Goal: Task Accomplishment & Management: Manage account settings

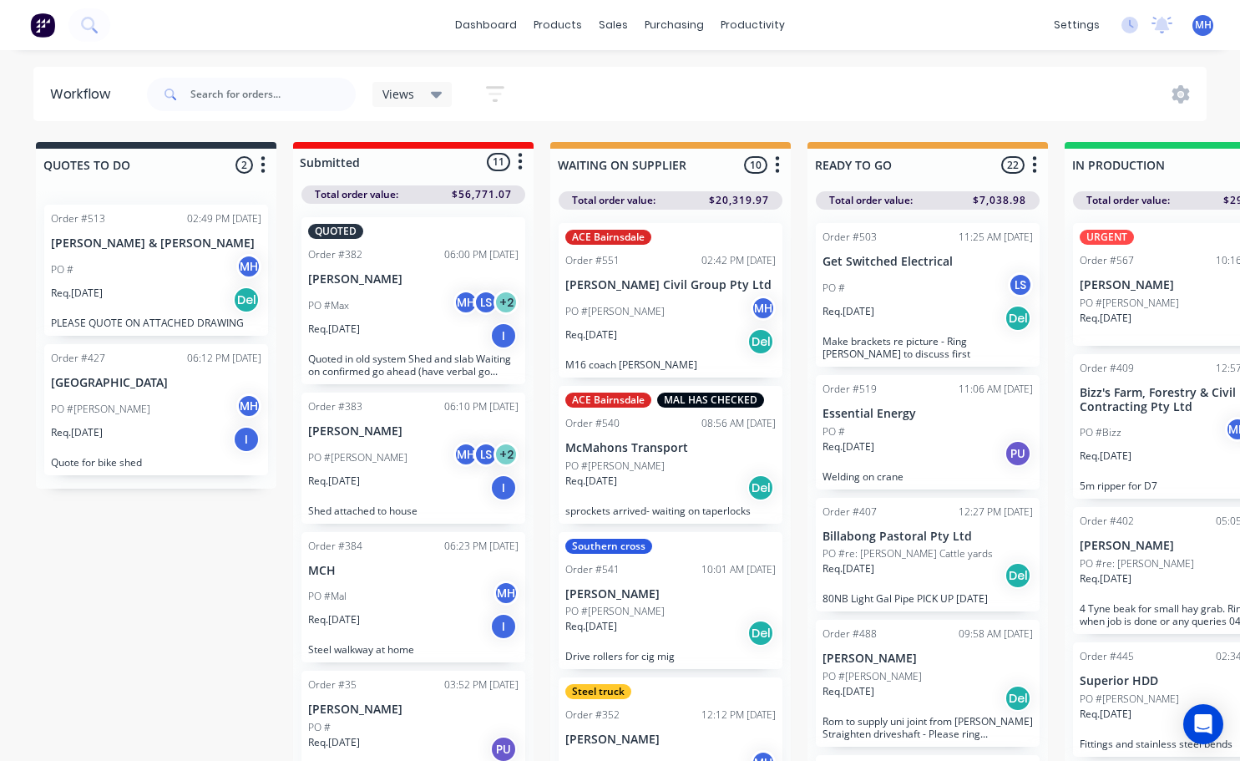
scroll to position [0, 777]
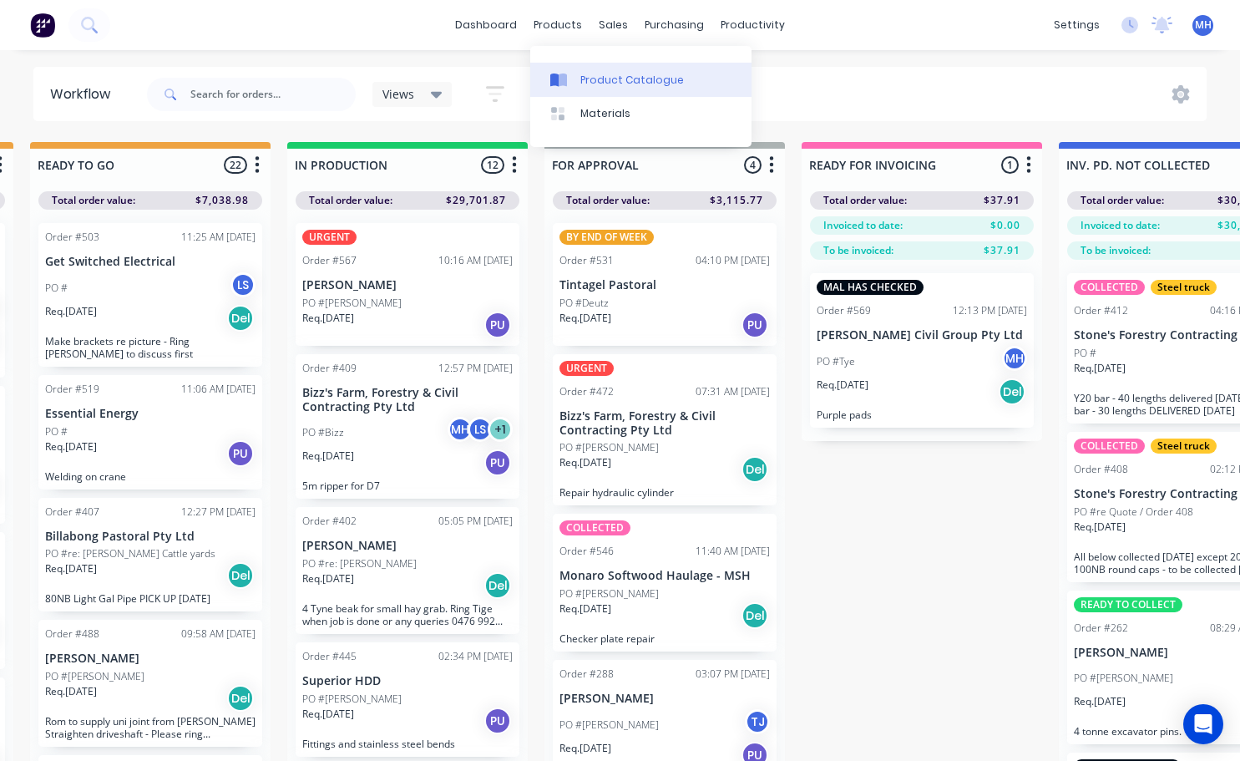
click at [590, 78] on div "Product Catalogue" at bounding box center [632, 80] width 104 height 15
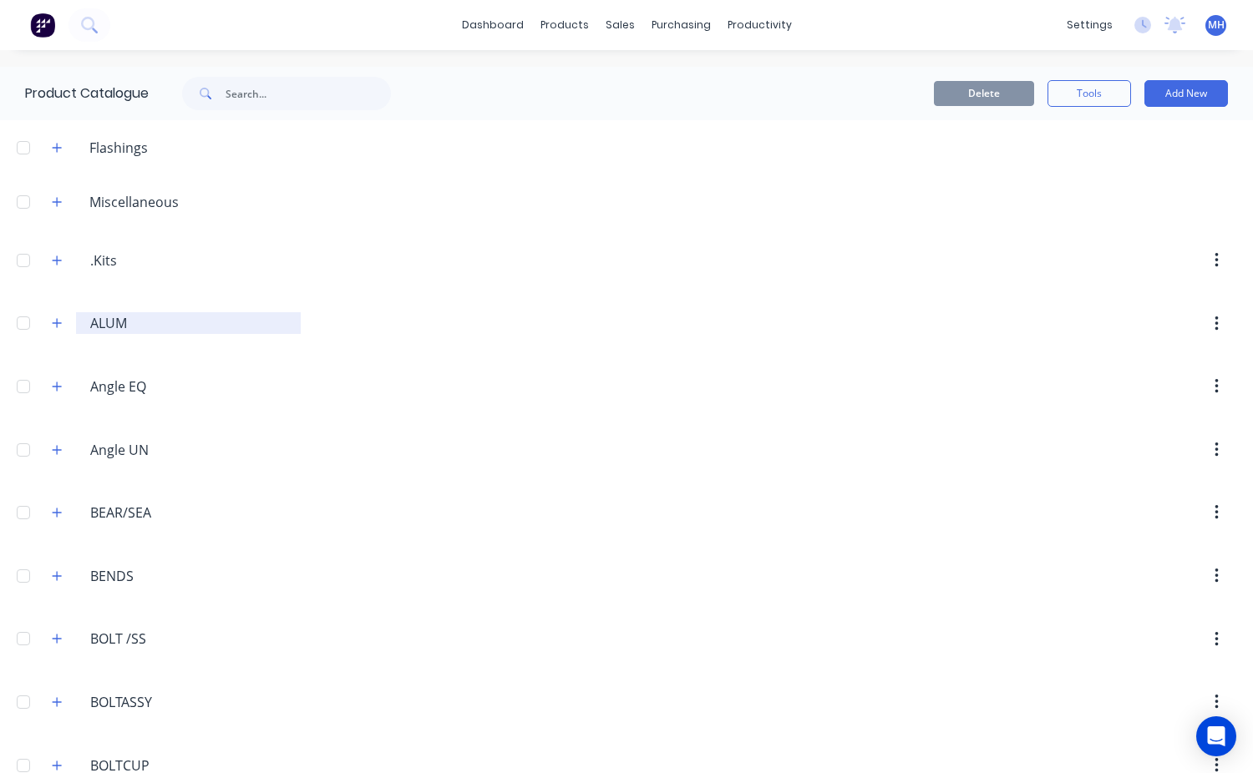
click at [114, 330] on input "ALUM" at bounding box center [189, 323] width 198 height 20
click at [57, 325] on icon "button" at bounding box center [57, 323] width 9 height 9
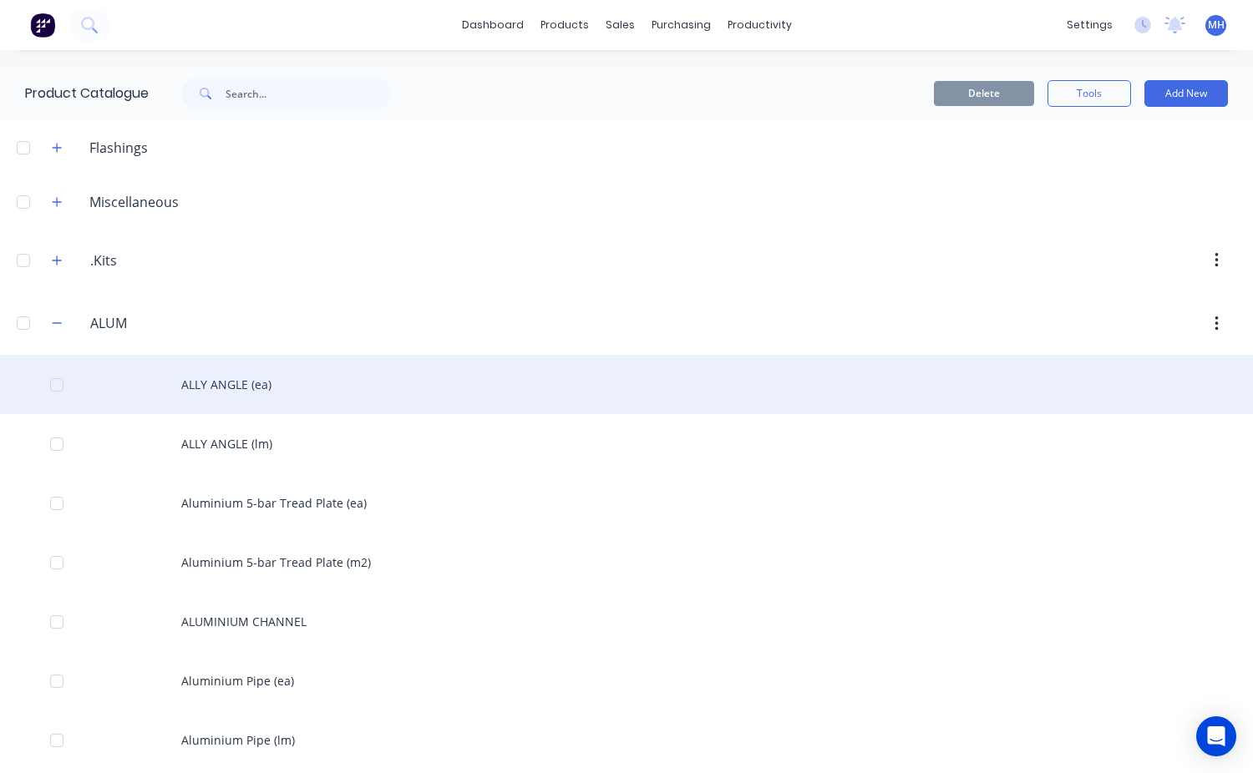
click at [275, 386] on div "ALLY ANGLE (ea)" at bounding box center [626, 384] width 1253 height 59
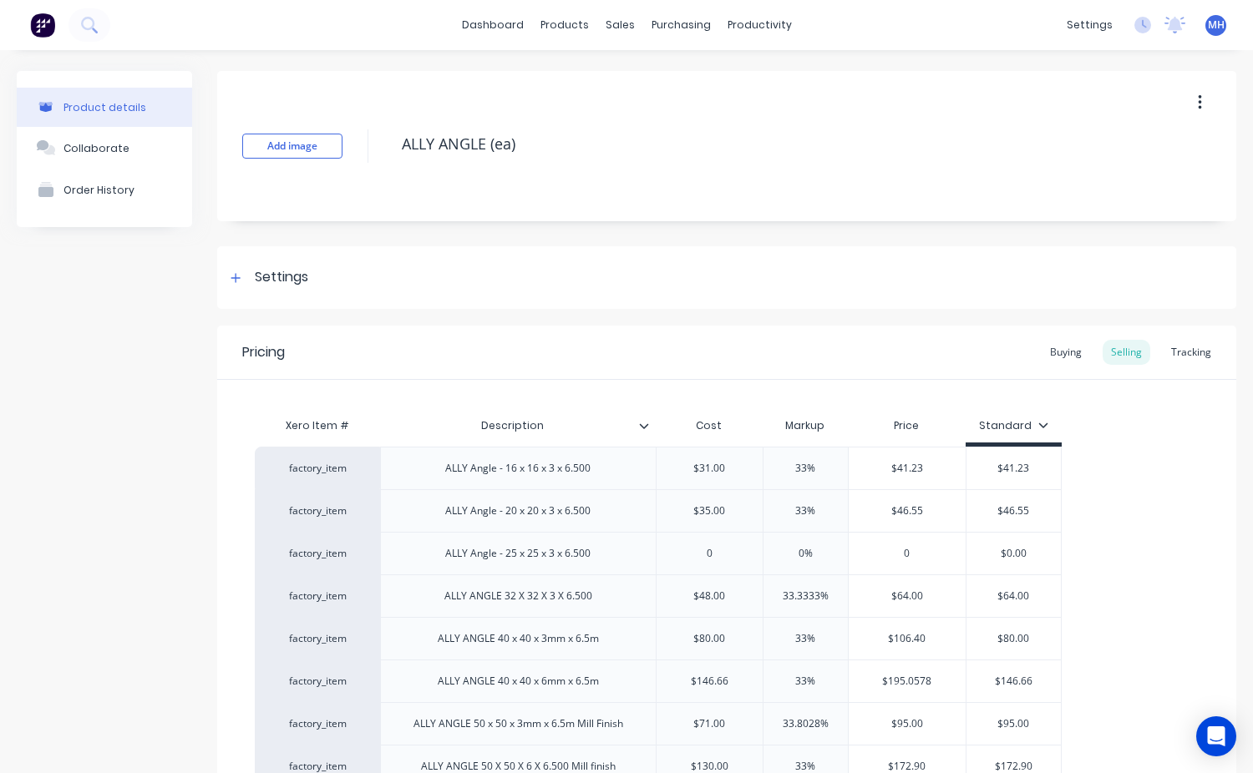
type textarea "x"
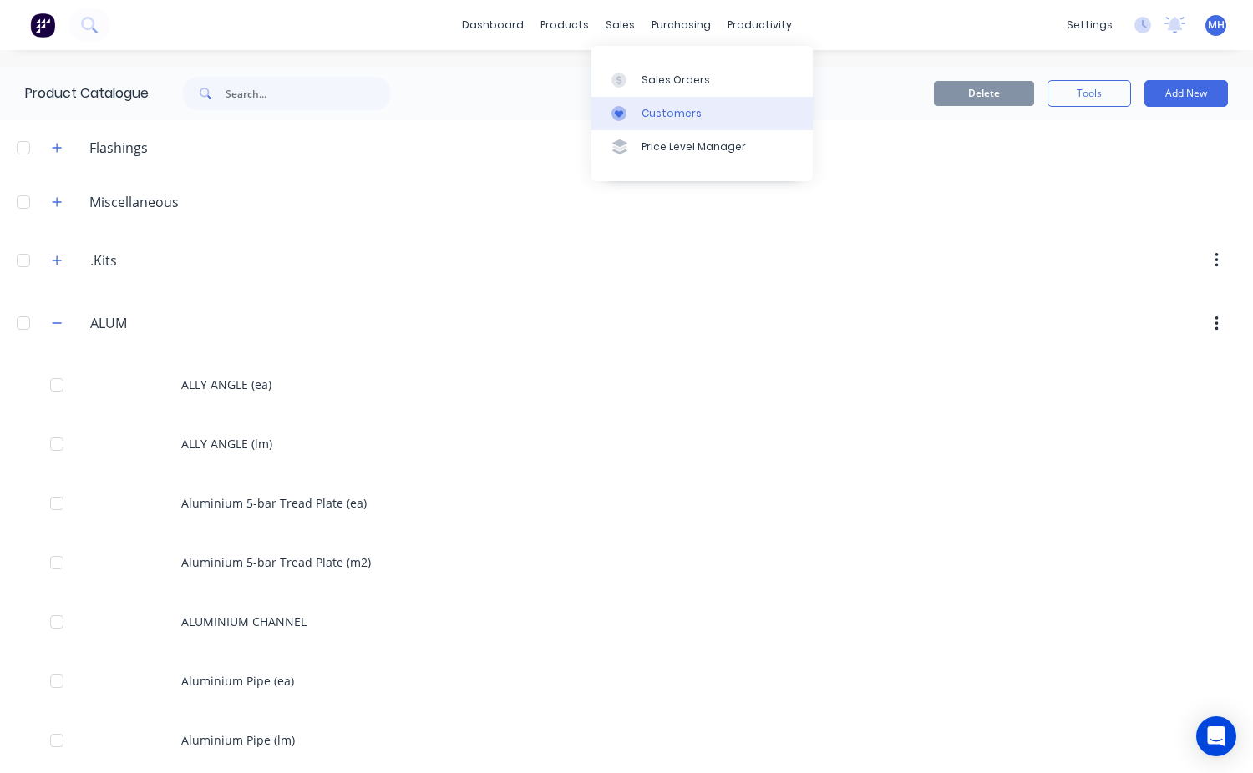
click at [691, 120] on div "Customers" at bounding box center [671, 113] width 60 height 15
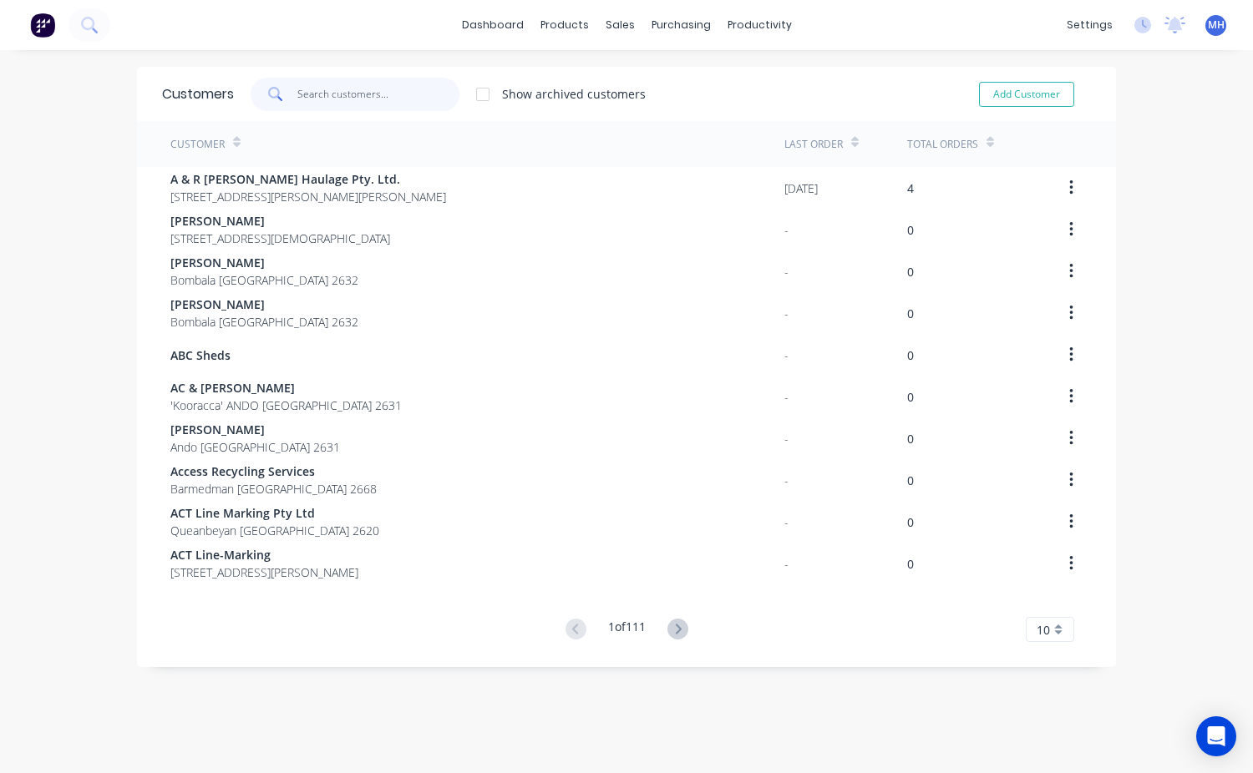
click at [299, 93] on input "text" at bounding box center [378, 94] width 163 height 33
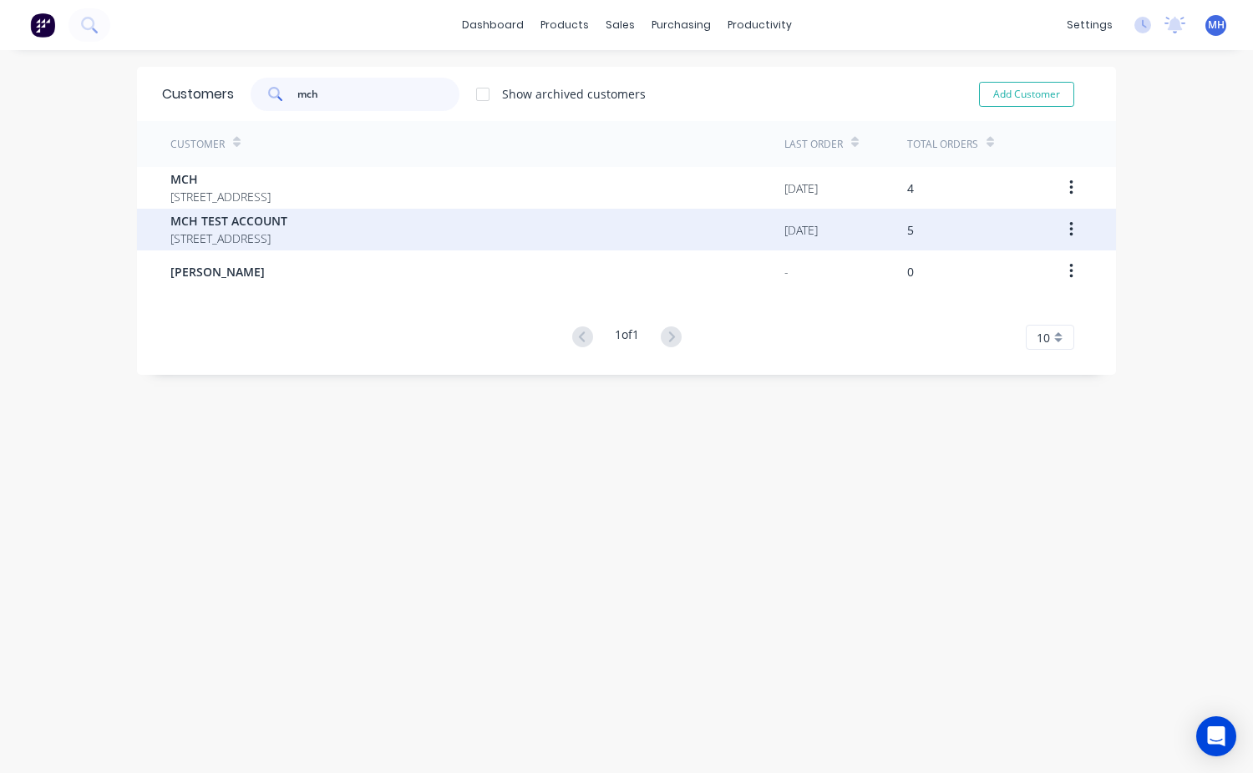
type input "mch"
click at [236, 220] on span "MCH TEST ACCOUNT" at bounding box center [228, 221] width 117 height 18
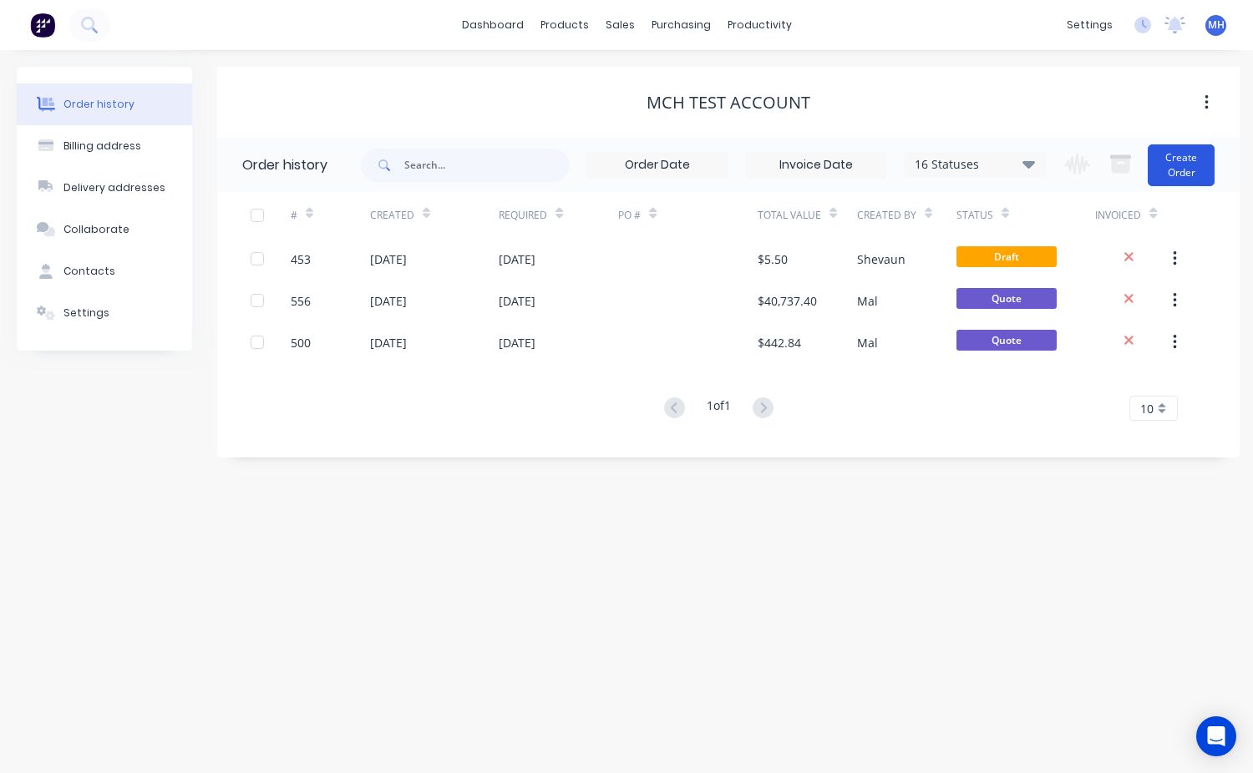
click at [1179, 170] on button "Create Order" at bounding box center [1180, 165] width 67 height 42
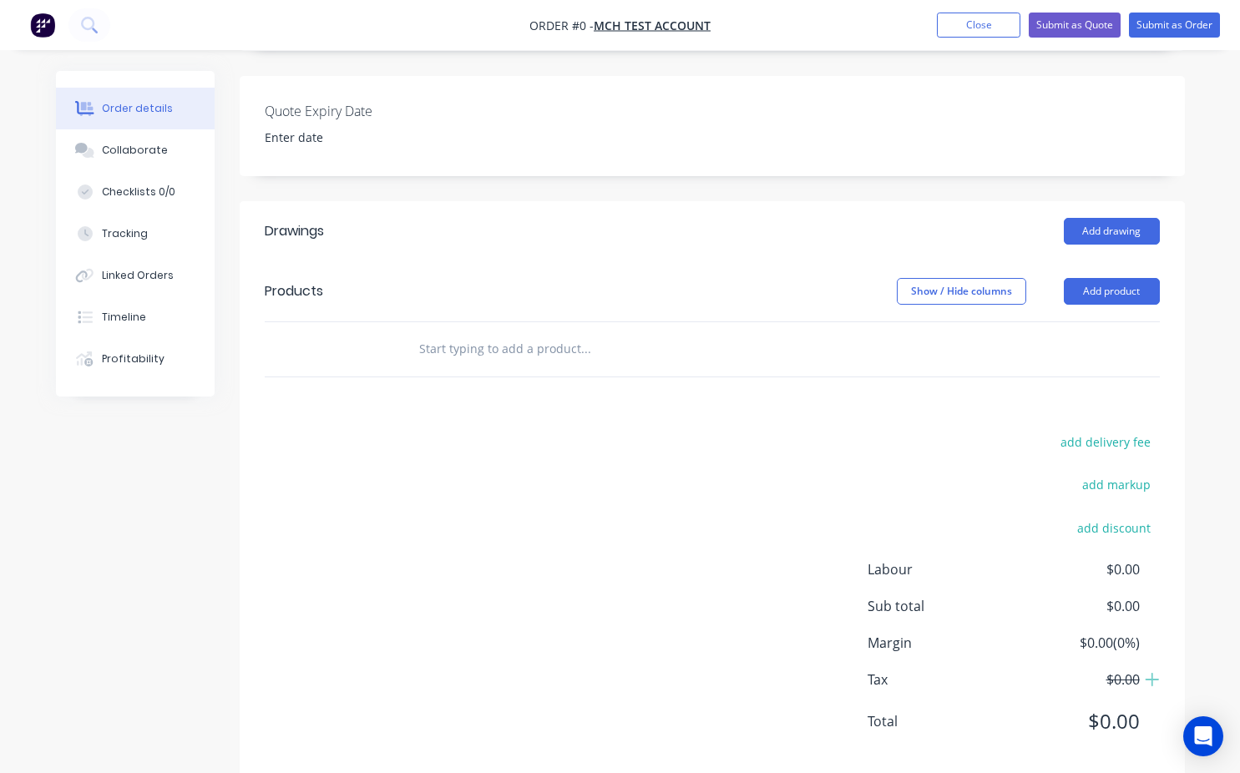
scroll to position [418, 0]
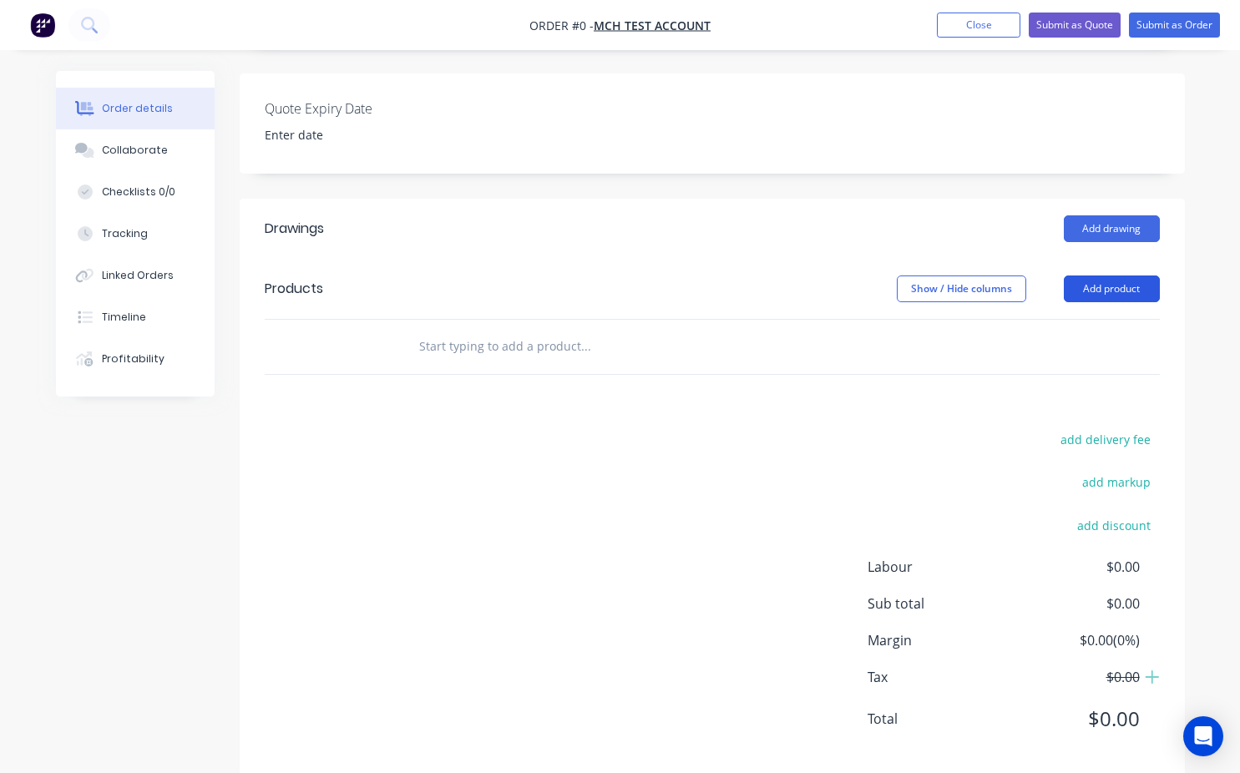
click at [1139, 276] on button "Add product" at bounding box center [1112, 289] width 96 height 27
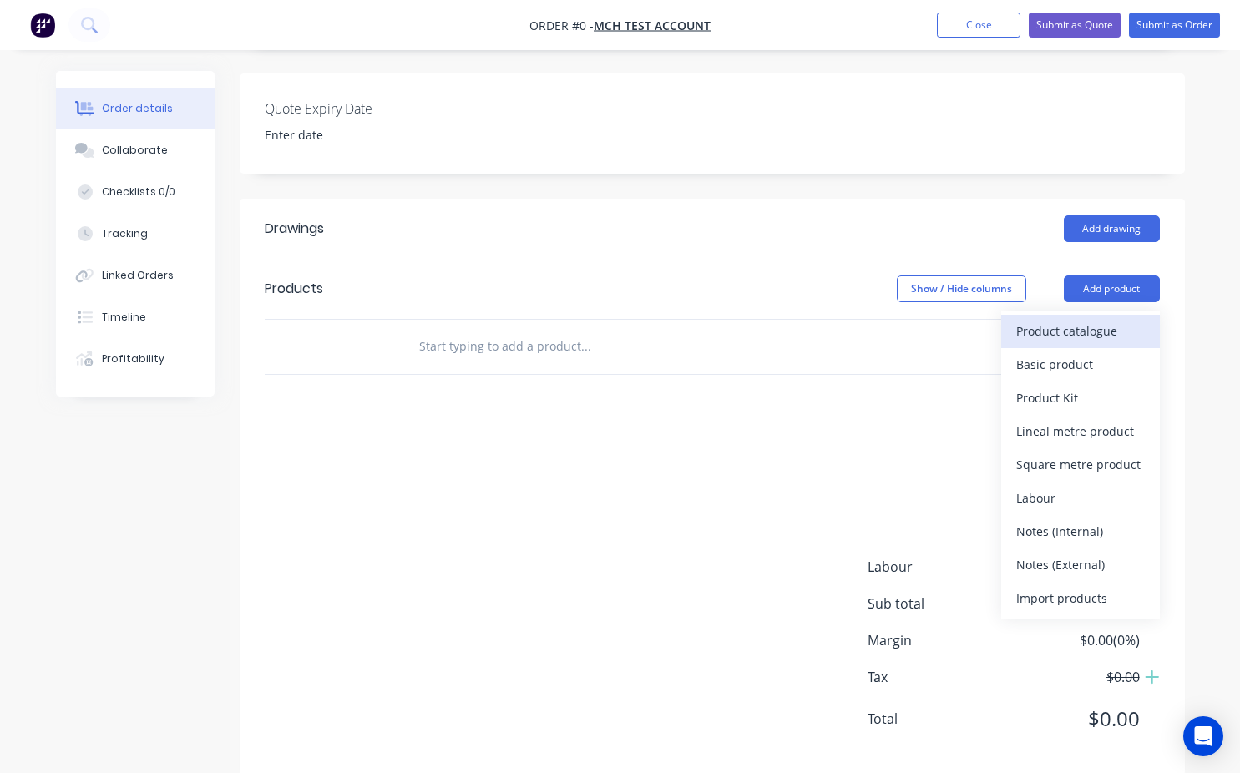
click at [1072, 319] on div "Product catalogue" at bounding box center [1080, 331] width 129 height 24
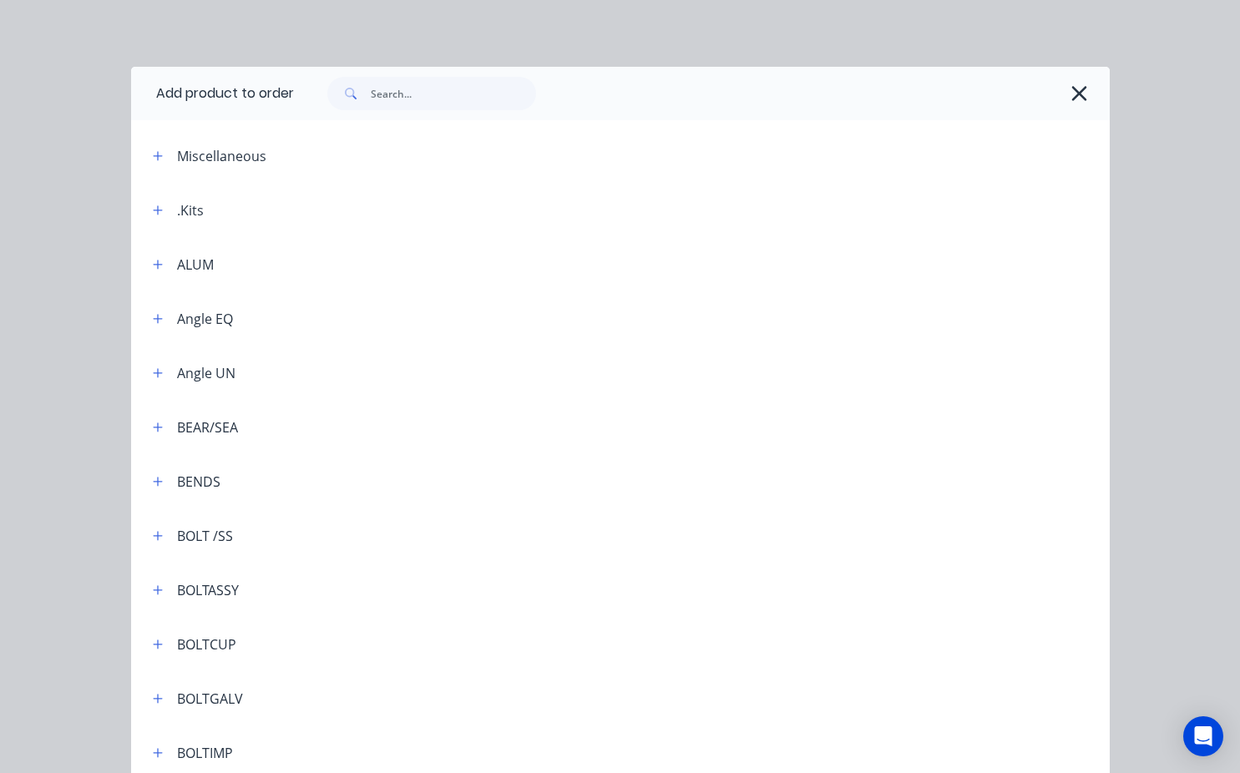
click at [199, 262] on div "ALUM" at bounding box center [195, 265] width 37 height 20
click at [195, 272] on div "ALUM" at bounding box center [195, 265] width 37 height 20
click at [154, 261] on icon "button" at bounding box center [158, 265] width 10 height 12
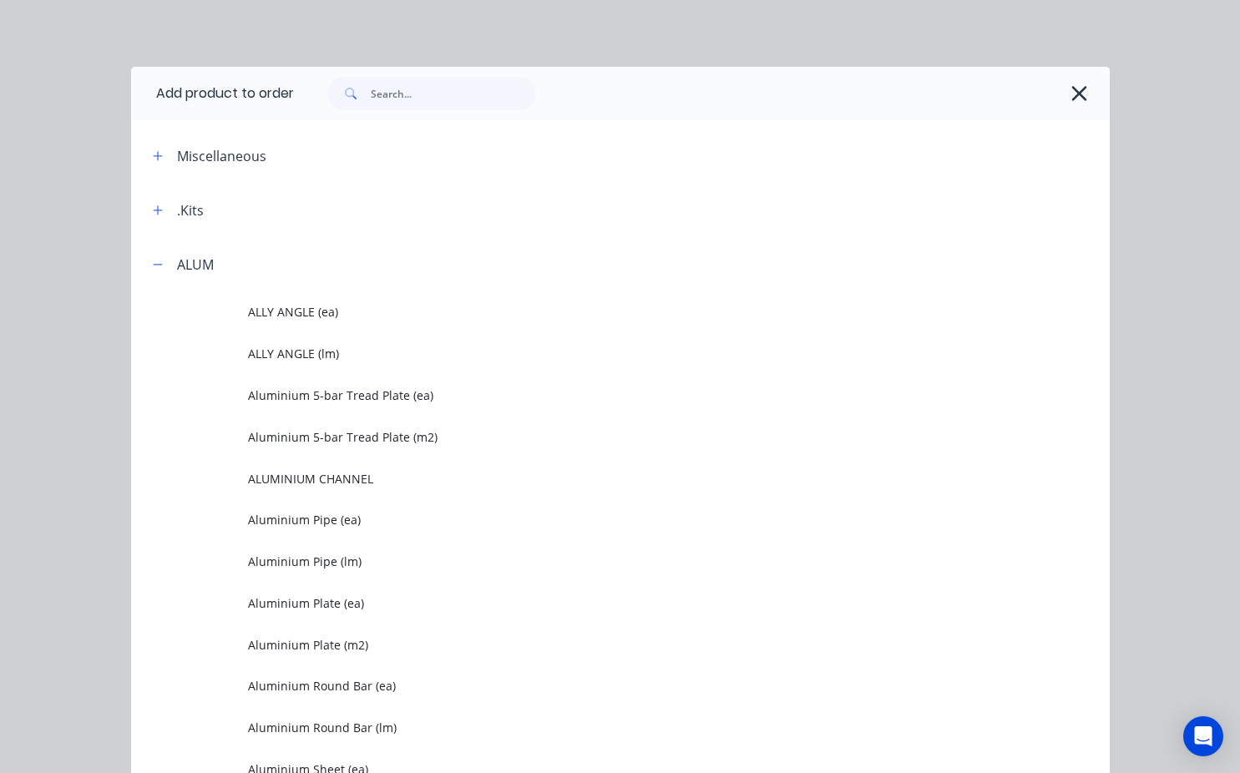
click at [1066, 93] on button "button" at bounding box center [1079, 93] width 27 height 27
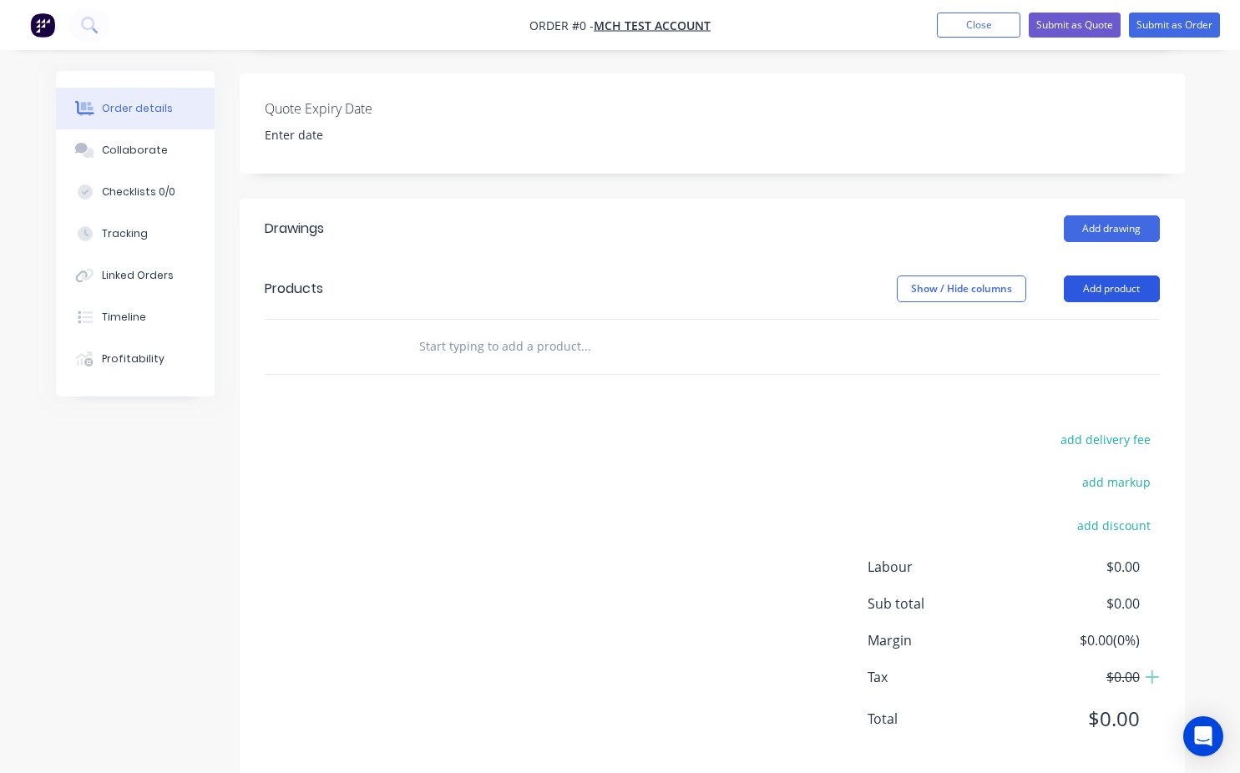
click at [1119, 276] on button "Add product" at bounding box center [1112, 289] width 96 height 27
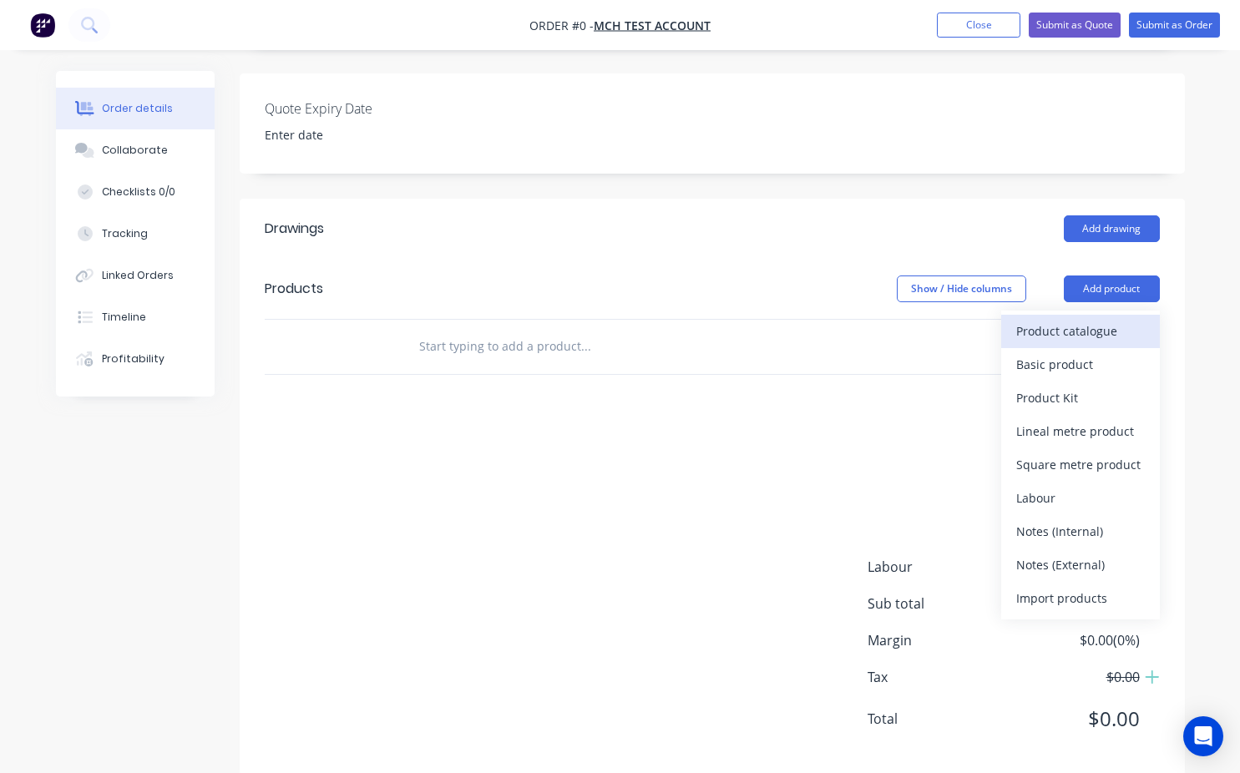
click at [1072, 319] on div "Product catalogue" at bounding box center [1080, 331] width 129 height 24
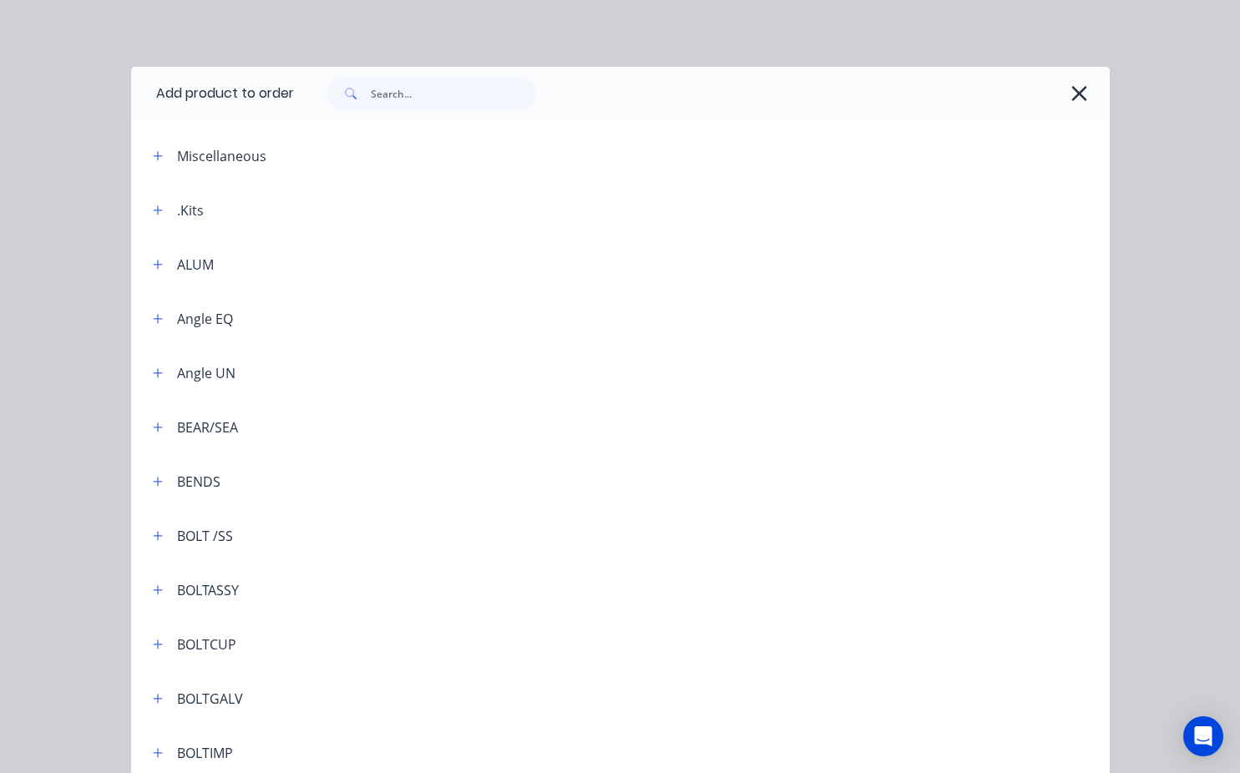
click at [164, 491] on div "BENDS" at bounding box center [179, 481] width 81 height 21
click at [153, 481] on icon "button" at bounding box center [158, 482] width 10 height 12
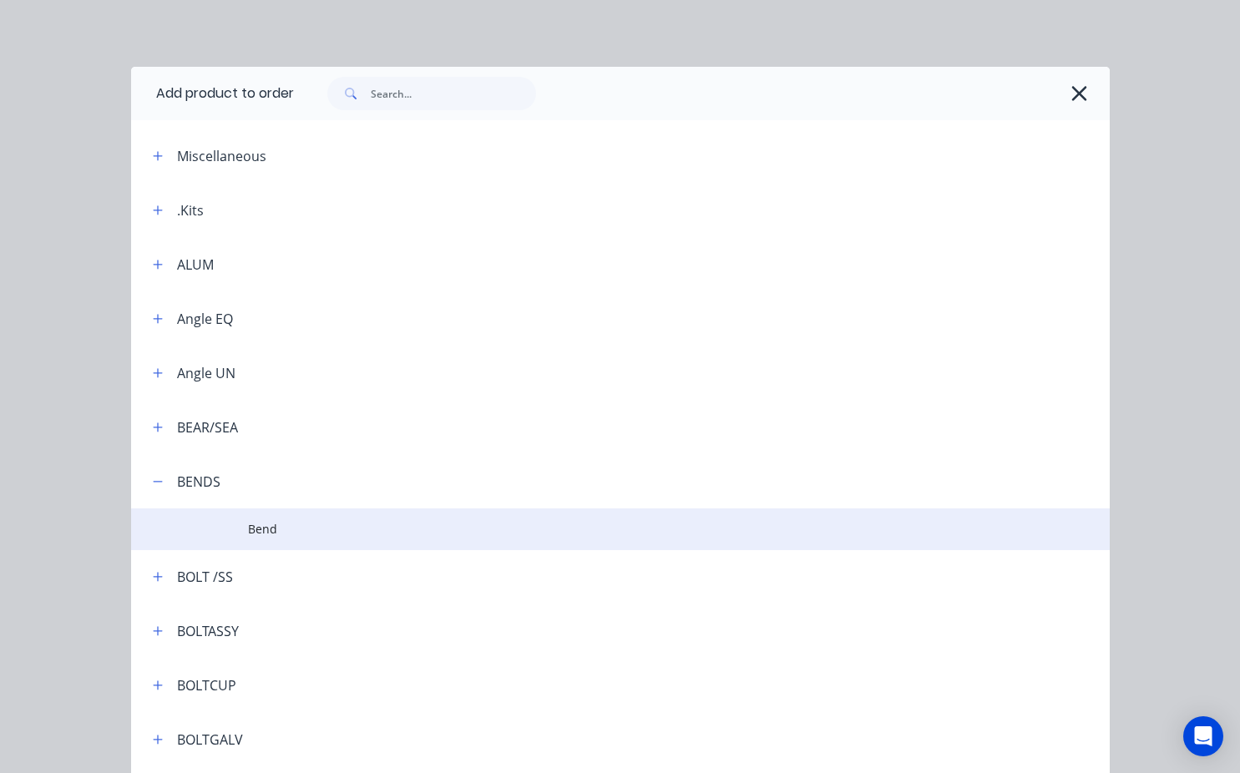
click at [342, 544] on td "Bend" at bounding box center [678, 530] width 861 height 42
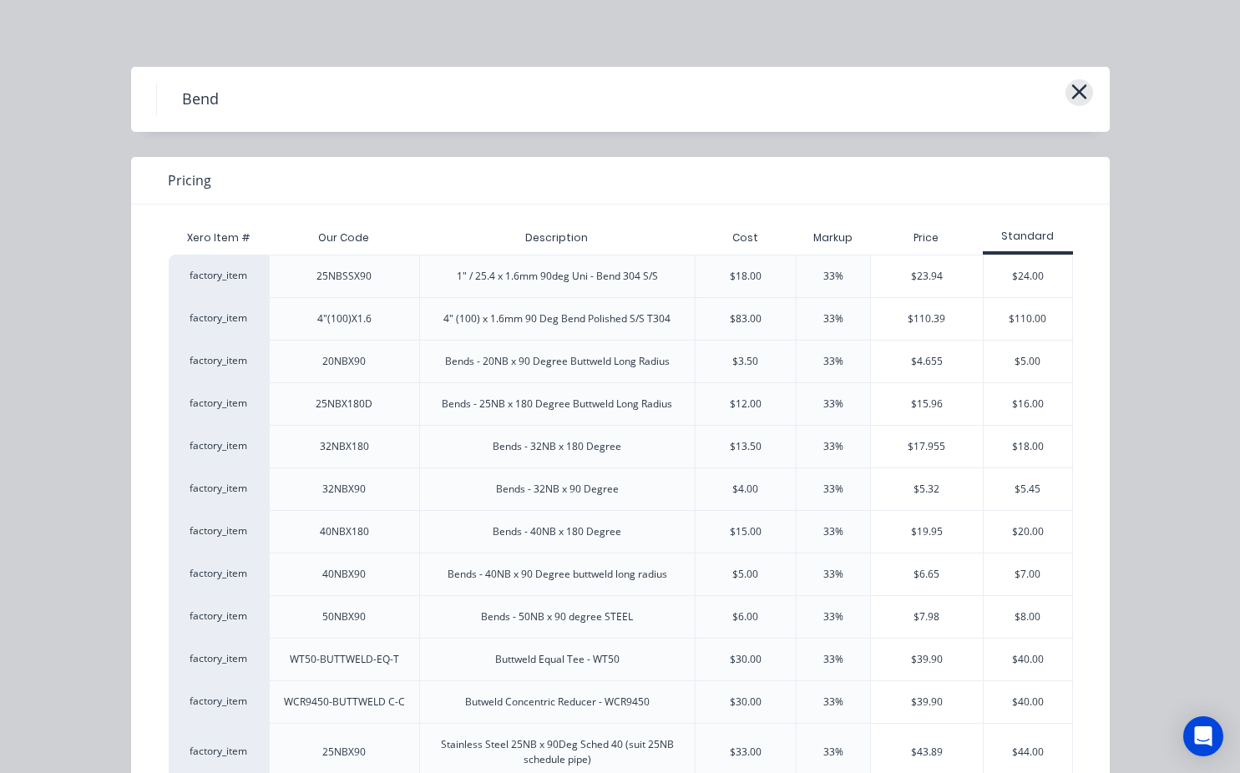
click at [1071, 96] on icon "button" at bounding box center [1080, 91] width 18 height 23
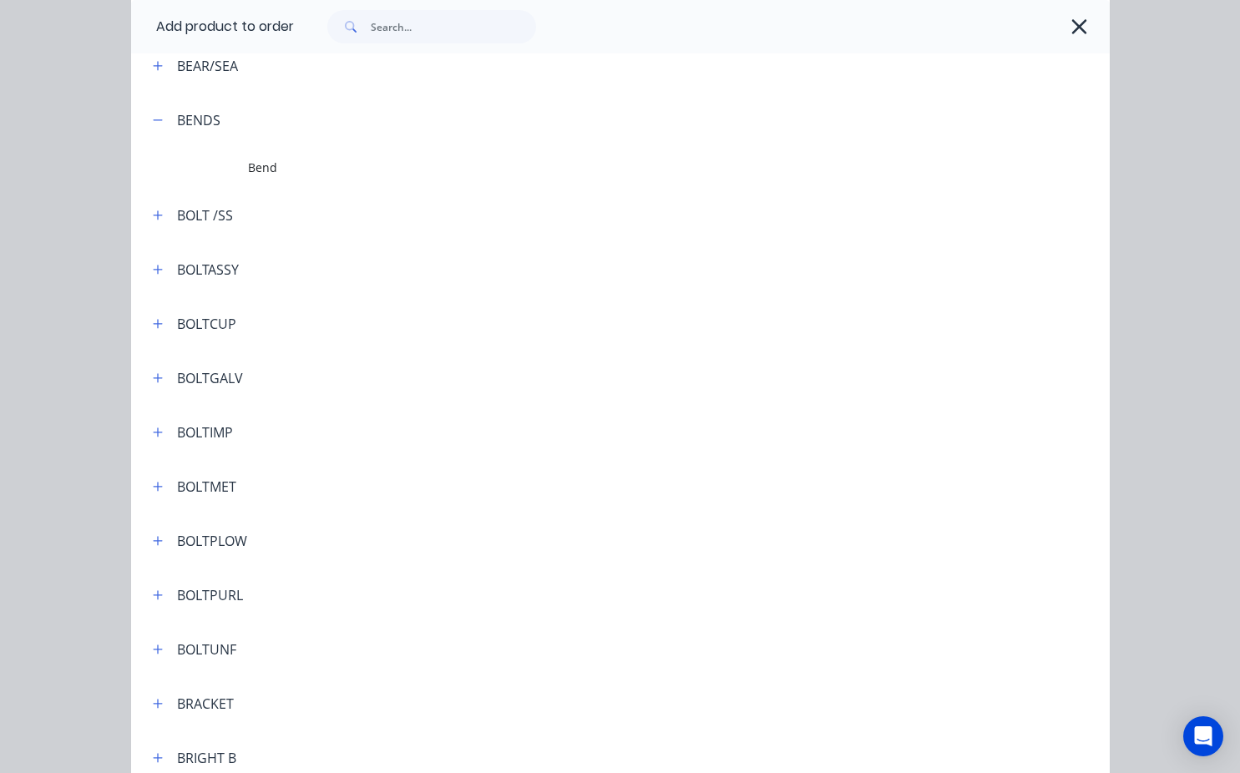
scroll to position [287, 0]
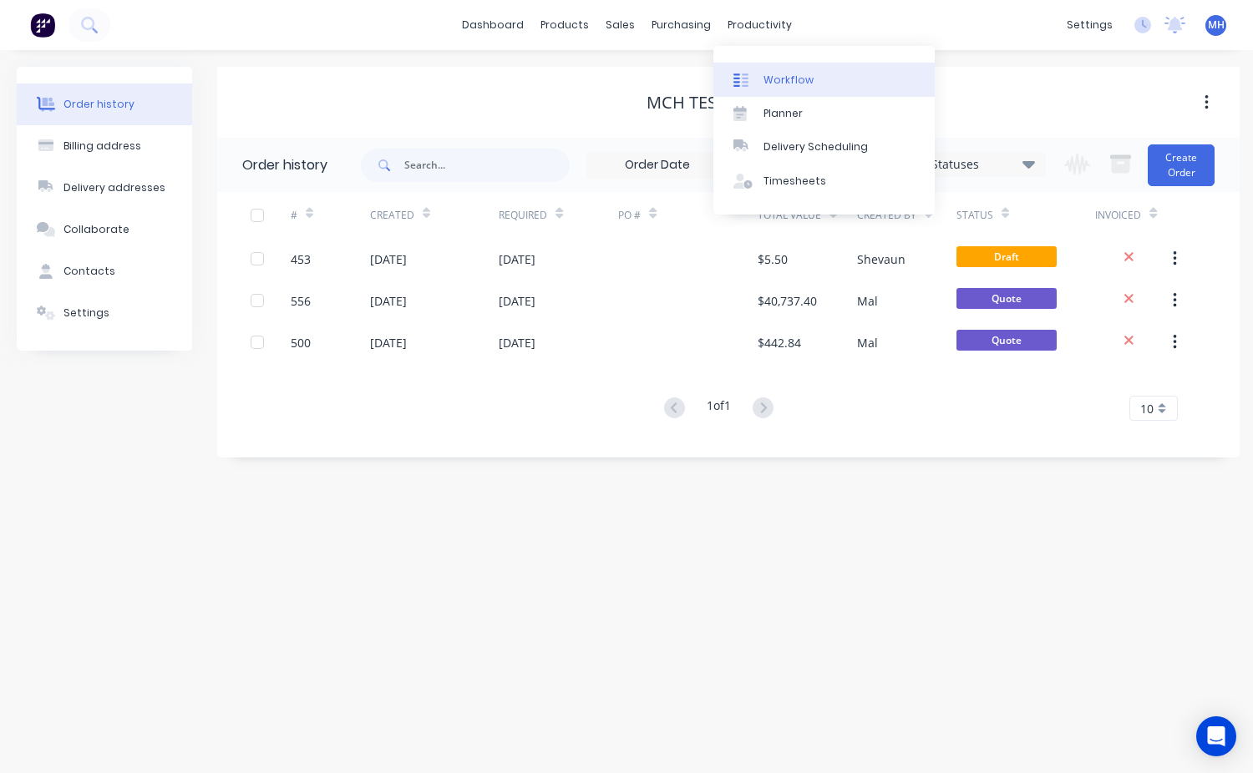
click at [773, 78] on div "Workflow" at bounding box center [788, 80] width 50 height 15
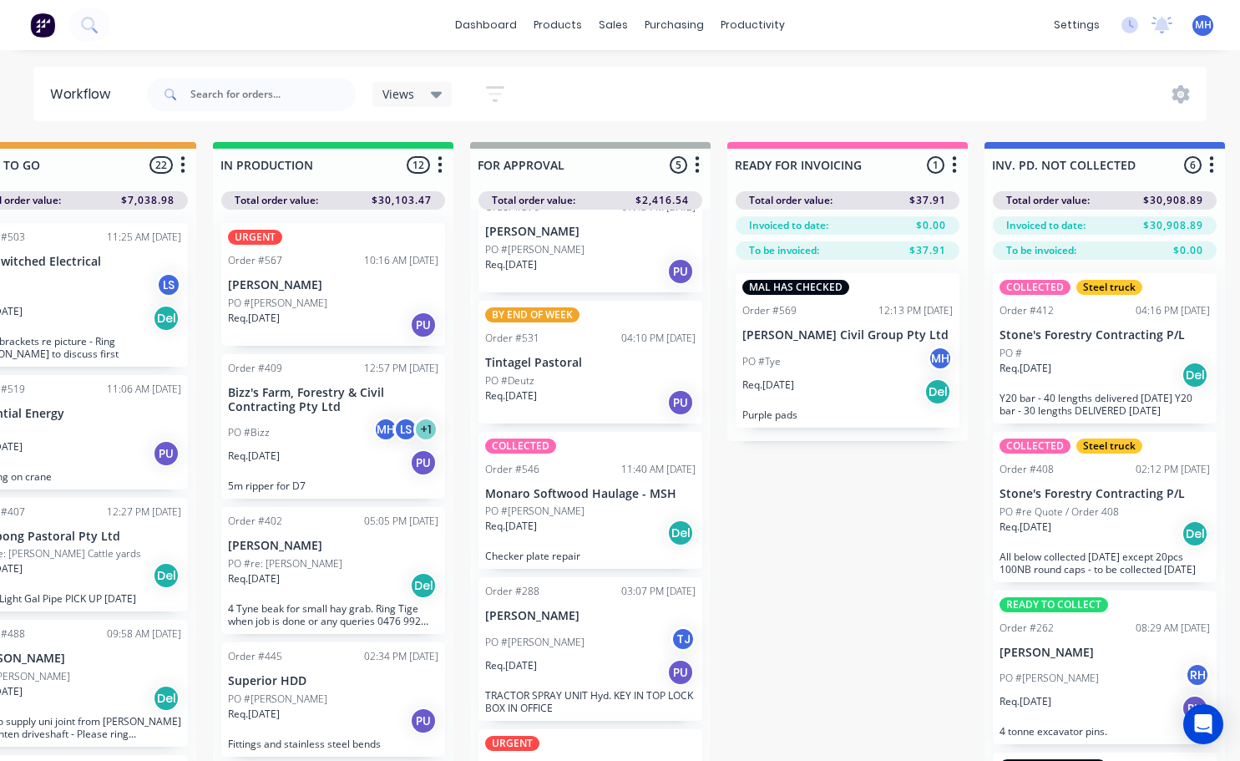
scroll to position [84, 0]
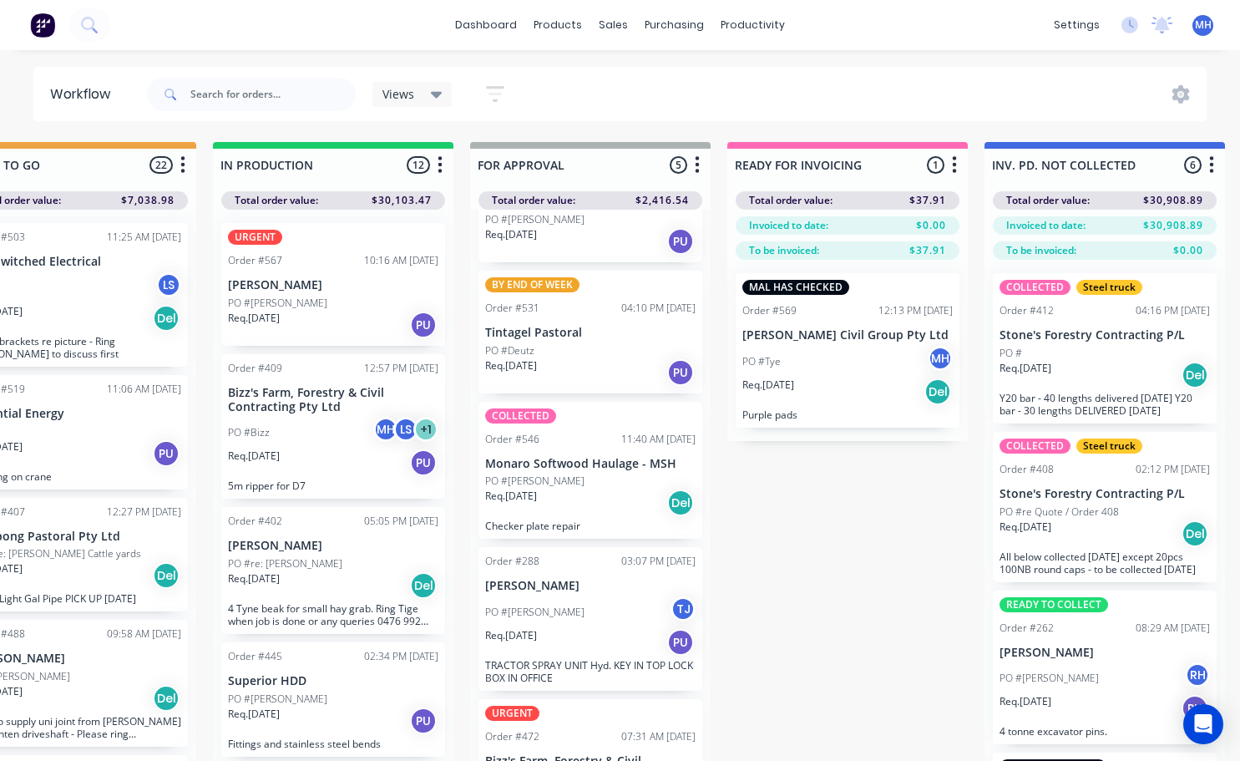
click at [565, 652] on div "Req. 15/08/25 PU" at bounding box center [590, 642] width 210 height 28
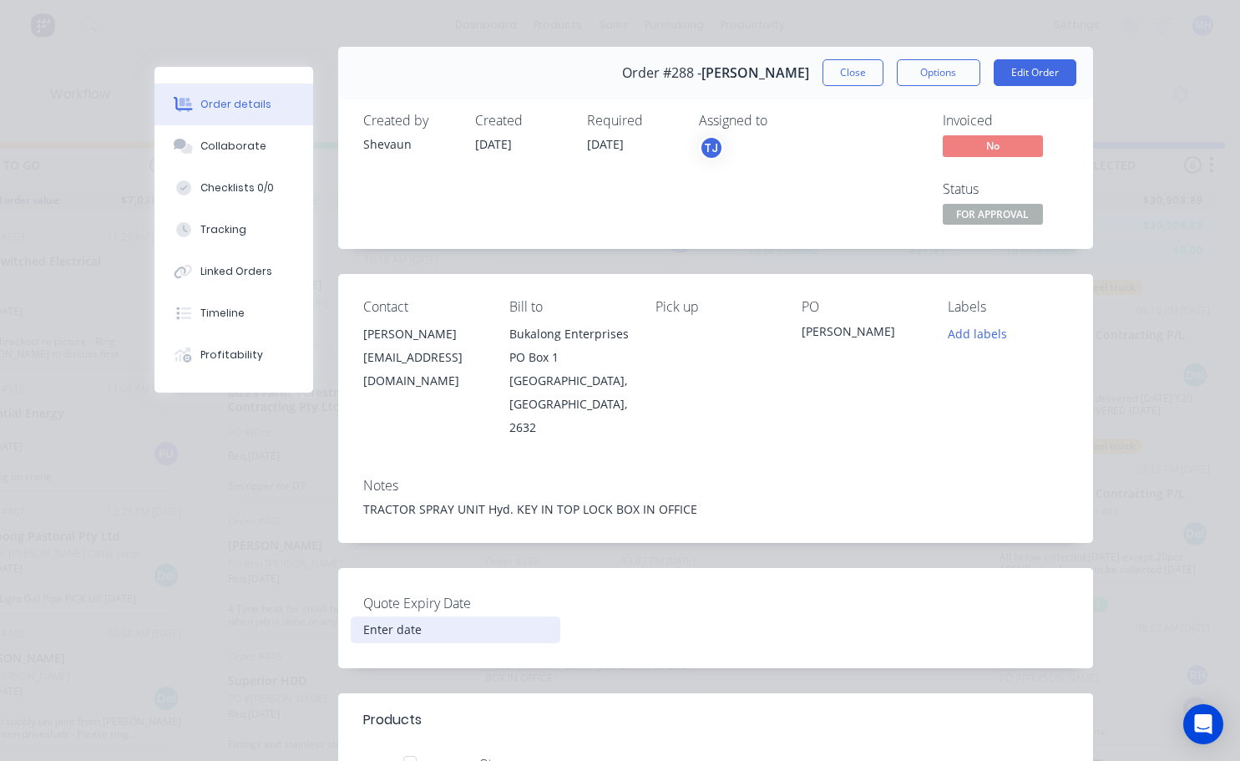
scroll to position [0, 0]
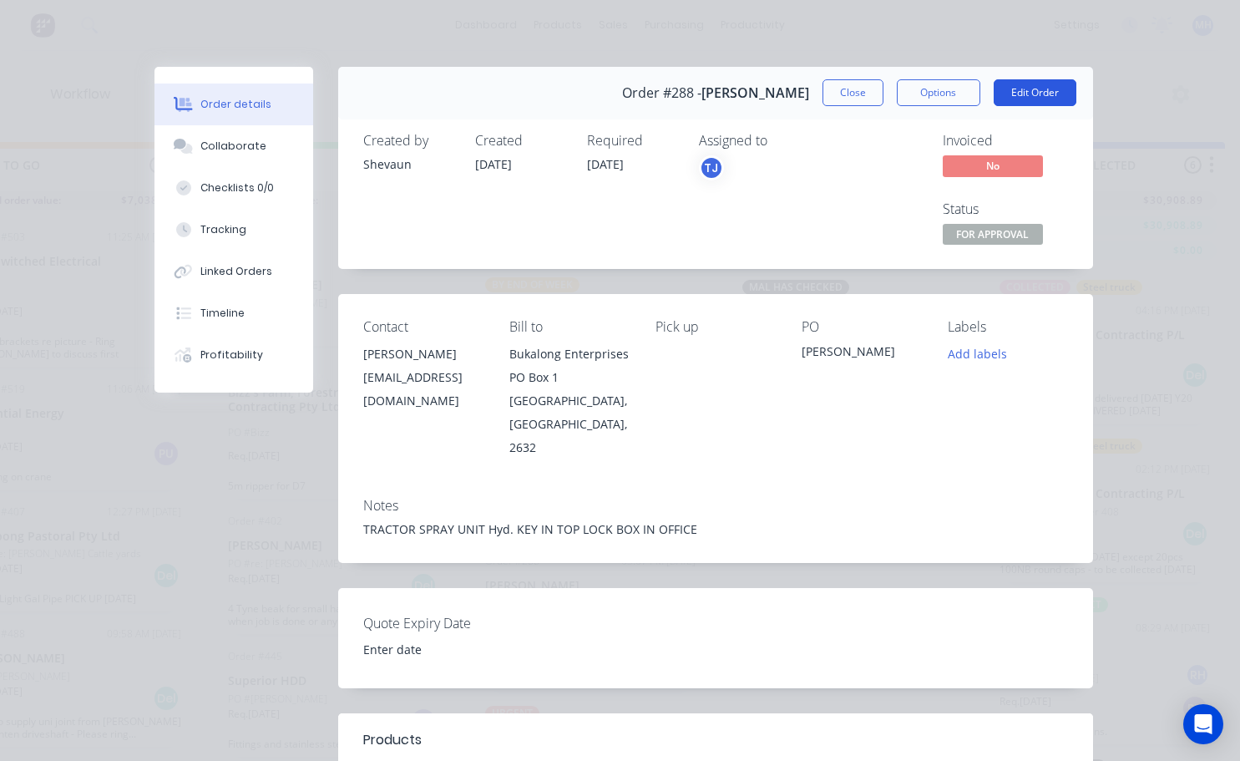
click at [1030, 94] on button "Edit Order" at bounding box center [1035, 92] width 83 height 27
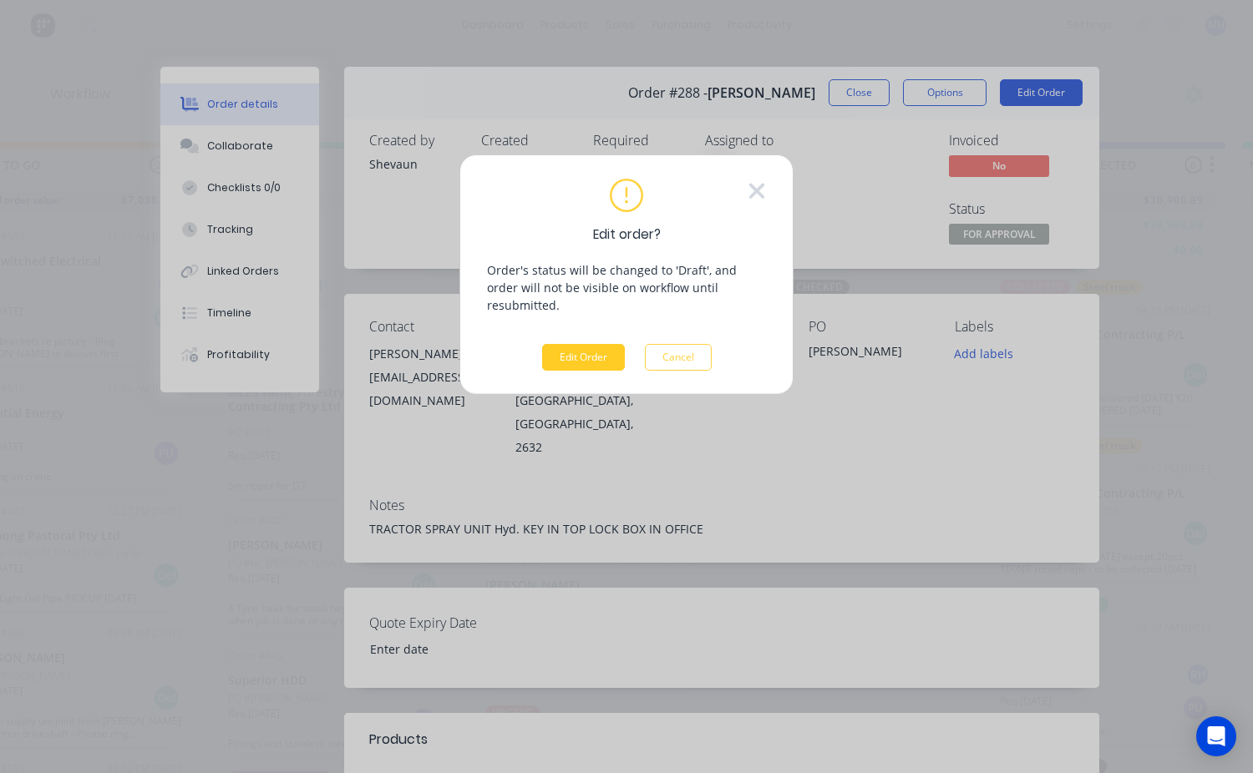
click at [565, 344] on button "Edit Order" at bounding box center [583, 357] width 83 height 27
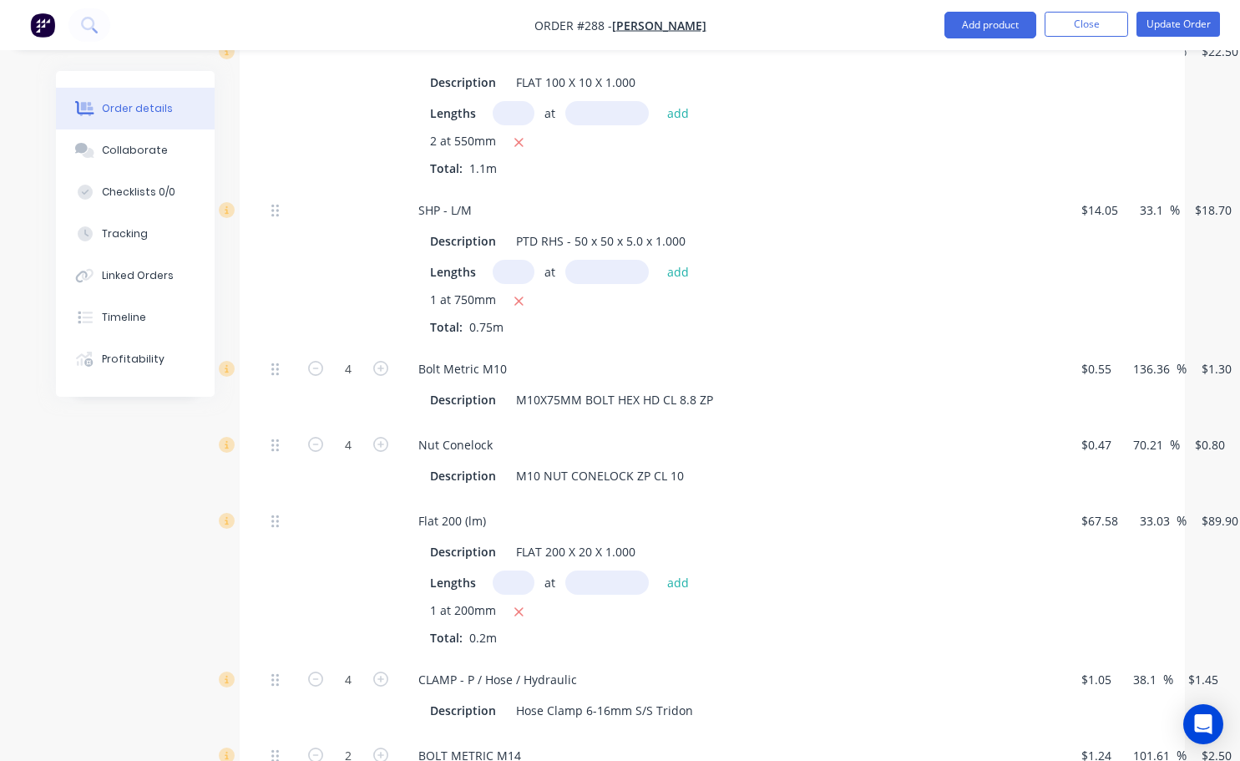
scroll to position [1587, 0]
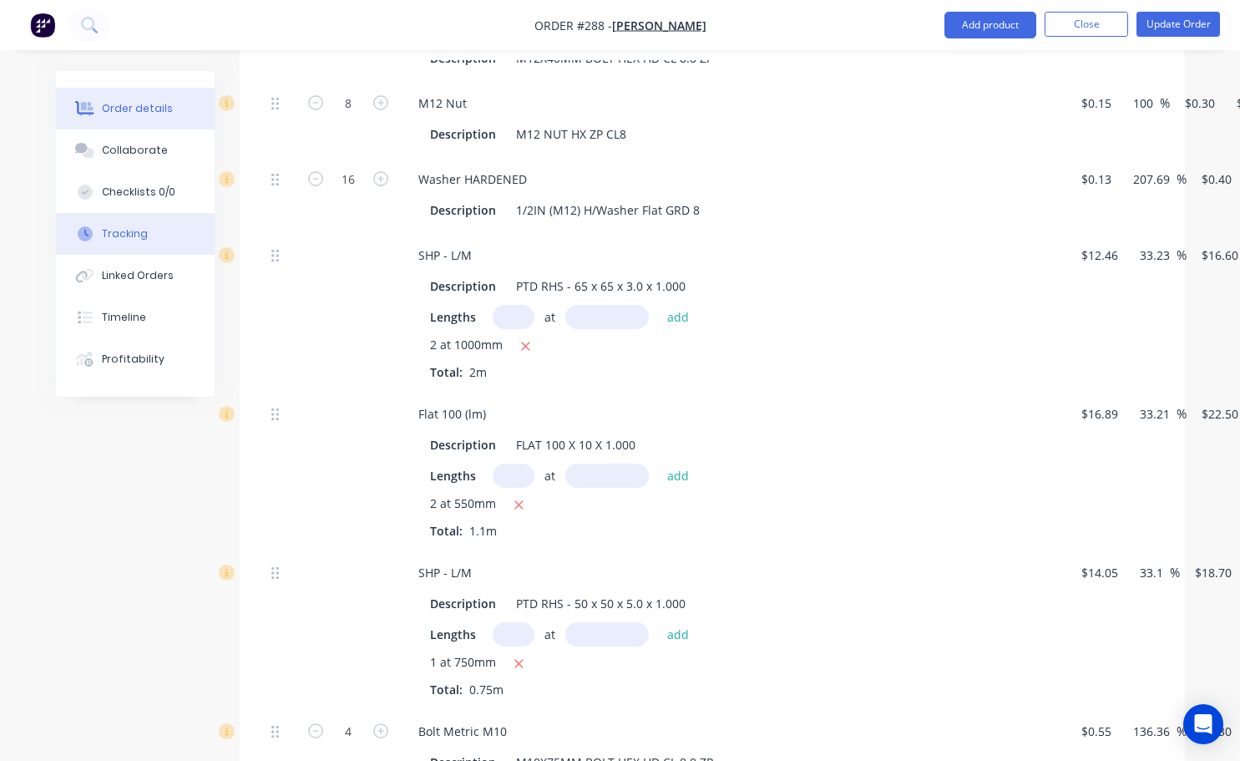
click at [120, 236] on div "Tracking" at bounding box center [125, 233] width 46 height 15
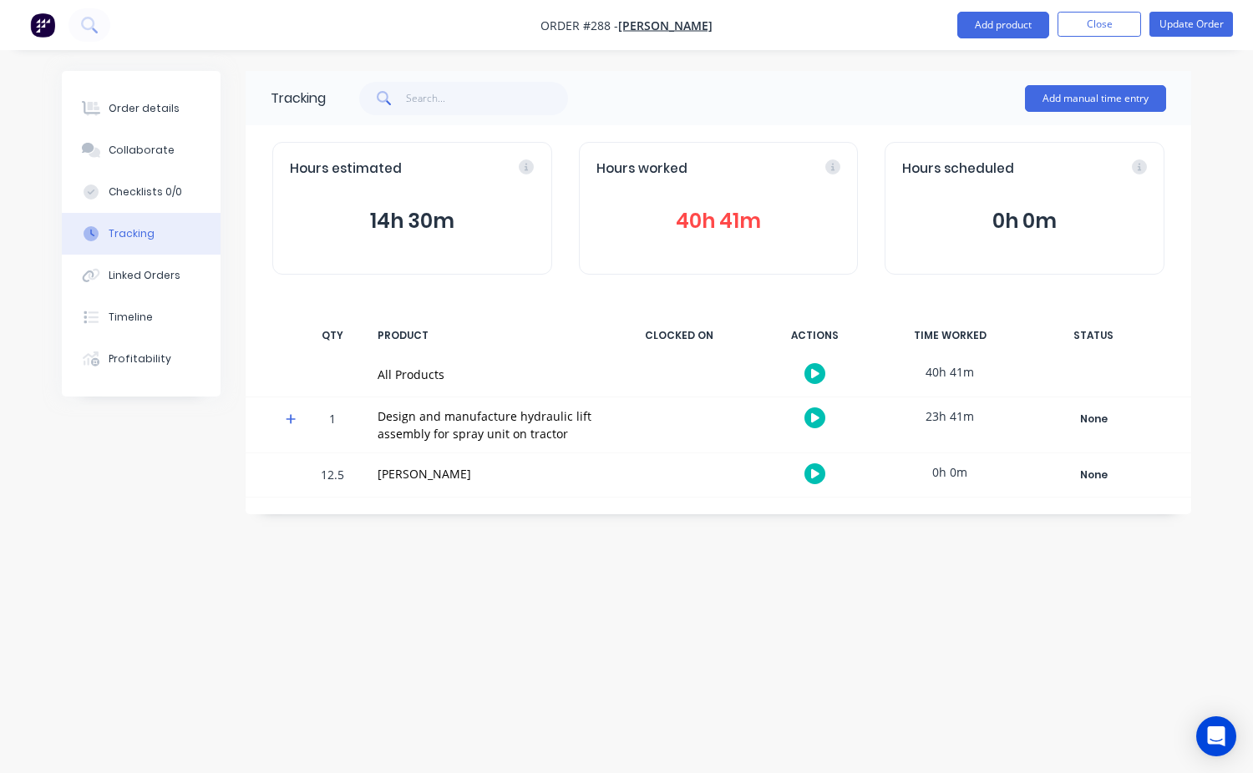
click at [853, 472] on div at bounding box center [814, 473] width 125 height 41
drag, startPoint x: 421, startPoint y: 470, endPoint x: 437, endPoint y: 471, distance: 15.9
click at [421, 471] on div "[PERSON_NAME]" at bounding box center [486, 474] width 219 height 18
click at [1092, 471] on div "None" at bounding box center [1093, 475] width 120 height 22
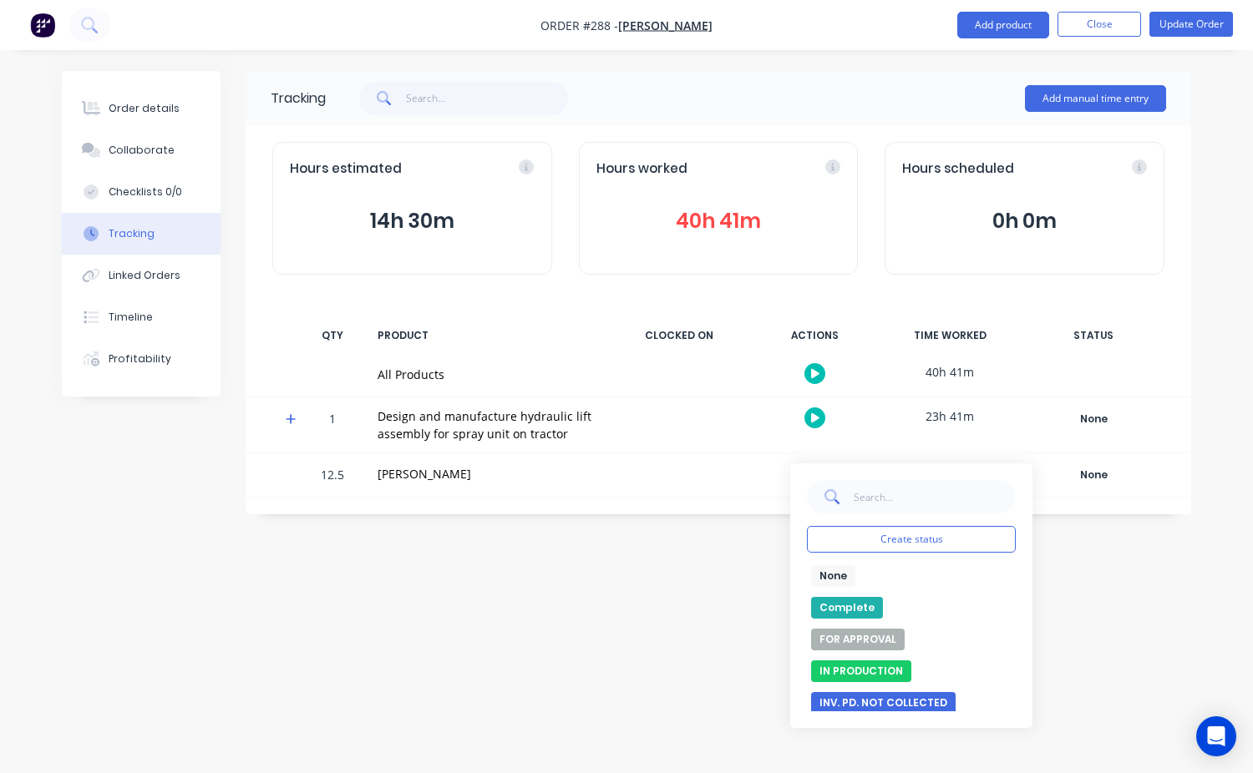
click at [691, 478] on div at bounding box center [678, 474] width 125 height 43
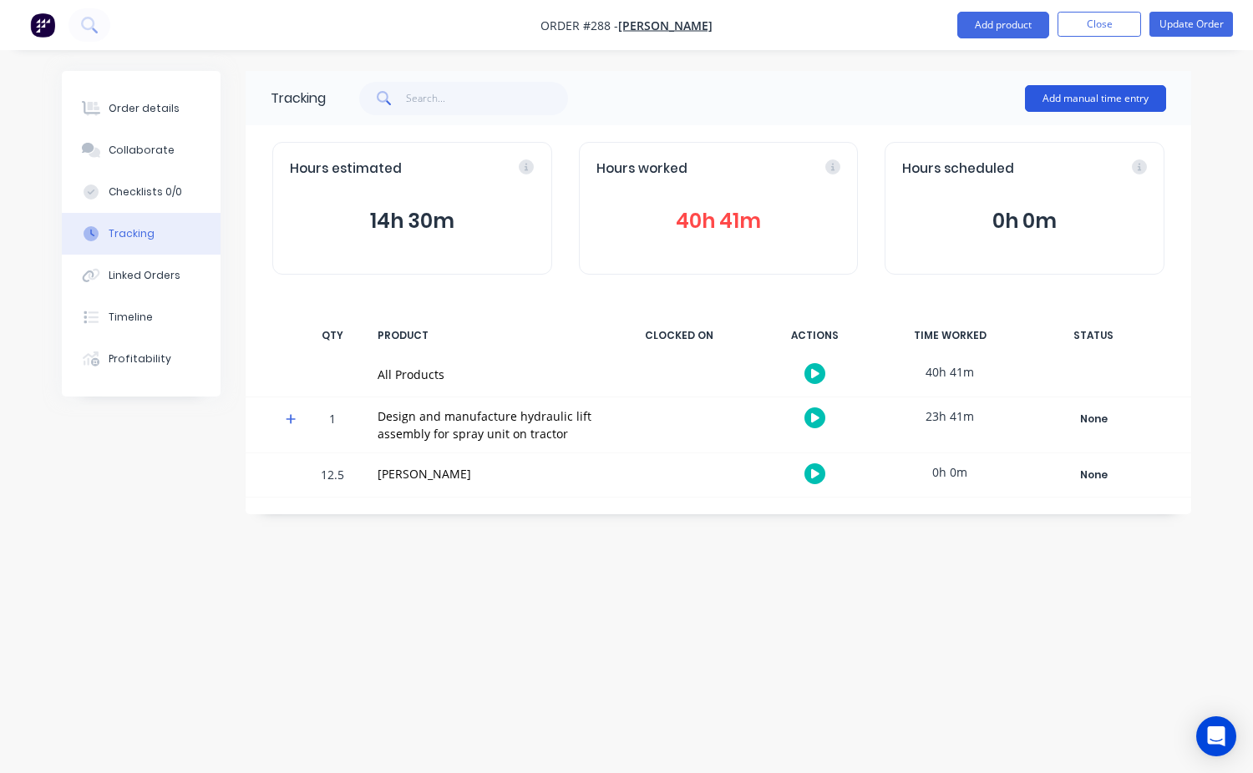
click at [1053, 104] on button "Add manual time entry" at bounding box center [1095, 98] width 141 height 27
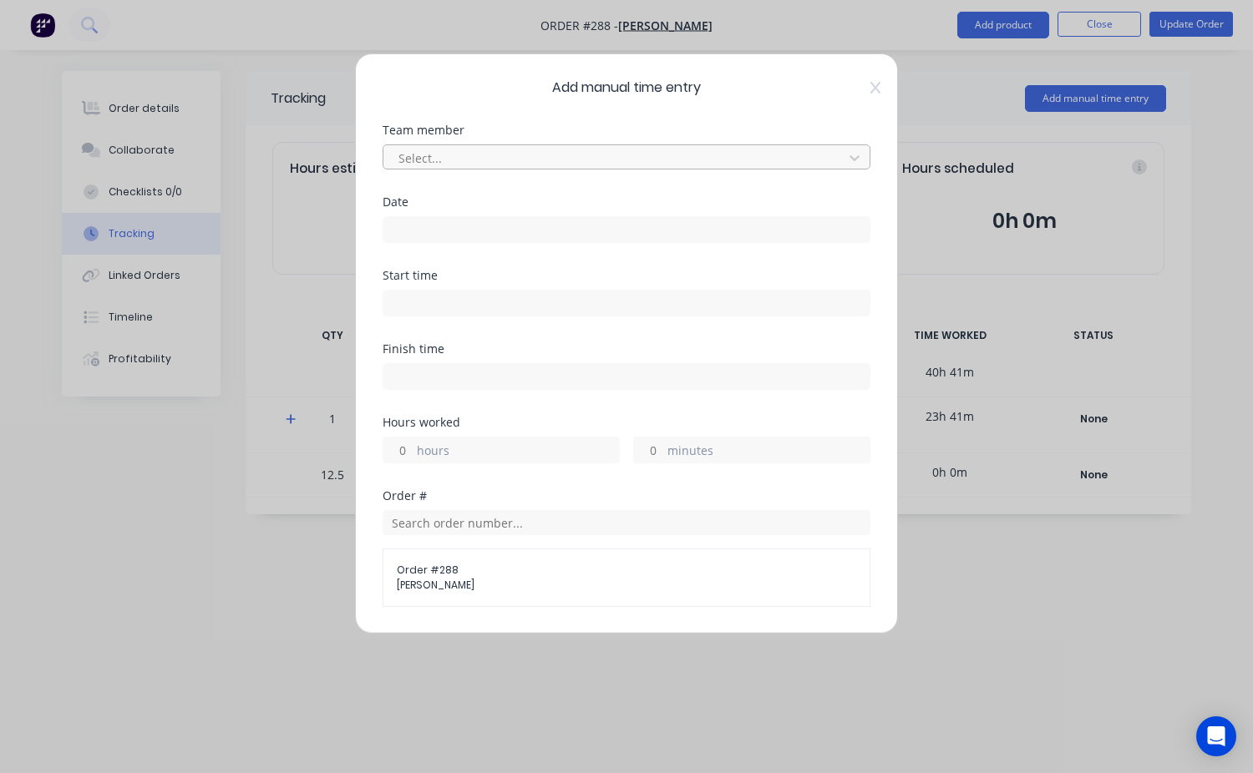
click at [423, 157] on div at bounding box center [616, 158] width 438 height 21
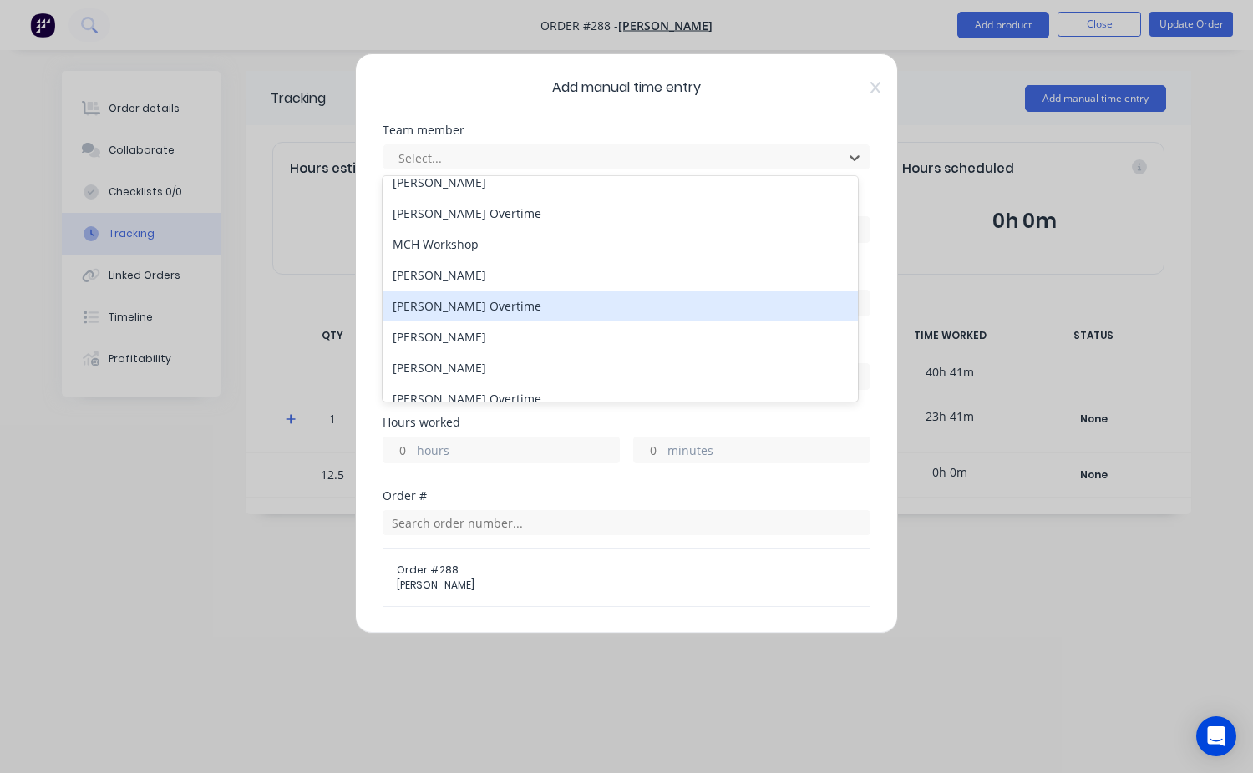
scroll to position [214, 0]
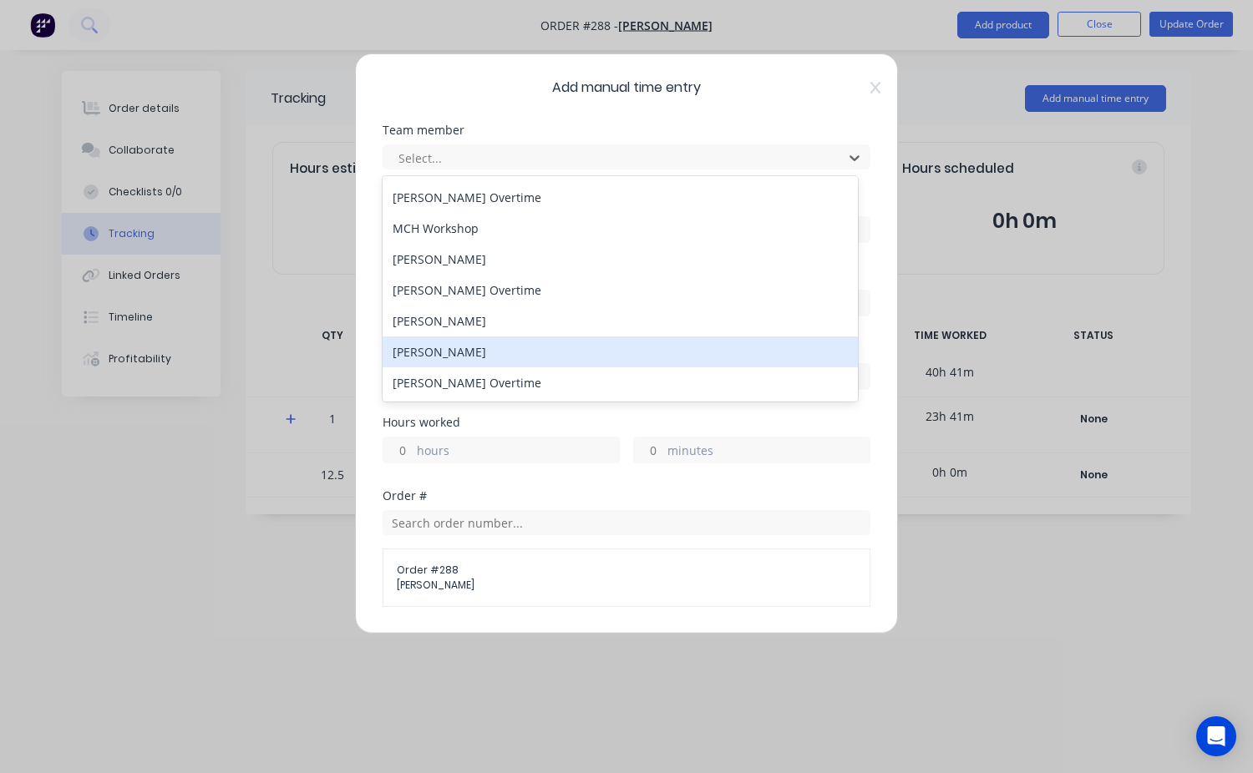
click at [437, 355] on div "[PERSON_NAME]" at bounding box center [619, 352] width 475 height 31
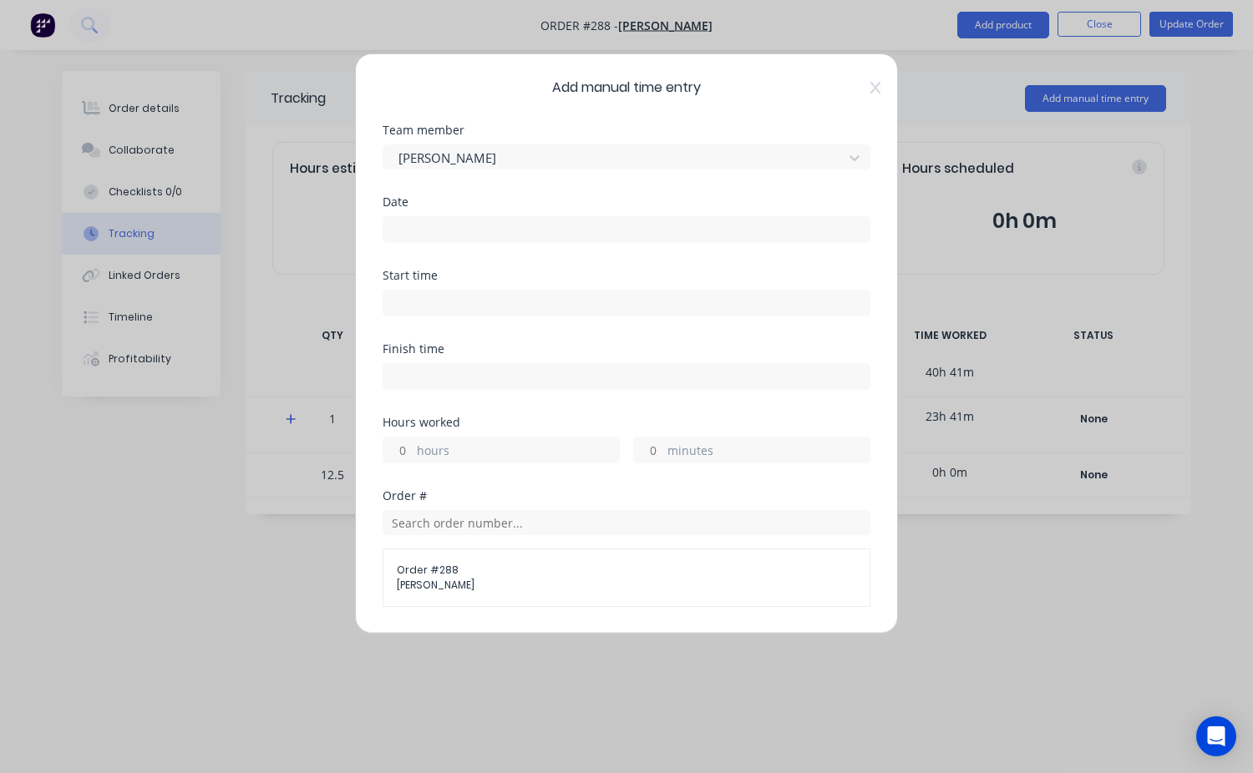
click at [410, 452] on input "hours" at bounding box center [397, 450] width 29 height 25
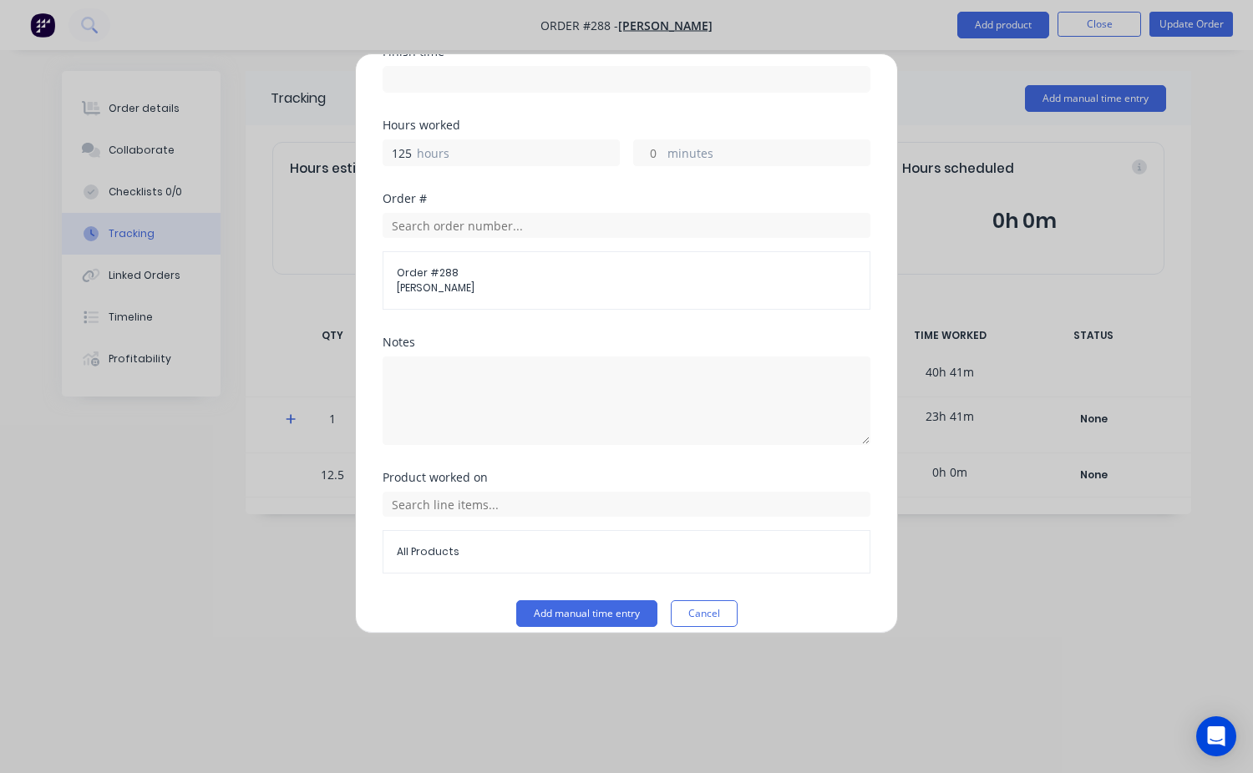
scroll to position [315, 0]
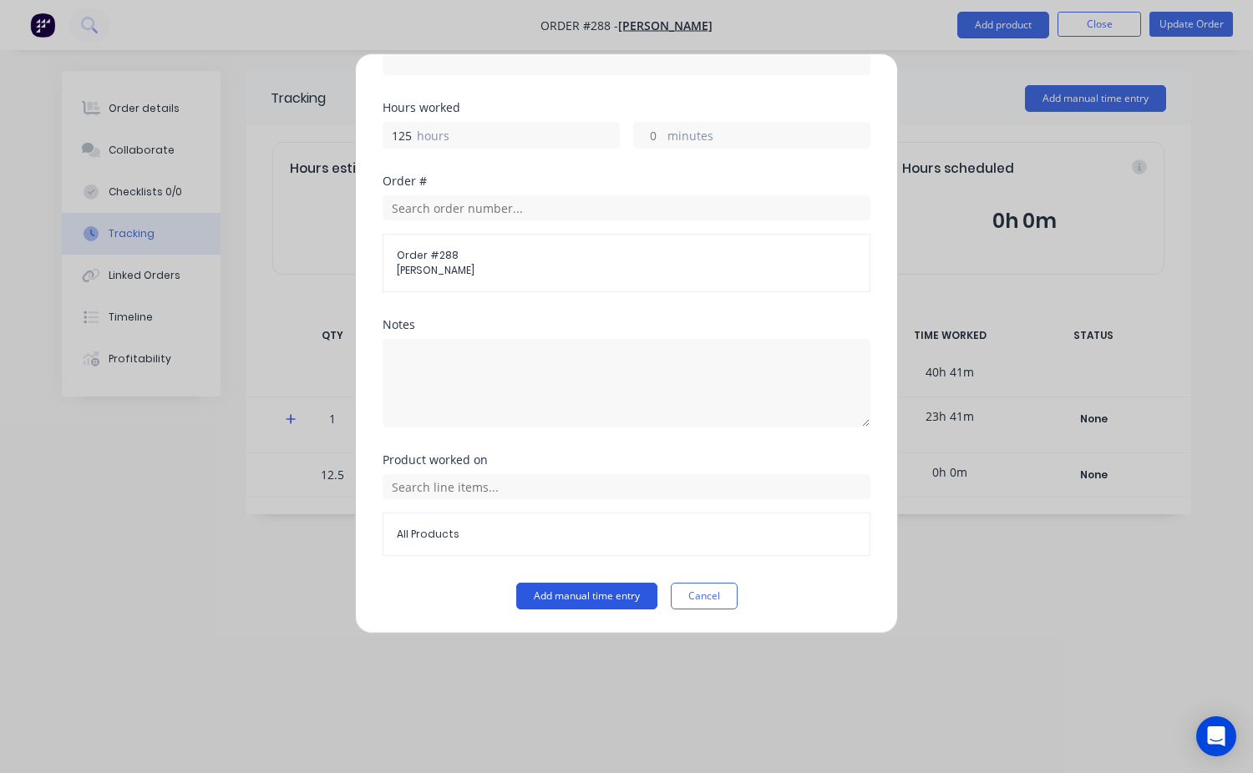
type input "125"
click at [628, 600] on button "Add manual time entry" at bounding box center [586, 596] width 141 height 27
click at [604, 595] on button "Add manual time entry" at bounding box center [586, 596] width 141 height 27
click at [550, 597] on button "Add manual time entry" at bounding box center [586, 596] width 141 height 27
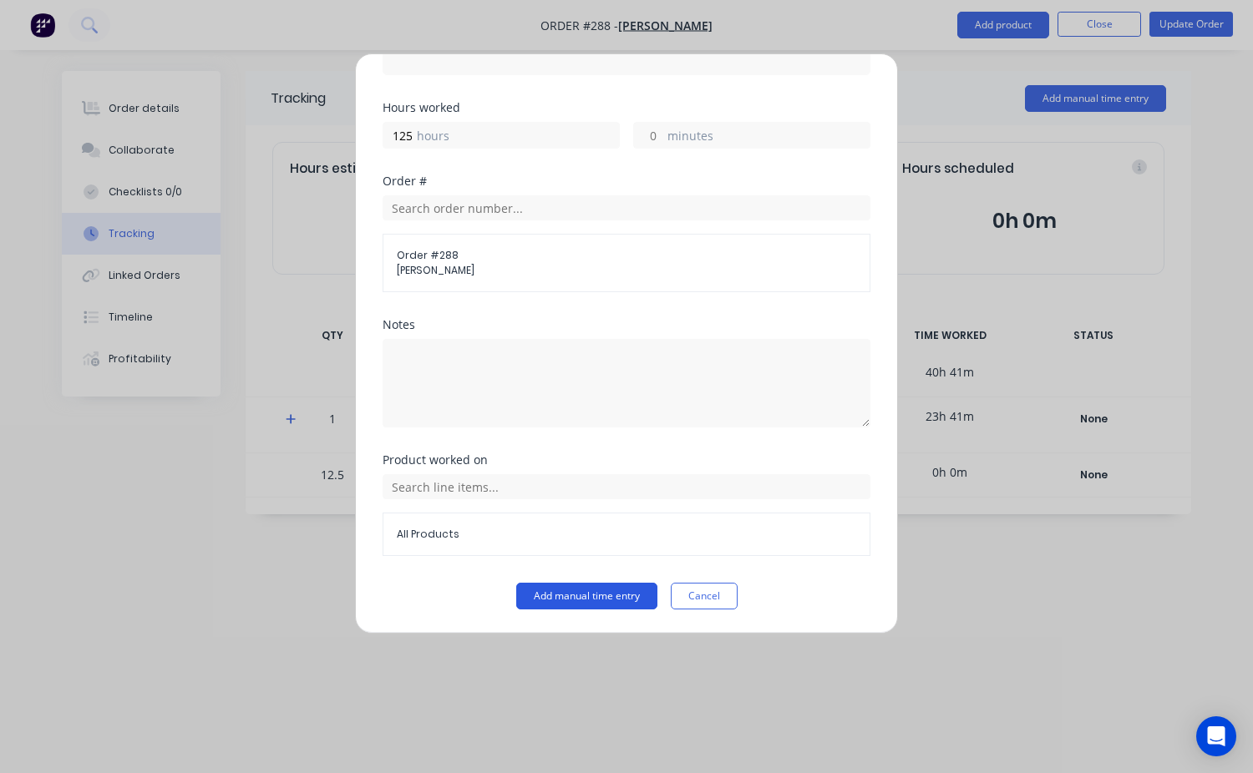
click at [550, 597] on button "Add manual time entry" at bounding box center [586, 596] width 141 height 27
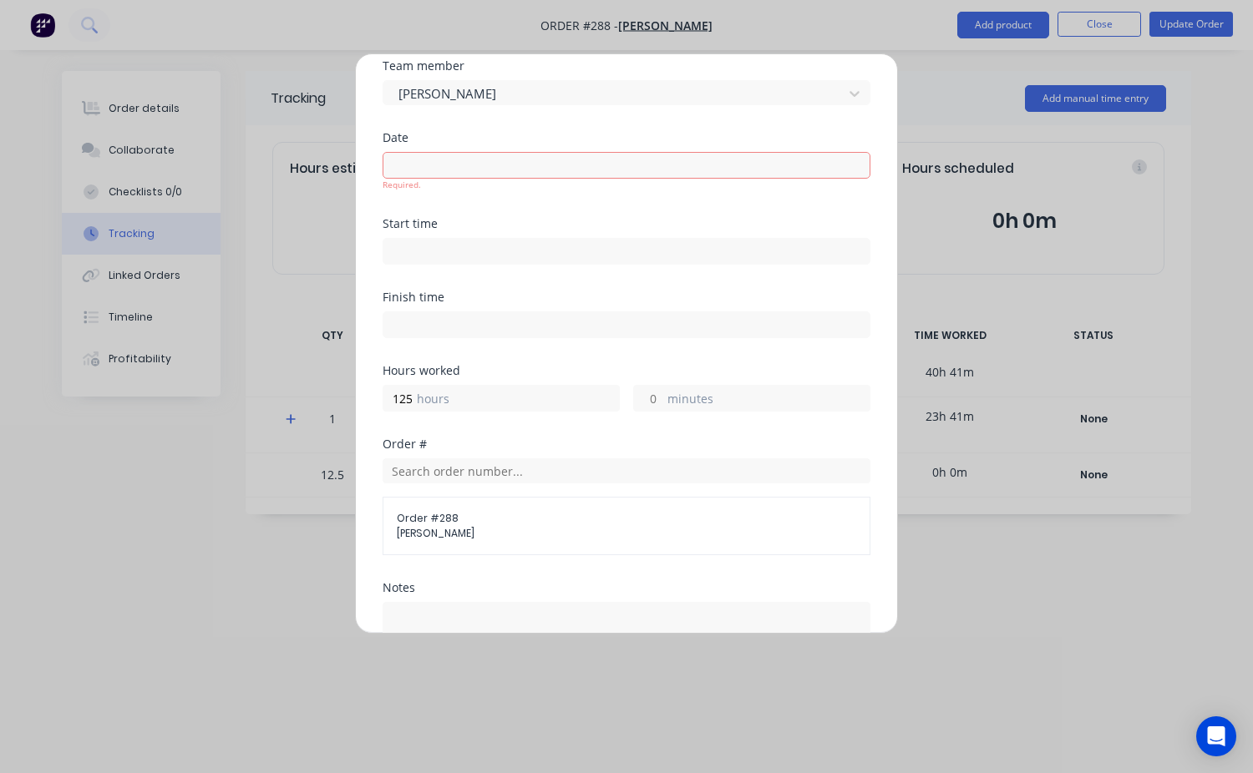
scroll to position [0, 0]
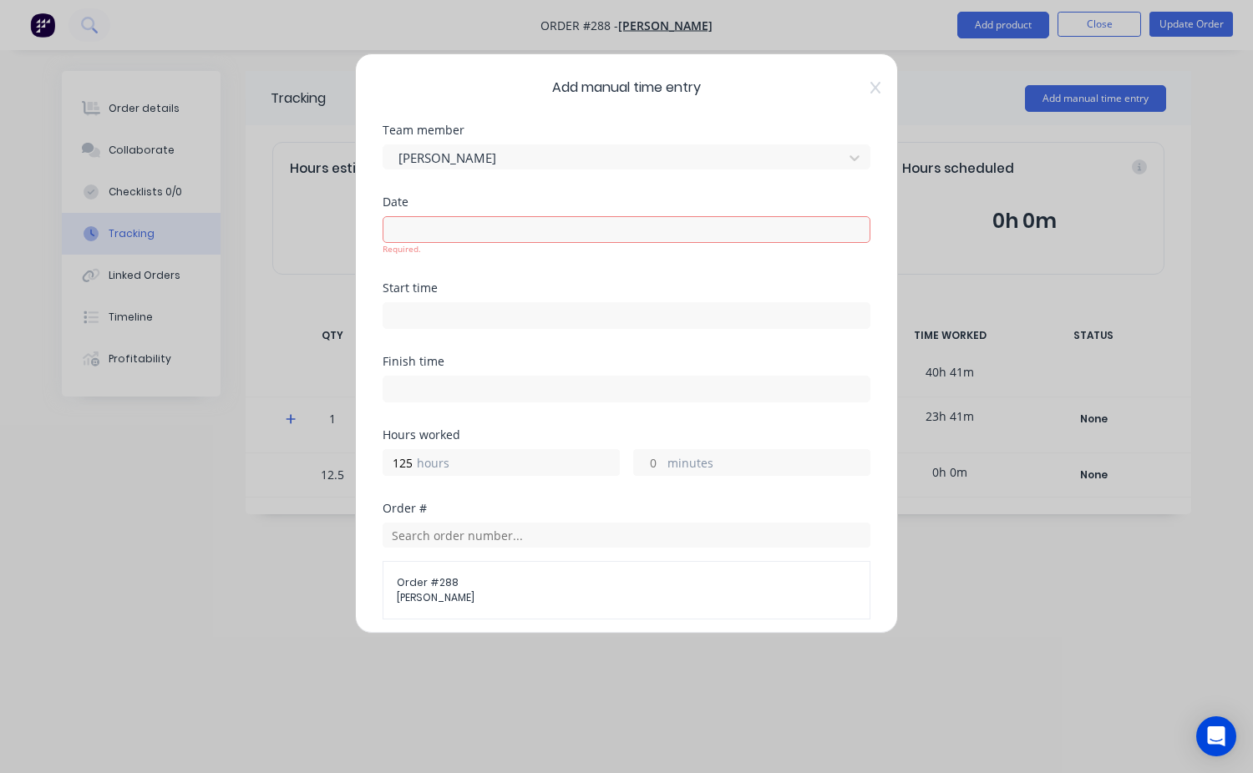
click at [859, 80] on div "Add manual time entry Team member Travis Jones Date Required. Start time Finish…" at bounding box center [626, 343] width 543 height 580
click at [230, 70] on div "Add manual time entry Team member Travis Jones Date Required. Start time Finish…" at bounding box center [626, 386] width 1253 height 773
click at [471, 237] on input at bounding box center [626, 229] width 486 height 25
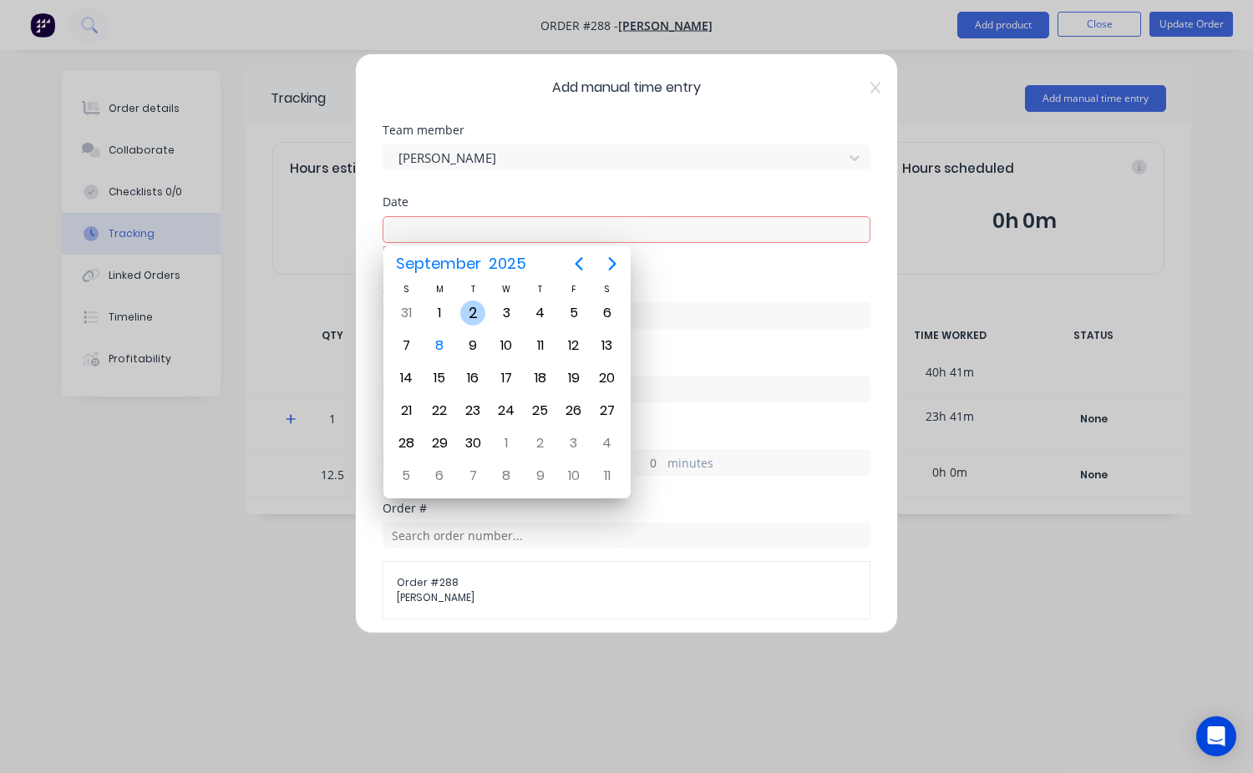
click at [477, 317] on div "2" at bounding box center [472, 313] width 25 height 25
type input "[DATE]"
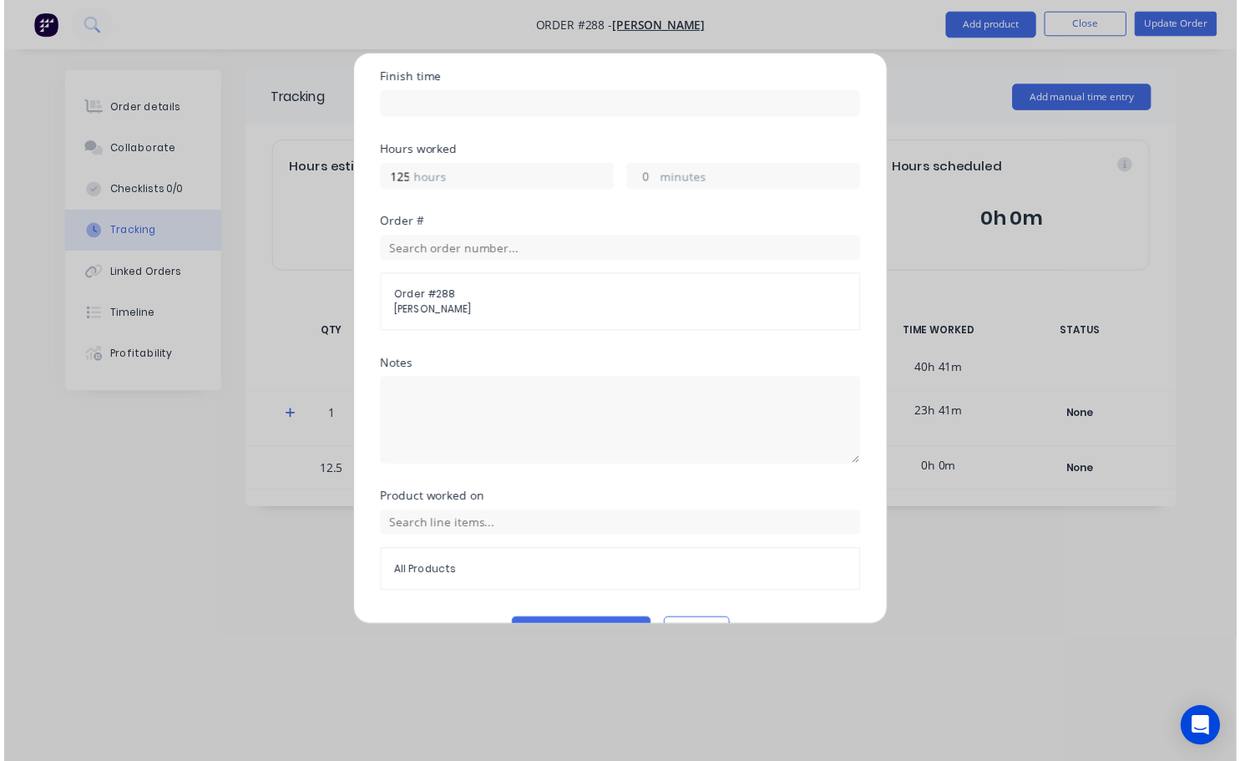
scroll to position [315, 0]
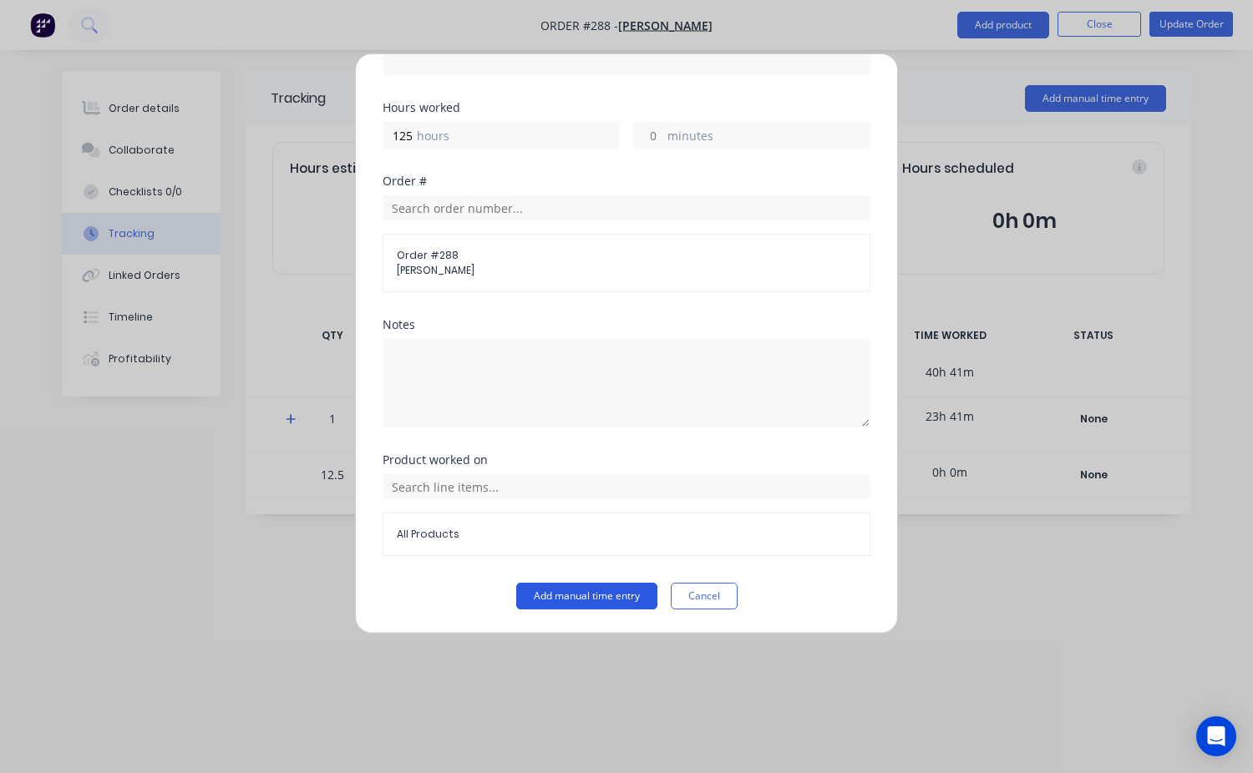
click at [564, 585] on button "Add manual time entry" at bounding box center [586, 596] width 141 height 27
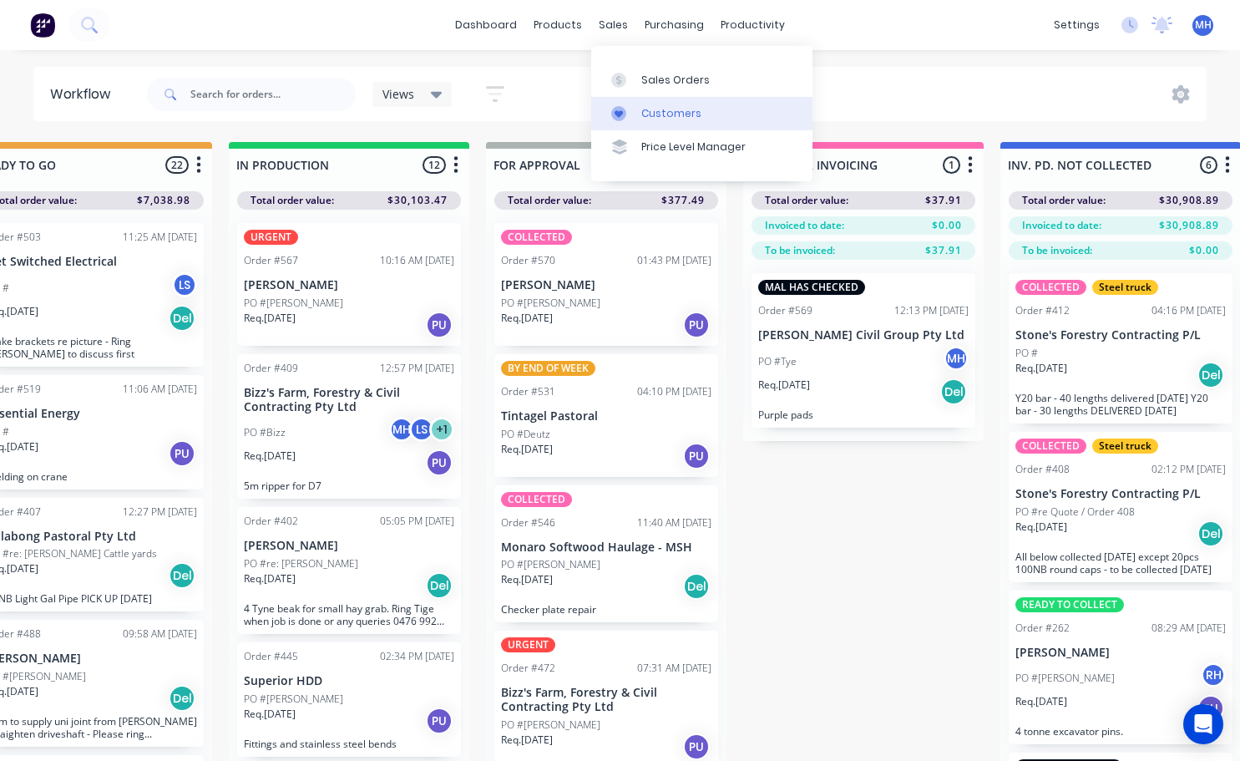
click at [660, 110] on div "Customers" at bounding box center [671, 113] width 60 height 15
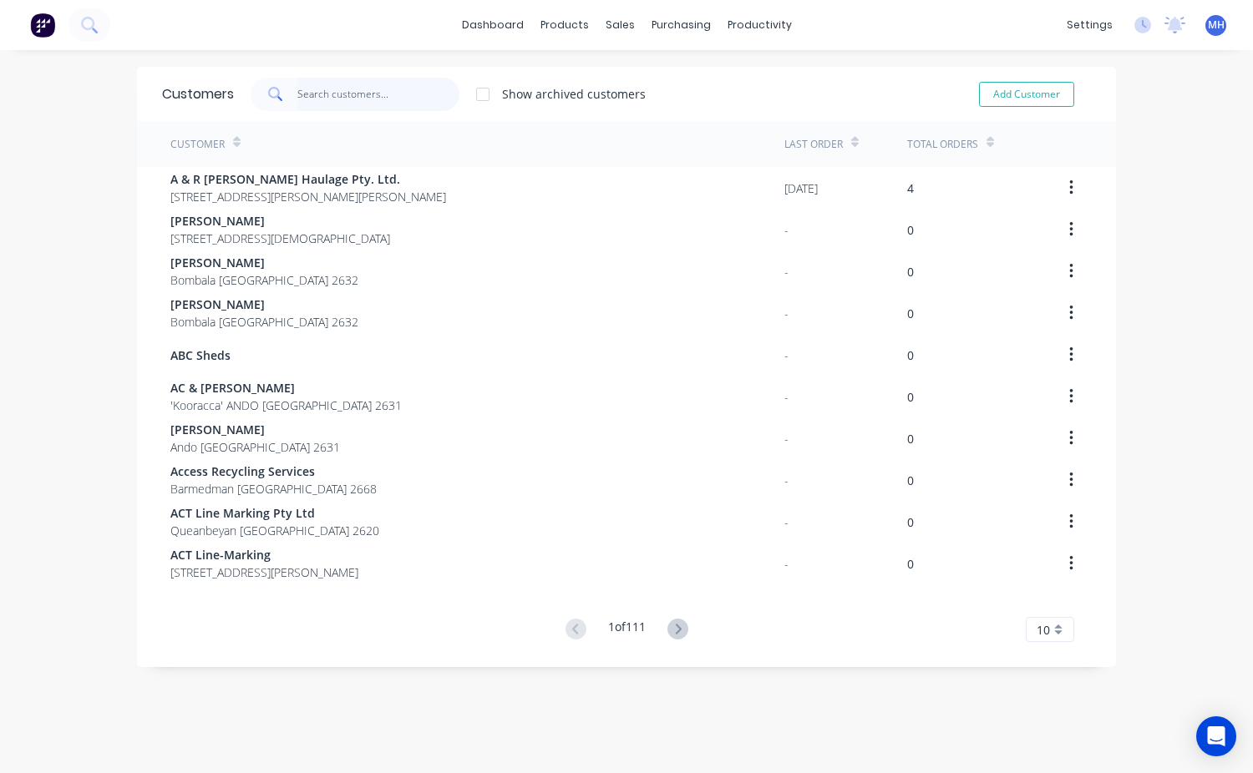
click at [324, 104] on input "text" at bounding box center [378, 94] width 163 height 33
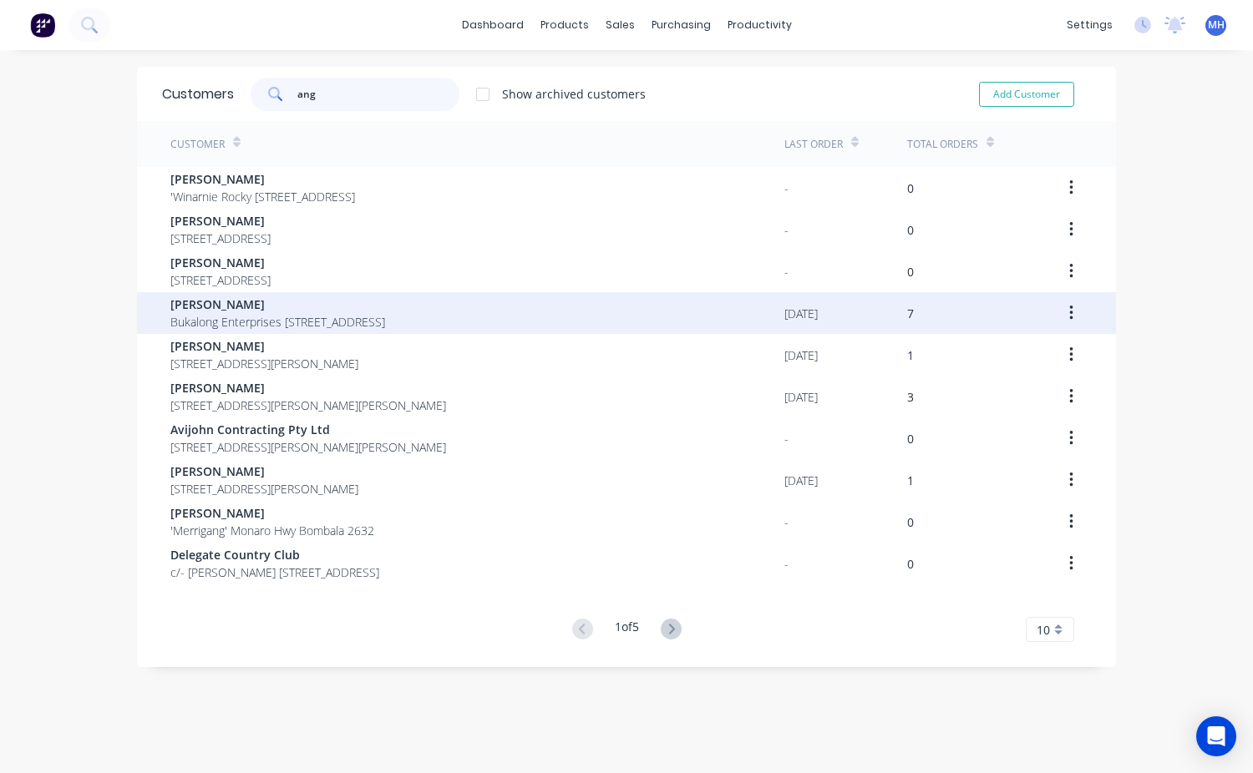
type input "ang"
click at [238, 309] on span "[PERSON_NAME]" at bounding box center [277, 305] width 215 height 18
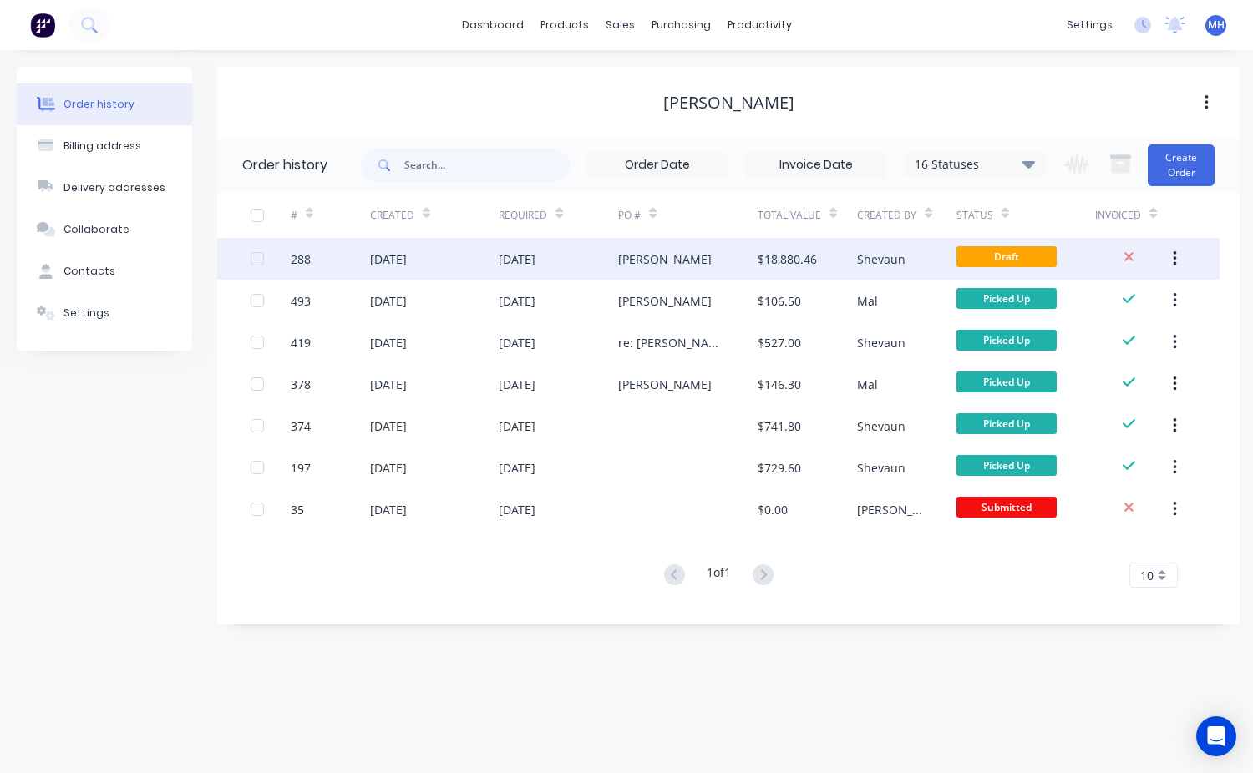
click at [857, 271] on div "Shevaun" at bounding box center [906, 259] width 99 height 42
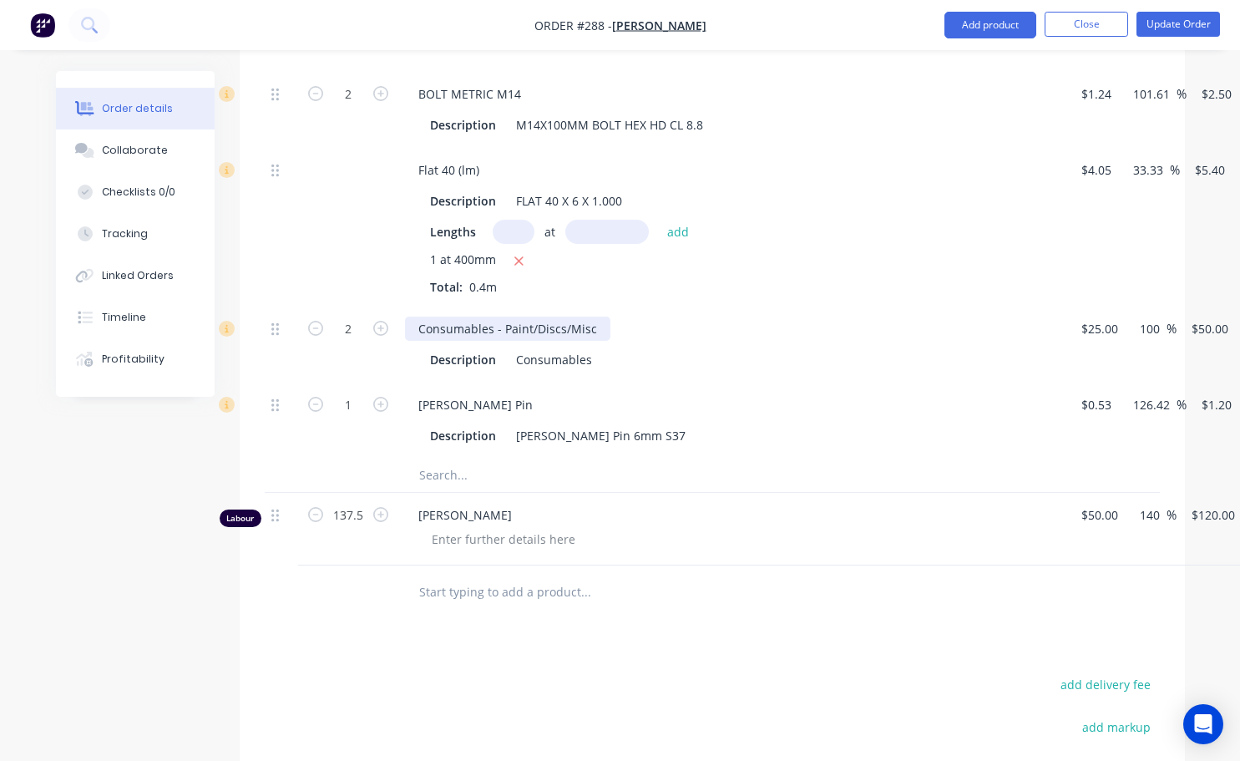
scroll to position [2621, 0]
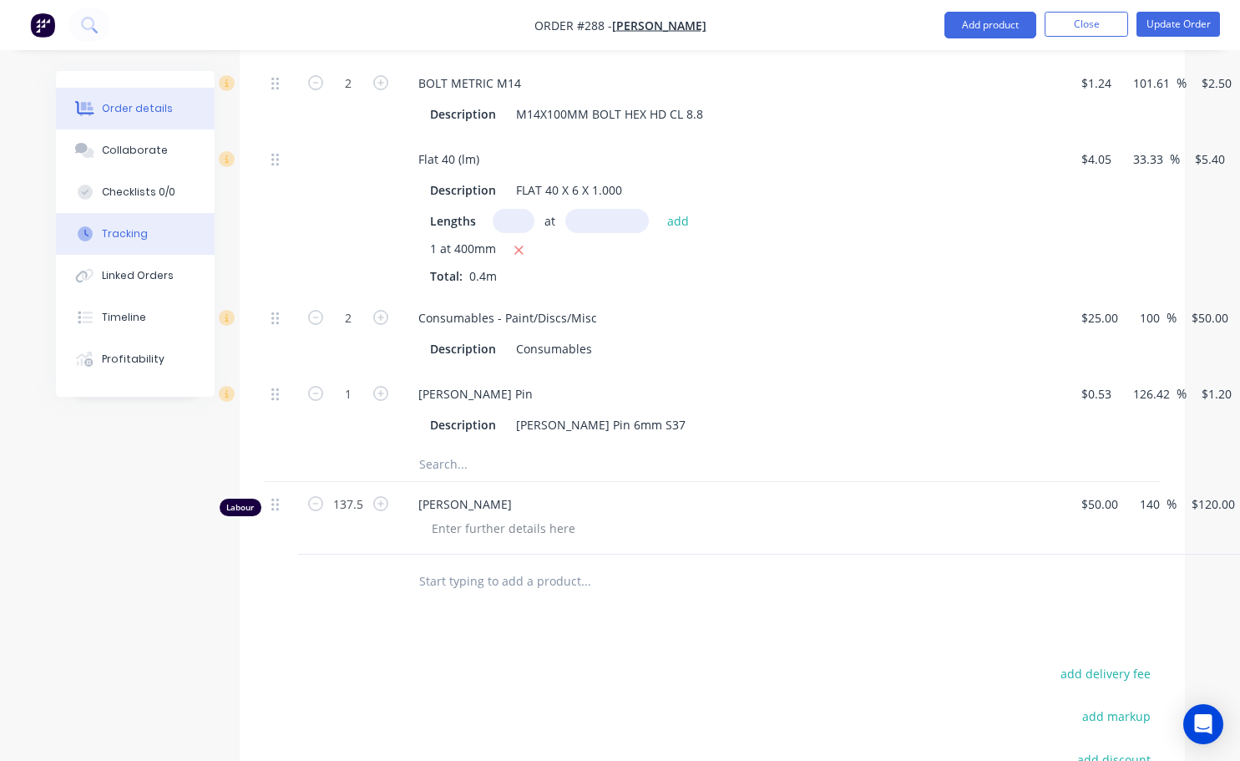
click at [144, 227] on div "Tracking" at bounding box center [125, 233] width 46 height 15
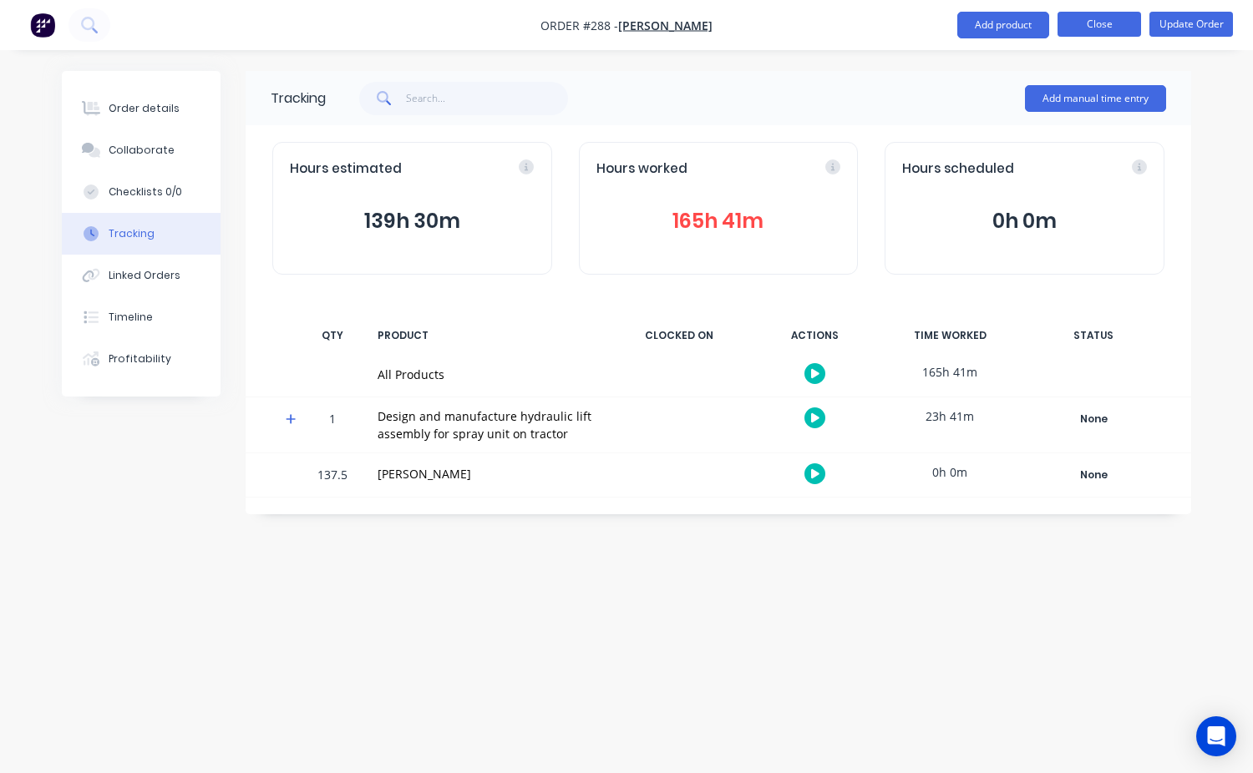
click at [1066, 29] on button "Close" at bounding box center [1099, 24] width 84 height 25
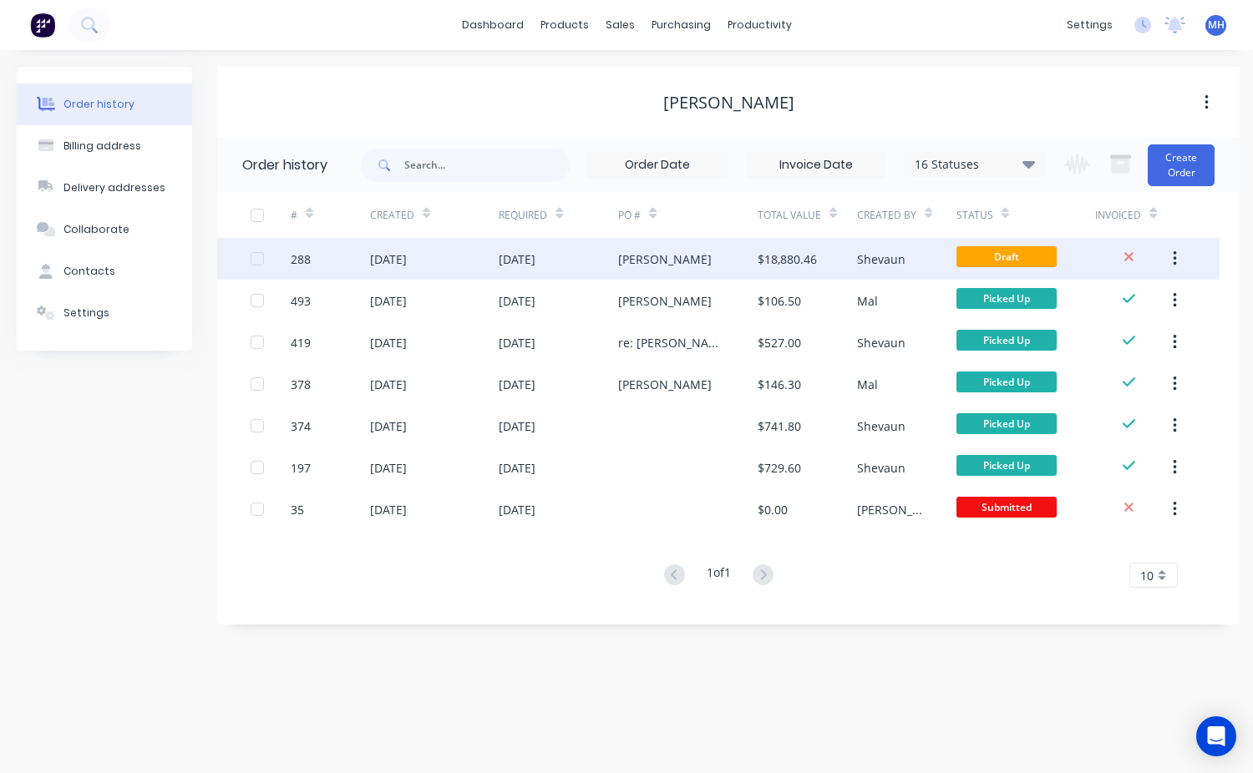
click at [899, 266] on div "Shevaun" at bounding box center [881, 260] width 48 height 18
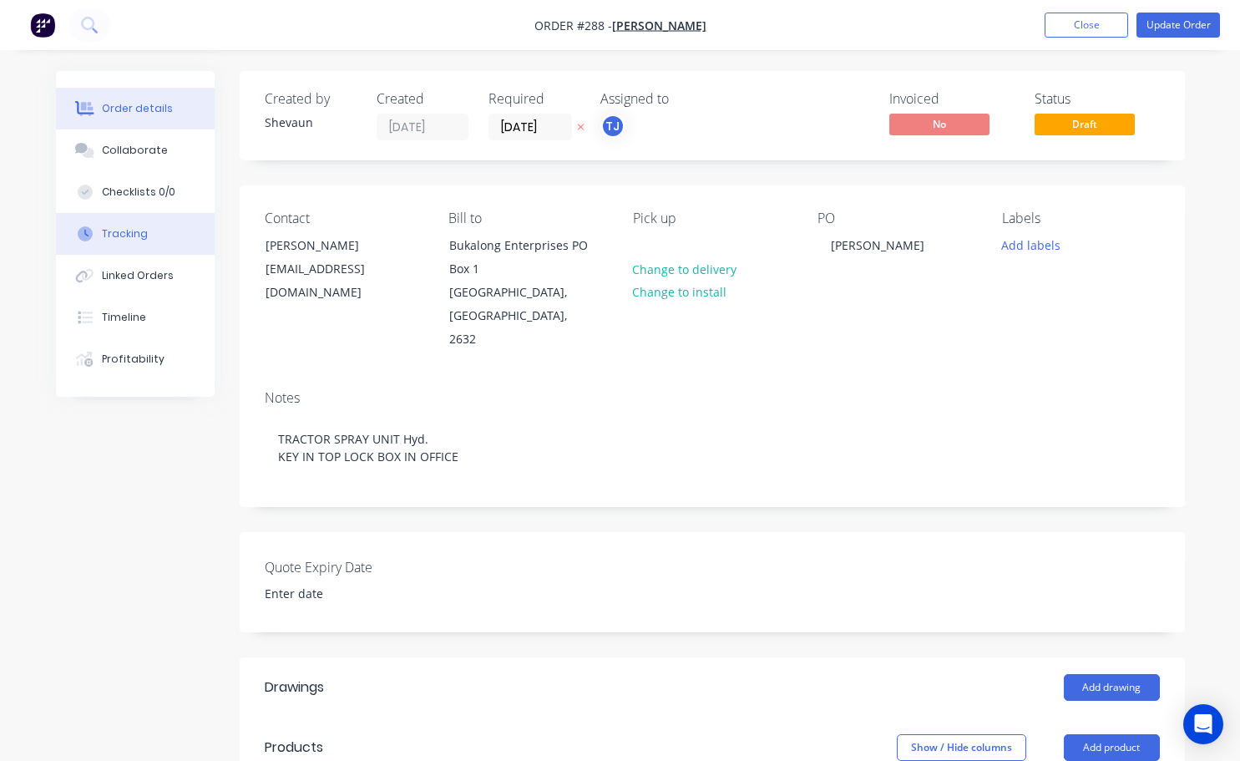
click at [138, 234] on div "Tracking" at bounding box center [125, 233] width 46 height 15
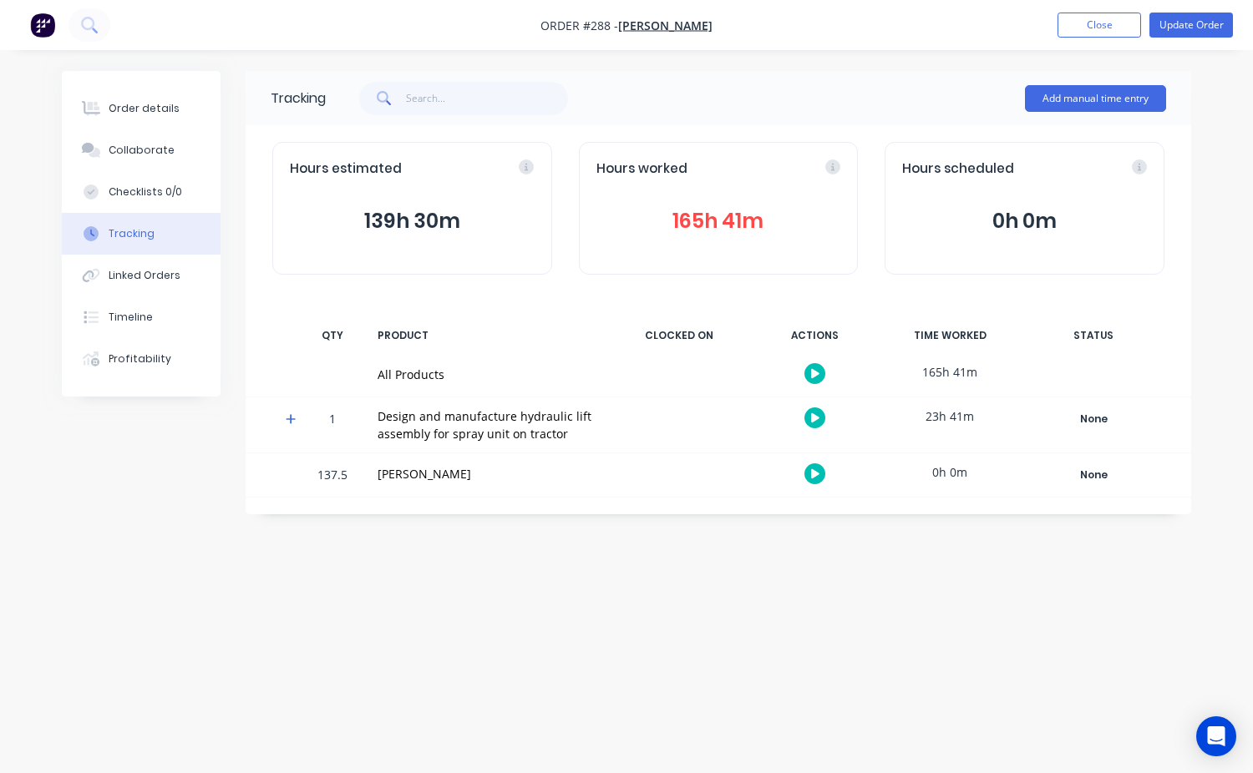
click at [705, 233] on button "165h 41m" at bounding box center [718, 221] width 245 height 32
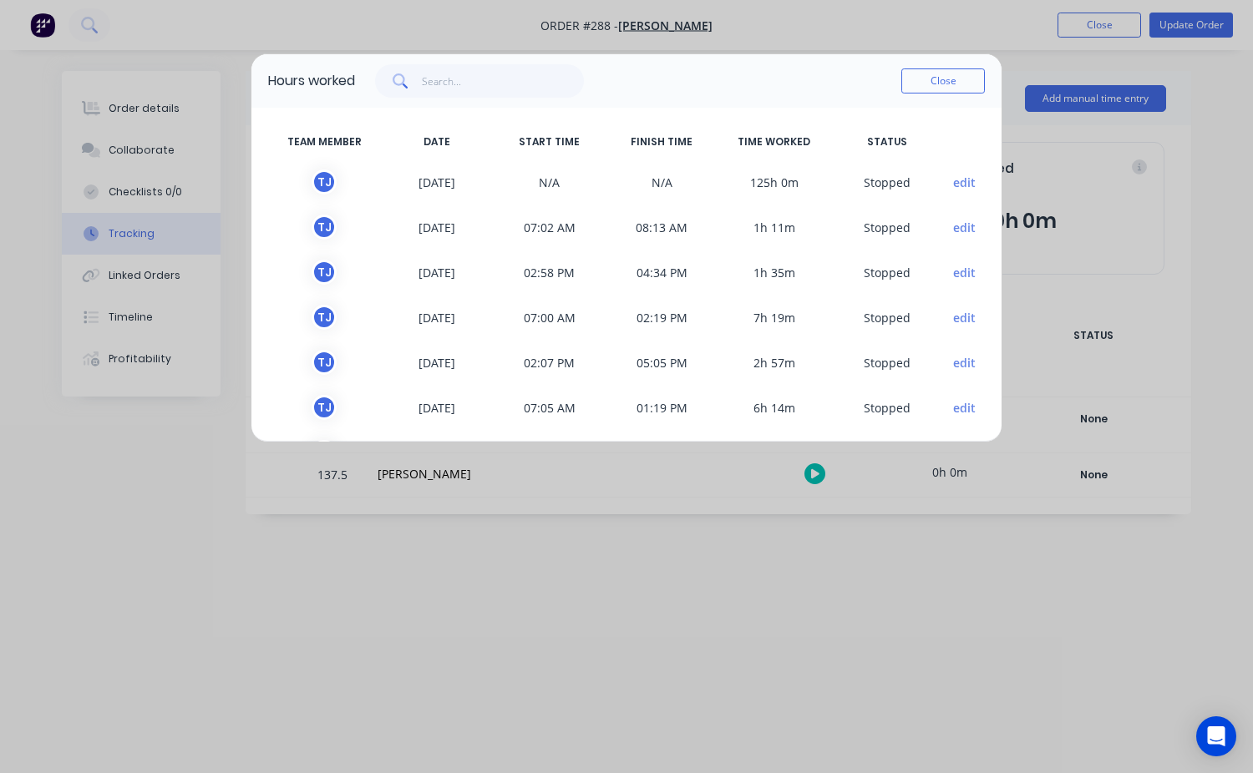
click at [759, 187] on span "125h 0m" at bounding box center [774, 182] width 113 height 25
click at [956, 181] on button "edit" at bounding box center [964, 183] width 23 height 18
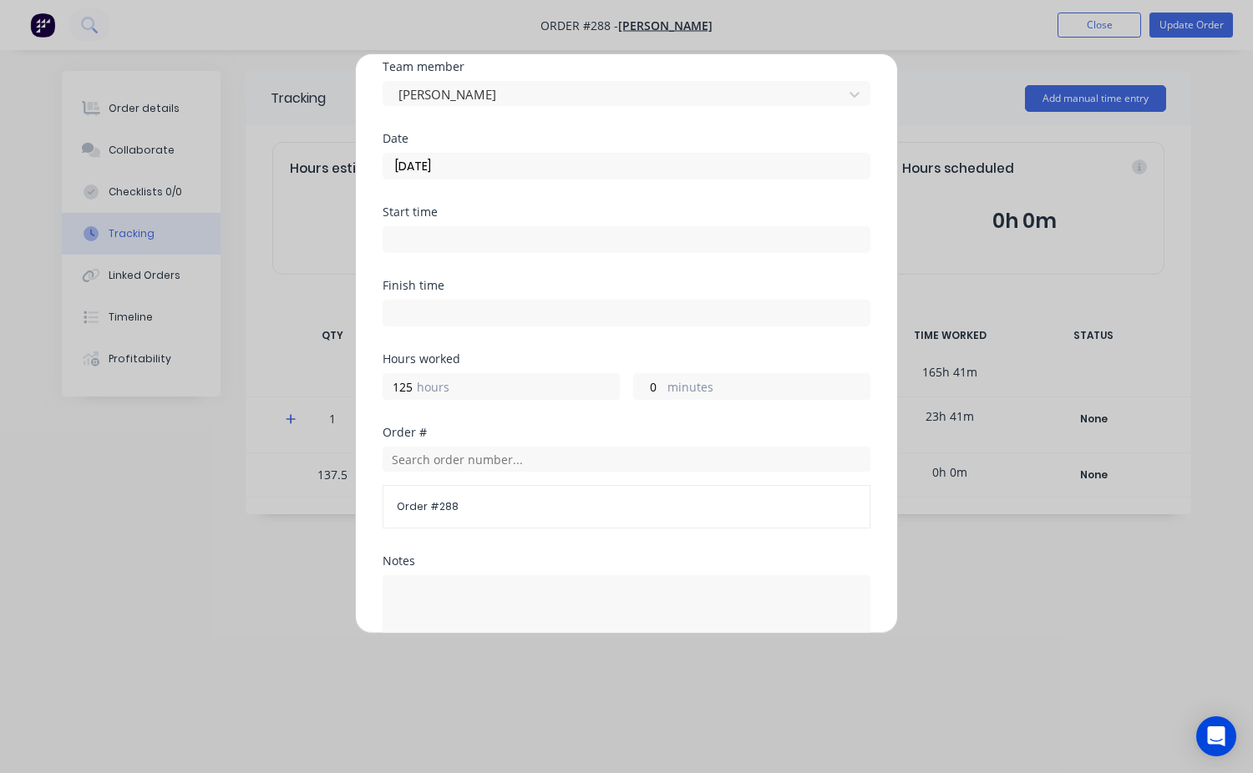
scroll to position [84, 0]
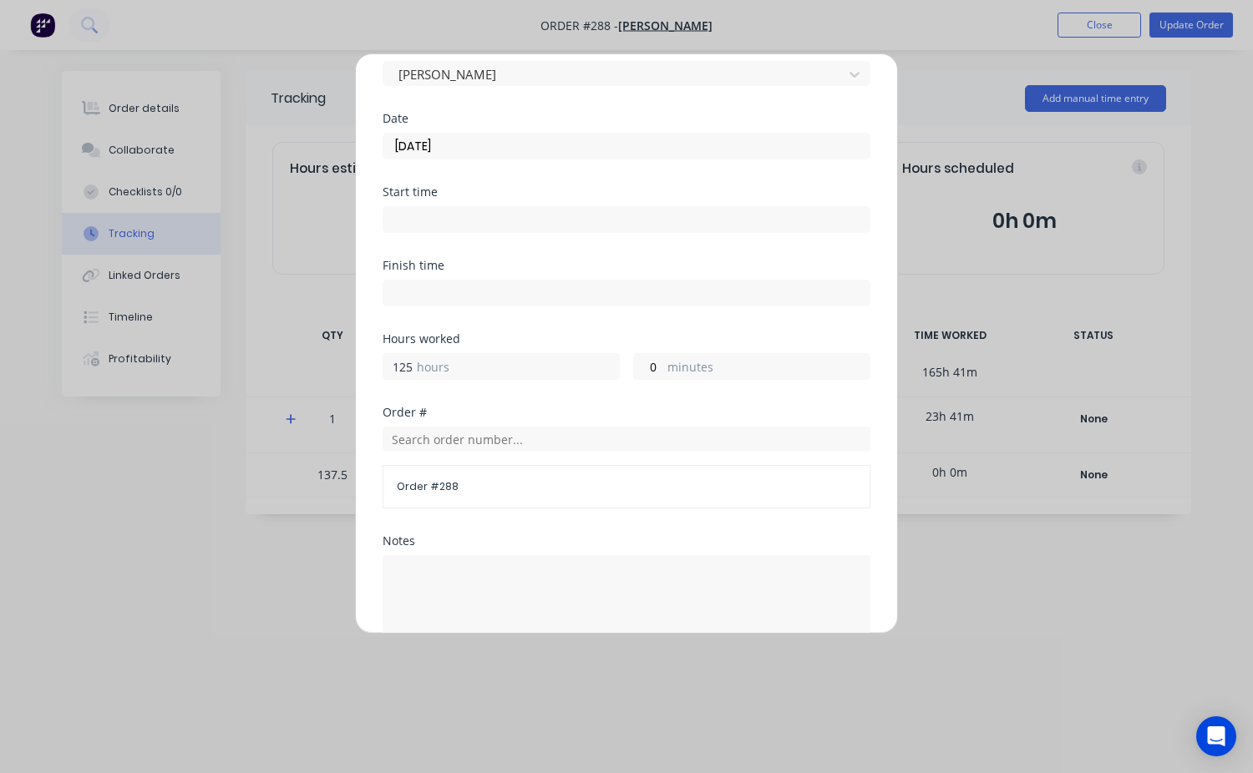
click at [413, 365] on div "125 hours" at bounding box center [500, 366] width 237 height 27
click at [404, 367] on input "125" at bounding box center [397, 366] width 29 height 25
click at [439, 367] on label "hours" at bounding box center [518, 368] width 202 height 21
click at [413, 367] on input "125" at bounding box center [397, 366] width 29 height 25
click at [413, 364] on div "125 hours" at bounding box center [500, 366] width 237 height 27
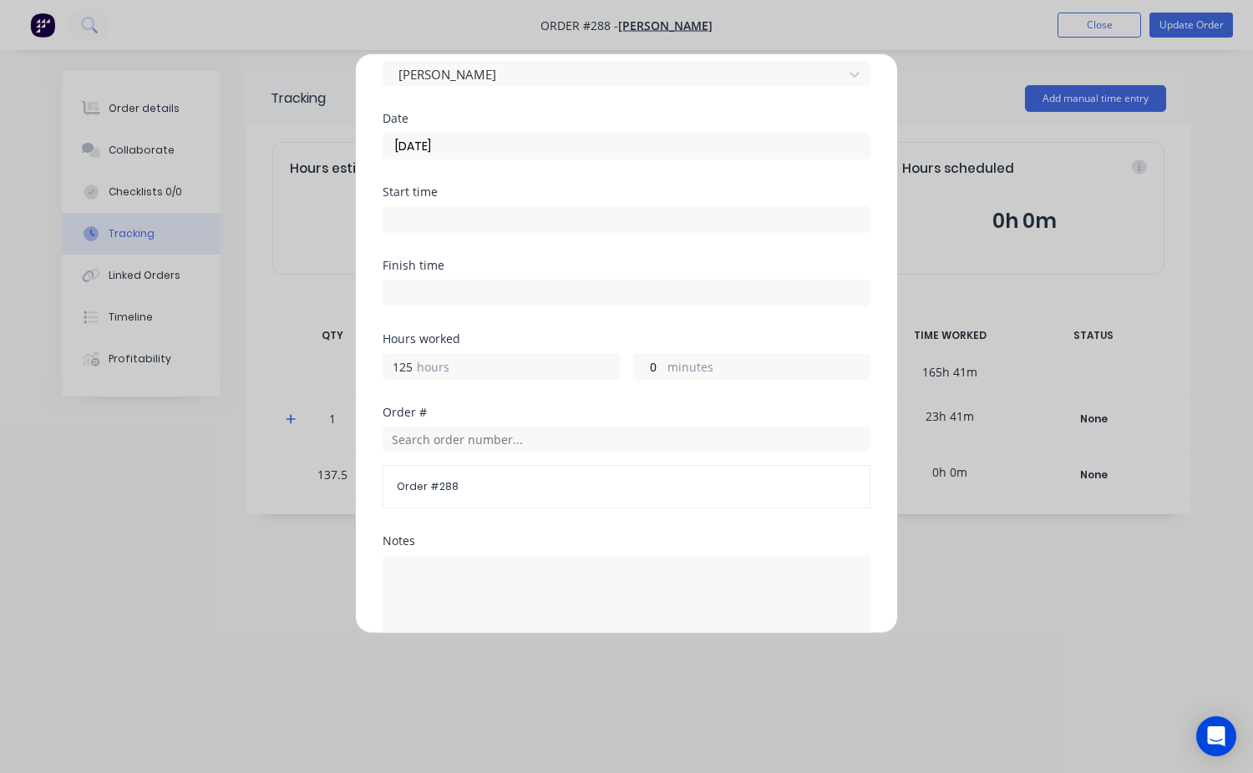
click at [412, 370] on input "125" at bounding box center [397, 366] width 29 height 25
click at [401, 372] on input "125" at bounding box center [397, 366] width 29 height 25
click at [412, 374] on input "125" at bounding box center [397, 366] width 29 height 25
click at [405, 366] on input "125" at bounding box center [397, 366] width 29 height 25
type input "5"
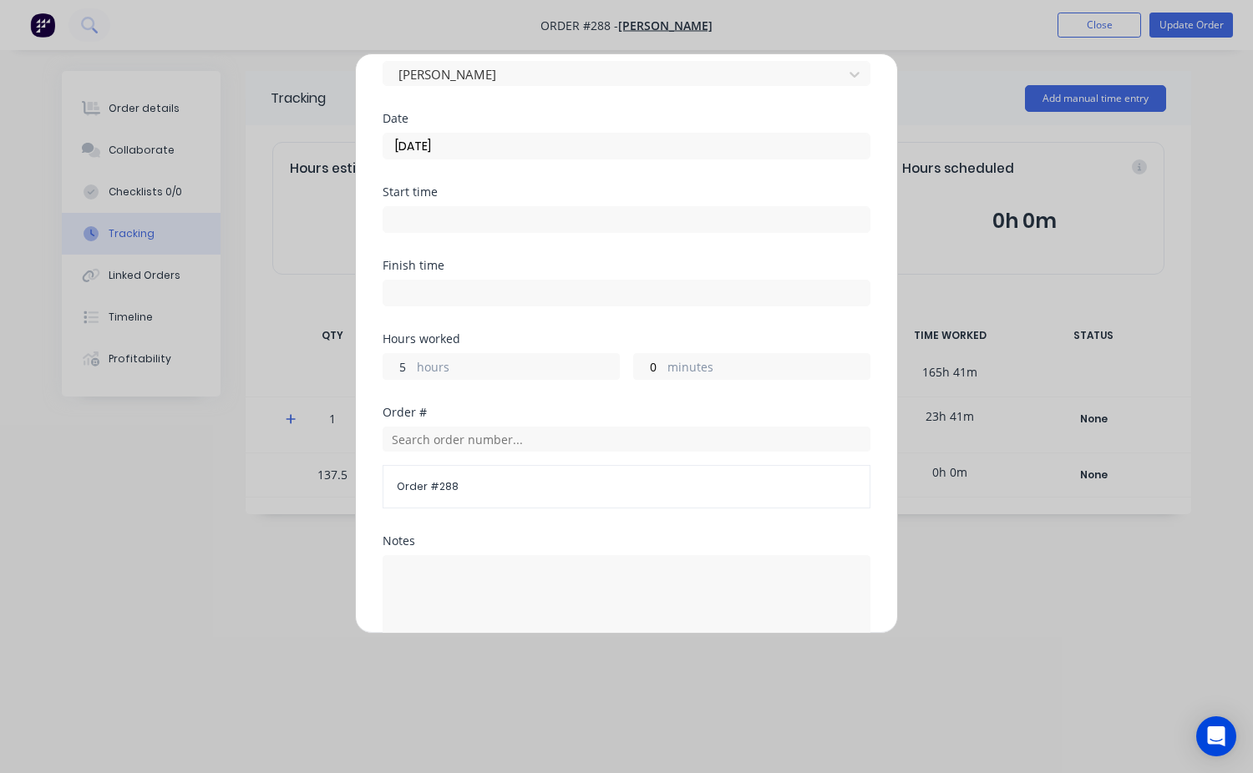
click at [406, 367] on input "5" at bounding box center [397, 366] width 29 height 25
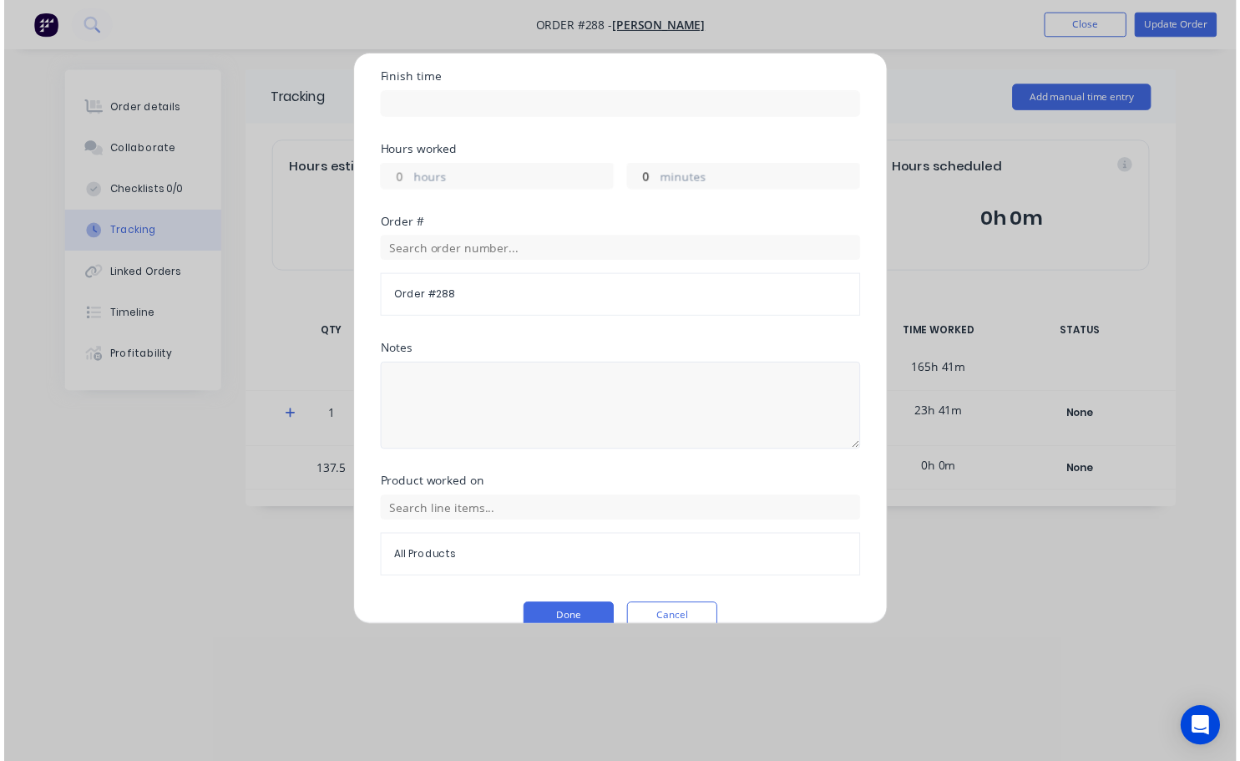
scroll to position [300, 0]
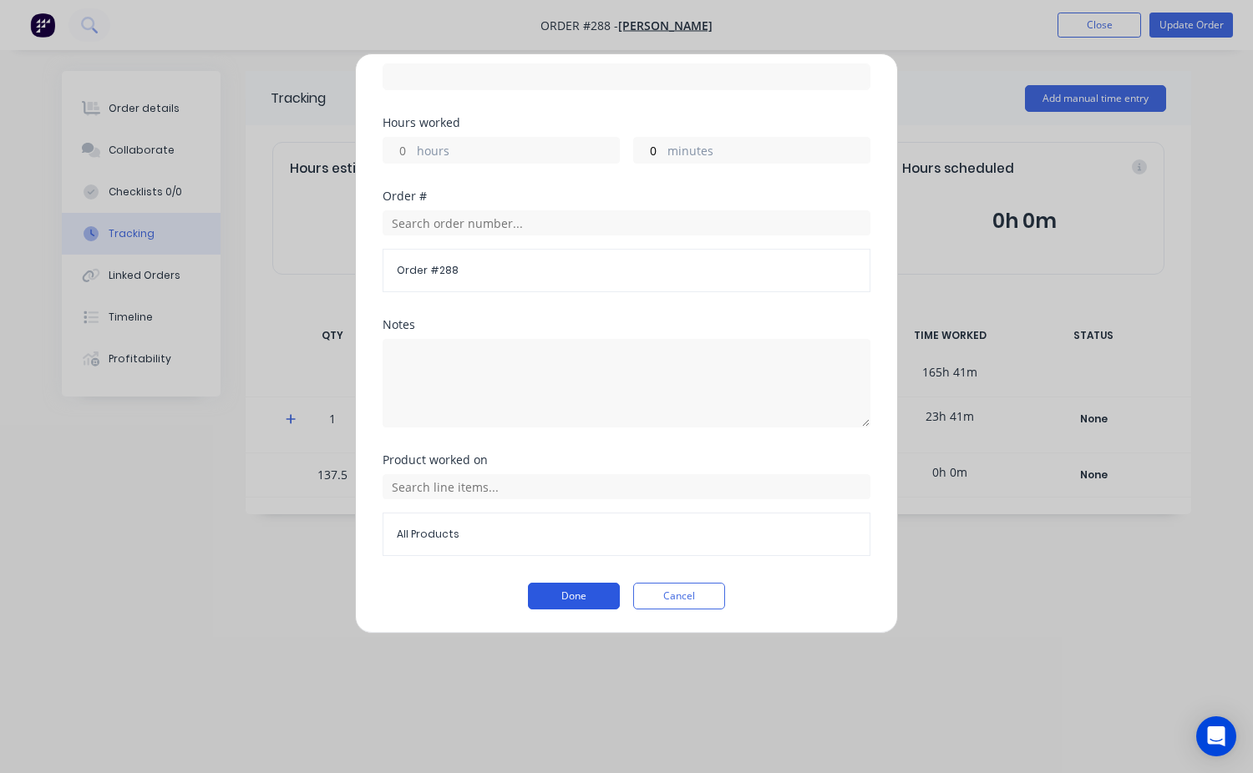
click at [543, 599] on button "Done" at bounding box center [574, 596] width 92 height 27
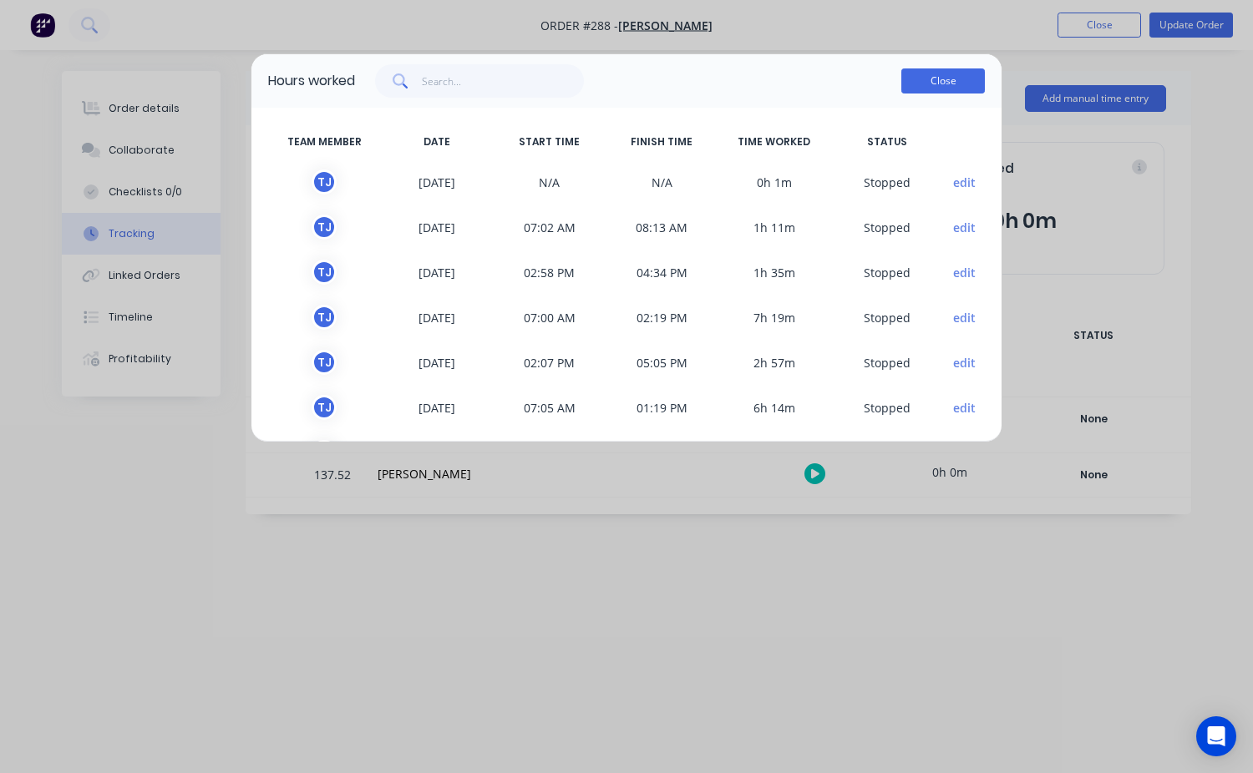
click at [935, 83] on button "Close" at bounding box center [943, 80] width 84 height 25
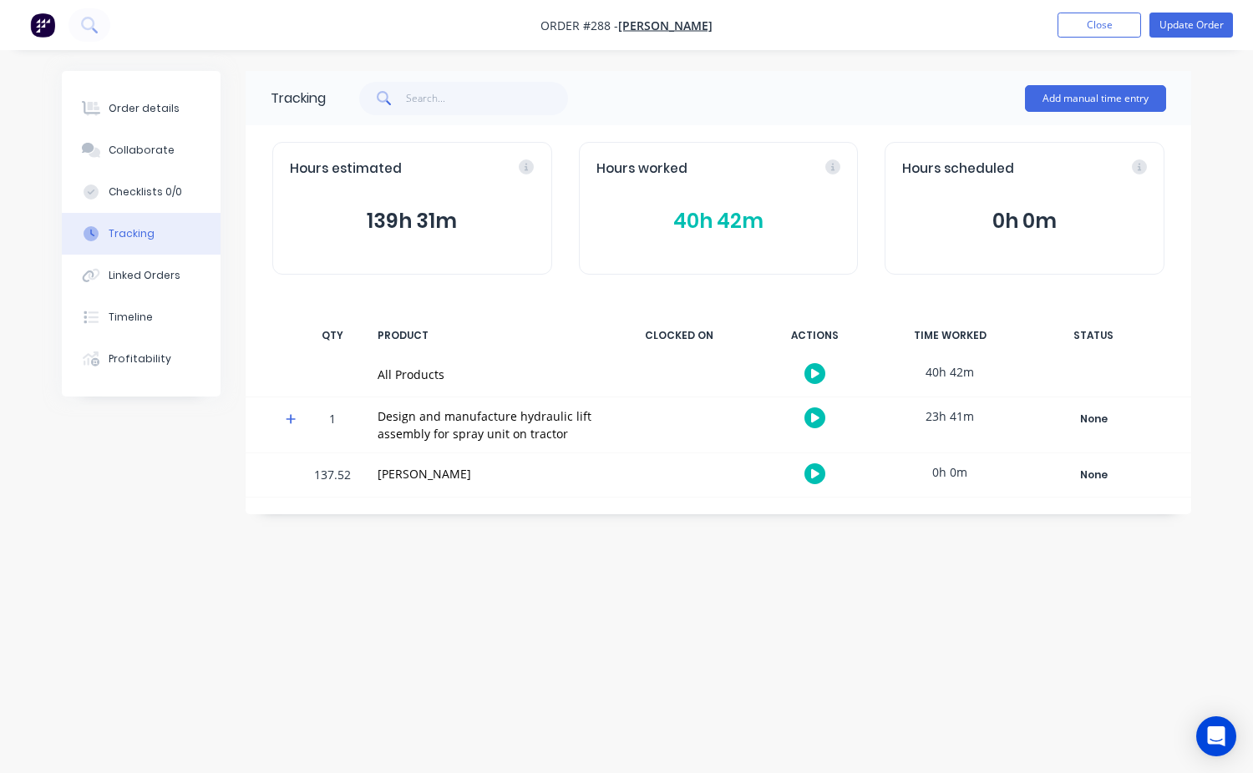
drag, startPoint x: 337, startPoint y: 478, endPoint x: 349, endPoint y: 476, distance: 11.8
click at [338, 479] on div "137.52" at bounding box center [332, 476] width 50 height 41
click at [1092, 107] on button "Add manual time entry" at bounding box center [1095, 98] width 141 height 27
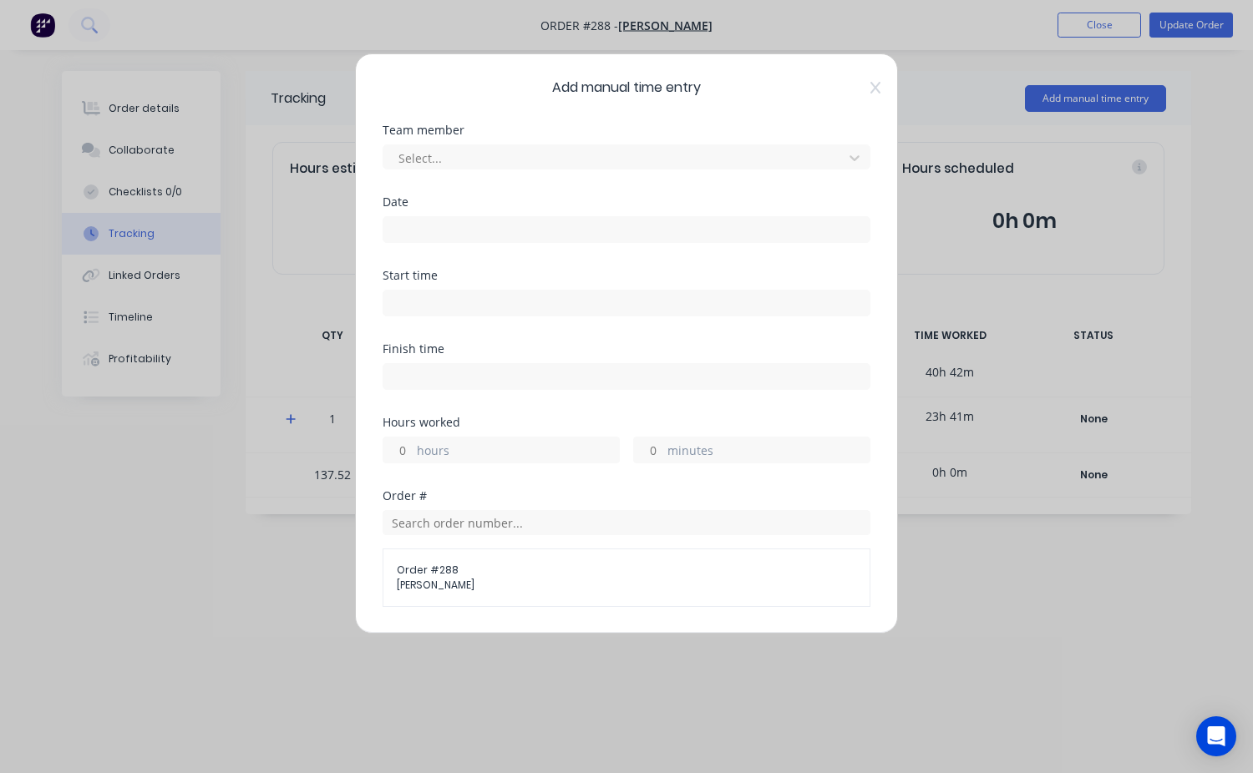
click at [1006, 53] on div "Add manual time entry Team member Select... Date Start time Finish time Hours w…" at bounding box center [626, 386] width 1253 height 773
click at [1152, 16] on div "Add manual time entry Team member Select... Date Start time Finish time Hours w…" at bounding box center [626, 386] width 1253 height 773
click at [1124, 23] on div "Add manual time entry Team member Select... Date Start time Finish time Hours w…" at bounding box center [626, 386] width 1253 height 773
click at [858, 94] on div "Add manual time entry Team member Select... Date Start time Finish time Hours w…" at bounding box center [626, 343] width 543 height 580
click at [870, 91] on icon at bounding box center [875, 87] width 10 height 13
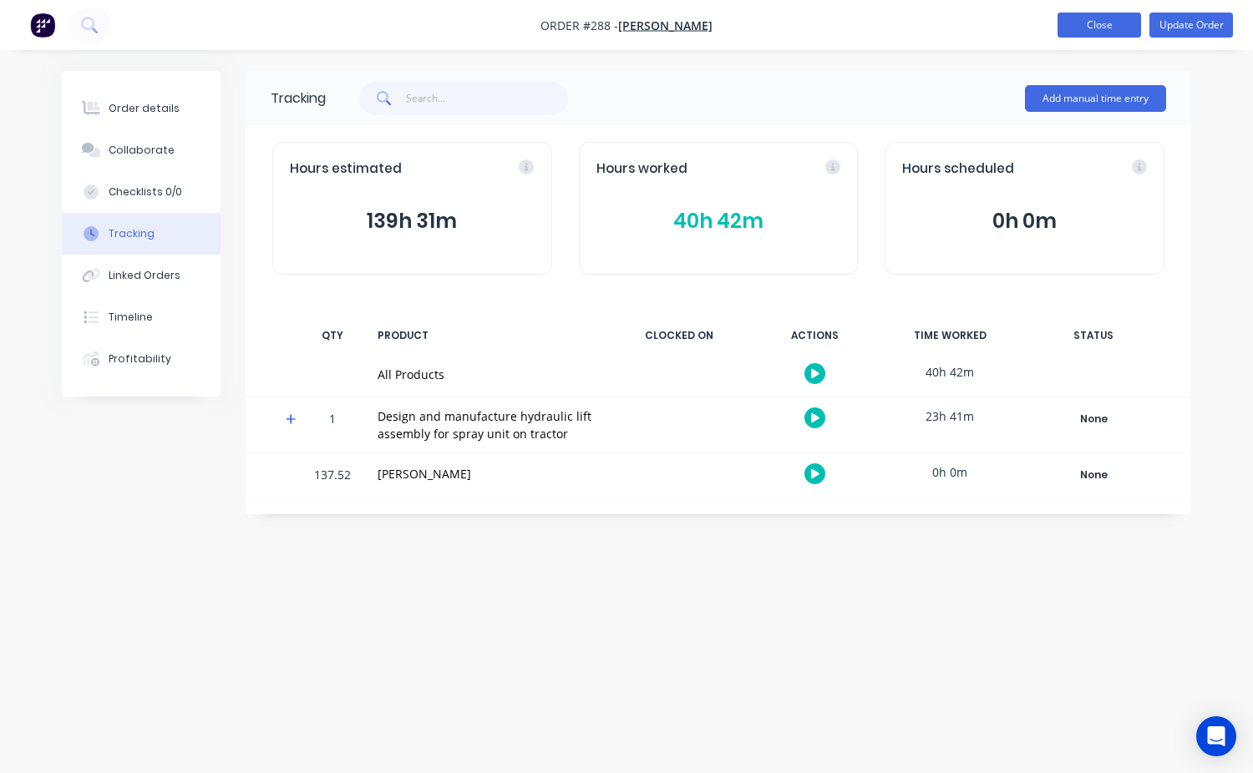
click at [1084, 22] on button "Close" at bounding box center [1099, 25] width 84 height 25
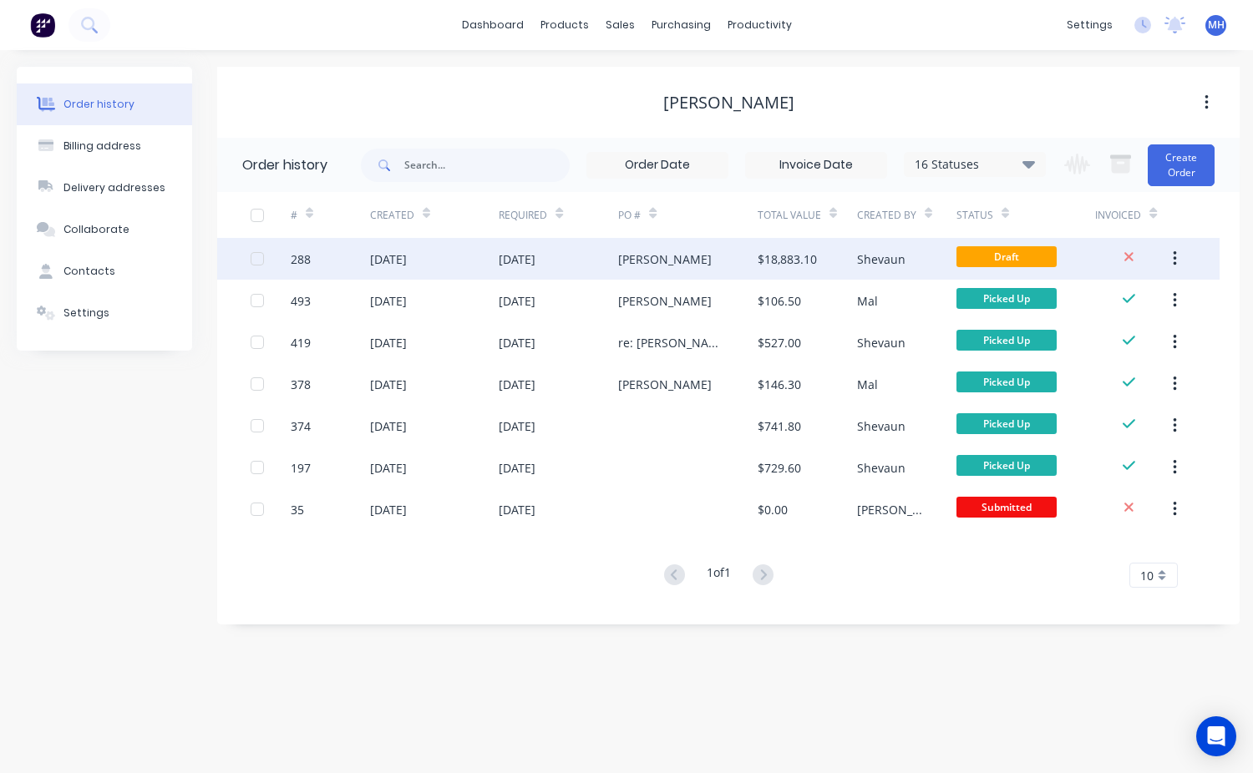
click at [1012, 249] on span "Draft" at bounding box center [1006, 256] width 100 height 21
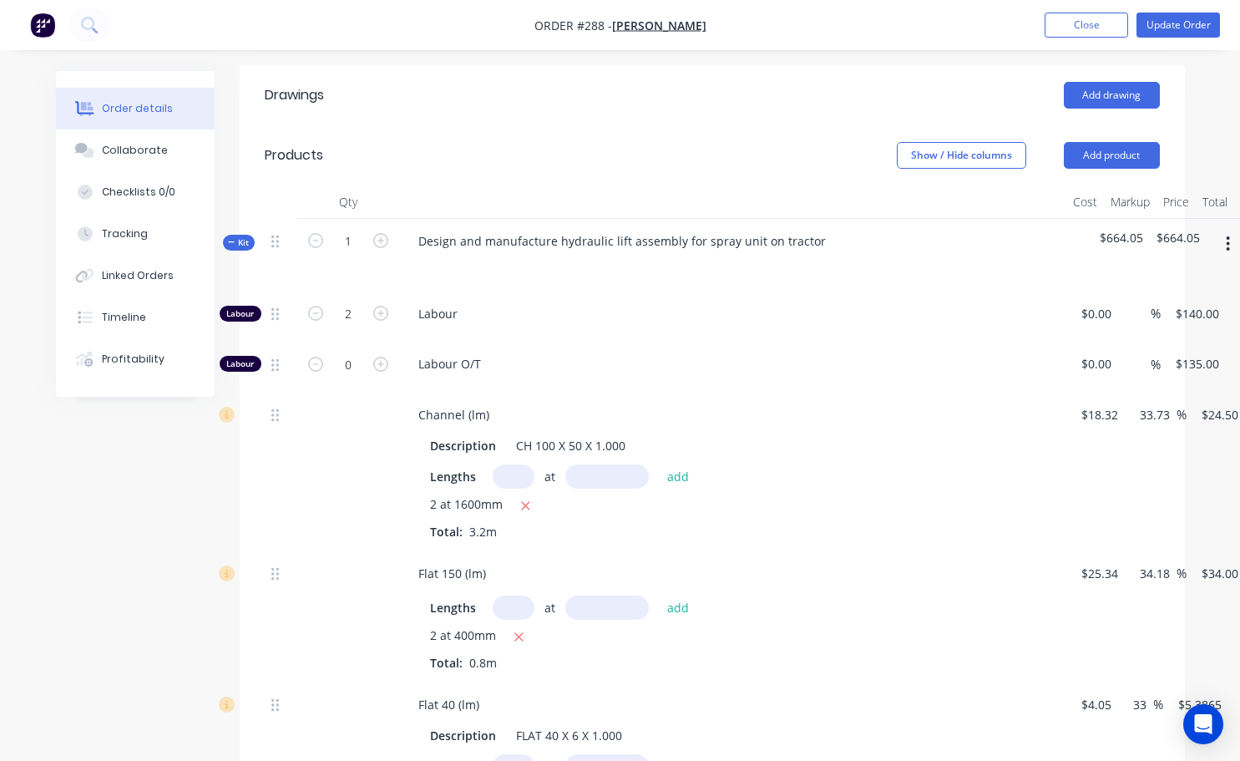
scroll to position [585, 0]
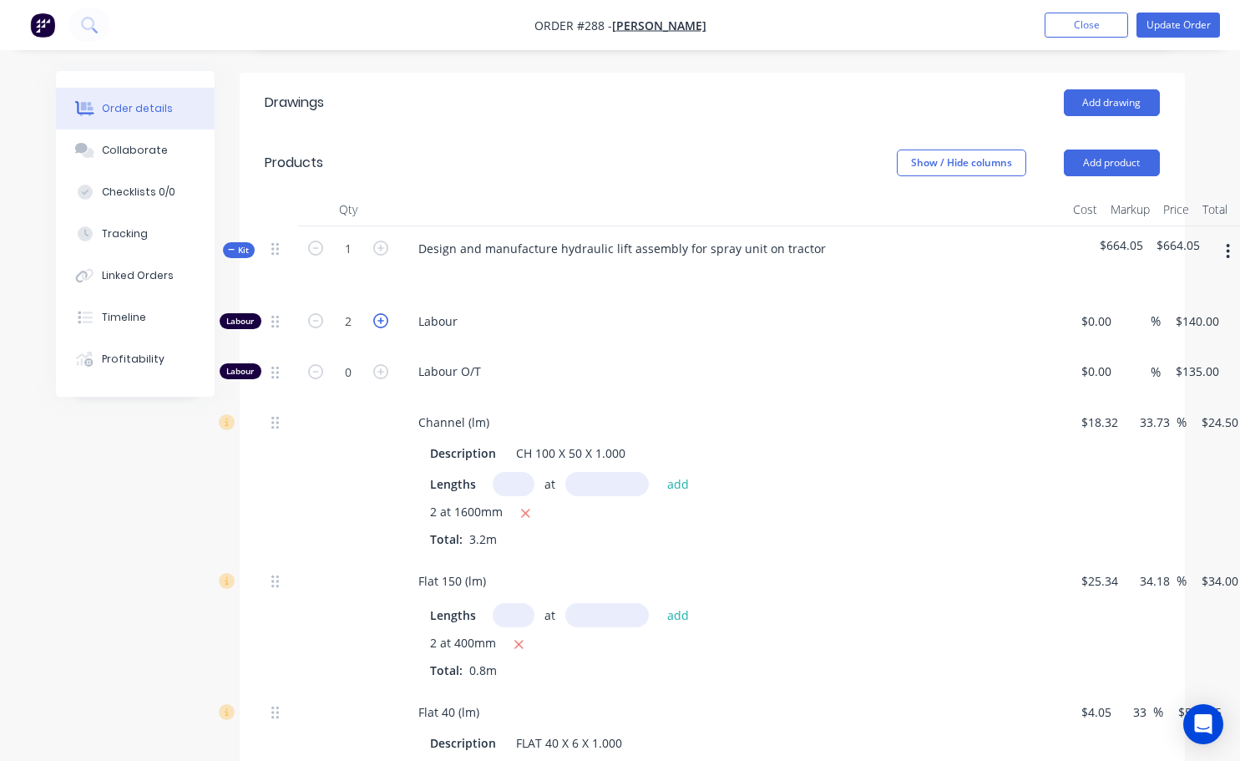
click at [375, 313] on icon "button" at bounding box center [380, 320] width 15 height 15
type input "3"
type input "$420.00"
click at [377, 313] on icon "button" at bounding box center [380, 320] width 15 height 15
type input "4"
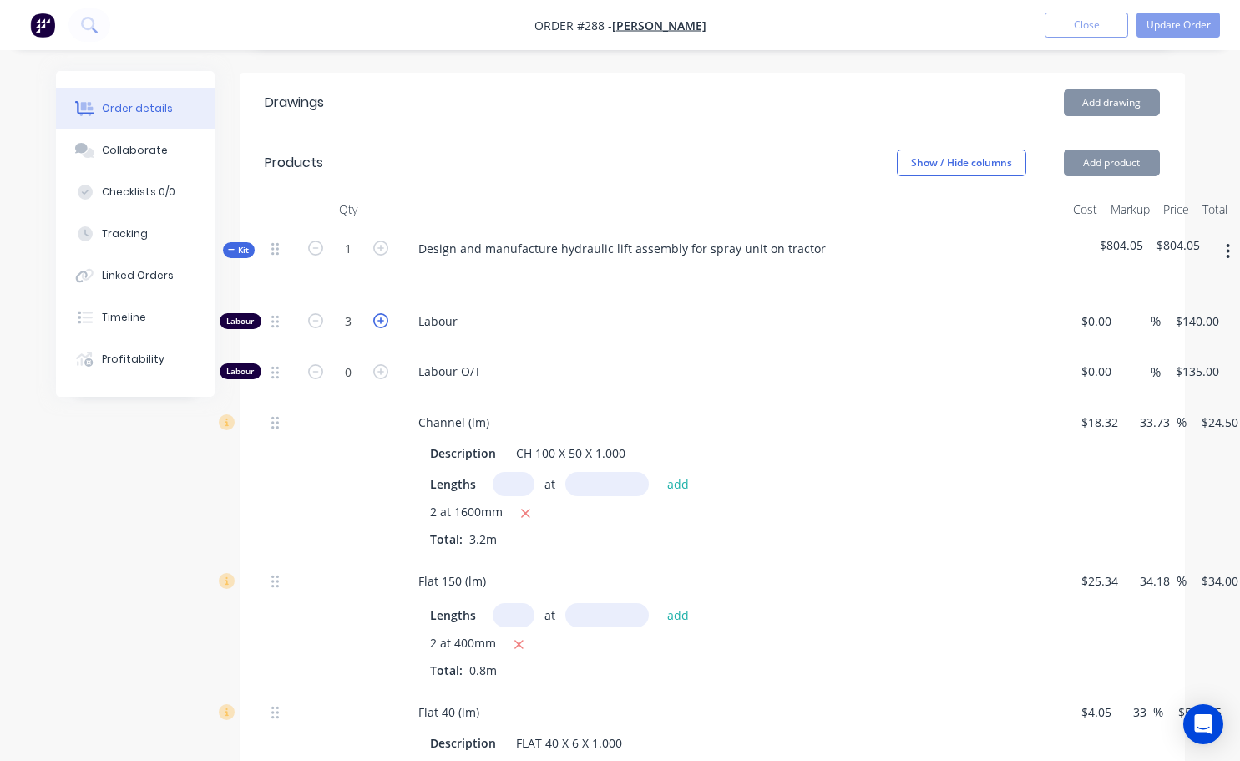
type input "$560.00"
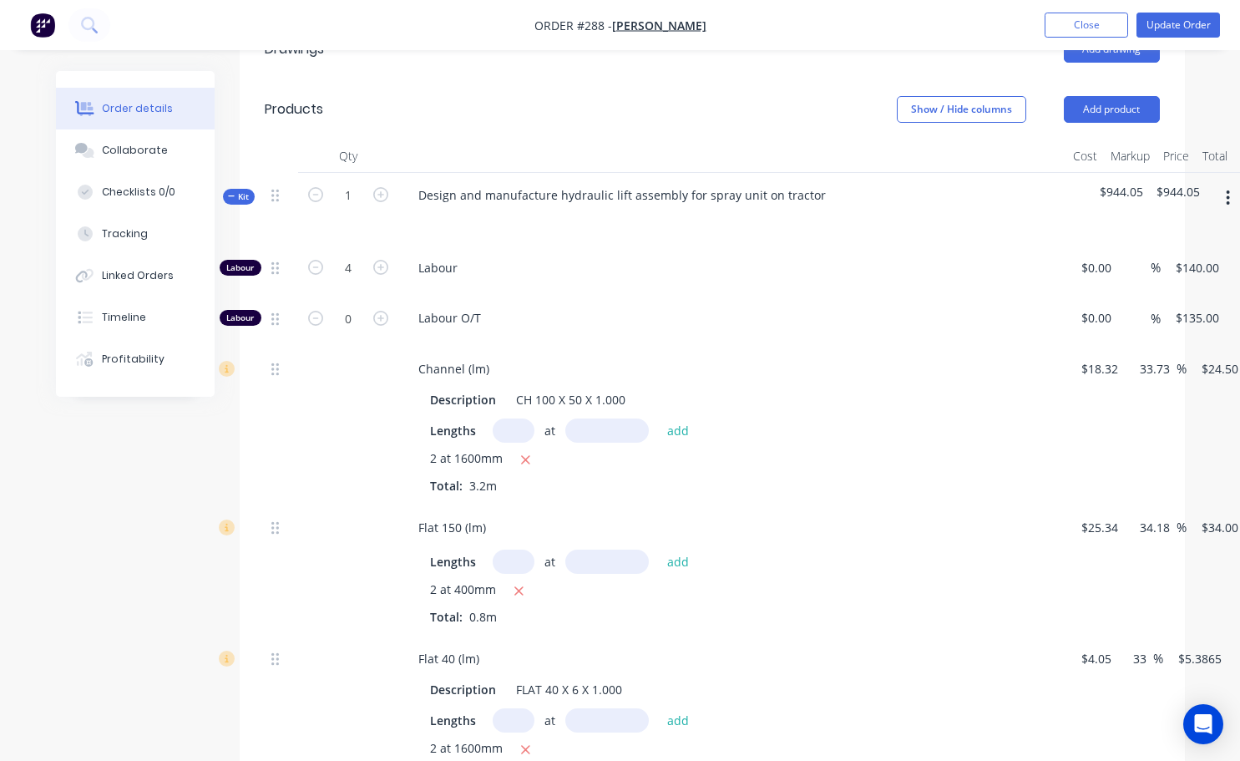
scroll to position [668, 0]
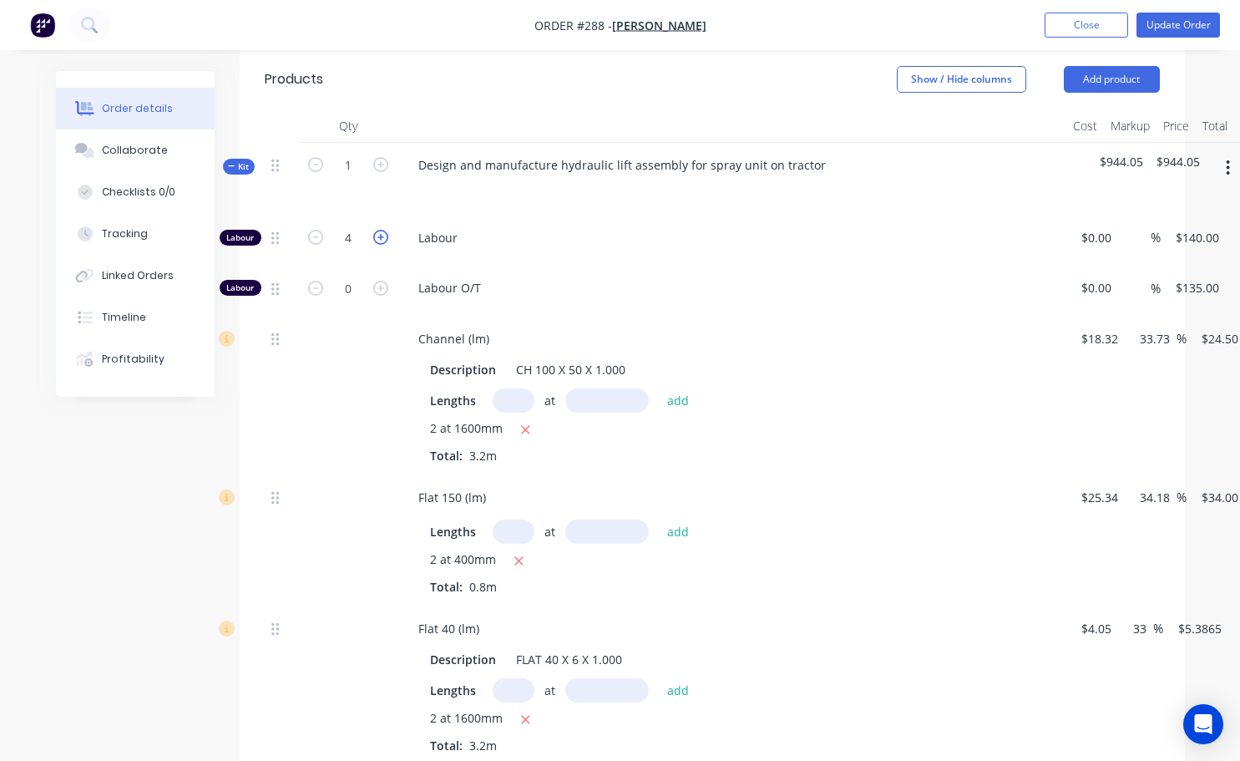
click at [382, 230] on icon "button" at bounding box center [380, 237] width 15 height 15
type input "5"
type input "$700.00"
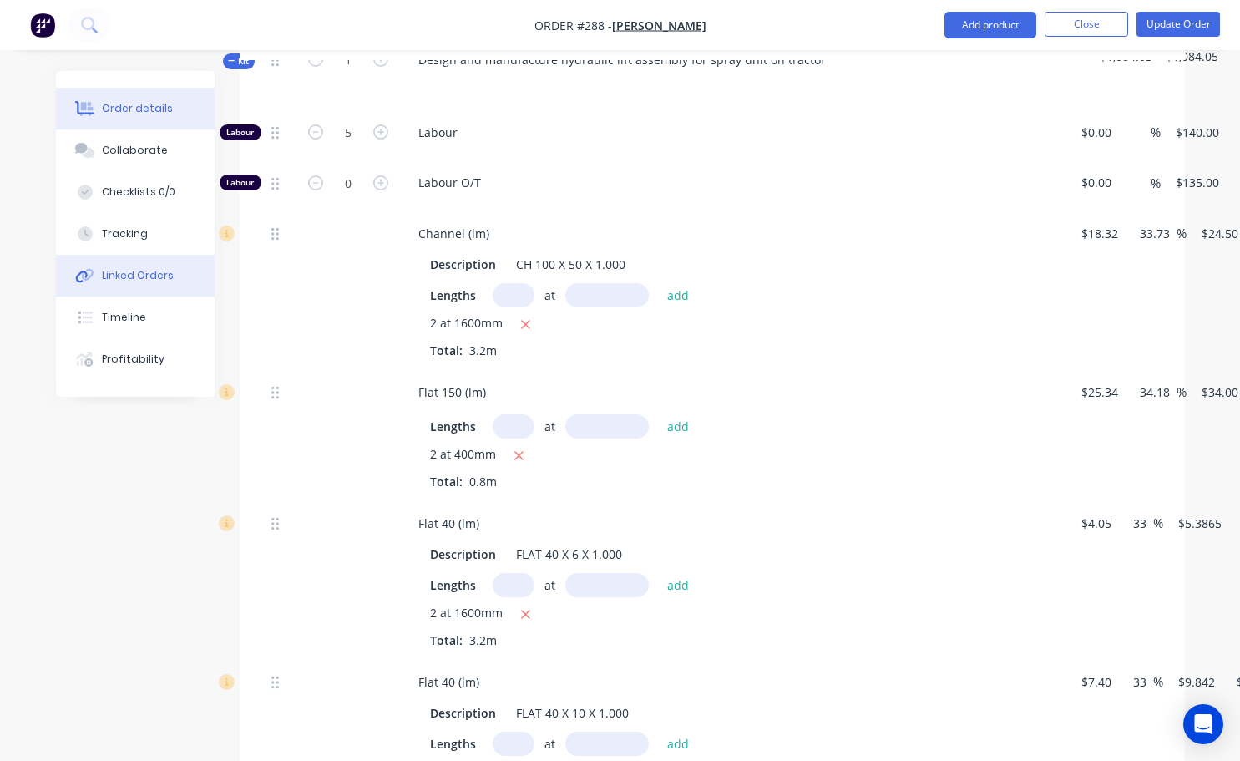
scroll to position [752, 0]
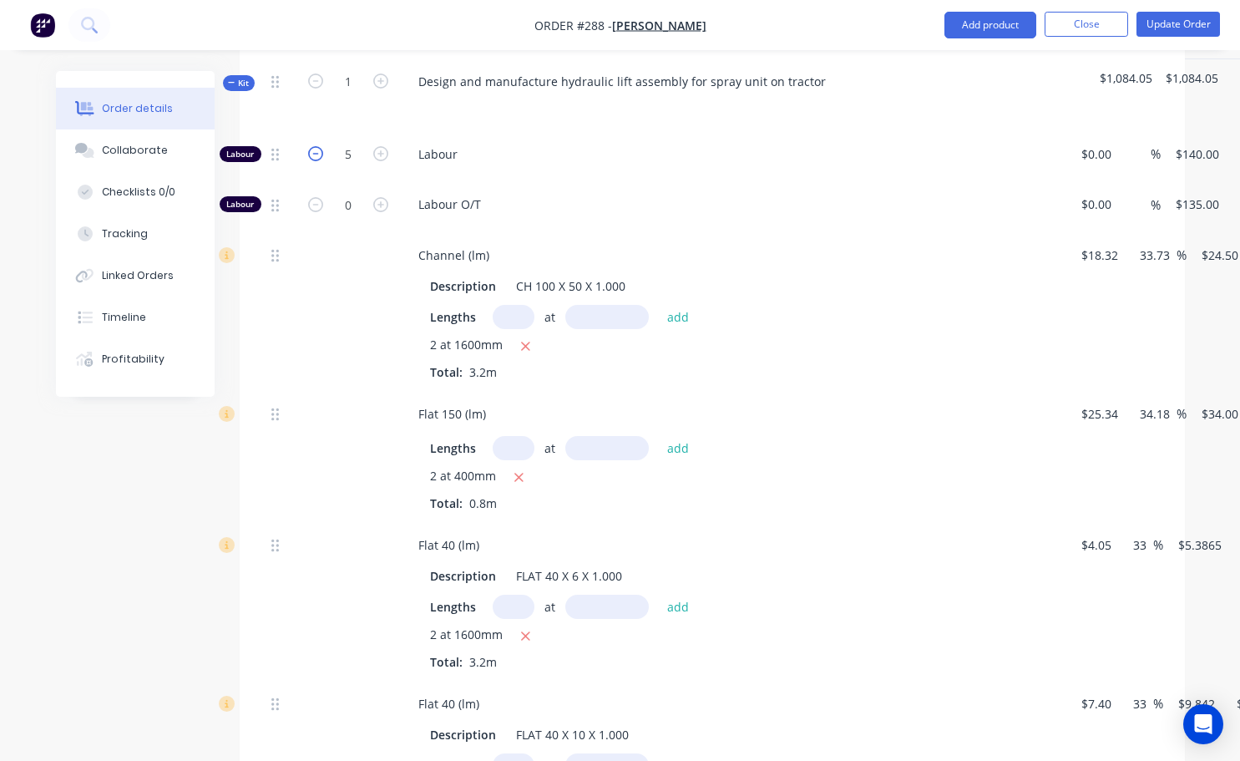
click at [311, 146] on icon "button" at bounding box center [315, 153] width 15 height 15
type input "4"
type input "$560.00"
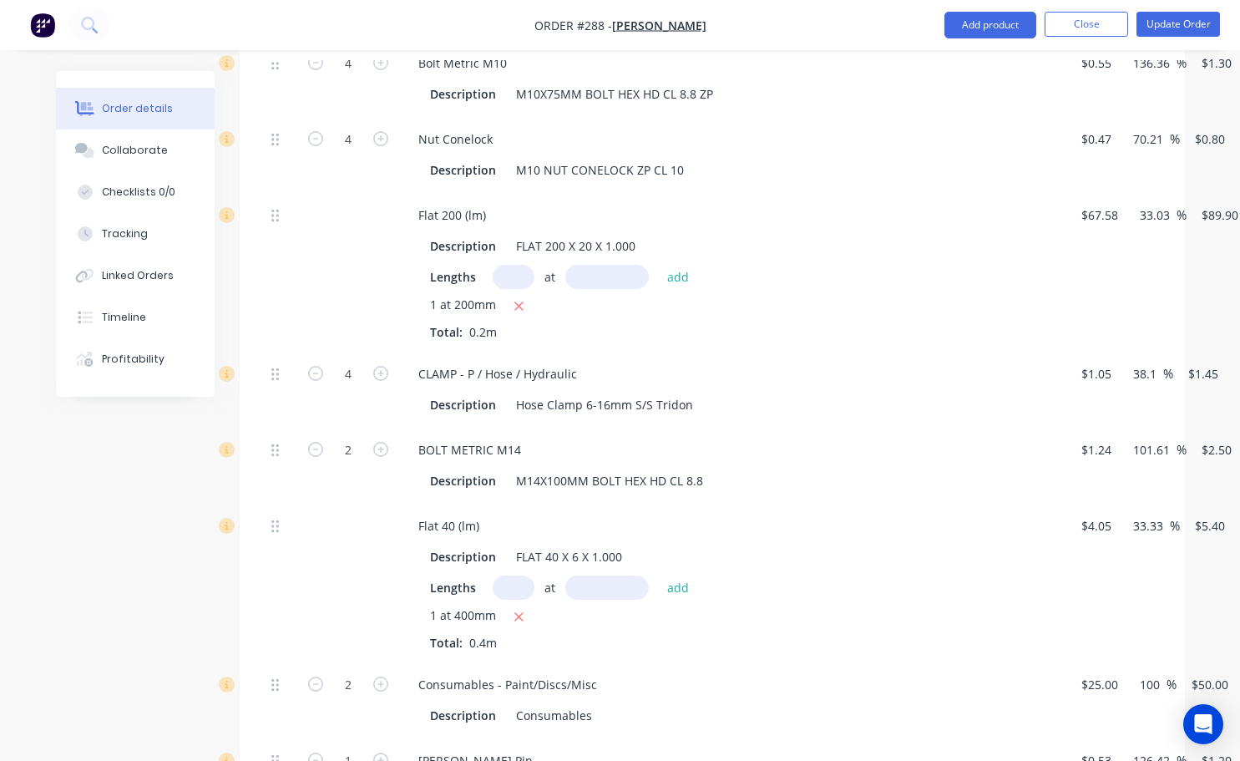
scroll to position [2505, 0]
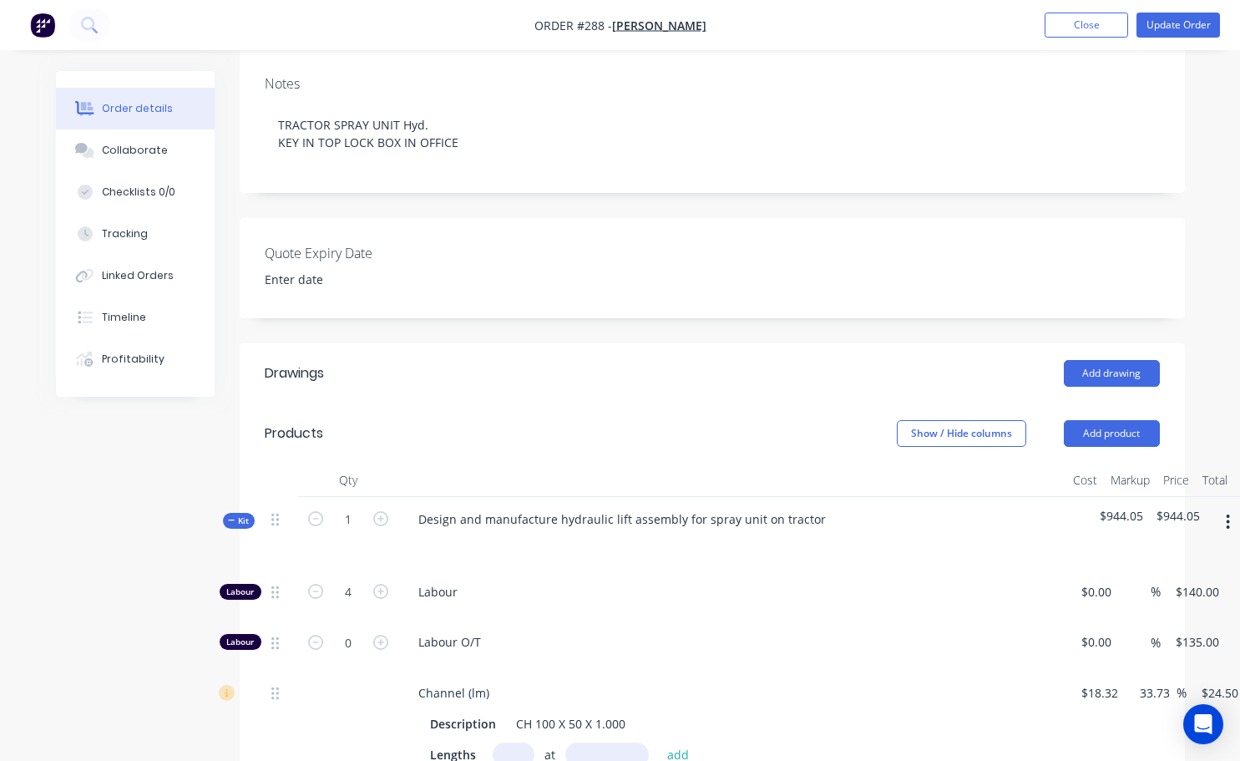
scroll to position [334, 0]
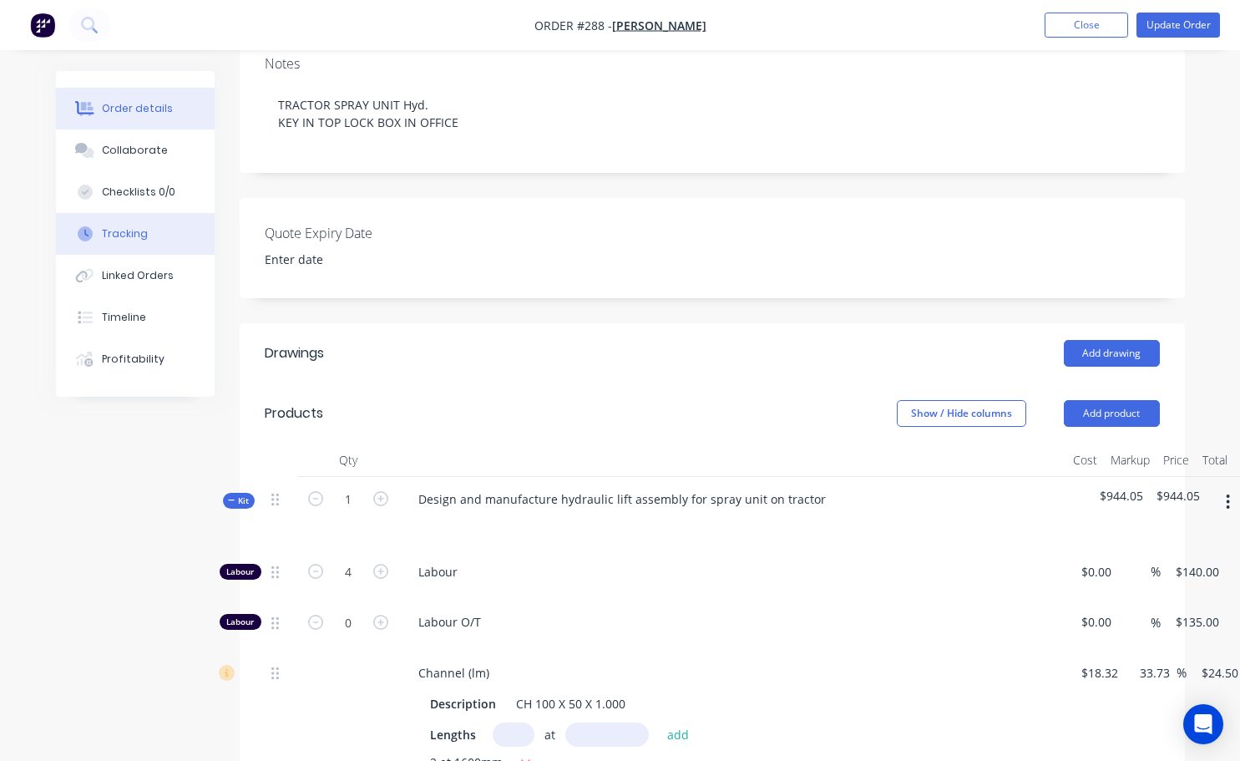
click at [165, 236] on button "Tracking" at bounding box center [135, 234] width 159 height 42
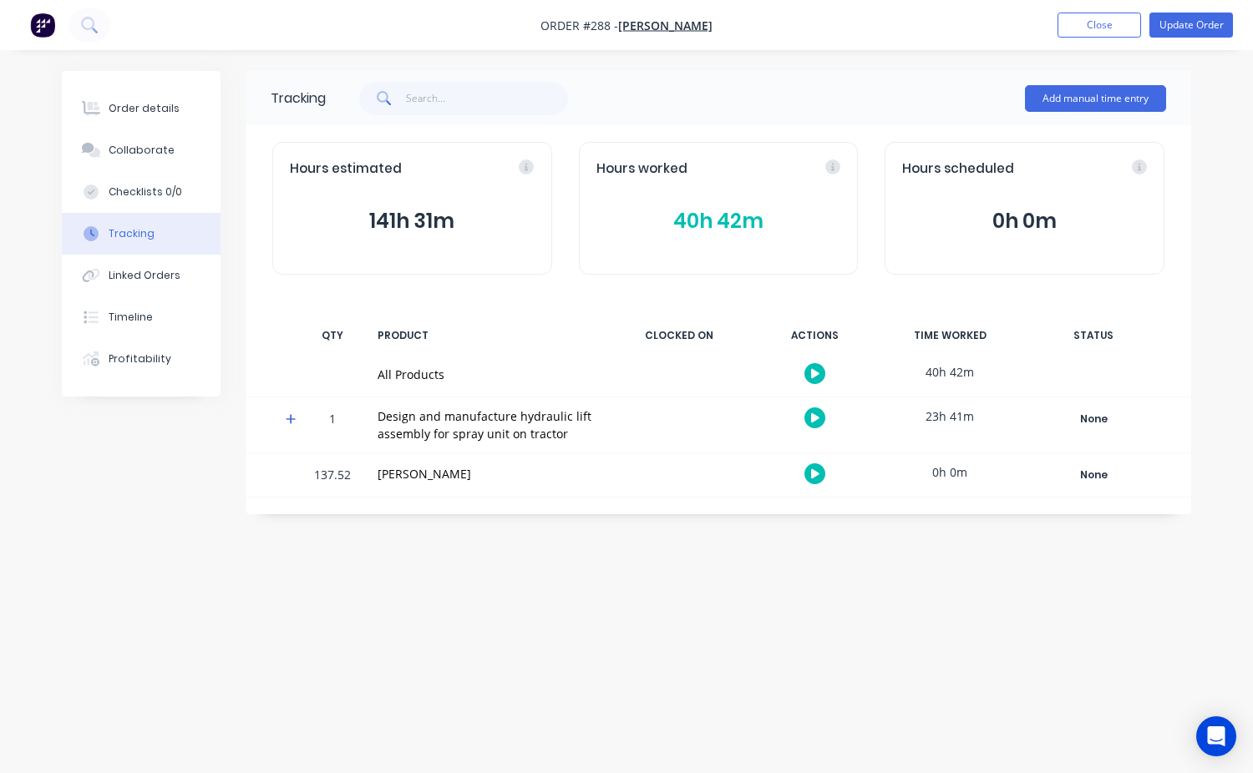
click at [367, 226] on button "141h 31m" at bounding box center [412, 221] width 245 height 32
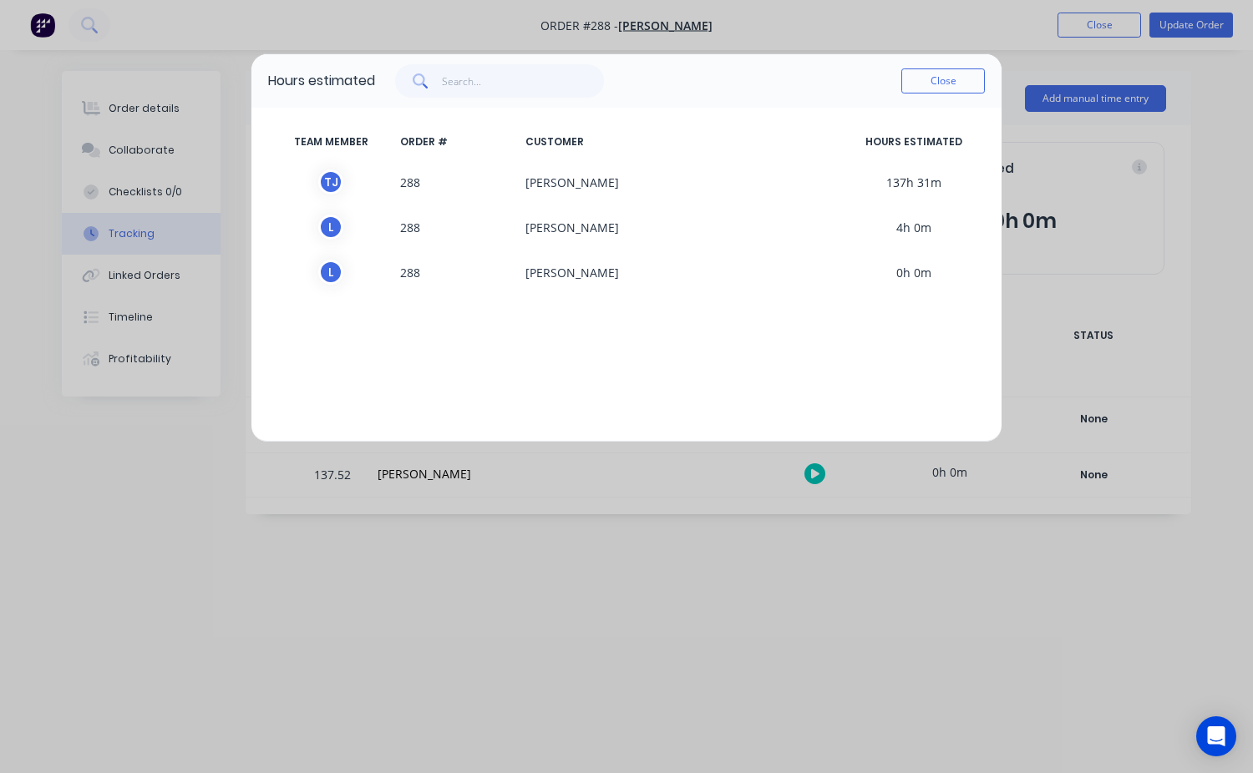
click at [928, 187] on span "137h 31m" at bounding box center [914, 182] width 142 height 25
drag, startPoint x: 923, startPoint y: 181, endPoint x: 910, endPoint y: 186, distance: 13.5
click at [923, 185] on span "137h 31m" at bounding box center [914, 182] width 142 height 25
click at [882, 187] on span "137h 31m" at bounding box center [914, 182] width 142 height 25
click at [899, 185] on span "137h 31m" at bounding box center [914, 182] width 142 height 25
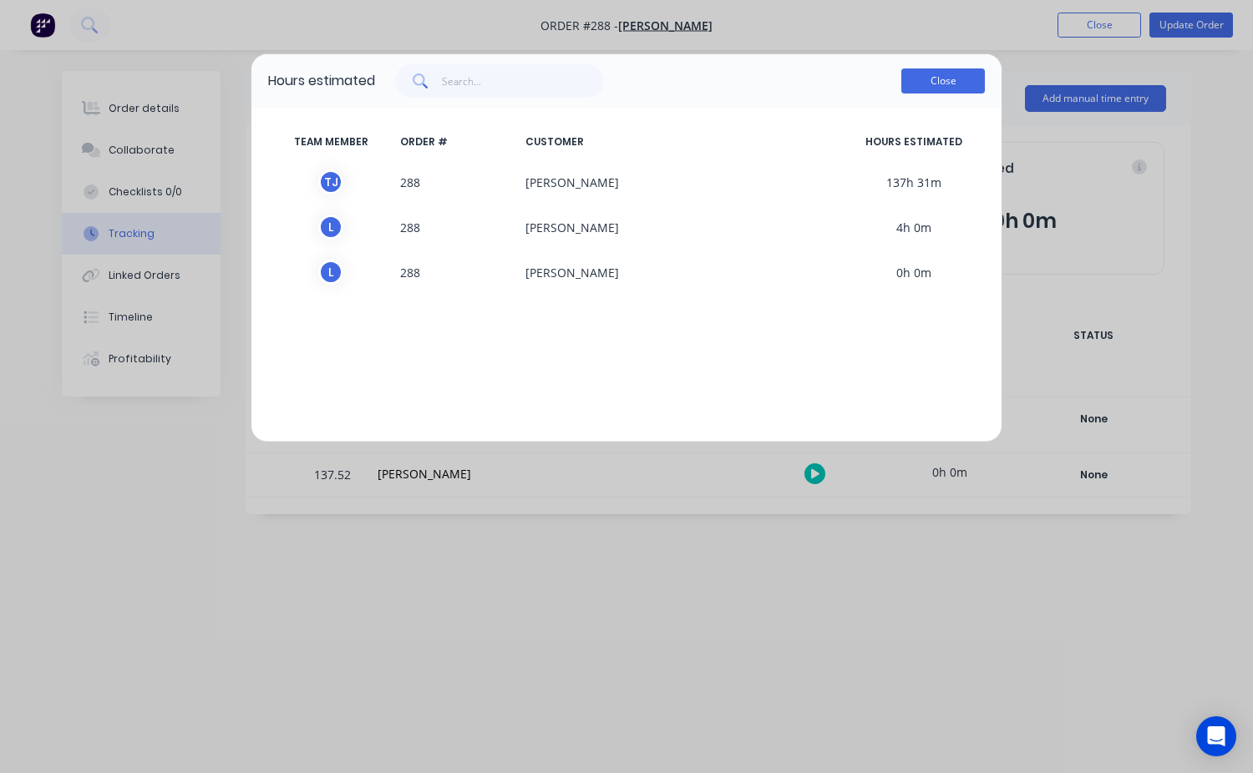
click at [927, 89] on button "Close" at bounding box center [943, 80] width 84 height 25
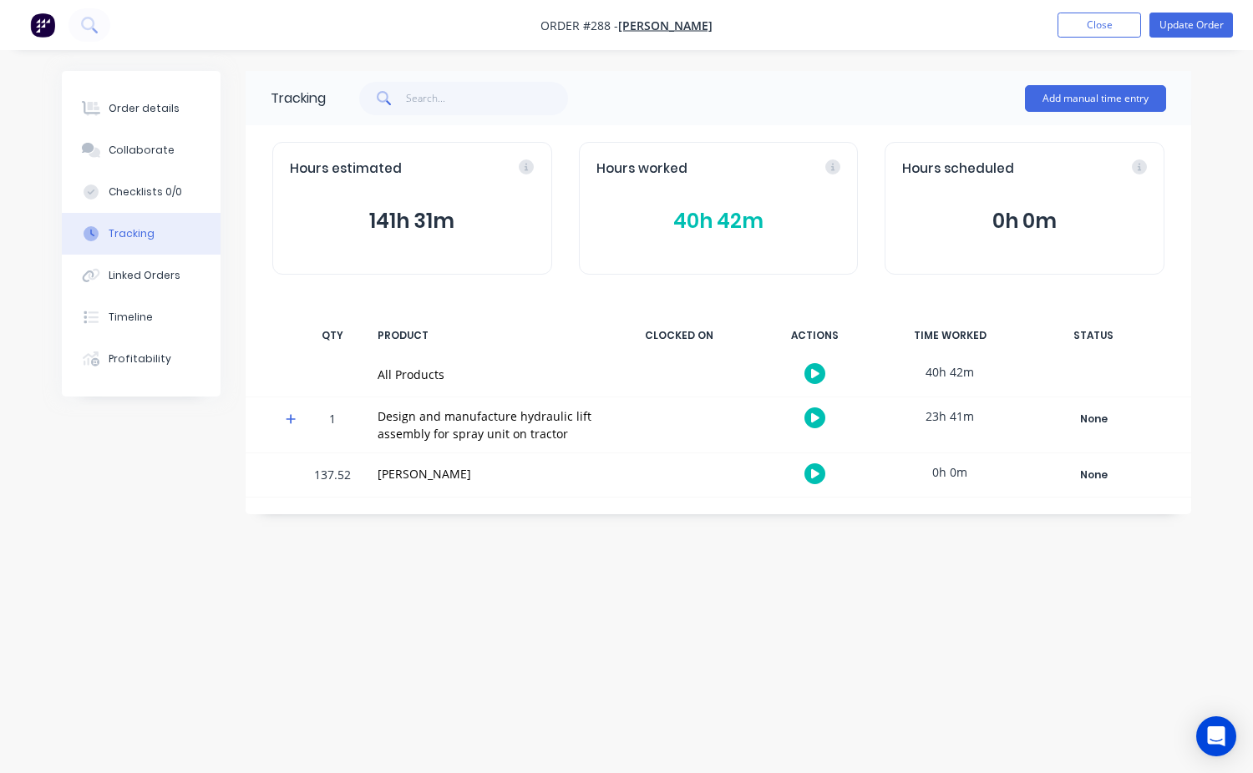
click at [425, 225] on button "141h 31m" at bounding box center [412, 221] width 245 height 32
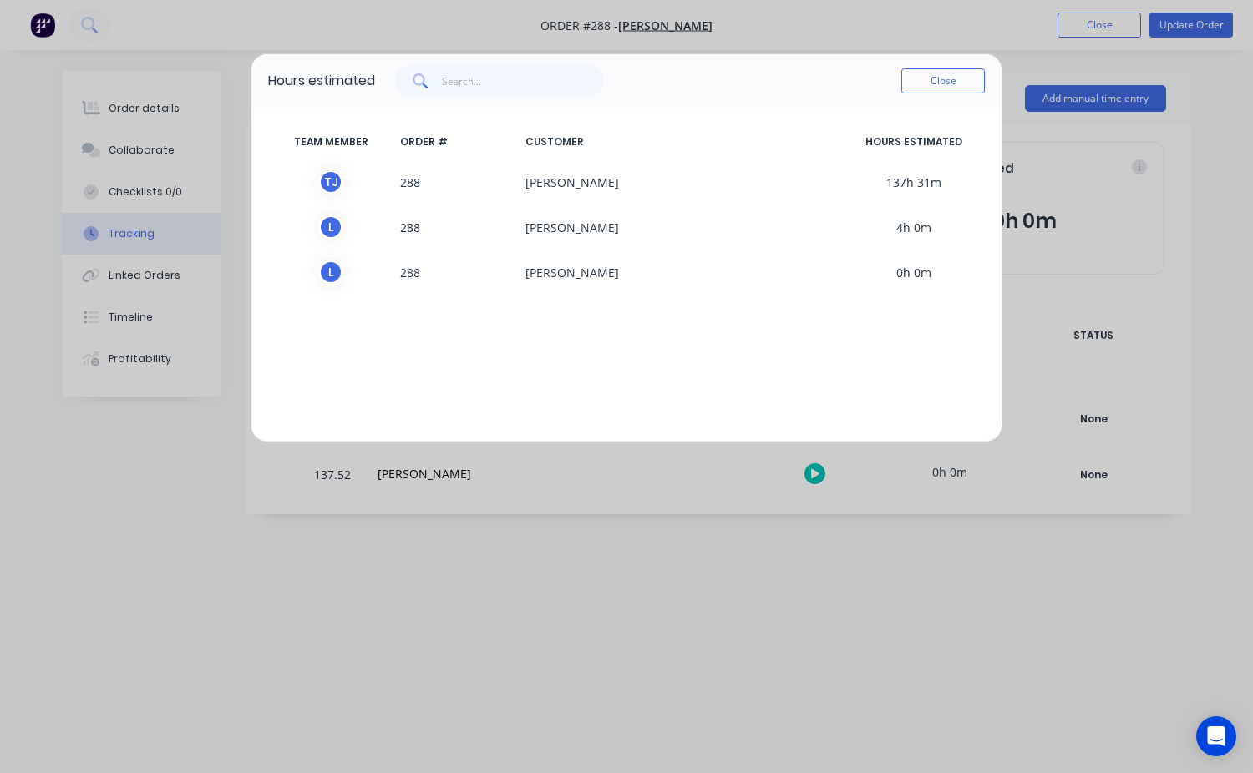
click at [907, 185] on span "137h 31m" at bounding box center [914, 182] width 142 height 25
click at [919, 180] on span "137h 31m" at bounding box center [914, 182] width 142 height 25
click at [332, 228] on div "L" at bounding box center [330, 227] width 25 height 25
click at [336, 230] on div "L" at bounding box center [330, 227] width 25 height 25
click at [899, 180] on span "137h 31m" at bounding box center [914, 182] width 142 height 25
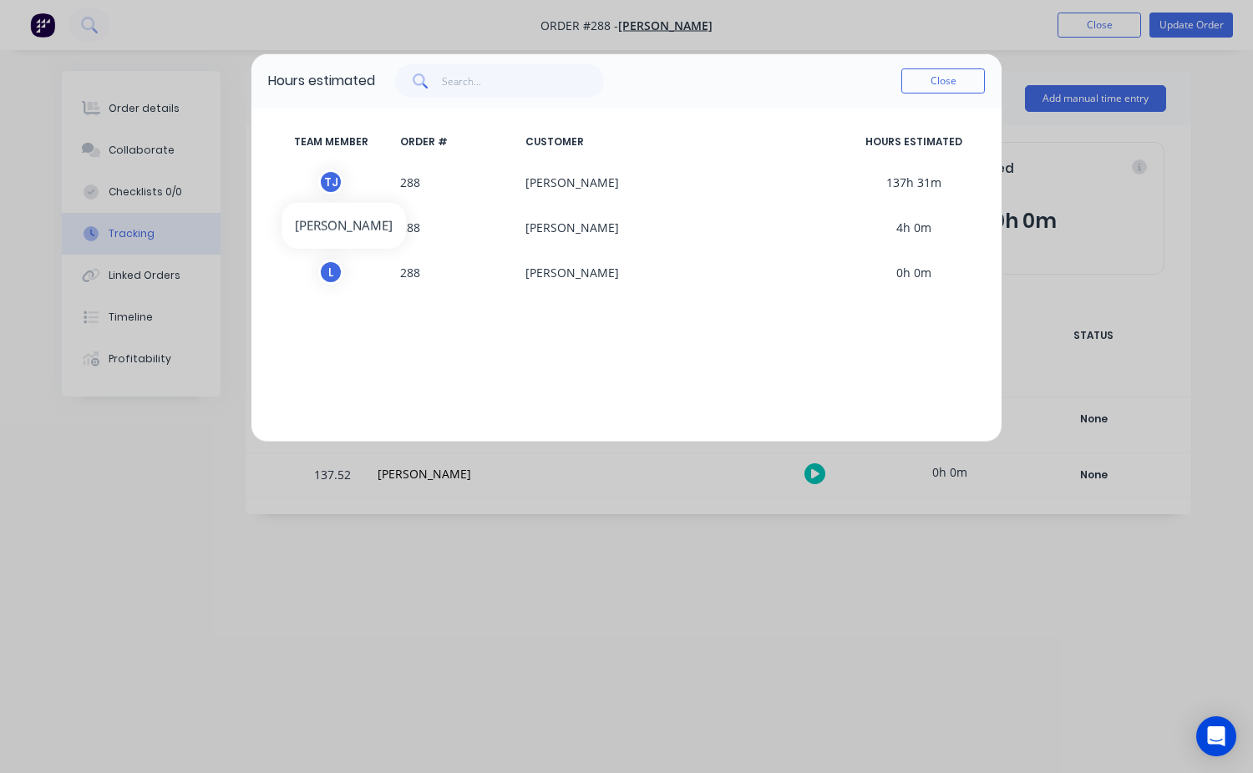
click at [330, 179] on div "T J" at bounding box center [330, 182] width 25 height 25
click at [332, 178] on div "T J" at bounding box center [330, 182] width 25 height 25
click at [412, 182] on span "288" at bounding box center [455, 182] width 125 height 25
click at [600, 190] on span "[PERSON_NAME]" at bounding box center [681, 182] width 324 height 25
click at [908, 183] on span "137h 31m" at bounding box center [914, 182] width 142 height 25
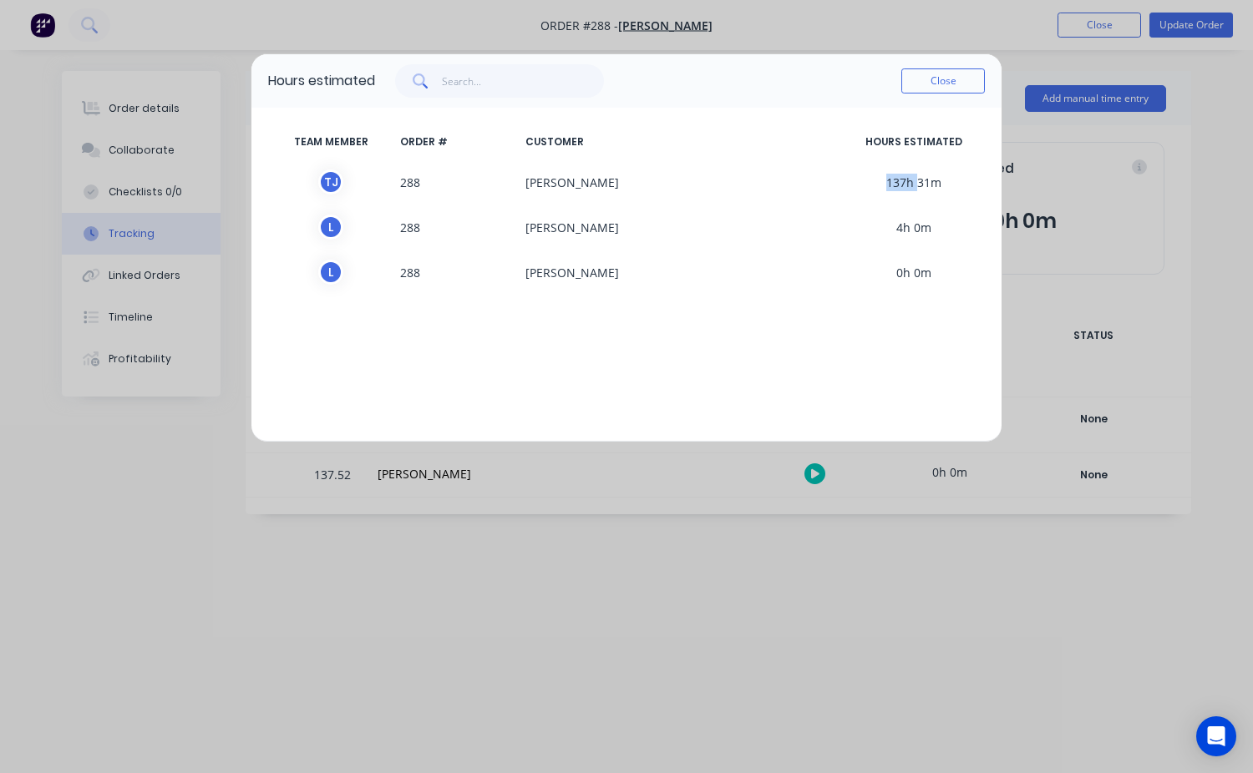
click at [908, 182] on span "137h 31m" at bounding box center [914, 182] width 142 height 25
click at [916, 187] on span "137h 31m" at bounding box center [914, 182] width 142 height 25
click at [914, 185] on span "137h 31m" at bounding box center [914, 182] width 142 height 25
click at [904, 184] on span "137h 31m" at bounding box center [914, 182] width 142 height 25
click at [922, 88] on button "Close" at bounding box center [943, 80] width 84 height 25
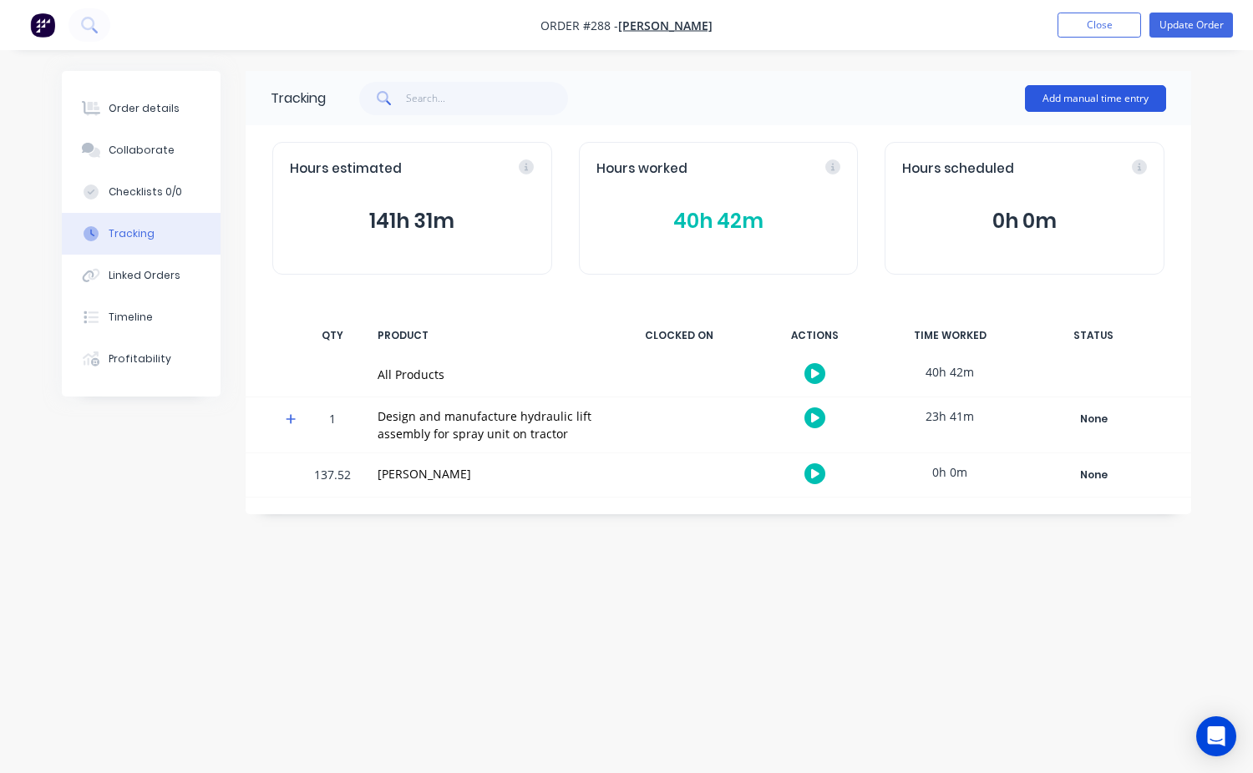
click at [1110, 99] on button "Add manual time entry" at bounding box center [1095, 98] width 141 height 27
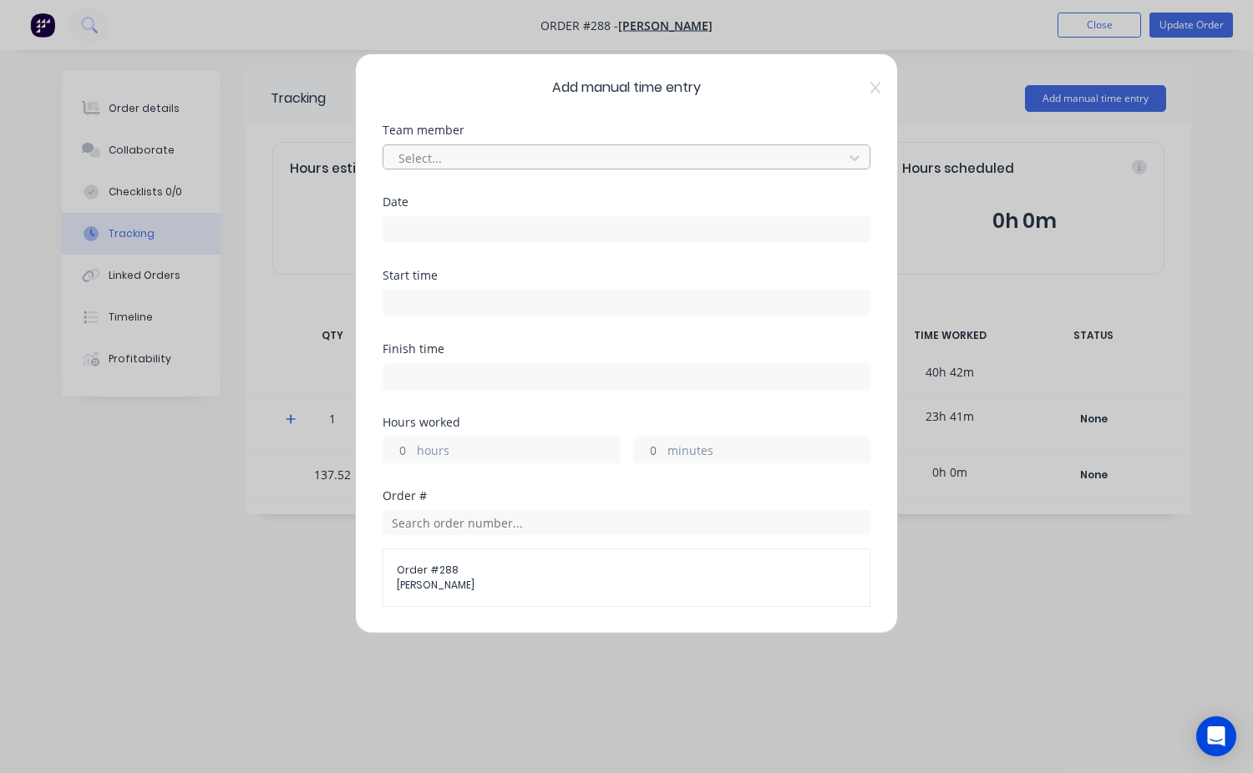
click at [465, 160] on div at bounding box center [616, 158] width 438 height 21
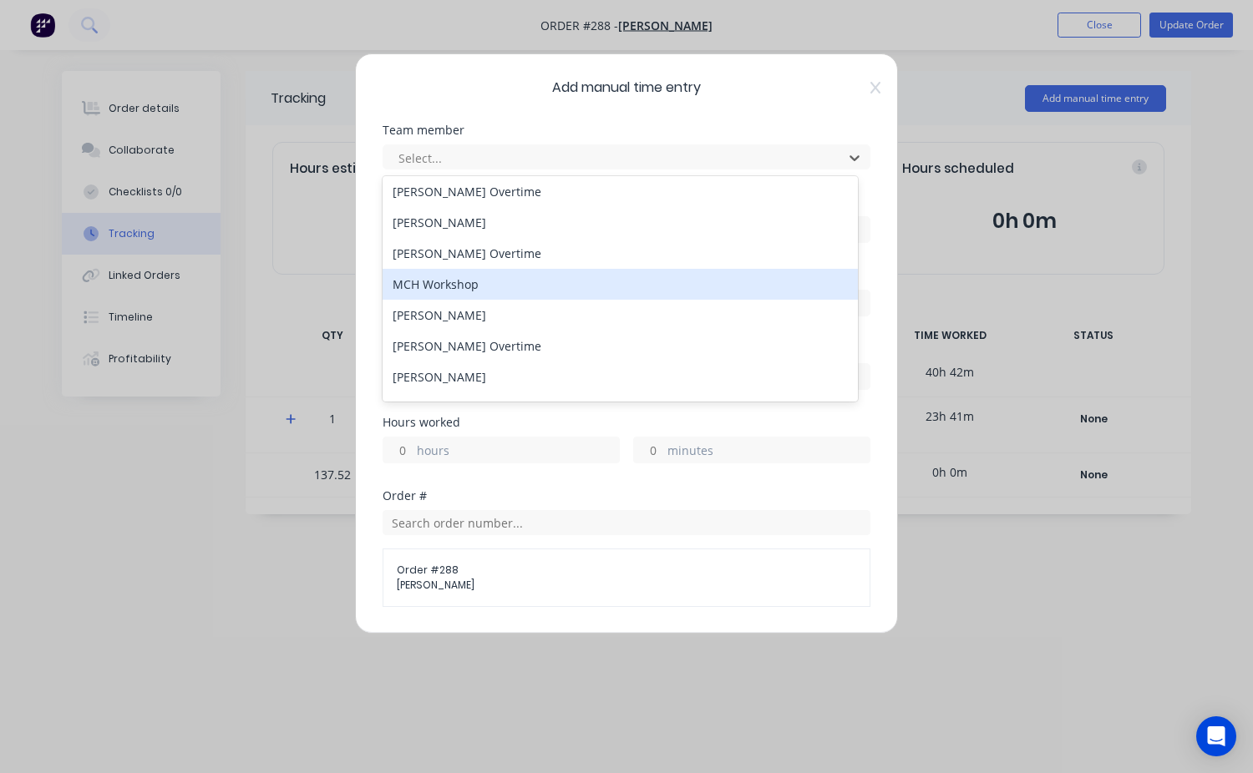
scroll to position [214, 0]
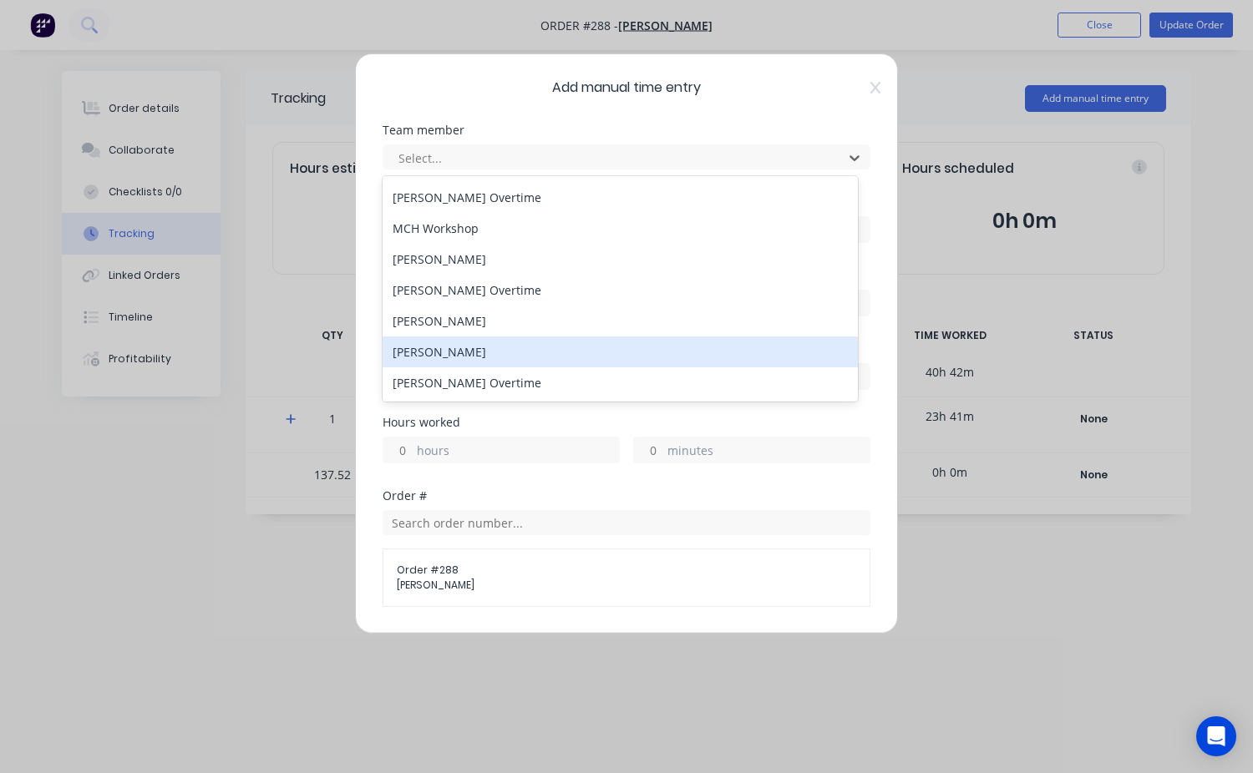
click at [598, 353] on div "[PERSON_NAME]" at bounding box center [619, 352] width 475 height 31
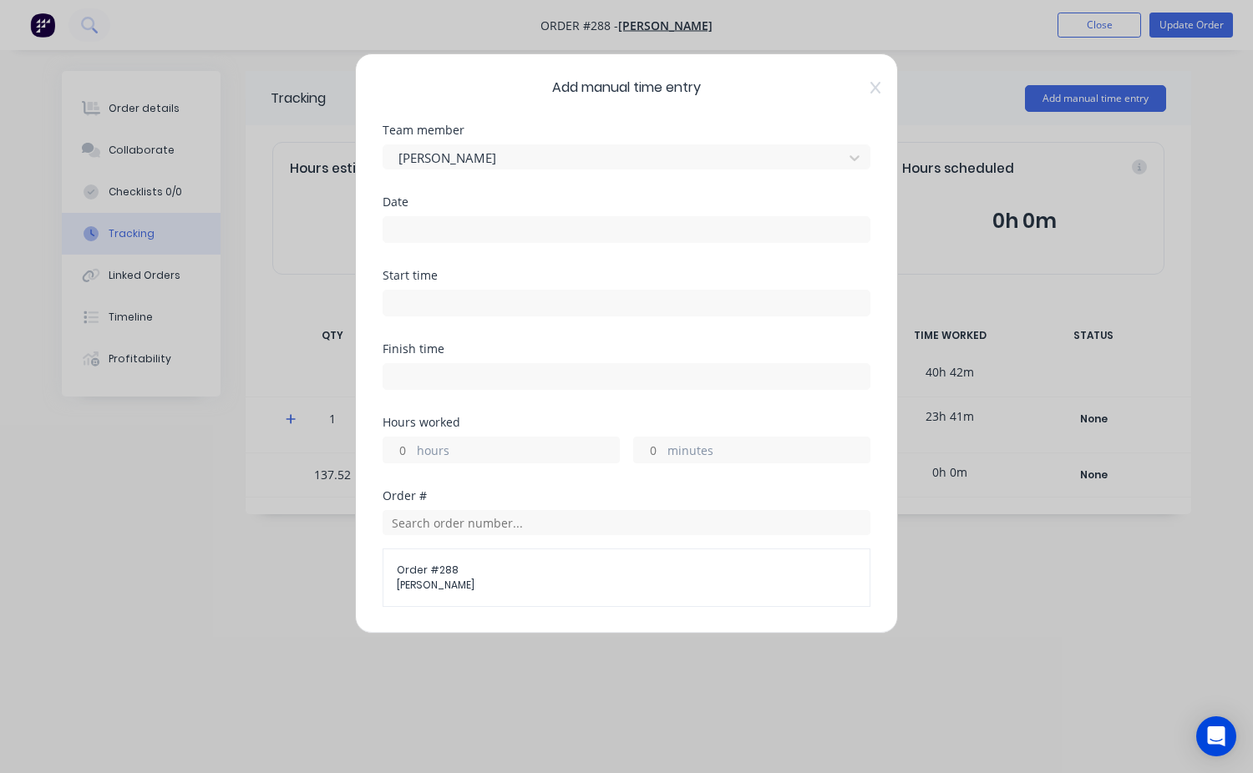
click at [445, 235] on input at bounding box center [626, 229] width 486 height 25
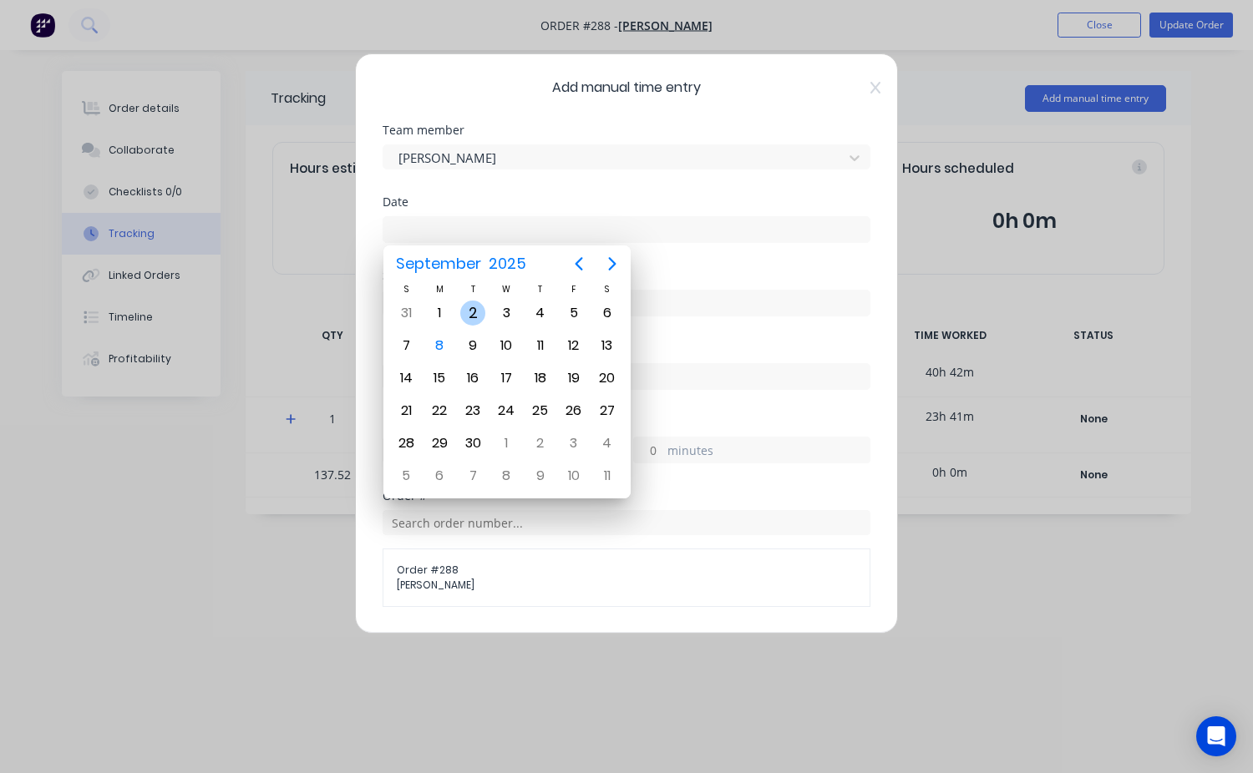
click at [488, 307] on div "2" at bounding box center [472, 313] width 33 height 32
type input "[DATE]"
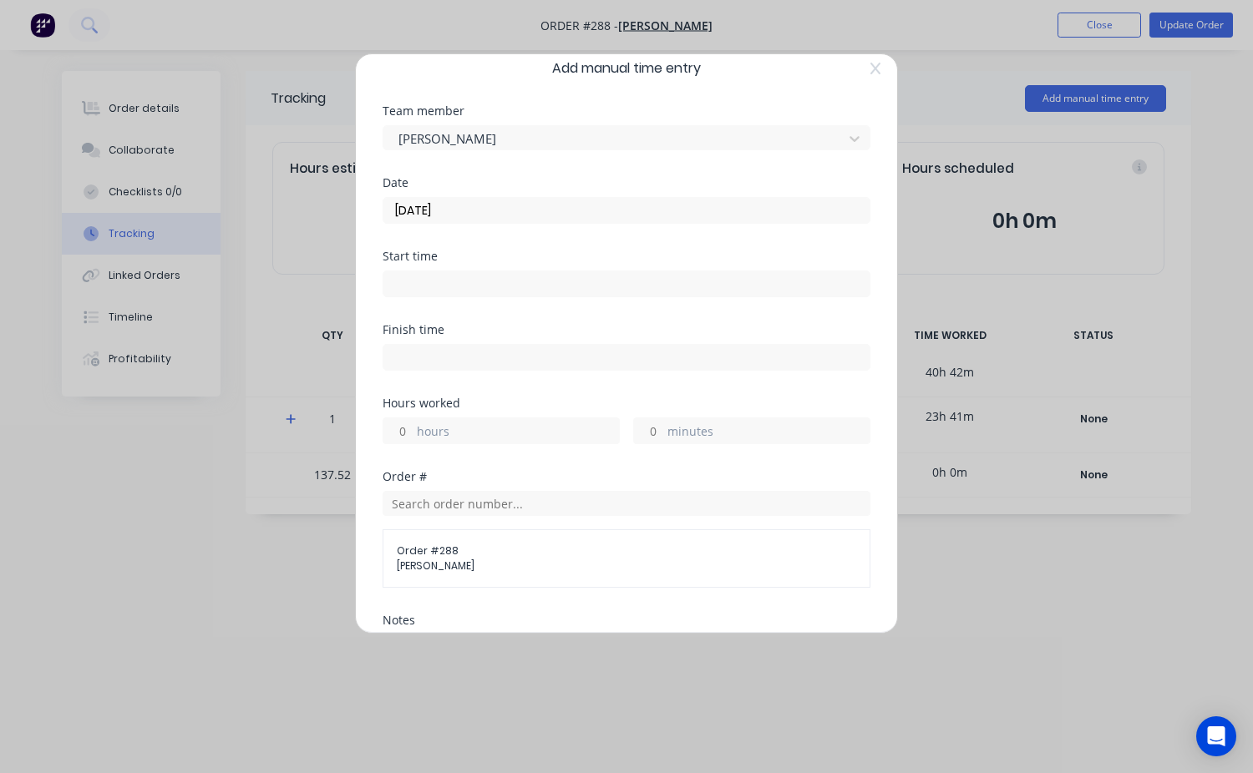
scroll to position [0, 0]
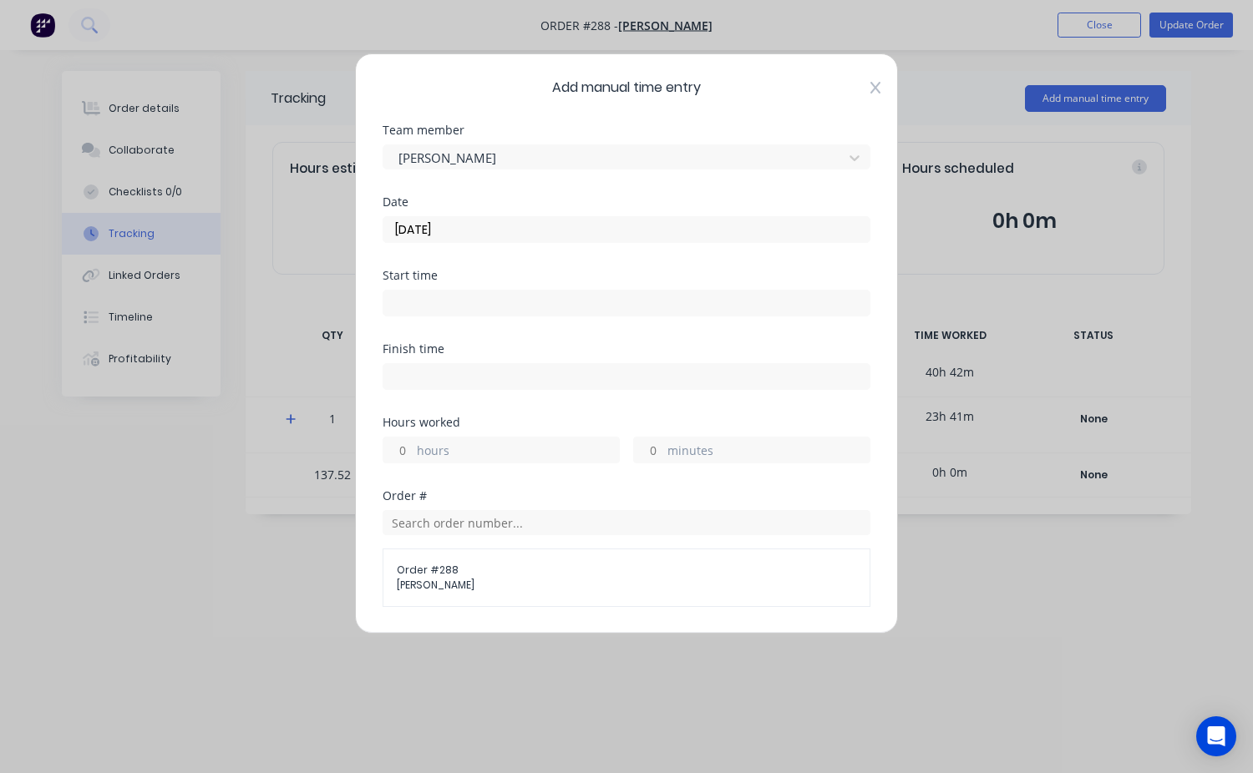
click at [870, 89] on icon at bounding box center [875, 88] width 10 height 12
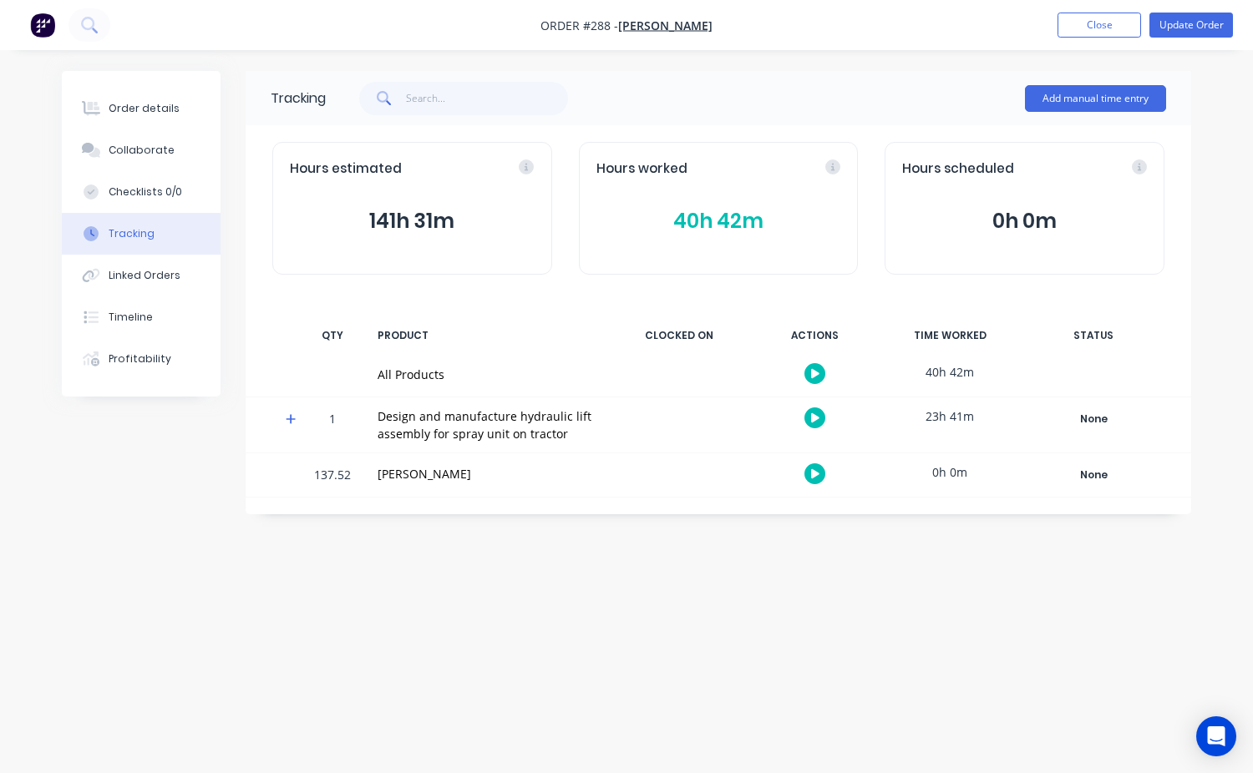
click at [703, 226] on button "40h 42m" at bounding box center [718, 221] width 245 height 32
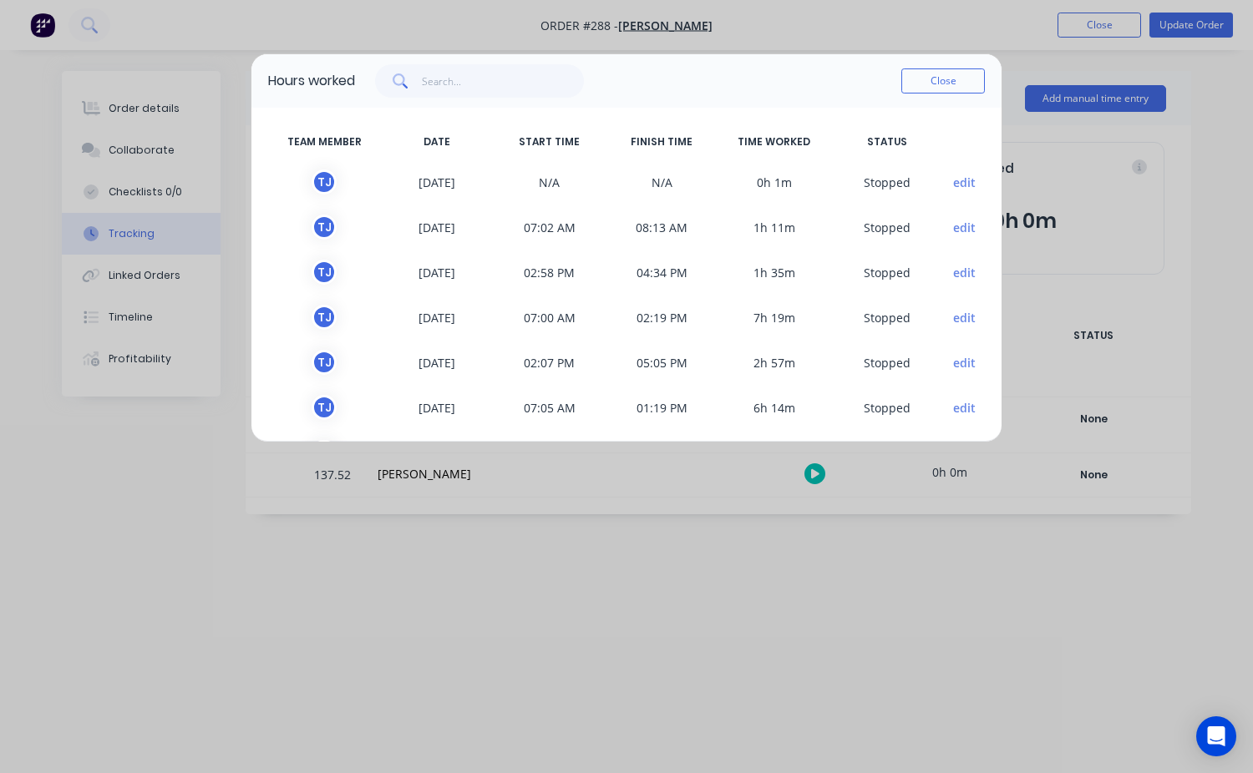
click at [770, 180] on span "0h 1m" at bounding box center [774, 182] width 113 height 25
click at [953, 180] on button "edit" at bounding box center [964, 183] width 23 height 18
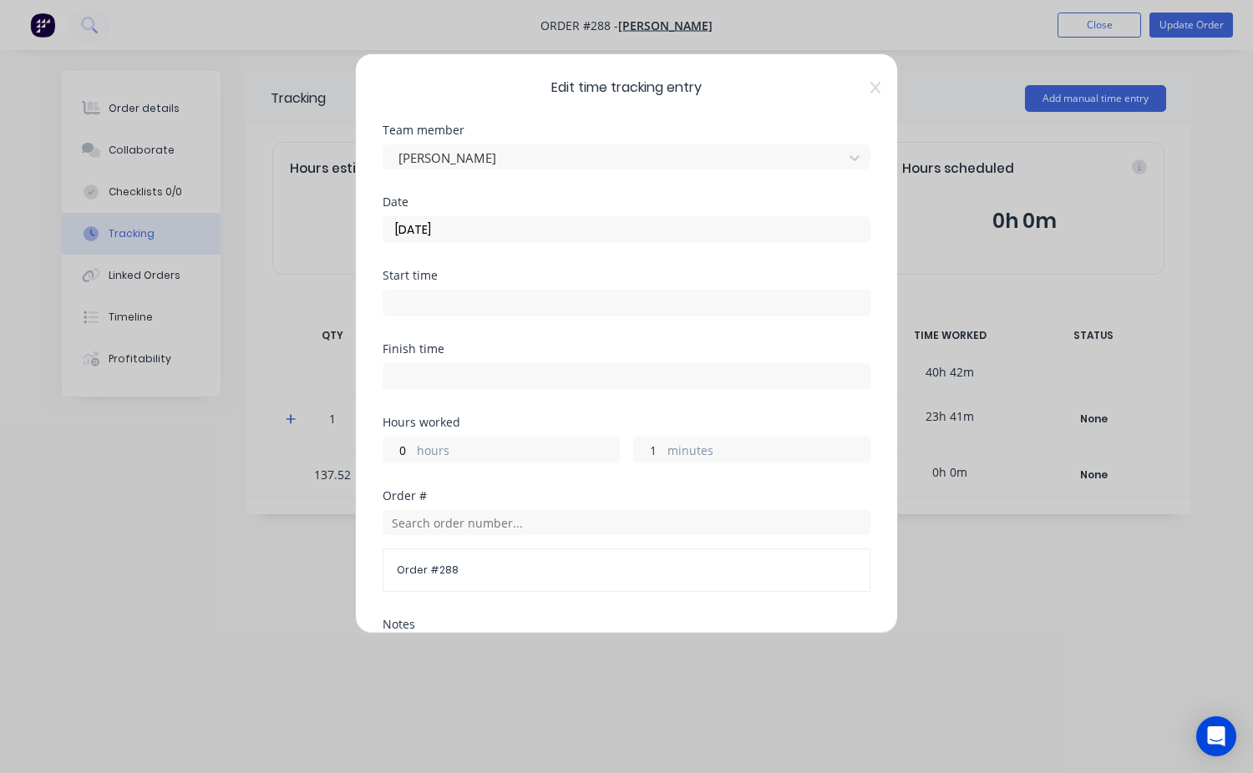
click at [649, 453] on input "1" at bounding box center [648, 450] width 29 height 25
click at [871, 84] on div "Edit time tracking entry Team member Travis Jones Date 02/09/2025 Start time Fi…" at bounding box center [626, 343] width 543 height 580
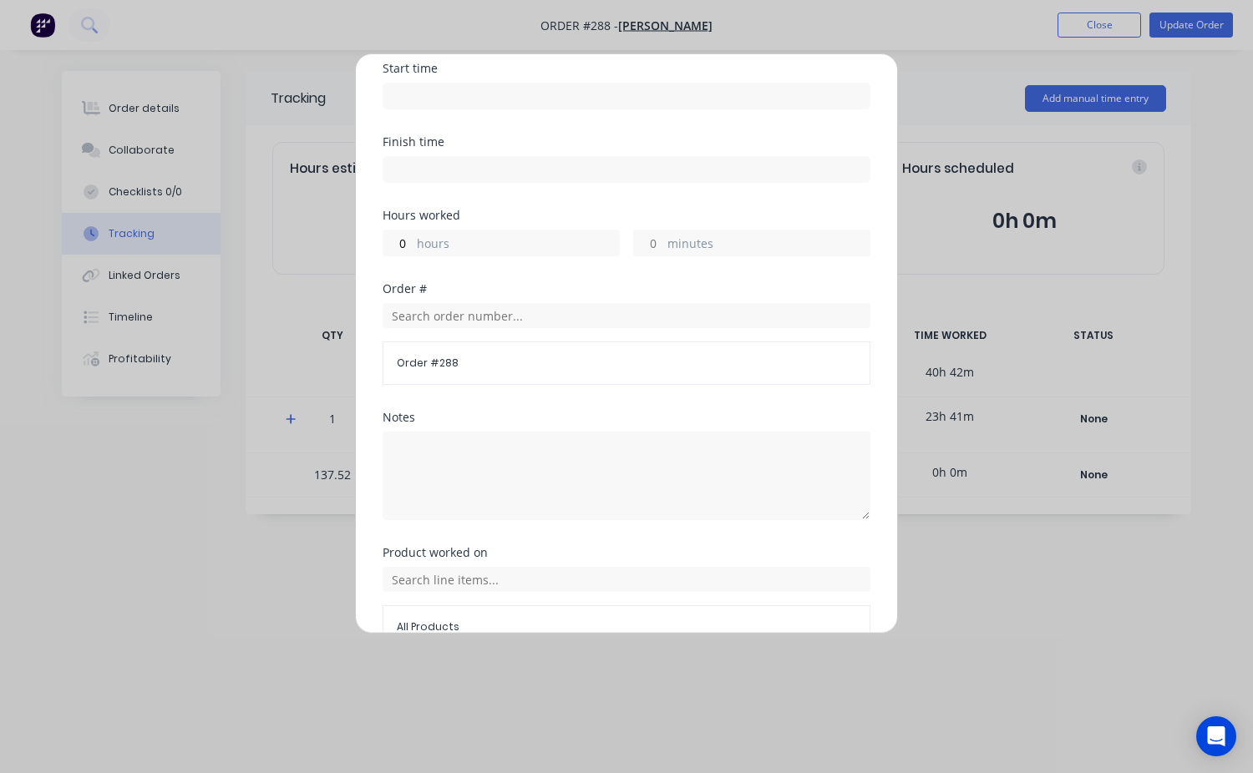
scroll to position [300, 0]
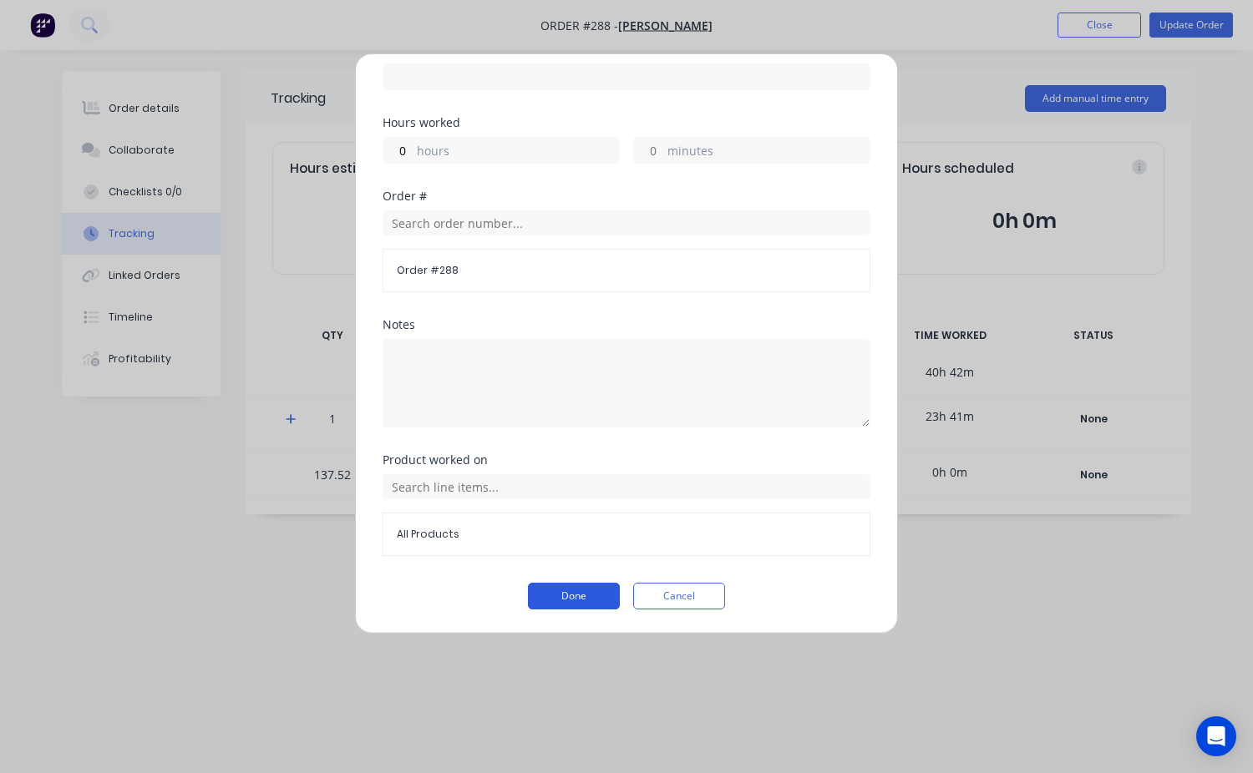
click at [590, 593] on button "Done" at bounding box center [574, 596] width 92 height 27
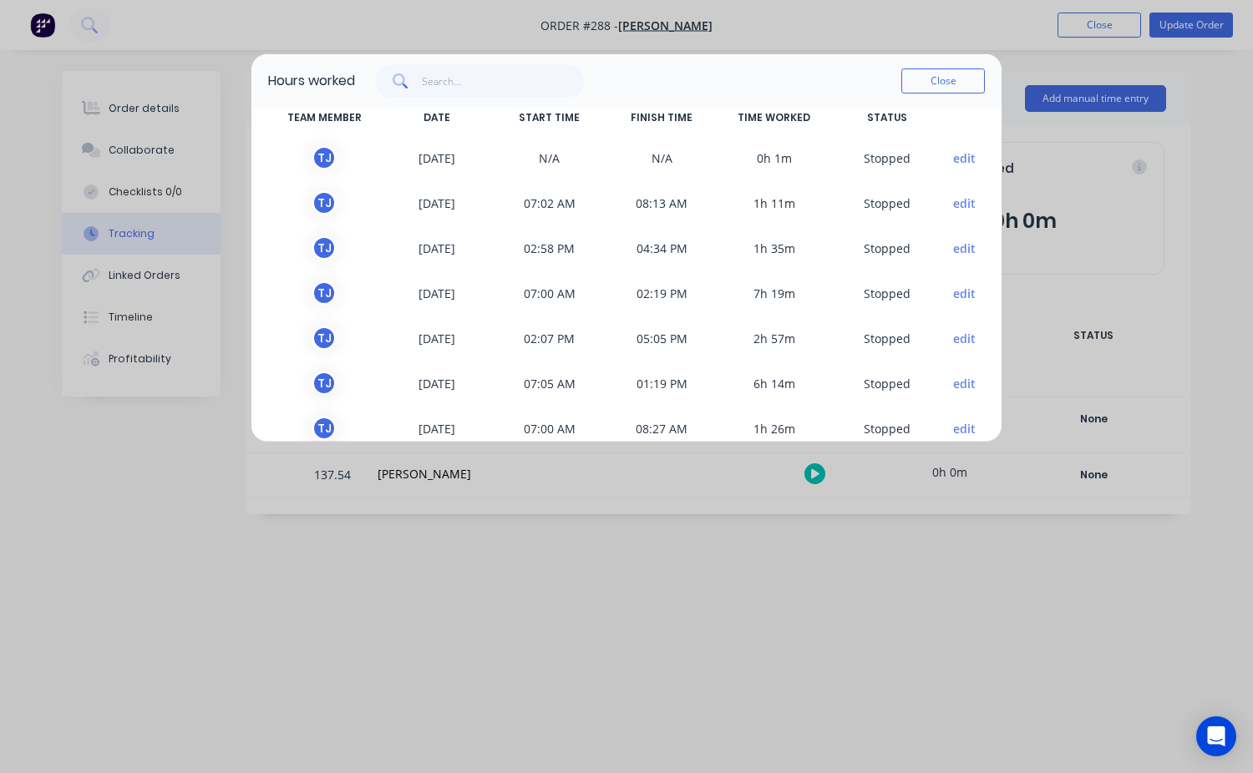
scroll to position [0, 0]
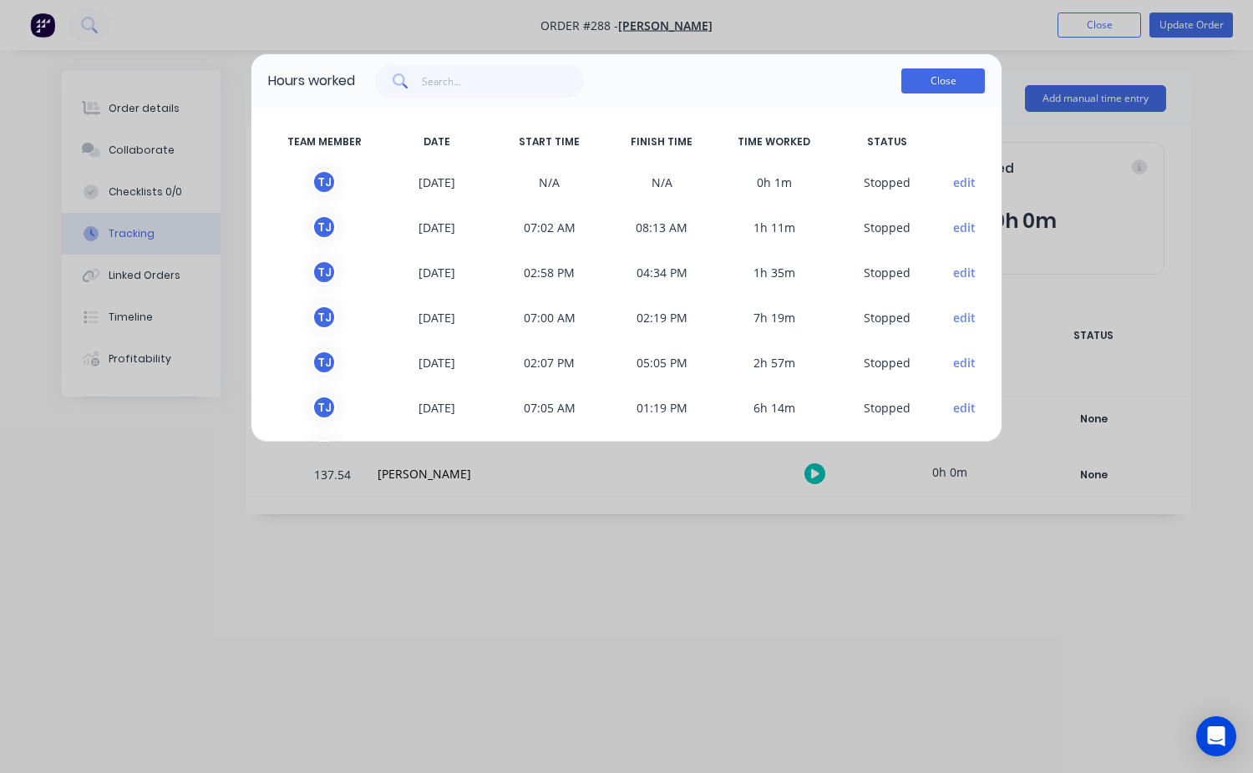
click at [921, 87] on button "Close" at bounding box center [943, 80] width 84 height 25
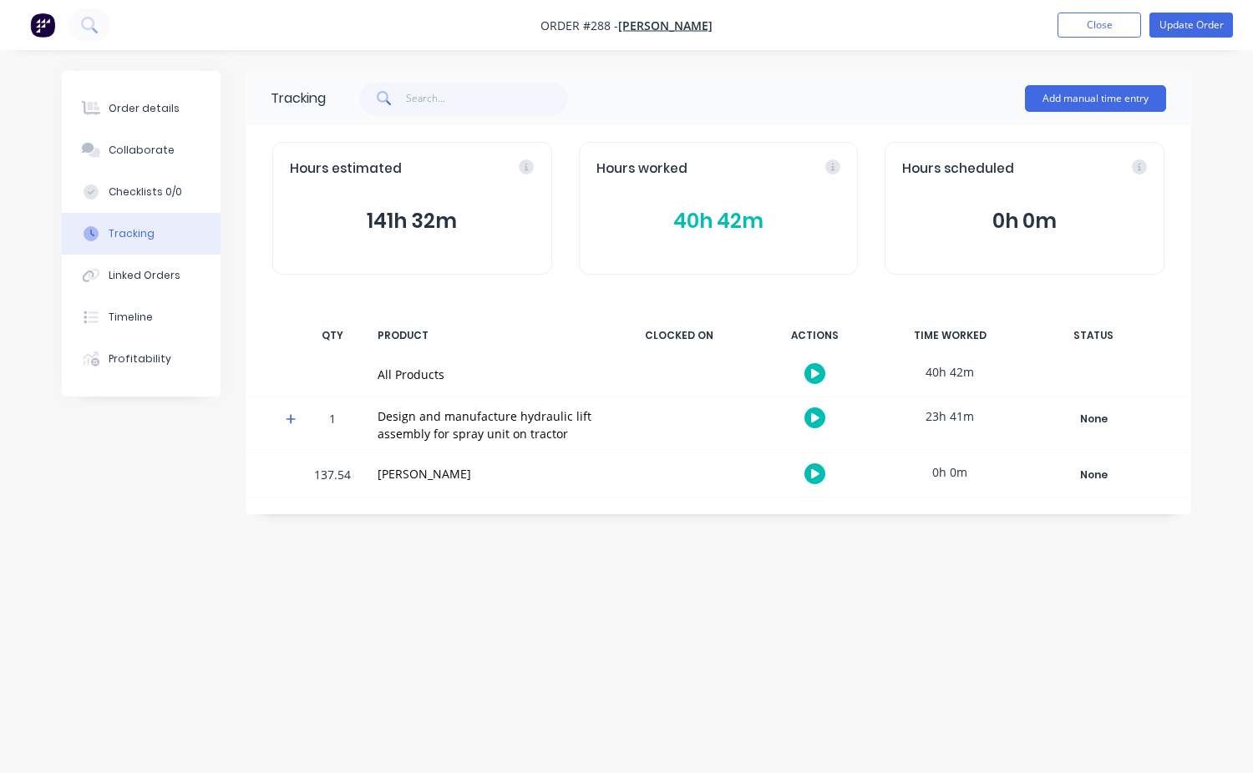
click at [384, 476] on div "[PERSON_NAME]" at bounding box center [486, 474] width 219 height 18
click at [344, 475] on div "137.54" at bounding box center [332, 476] width 50 height 41
drag, startPoint x: 332, startPoint y: 479, endPoint x: 322, endPoint y: 473, distance: 11.6
click at [332, 479] on div "137.54" at bounding box center [332, 476] width 50 height 41
click at [322, 473] on div "137.54" at bounding box center [332, 476] width 50 height 41
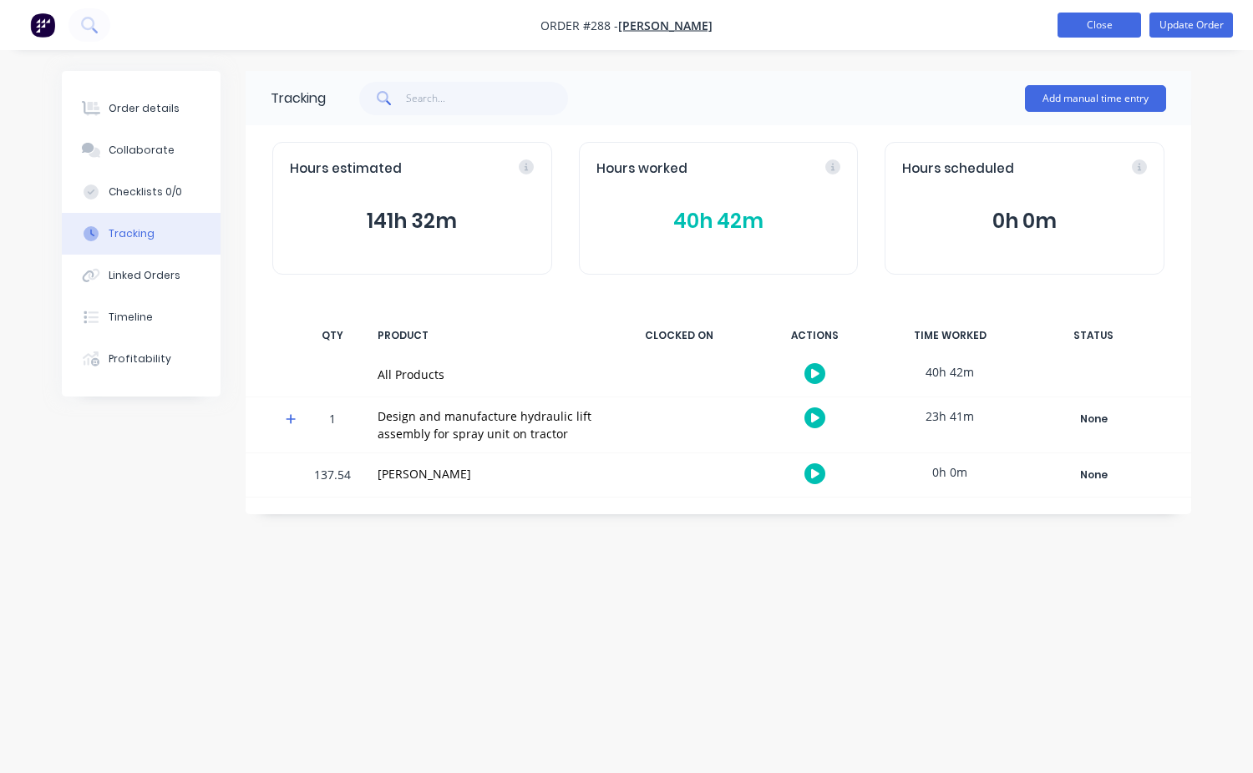
click at [1117, 24] on button "Close" at bounding box center [1099, 25] width 84 height 25
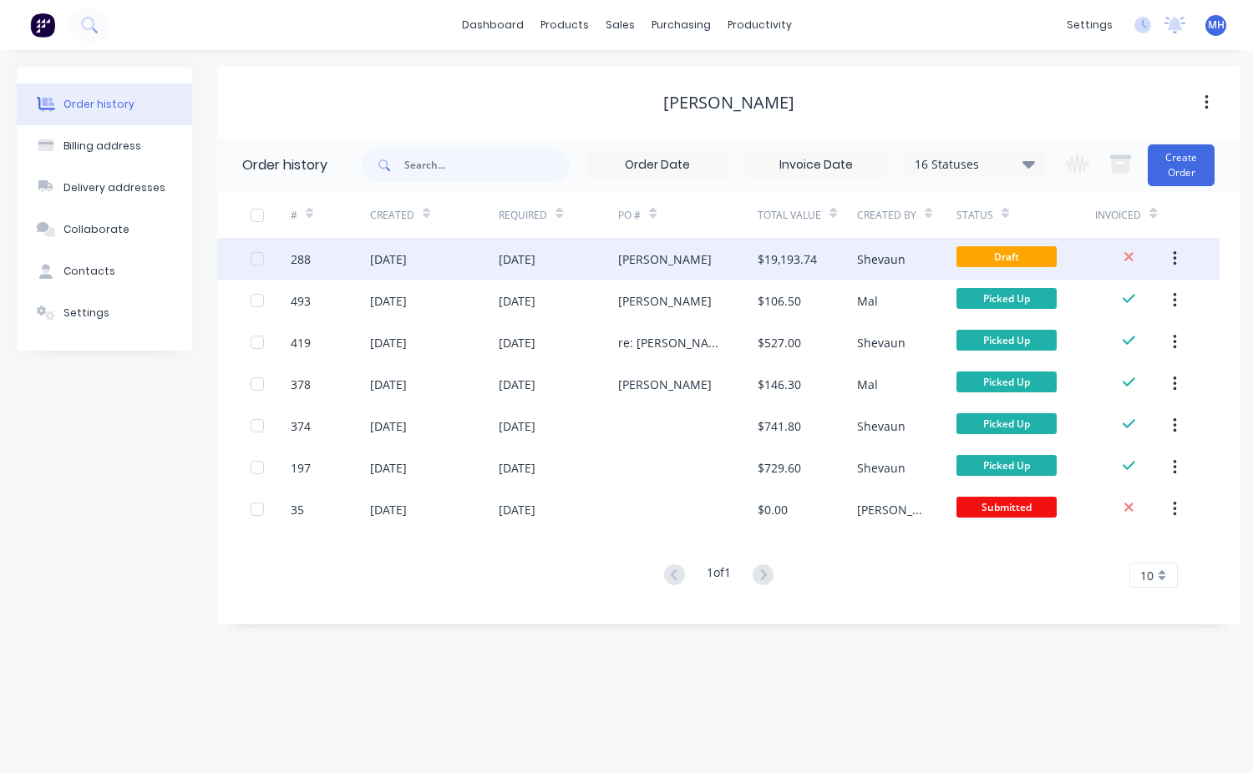
click at [809, 270] on div "$19,193.74" at bounding box center [806, 259] width 99 height 42
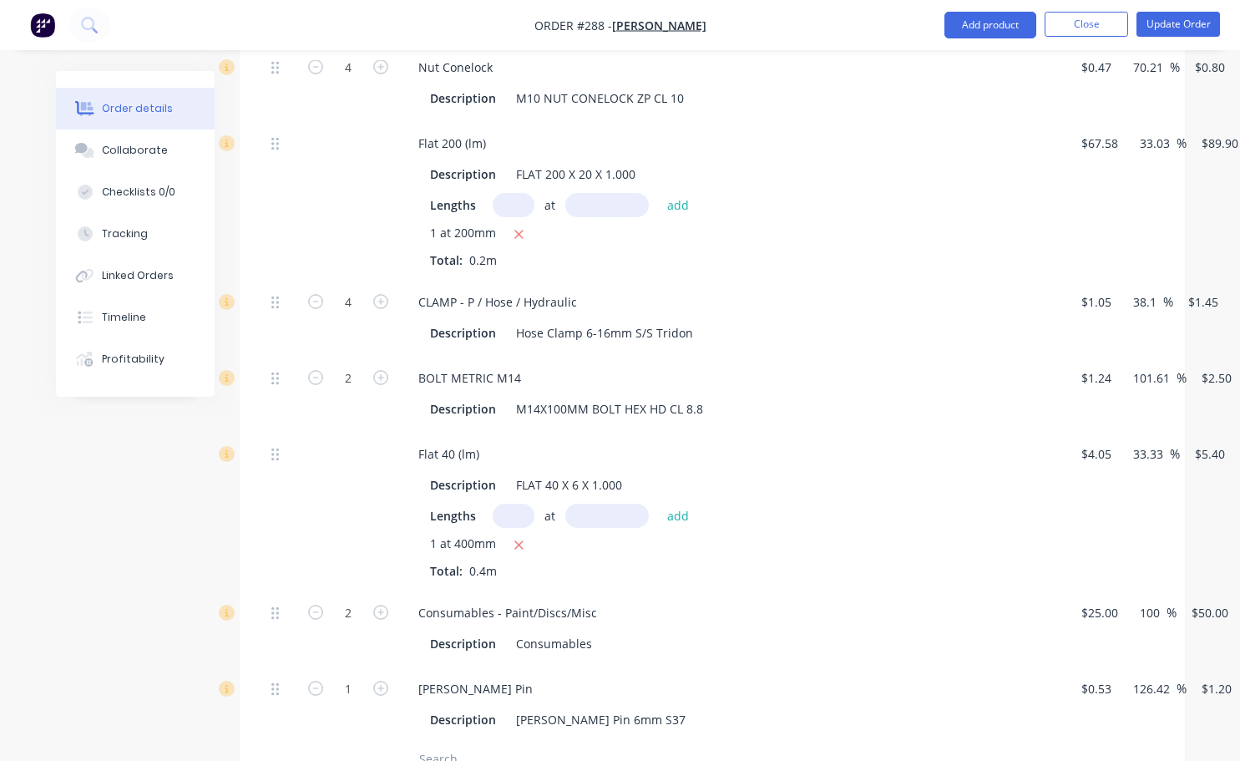
scroll to position [2505, 0]
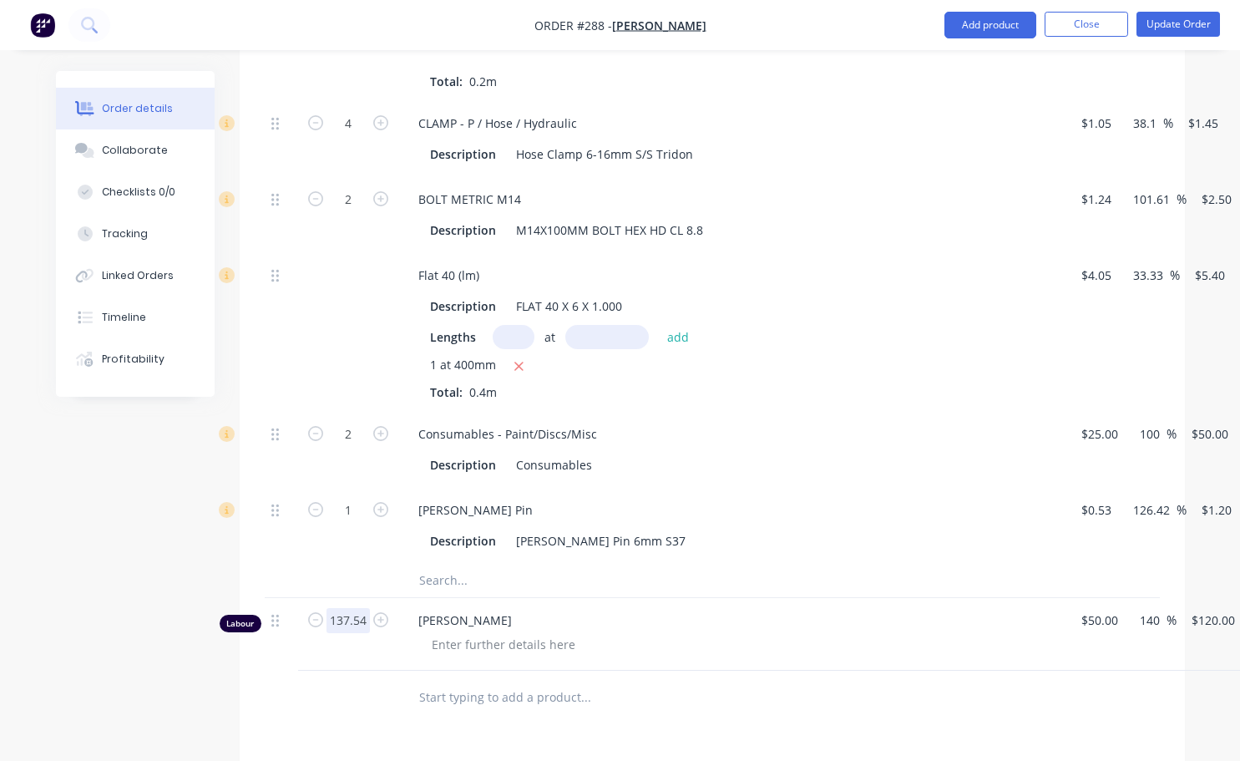
click at [367, 608] on input "137.54" at bounding box center [348, 620] width 43 height 25
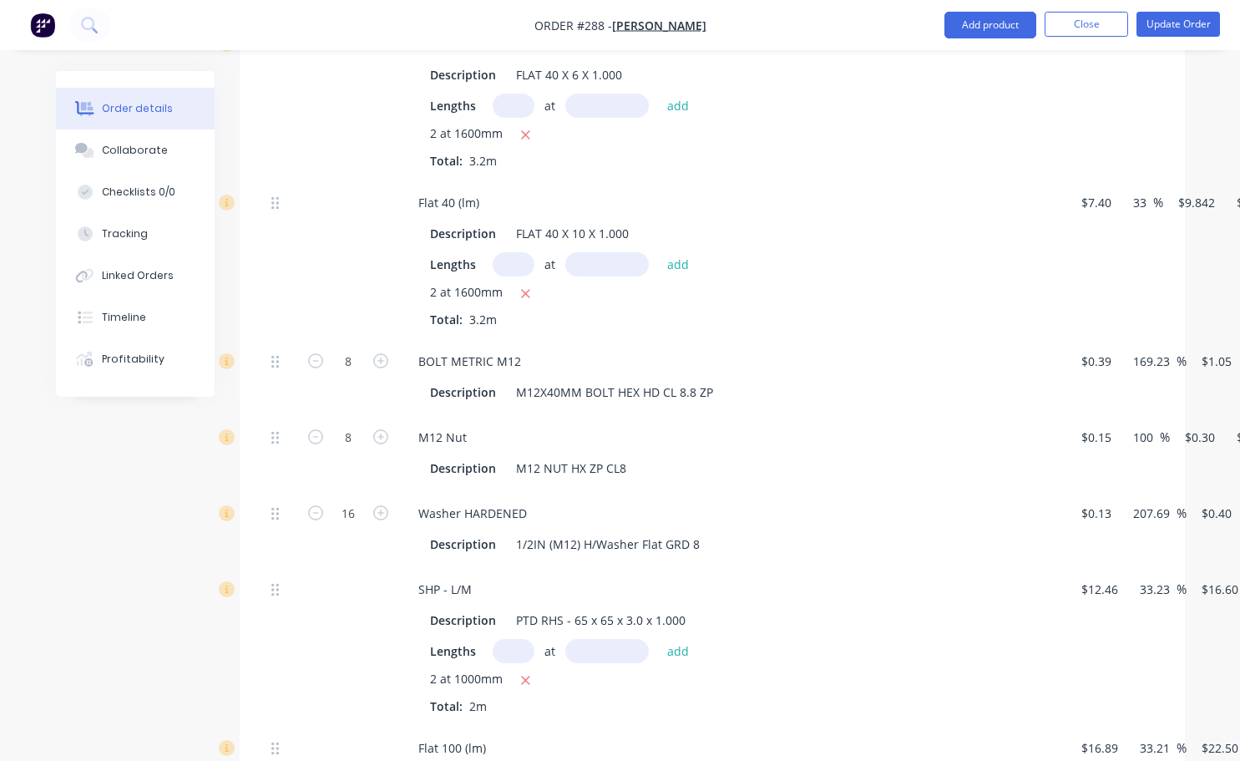
scroll to position [835, 0]
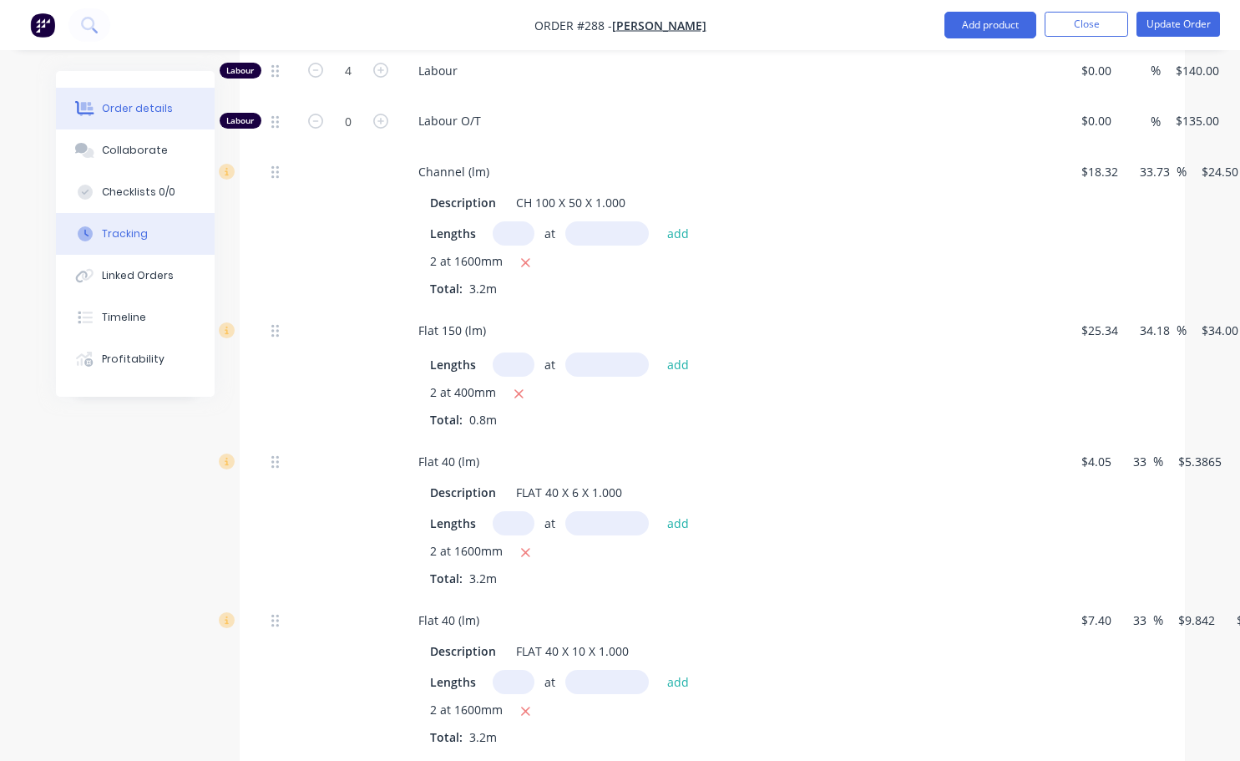
click at [135, 242] on button "Tracking" at bounding box center [135, 234] width 159 height 42
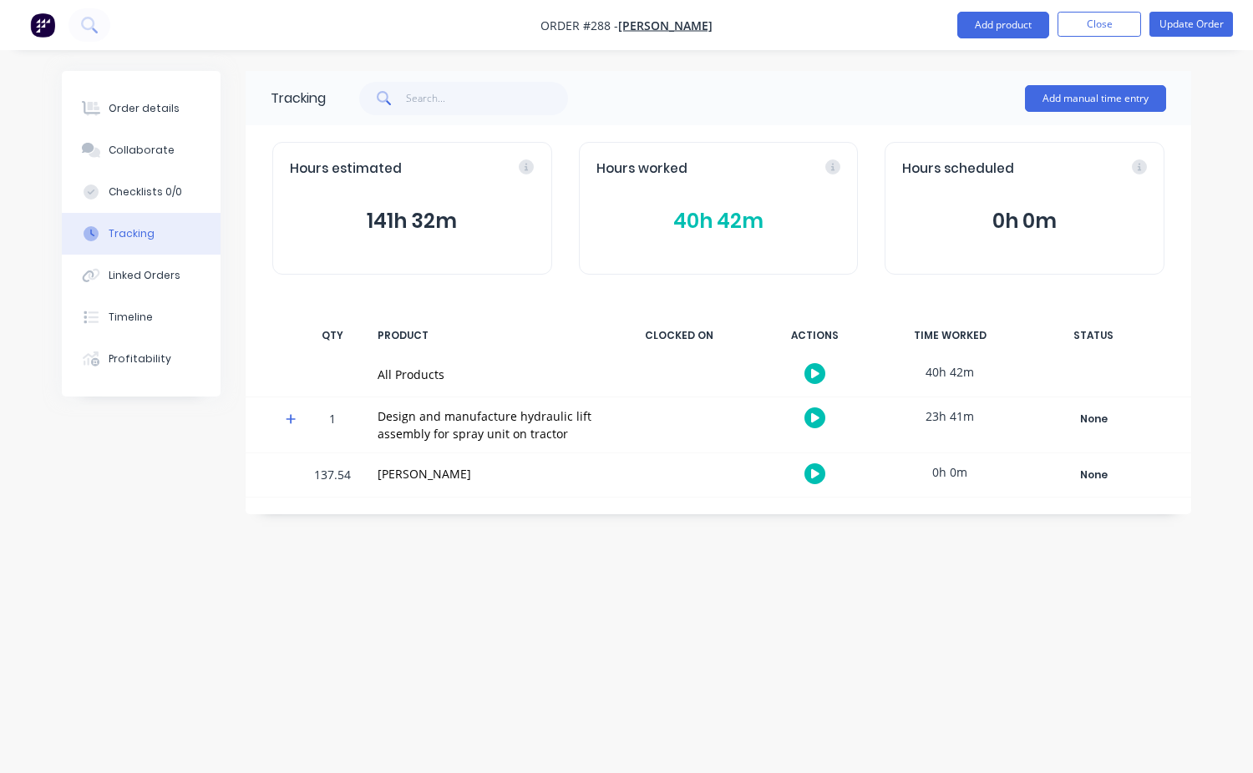
click at [736, 203] on div "Hours worked 40h 42m" at bounding box center [719, 208] width 280 height 133
click at [719, 220] on button "40h 42m" at bounding box center [718, 221] width 245 height 32
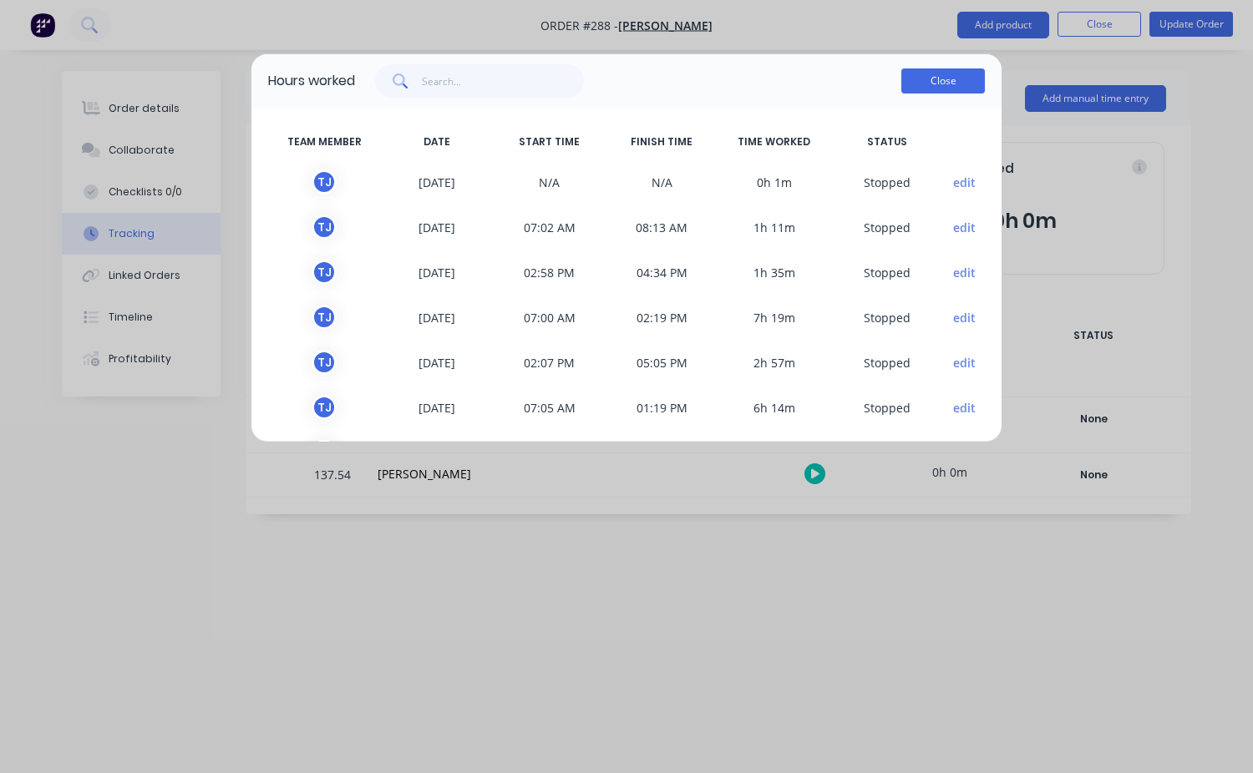
click at [935, 76] on button "Close" at bounding box center [943, 80] width 84 height 25
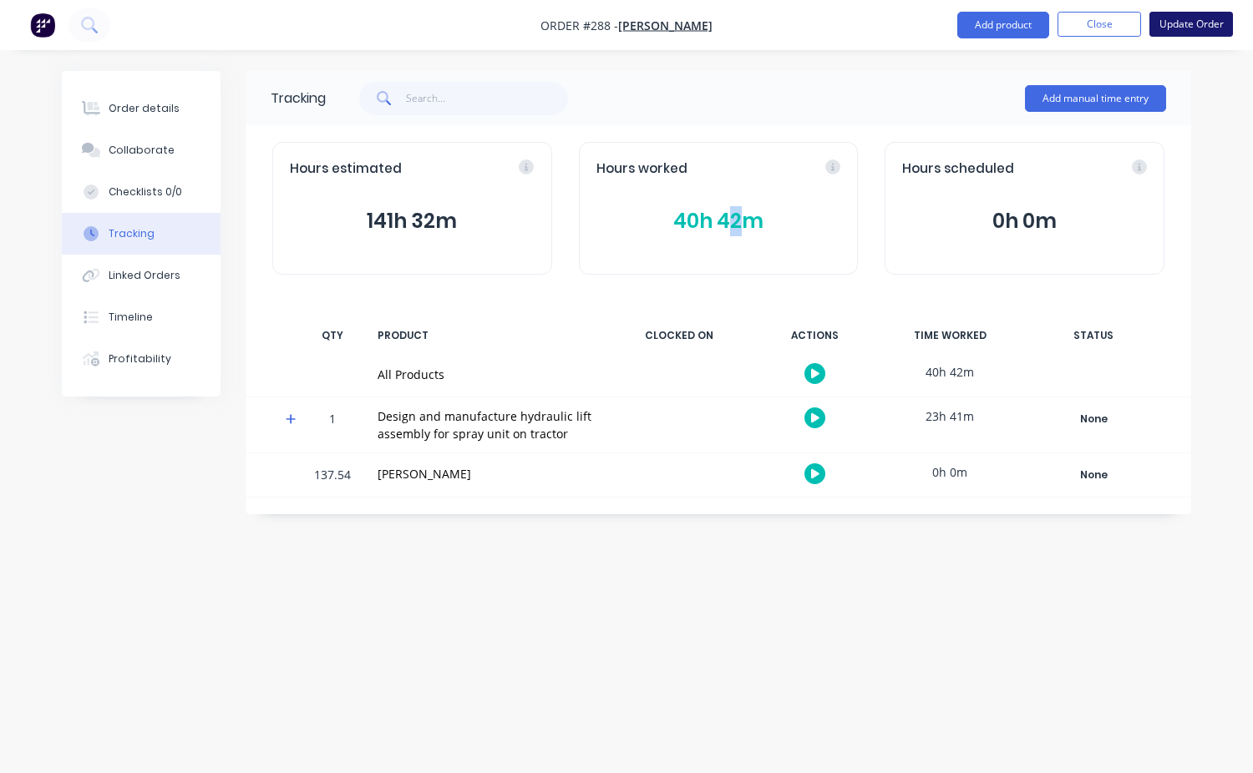
click at [1182, 24] on button "Update Order" at bounding box center [1191, 24] width 84 height 25
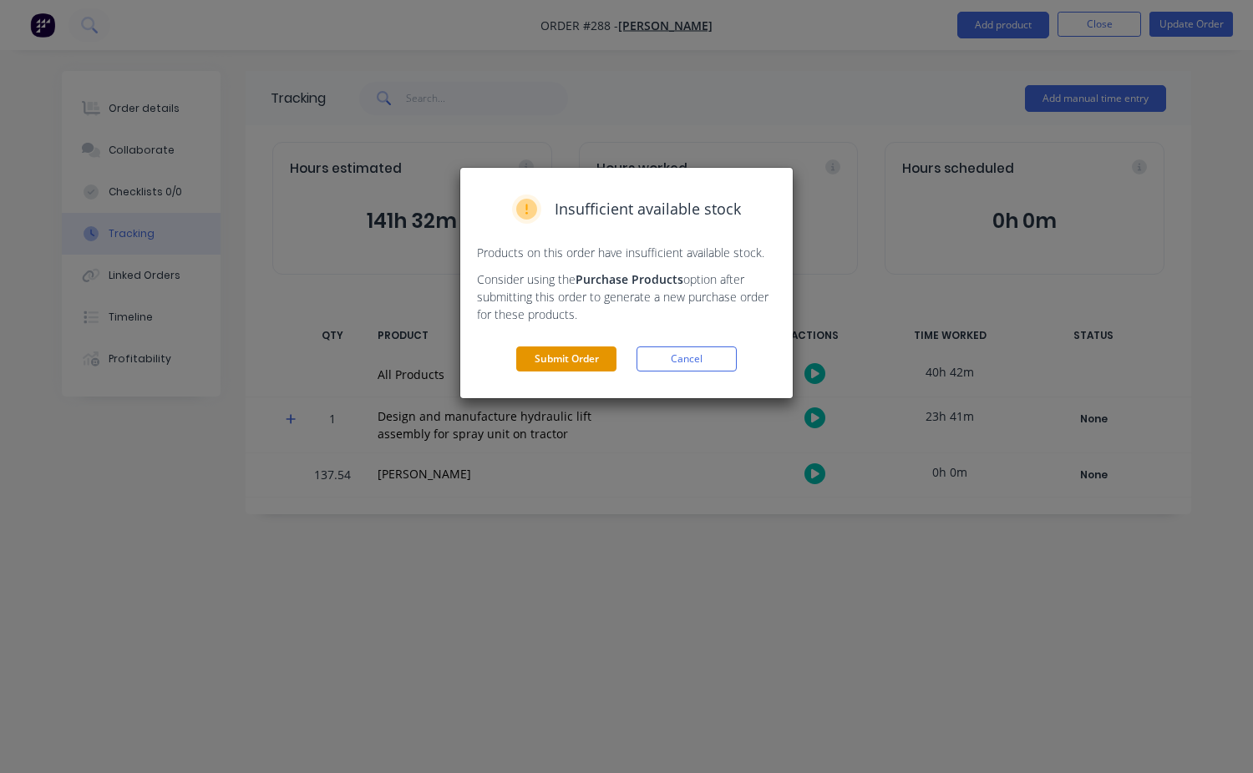
click at [557, 353] on button "Submit Order" at bounding box center [566, 359] width 100 height 25
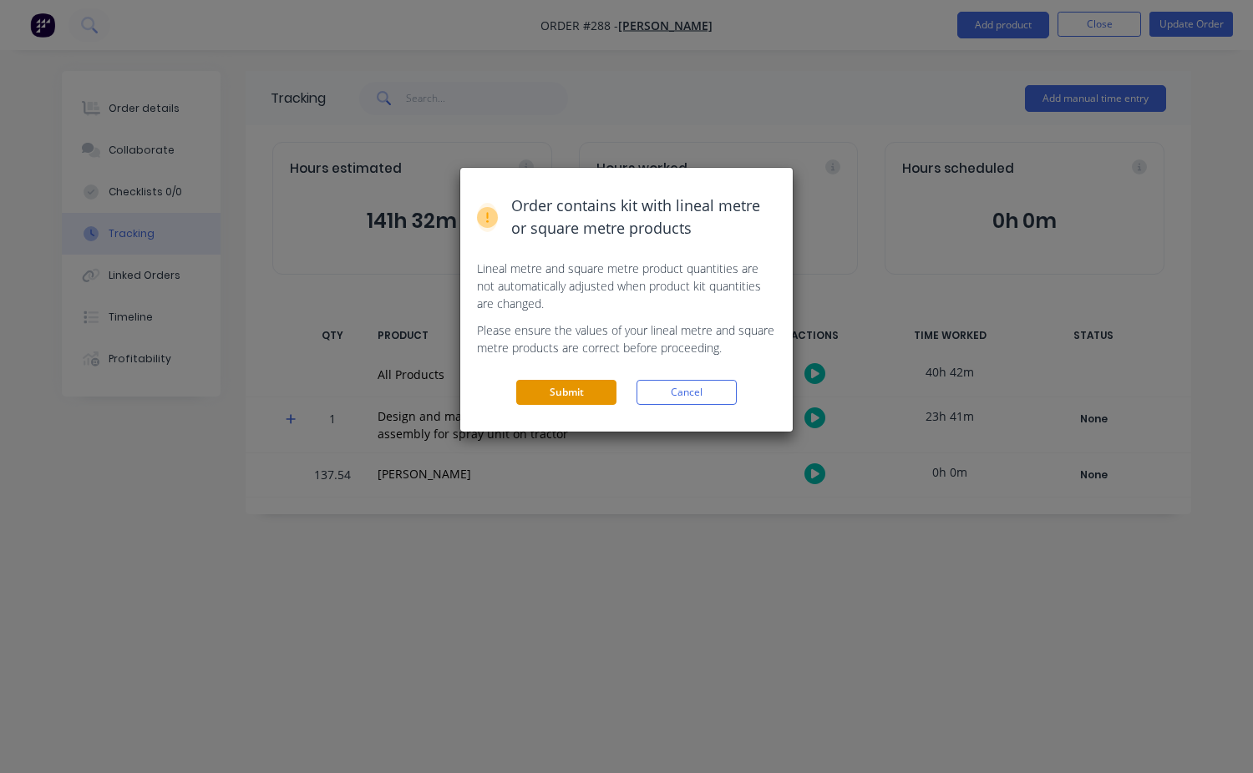
click at [561, 389] on button "Submit" at bounding box center [566, 392] width 100 height 25
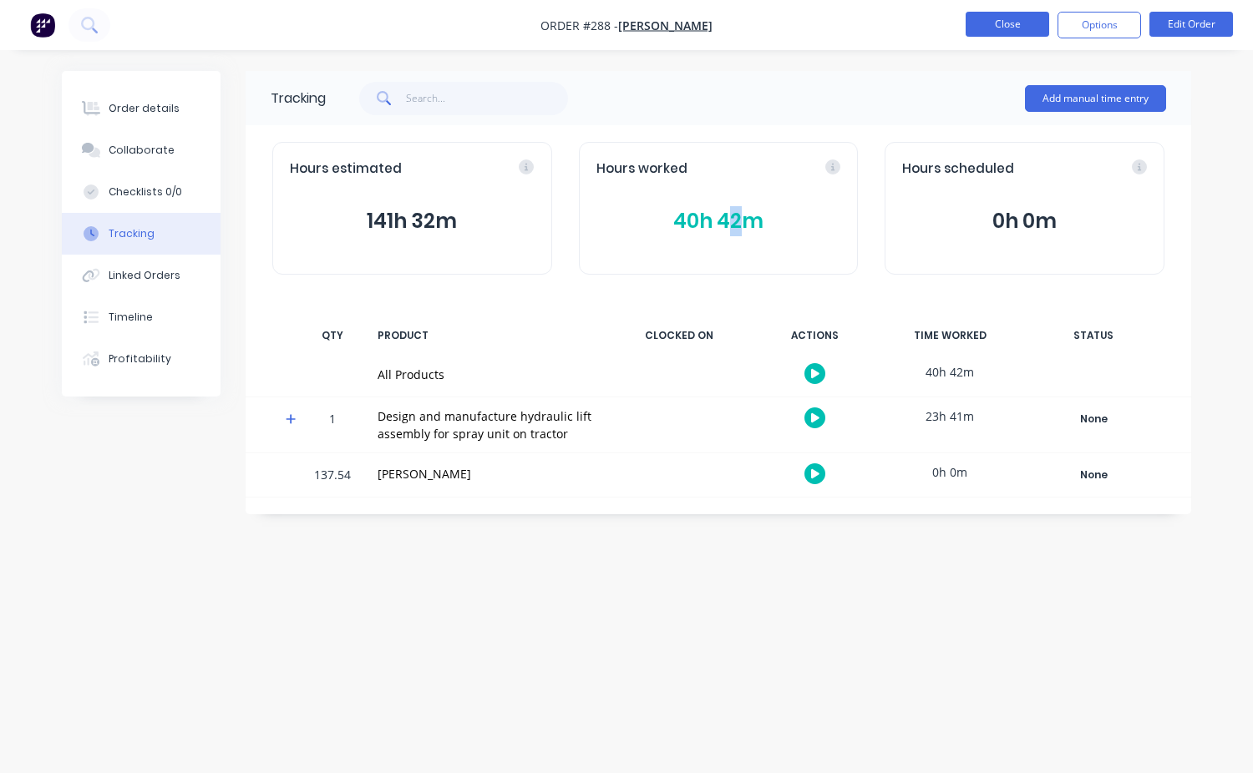
click at [991, 23] on button "Close" at bounding box center [1007, 24] width 84 height 25
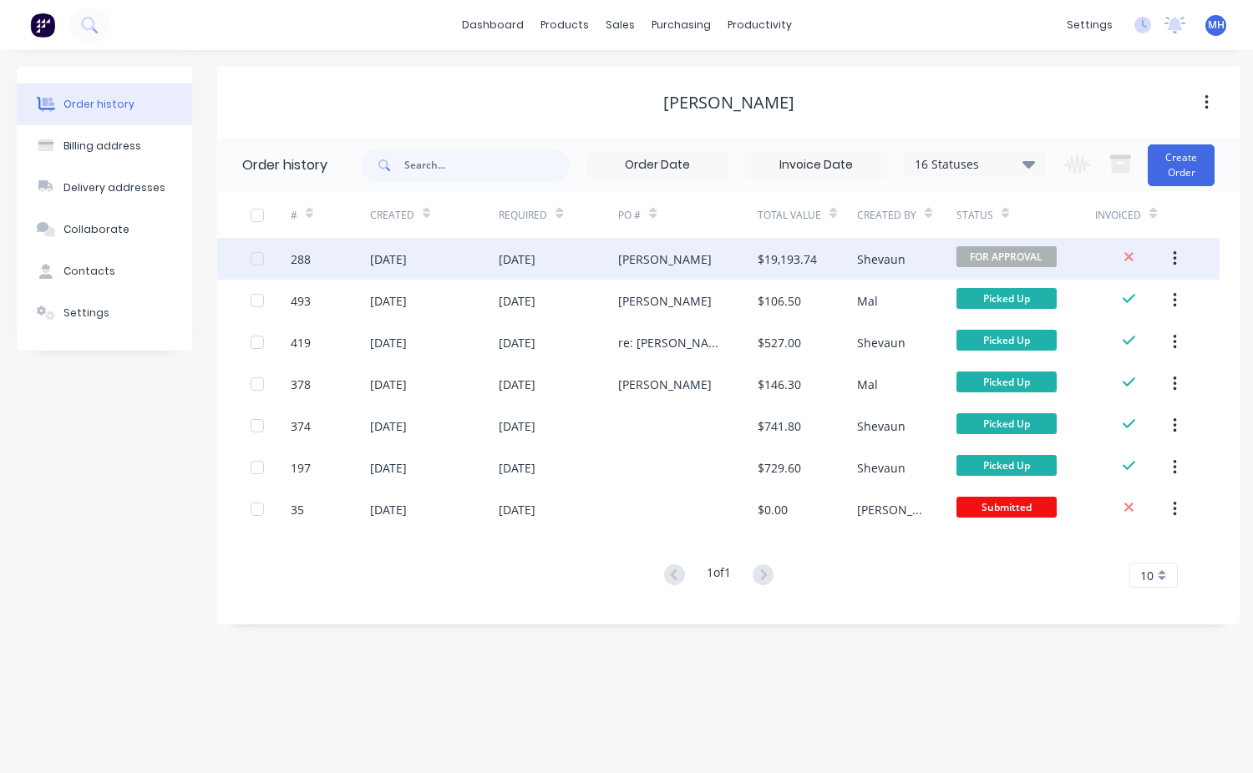
click at [882, 262] on div "Shevaun" at bounding box center [881, 260] width 48 height 18
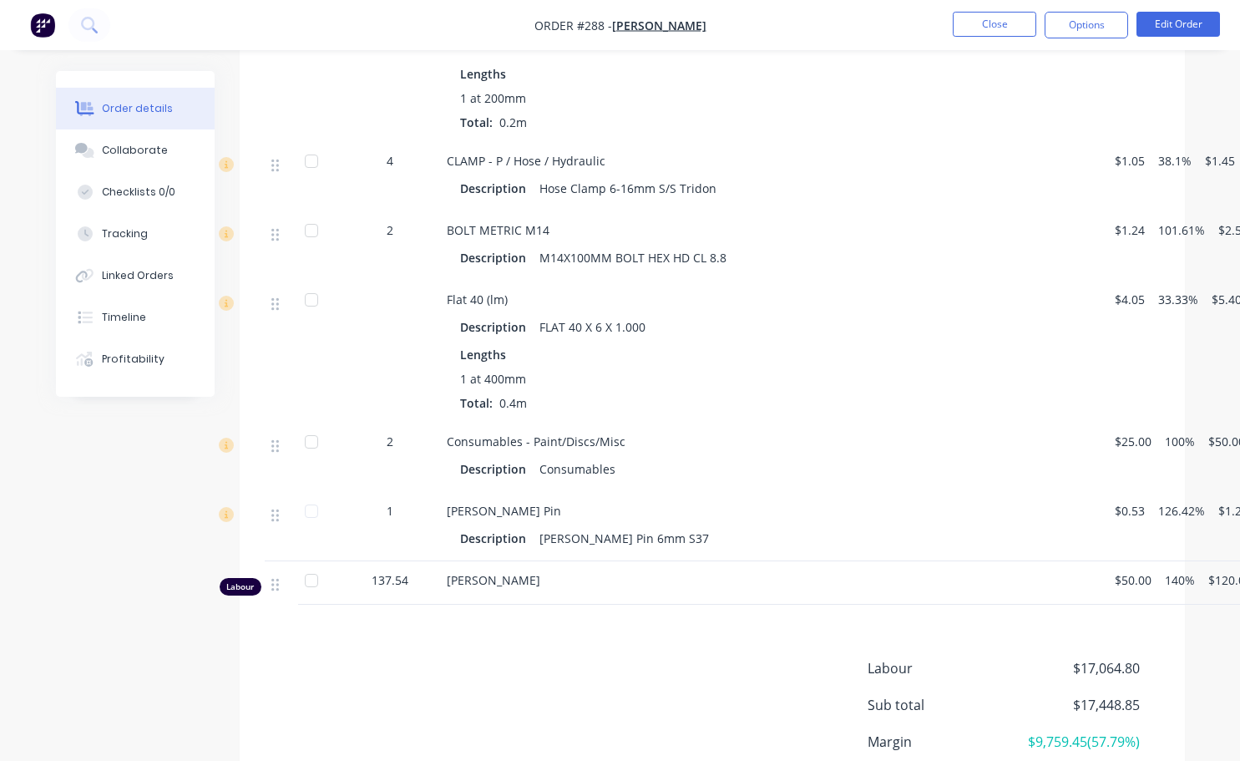
scroll to position [2255, 0]
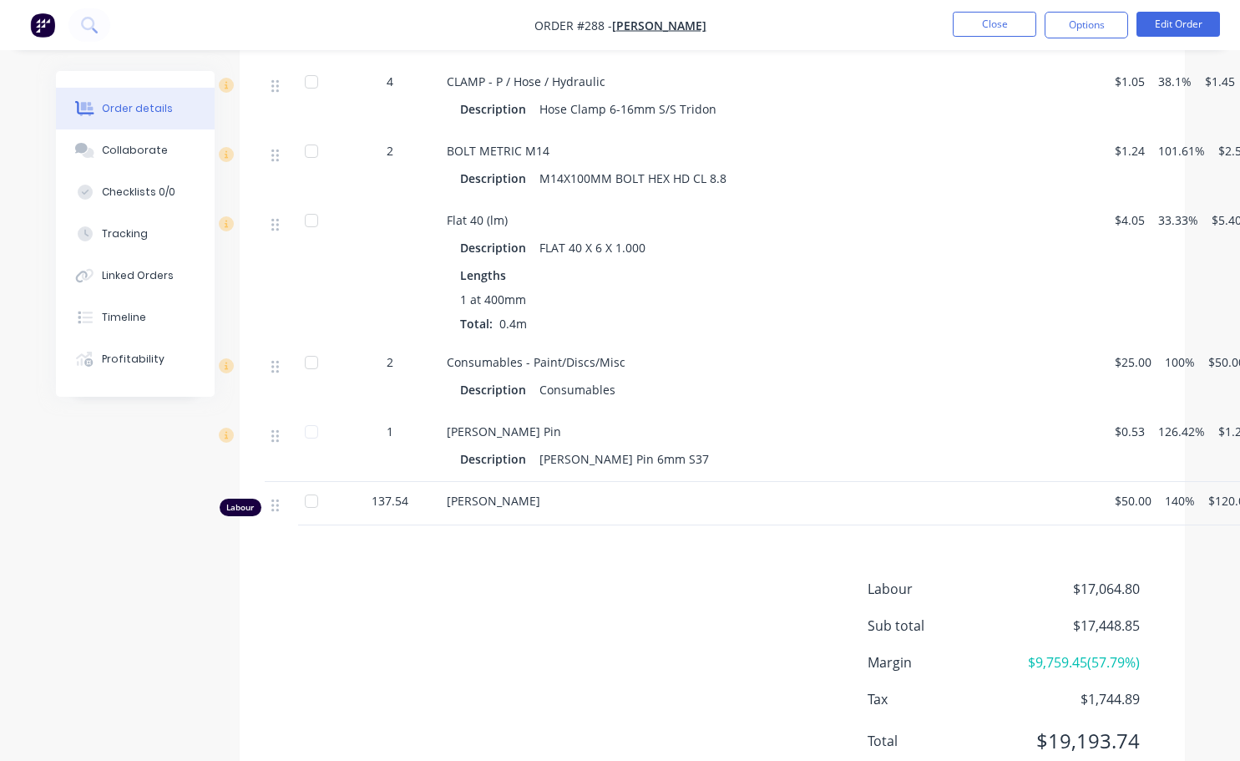
click at [409, 500] on div "137.54" at bounding box center [390, 501] width 87 height 18
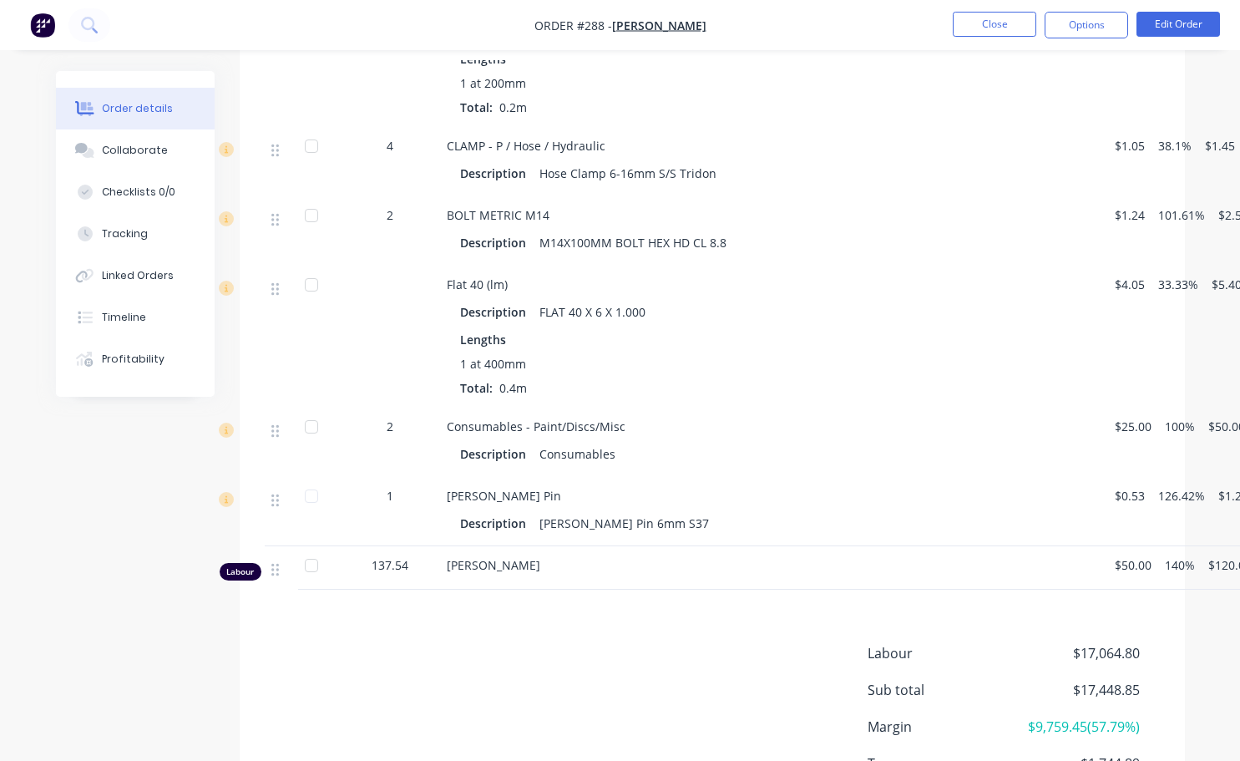
scroll to position [2171, 0]
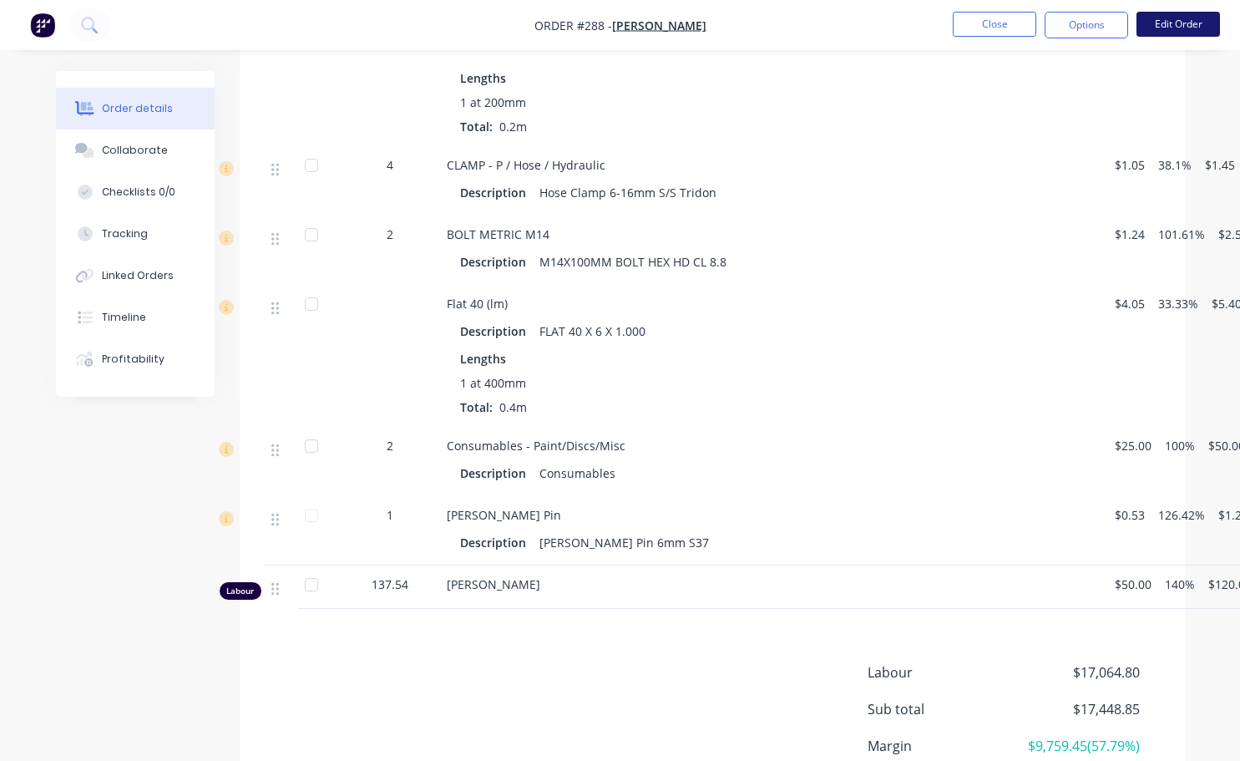
click at [1169, 31] on button "Edit Order" at bounding box center [1179, 24] width 84 height 25
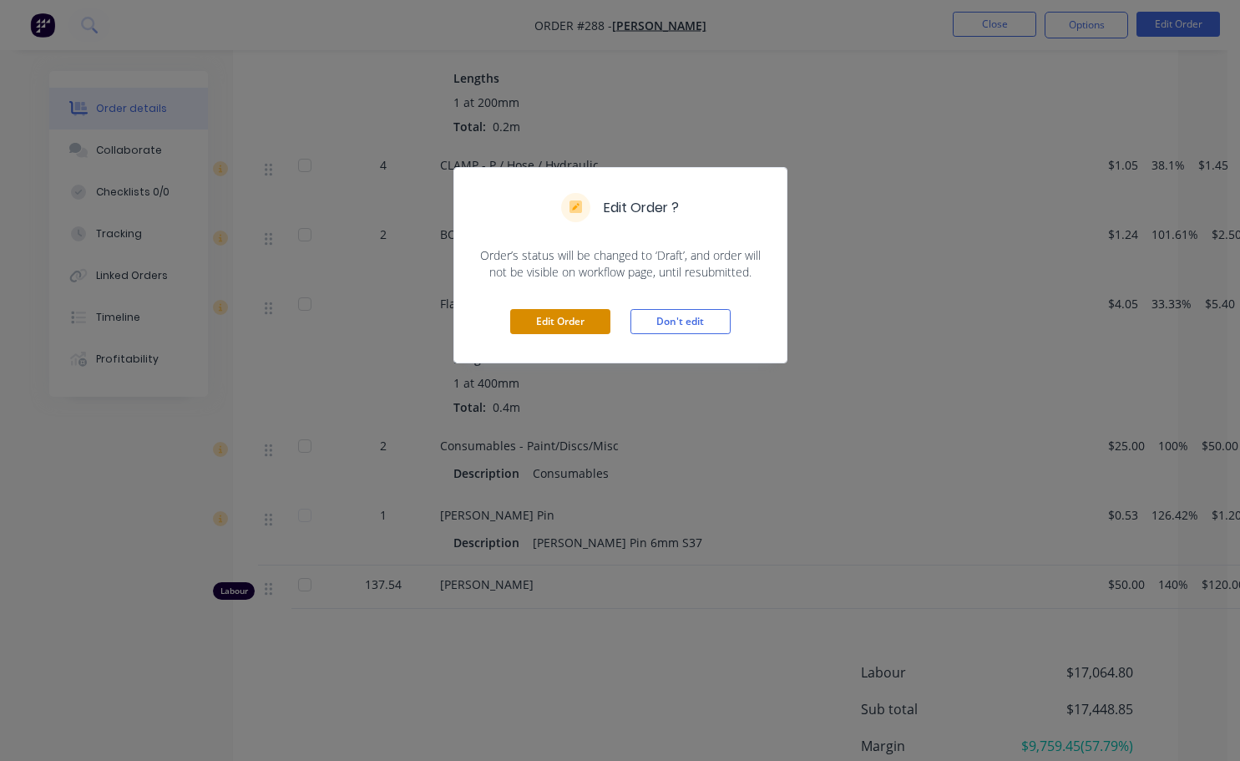
click at [568, 320] on button "Edit Order" at bounding box center [560, 321] width 100 height 25
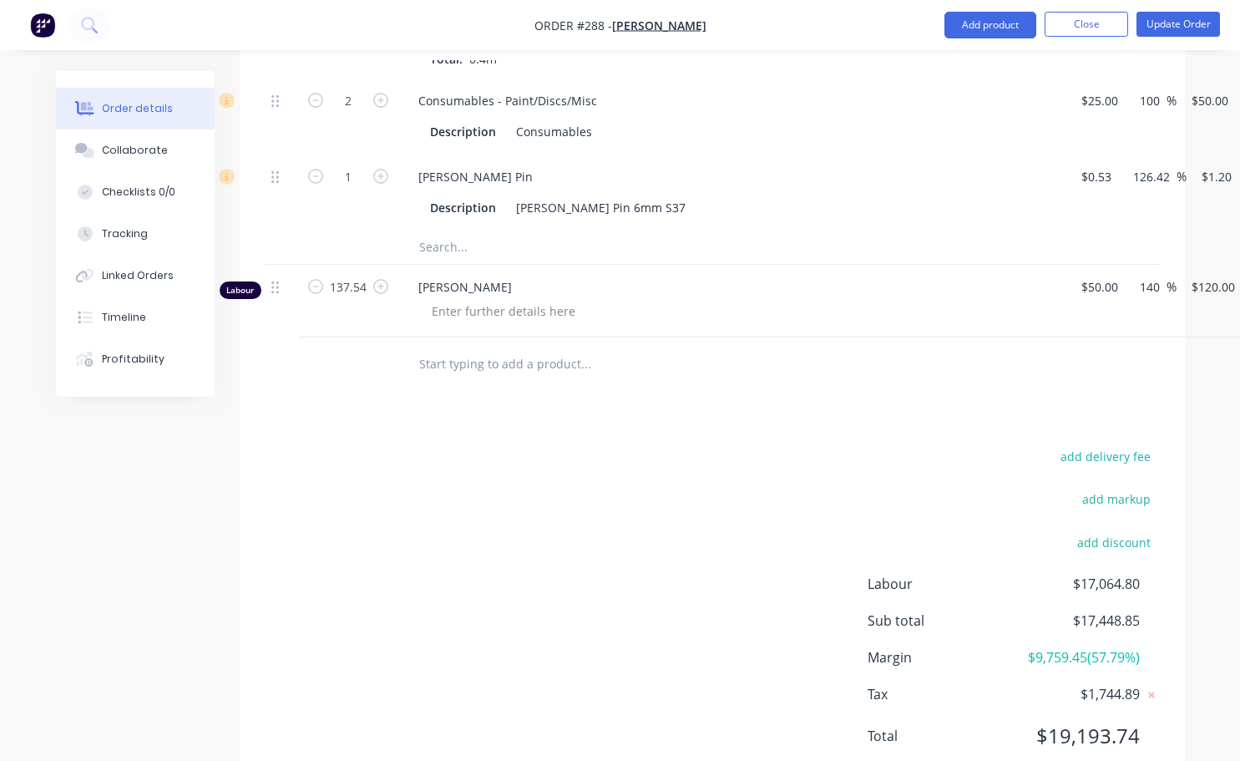
scroll to position [2872, 0]
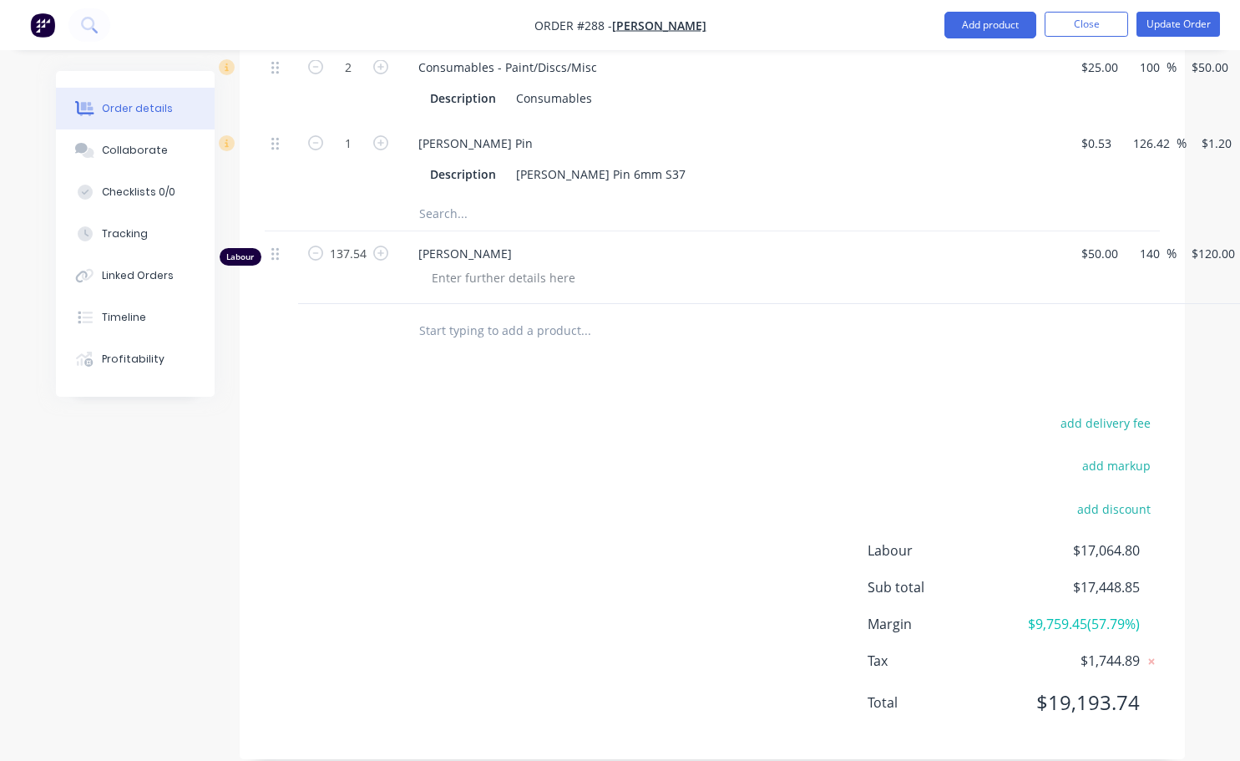
click at [371, 243] on button "button" at bounding box center [381, 252] width 22 height 18
type input "138.54"
type input "$16,624.80"
click at [352, 241] on input "138.54" at bounding box center [348, 253] width 43 height 25
type input "42"
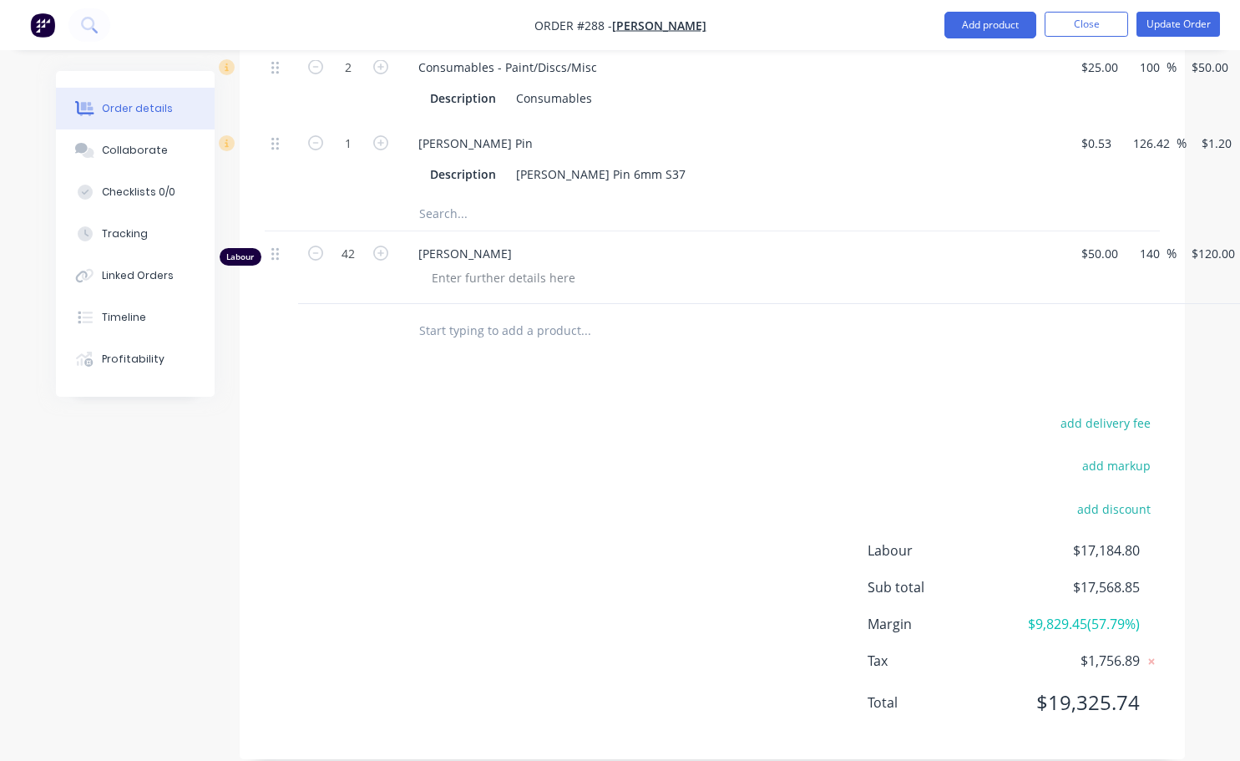
type input "$5,040.00"
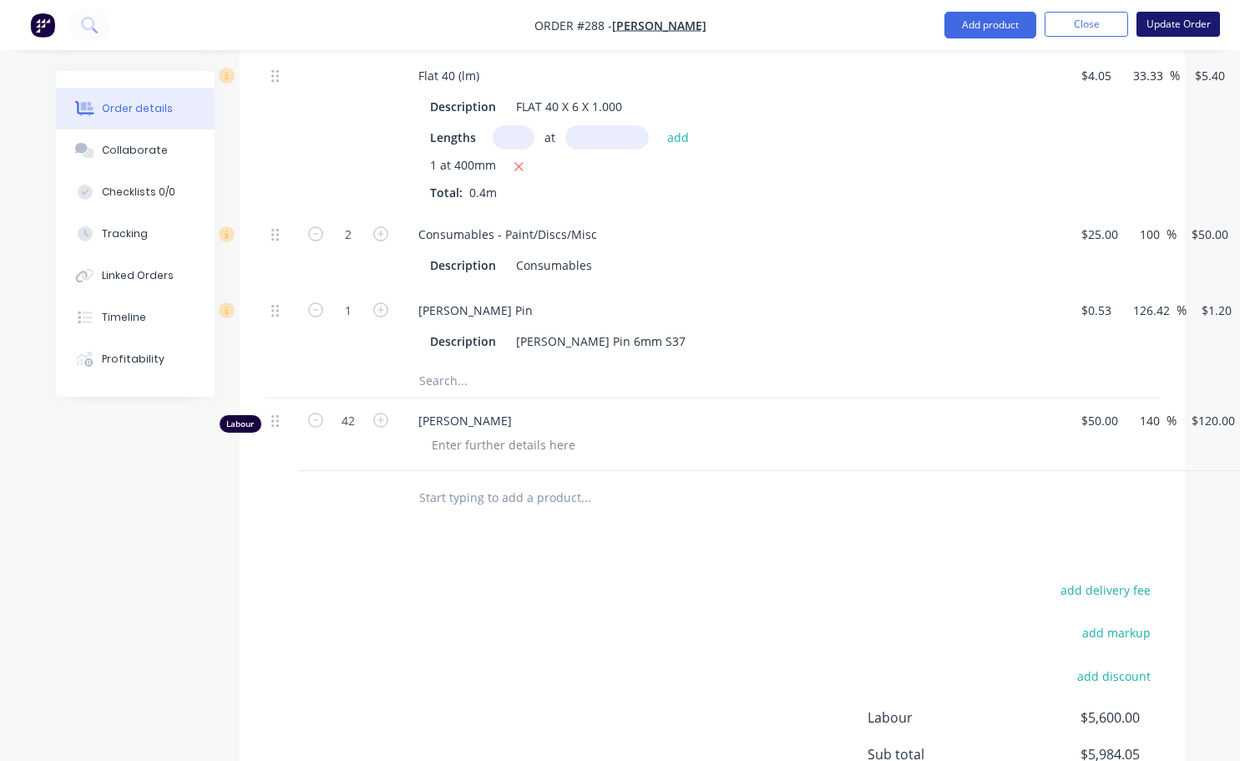
click at [1190, 23] on button "Update Order" at bounding box center [1179, 24] width 84 height 25
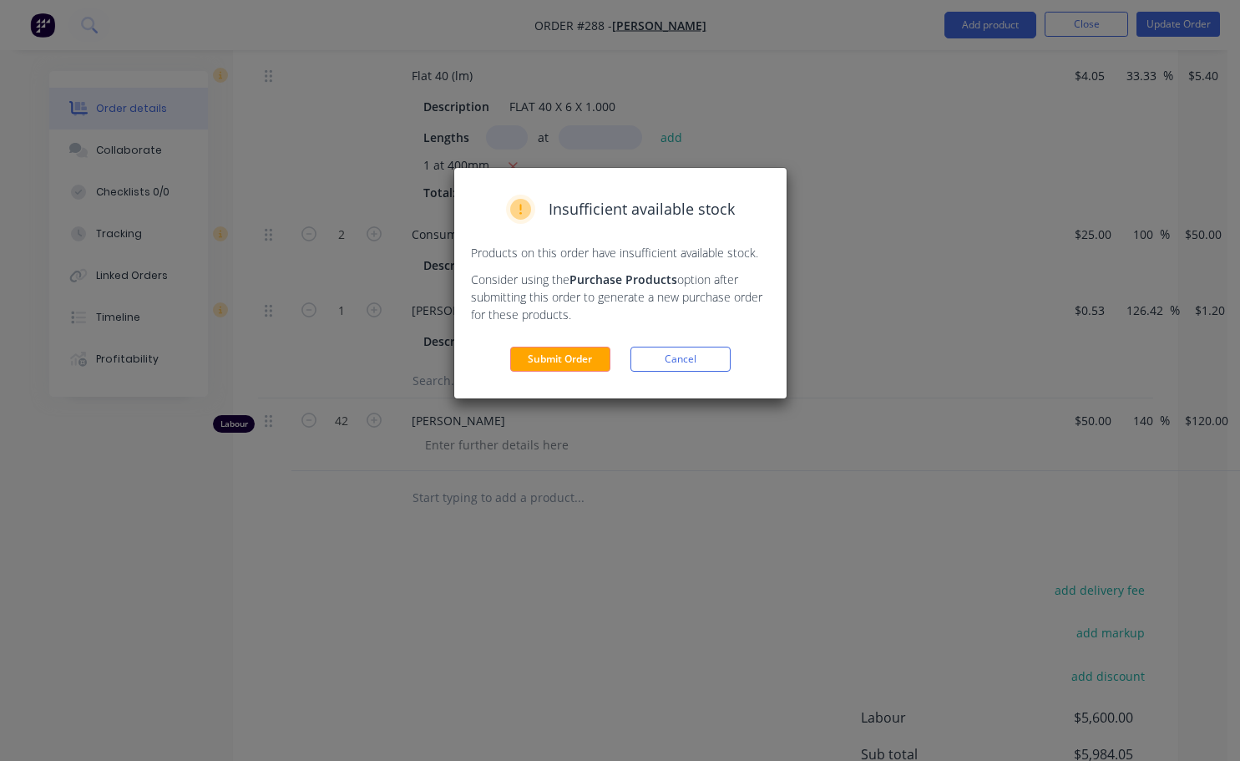
click at [592, 372] on div "Insufficient available stock Products on this order have insufficient available…" at bounding box center [620, 283] width 332 height 230
click at [591, 362] on button "Submit Order" at bounding box center [560, 359] width 100 height 25
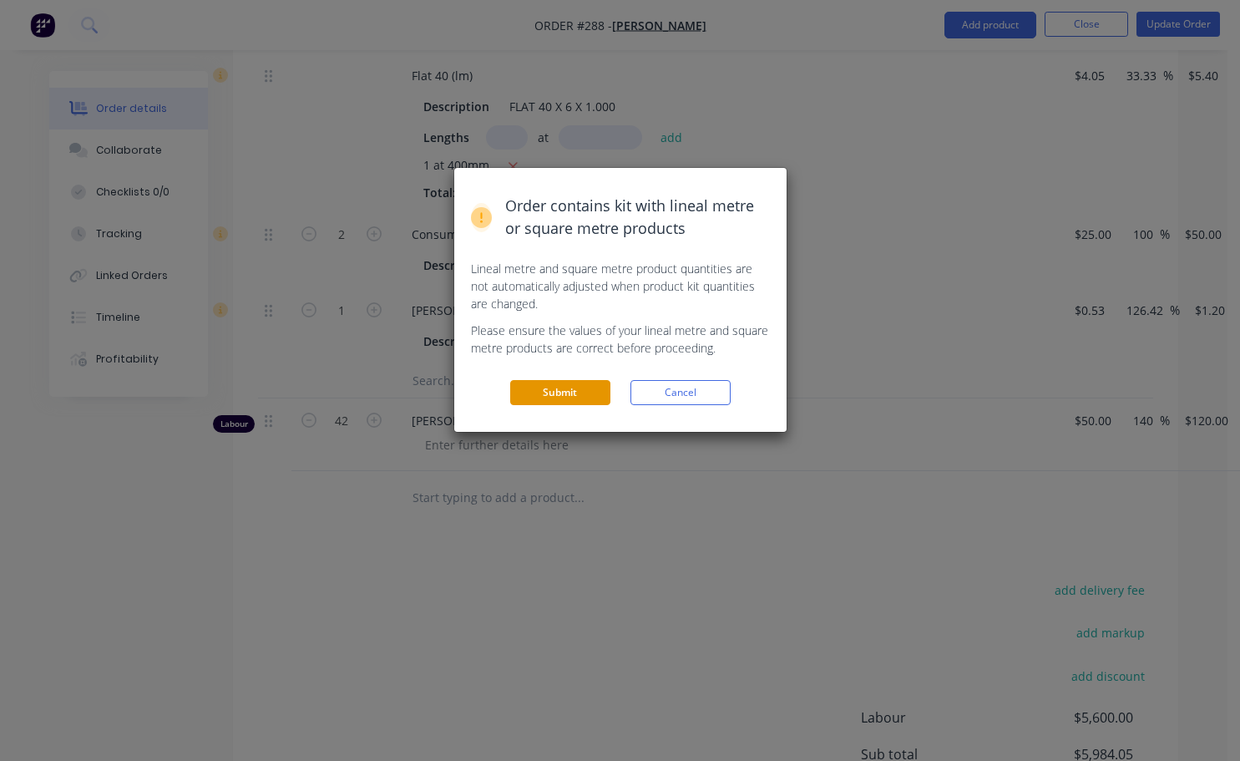
click at [576, 384] on button "Submit" at bounding box center [560, 392] width 100 height 25
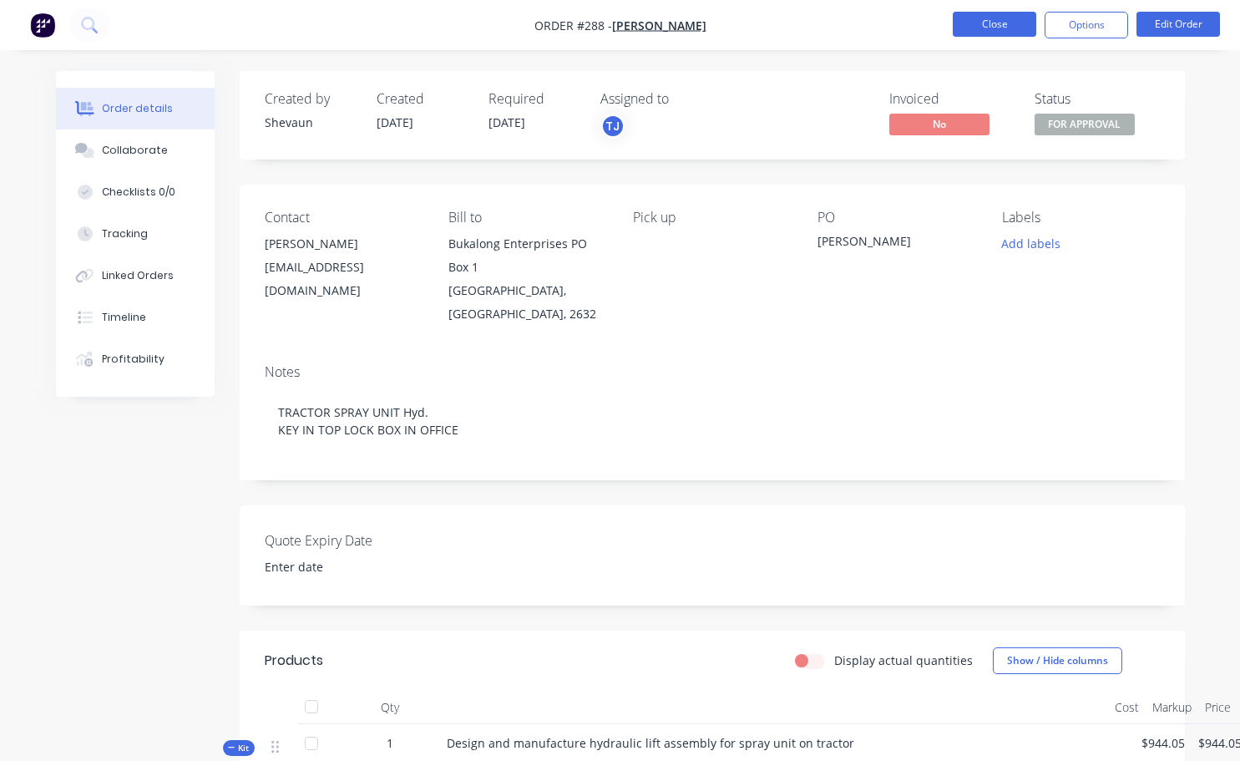
click at [997, 20] on button "Close" at bounding box center [995, 24] width 84 height 25
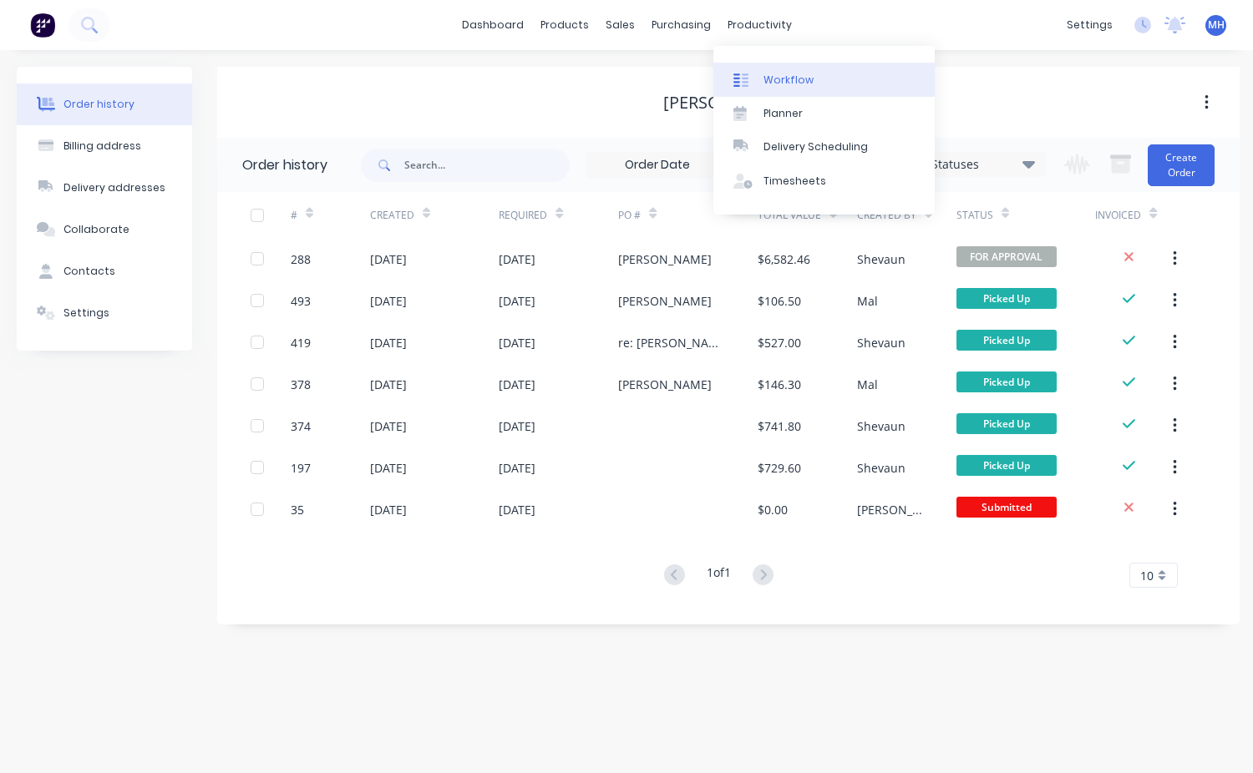
click at [791, 72] on link "Workflow" at bounding box center [823, 79] width 221 height 33
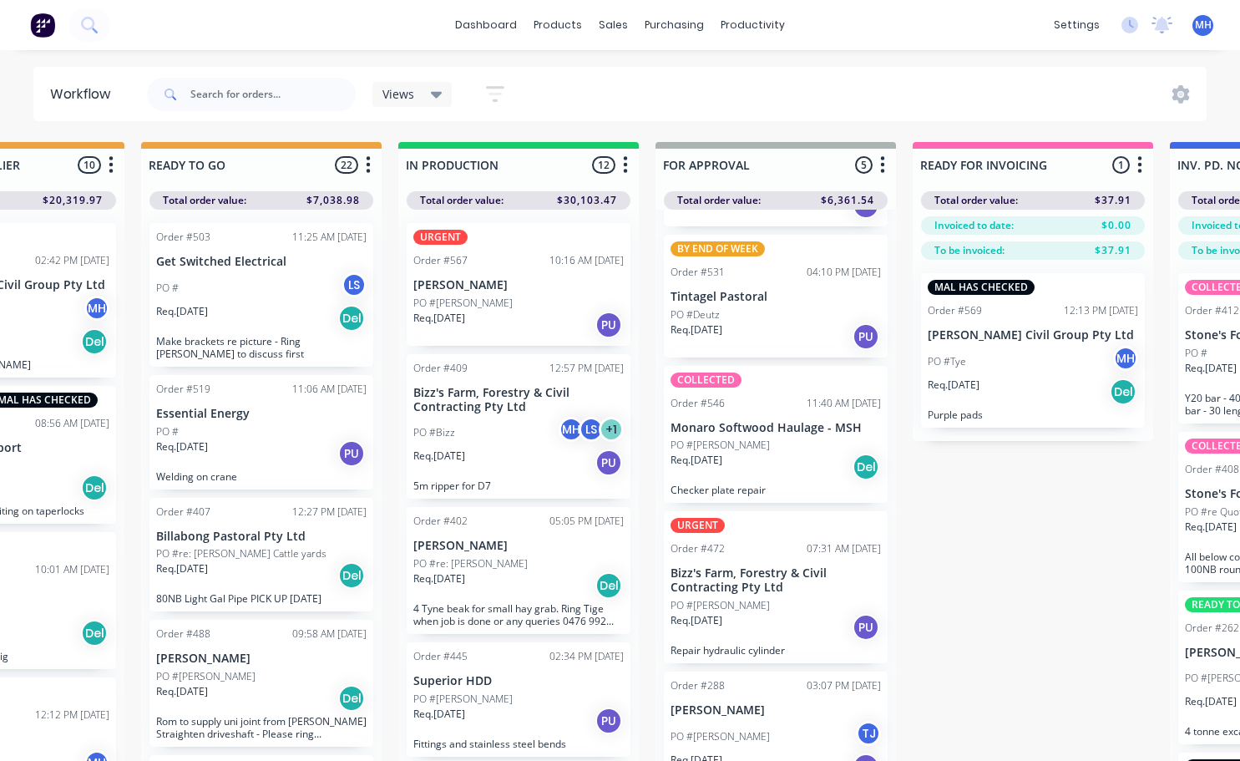
scroll to position [165, 0]
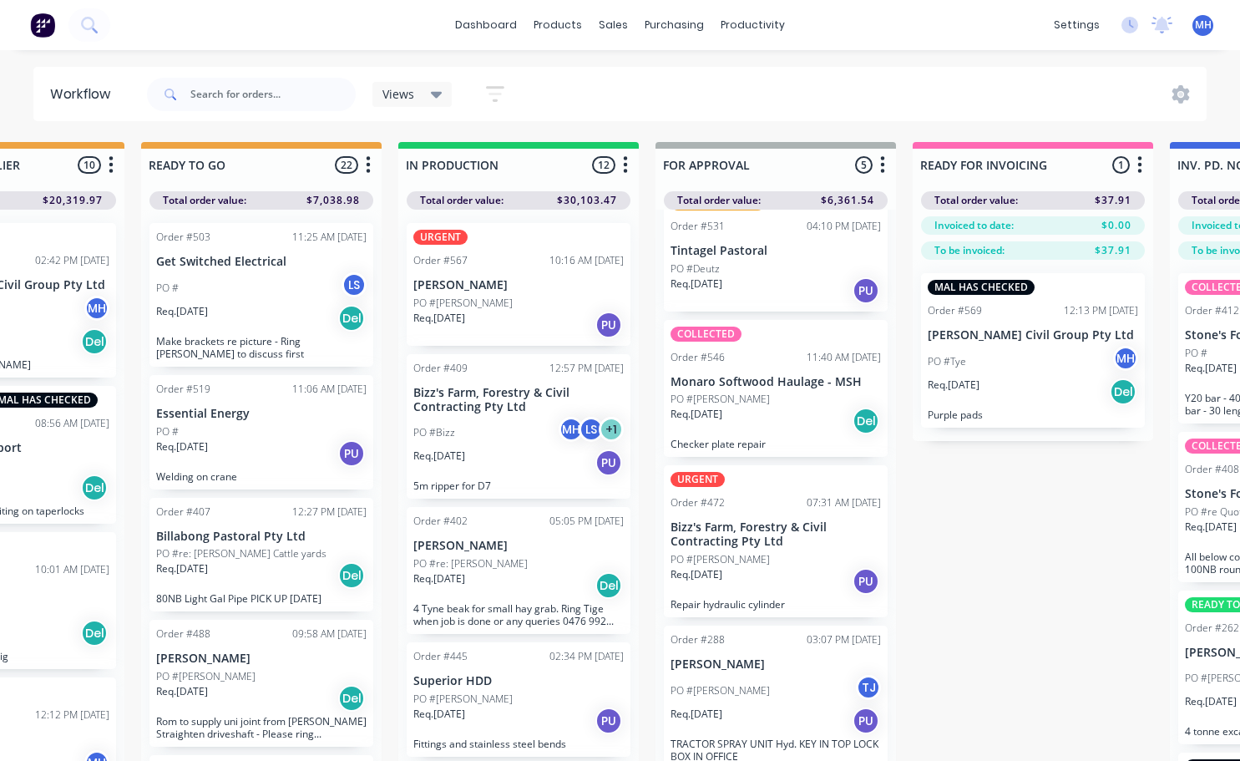
click at [737, 573] on div "Req. [DATE] PU" at bounding box center [776, 581] width 210 height 28
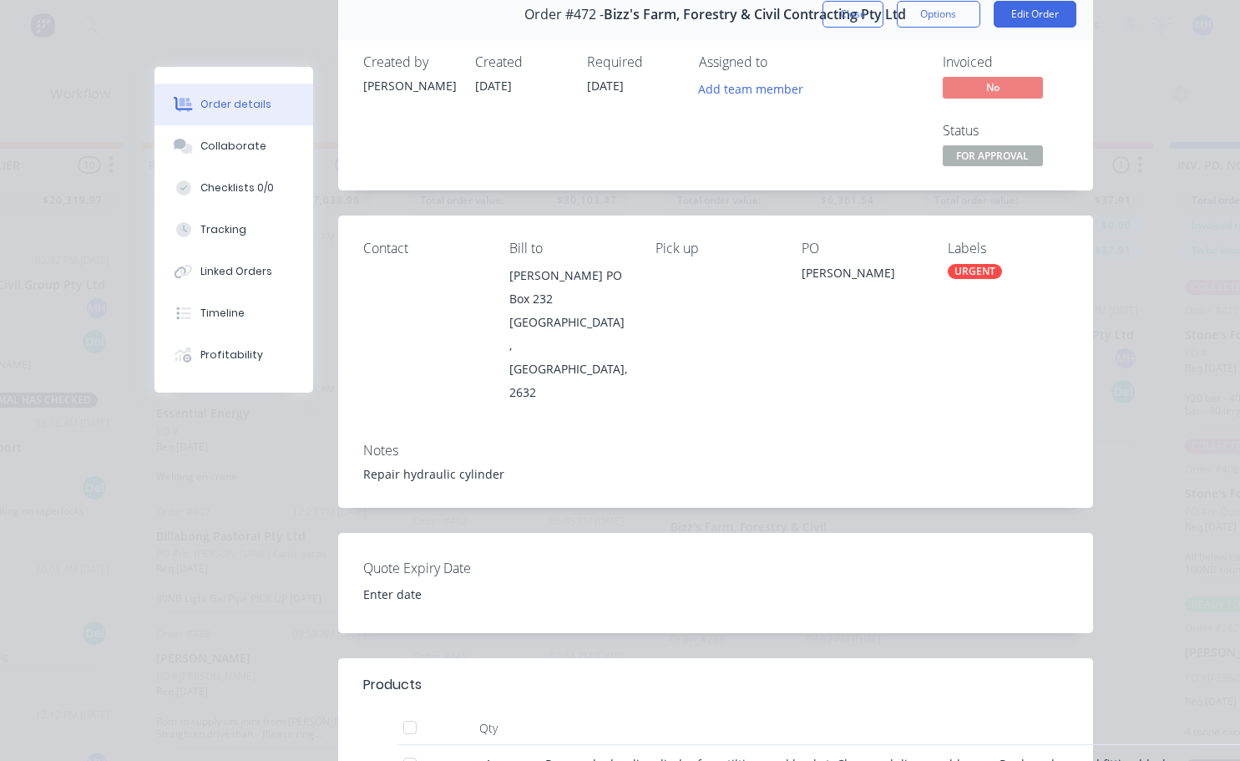
scroll to position [0, 0]
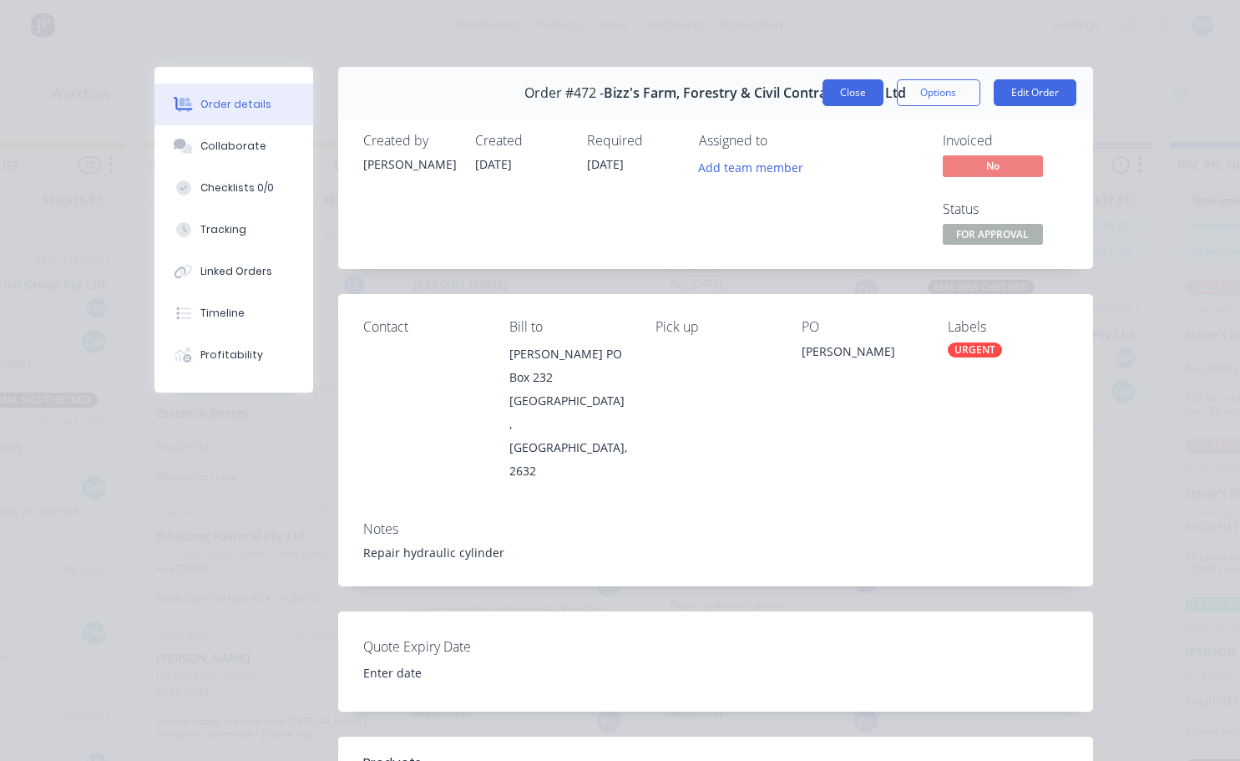
click at [853, 95] on button "Close" at bounding box center [853, 92] width 61 height 27
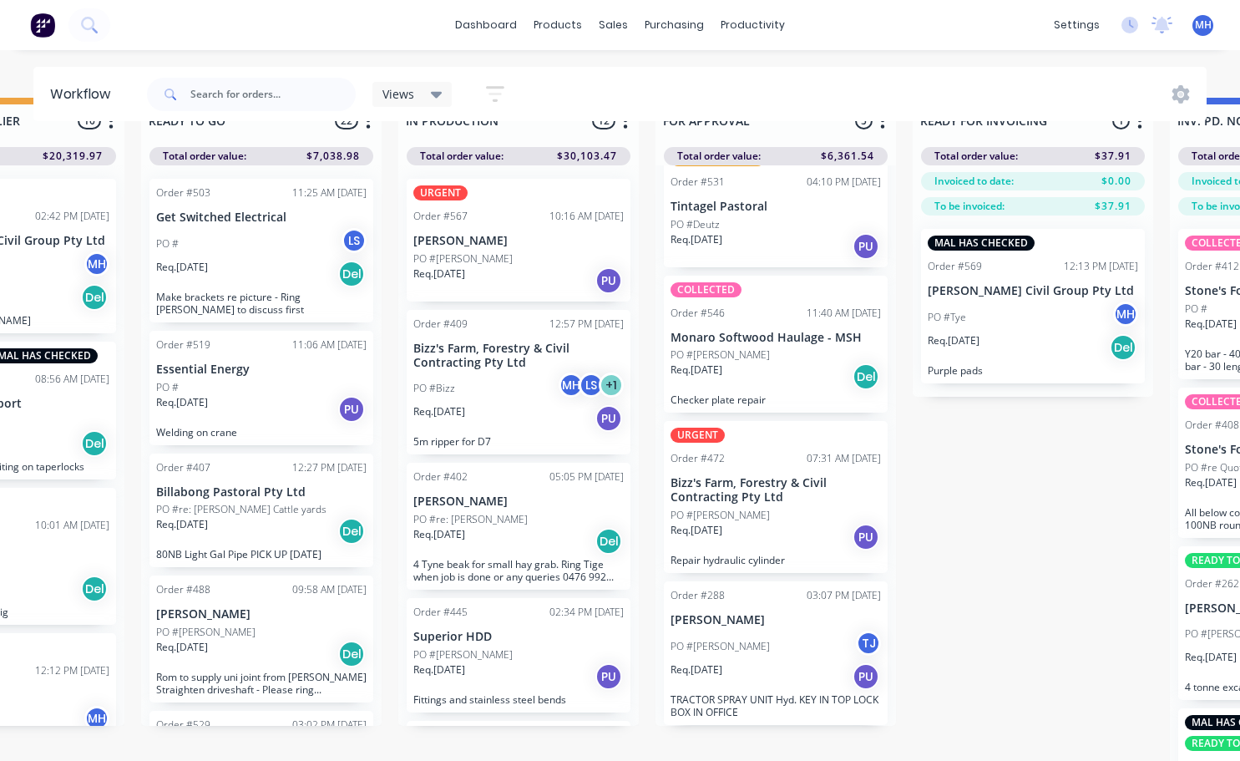
scroll to position [72, 666]
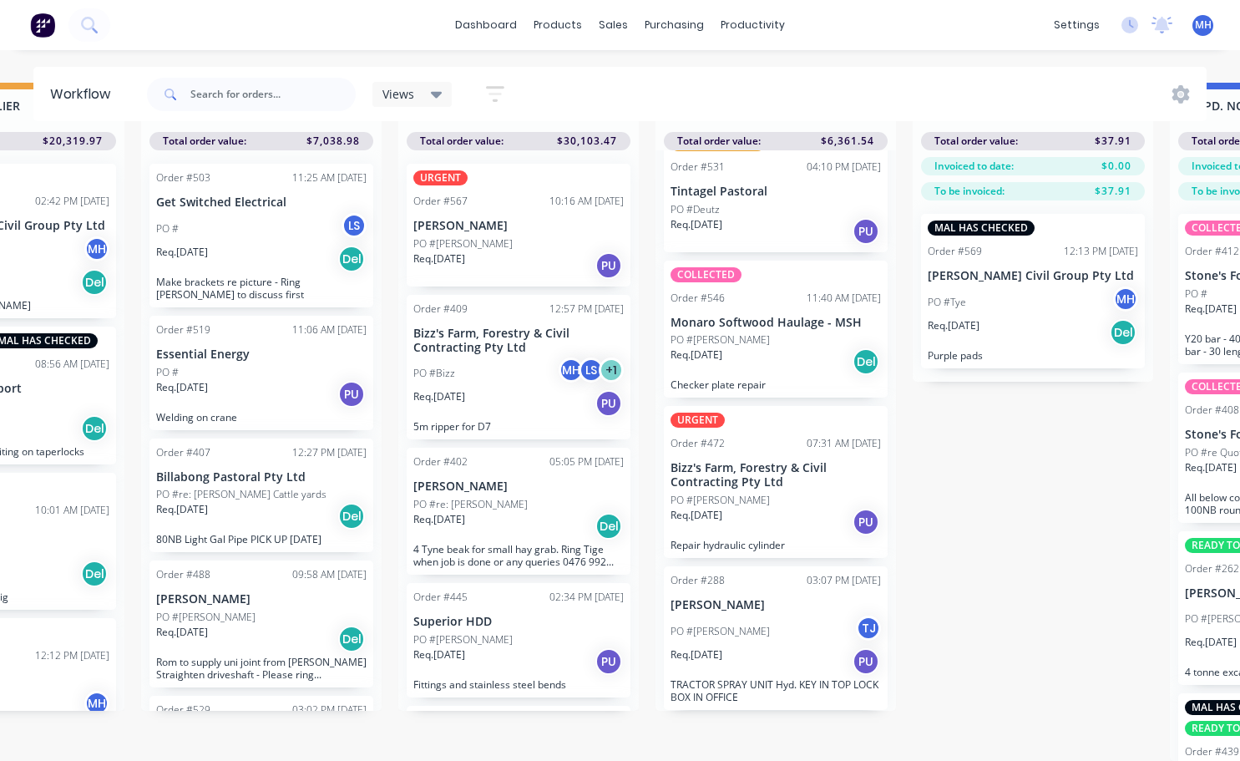
click at [740, 347] on div "Req. [DATE] Del" at bounding box center [776, 361] width 210 height 28
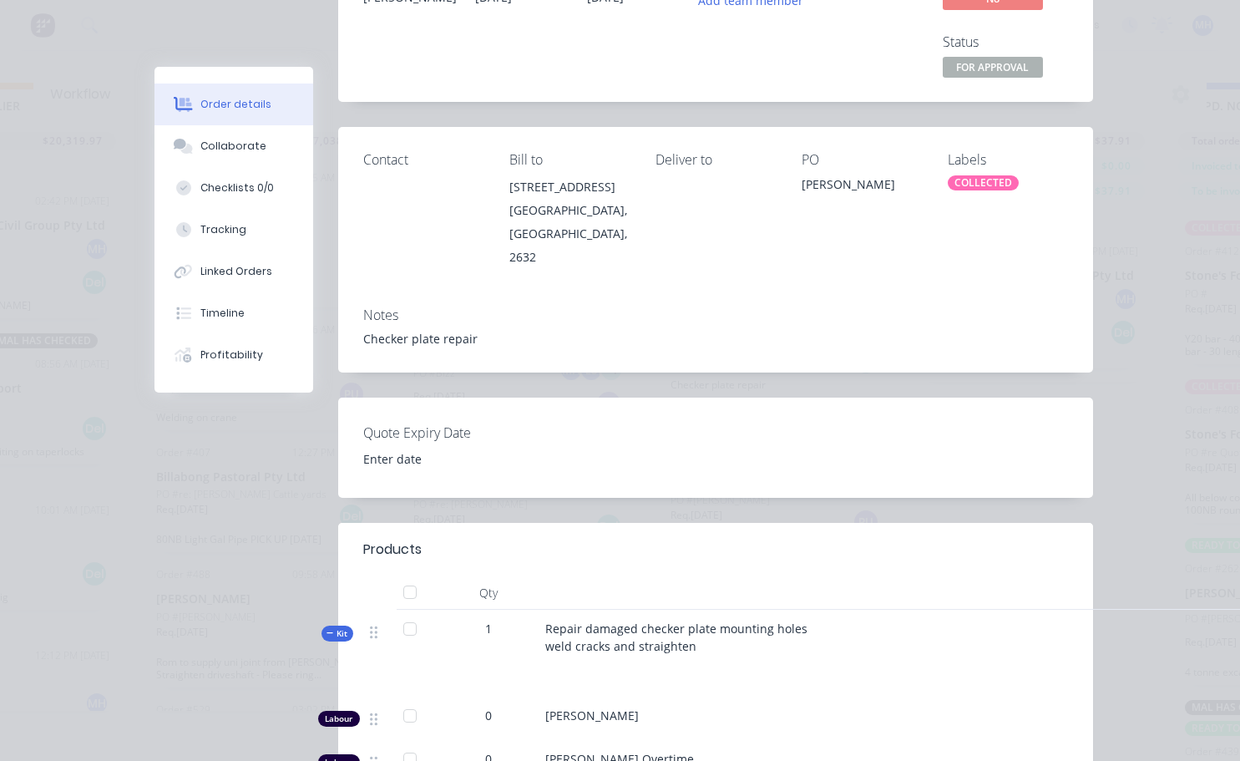
scroll to position [0, 0]
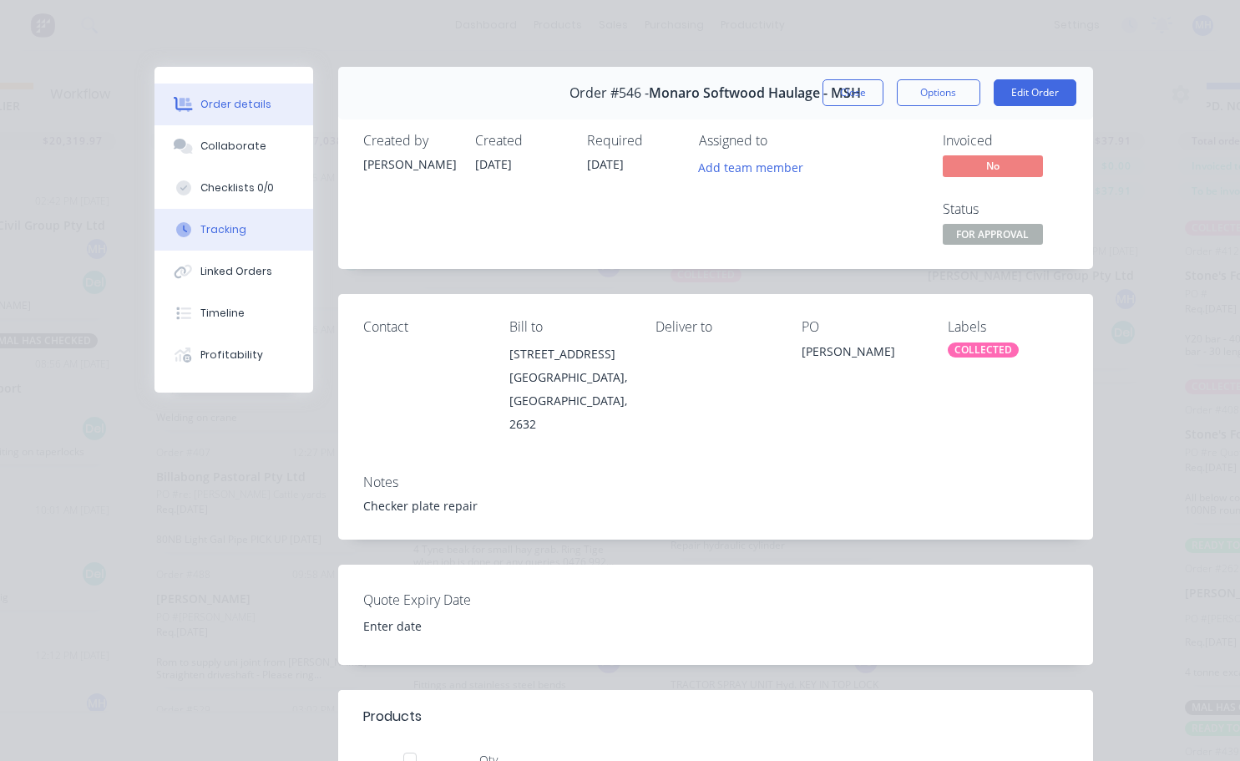
click at [193, 241] on button "Tracking" at bounding box center [233, 230] width 159 height 42
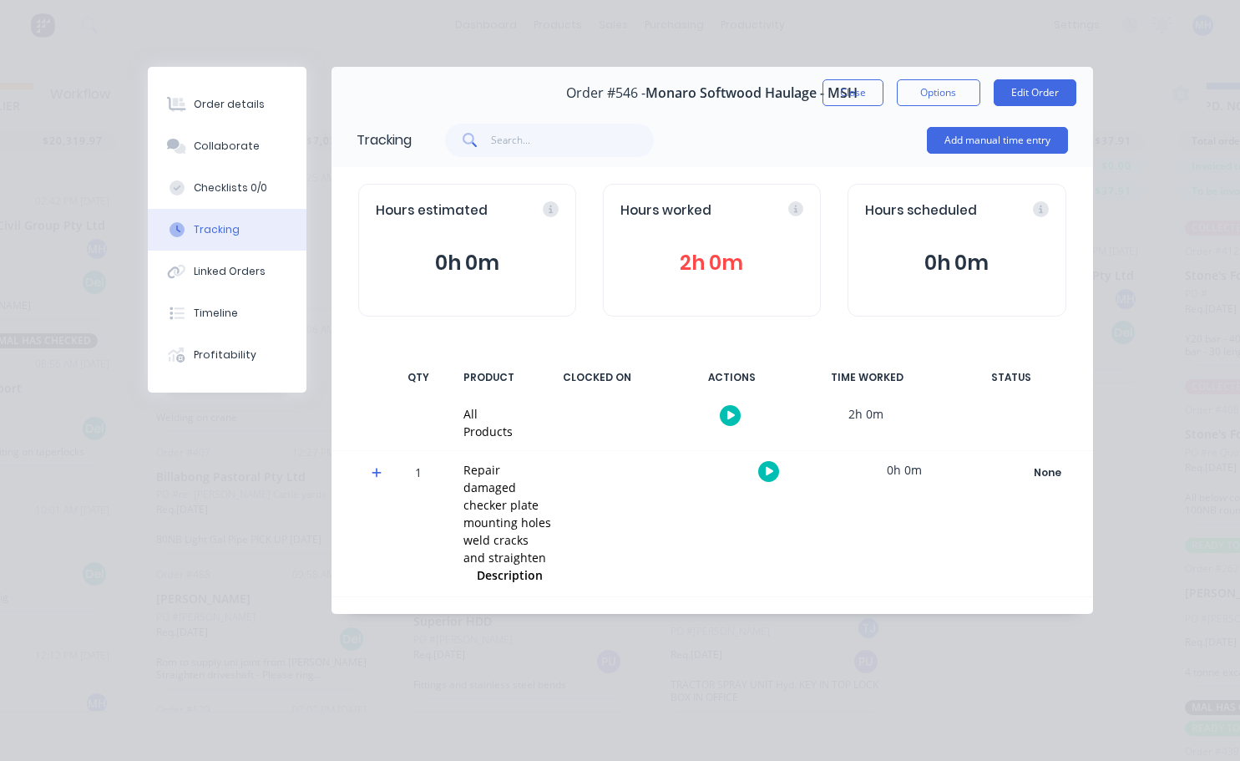
click at [694, 271] on button "2h 0m" at bounding box center [711, 263] width 183 height 32
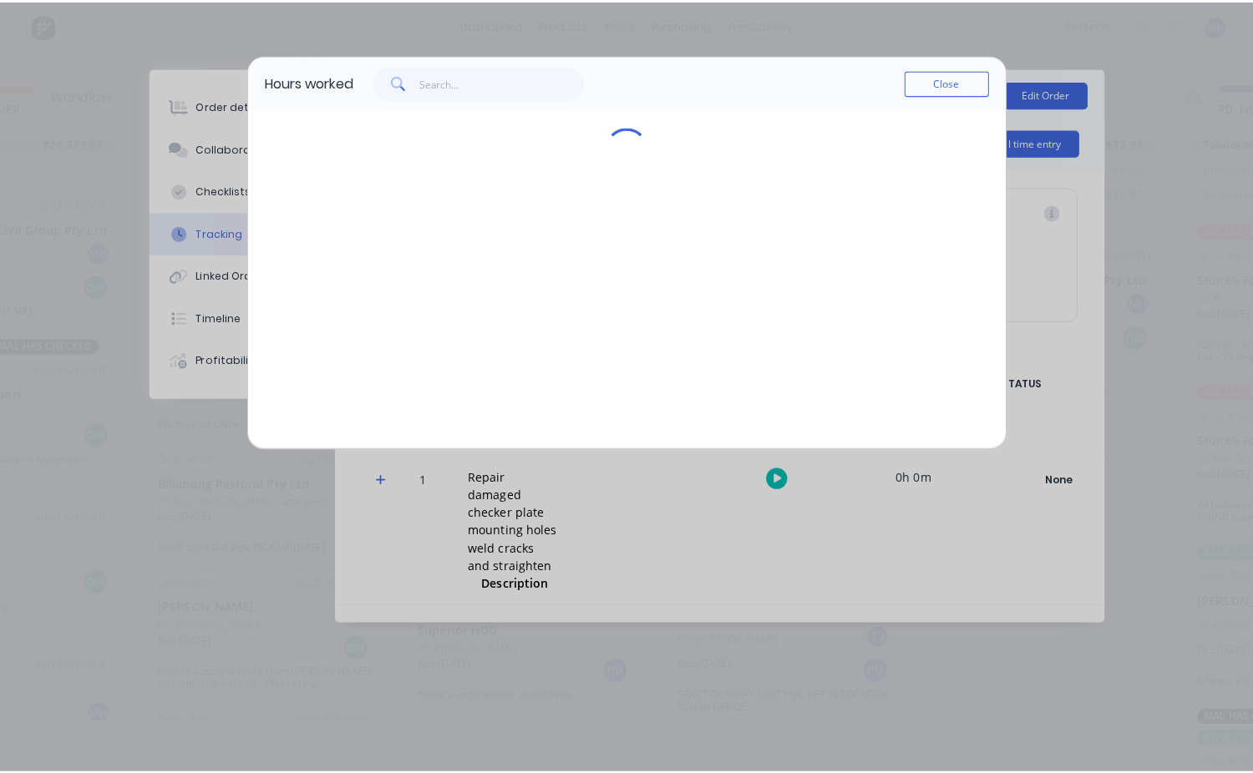
scroll to position [59, 666]
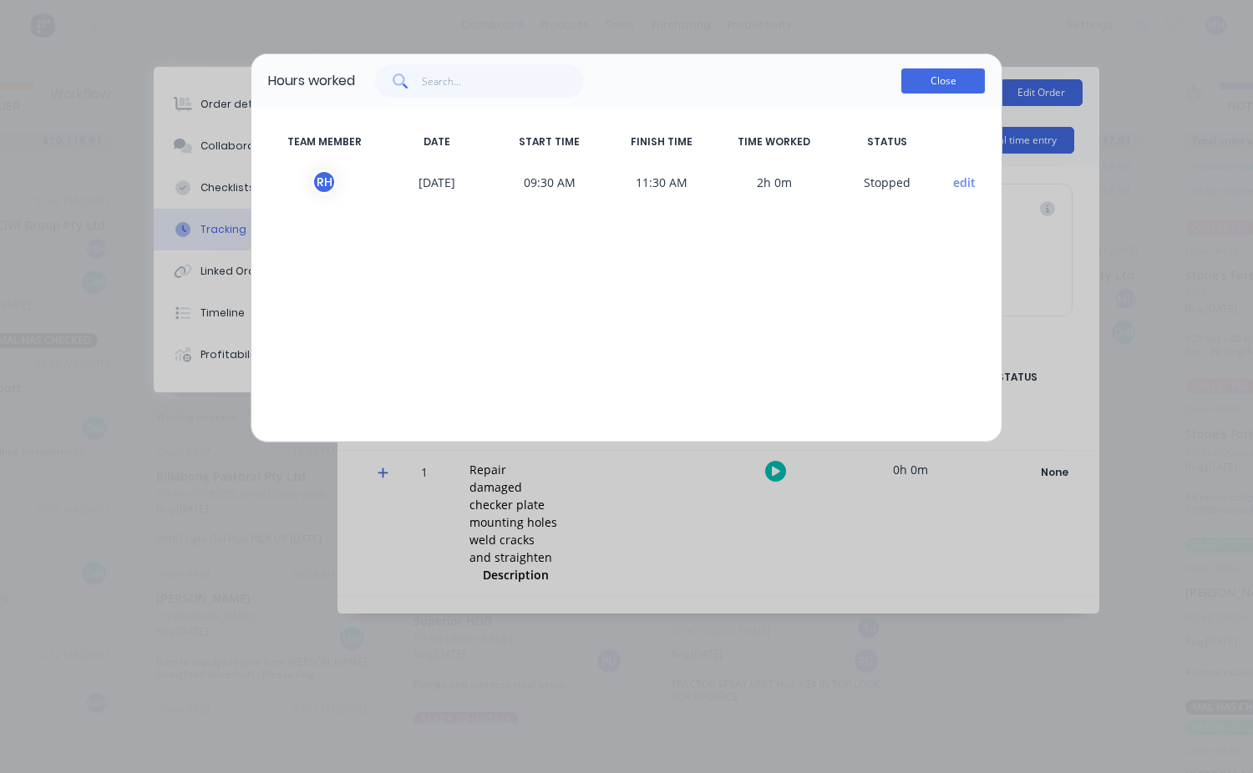
click at [934, 79] on button "Close" at bounding box center [943, 80] width 84 height 25
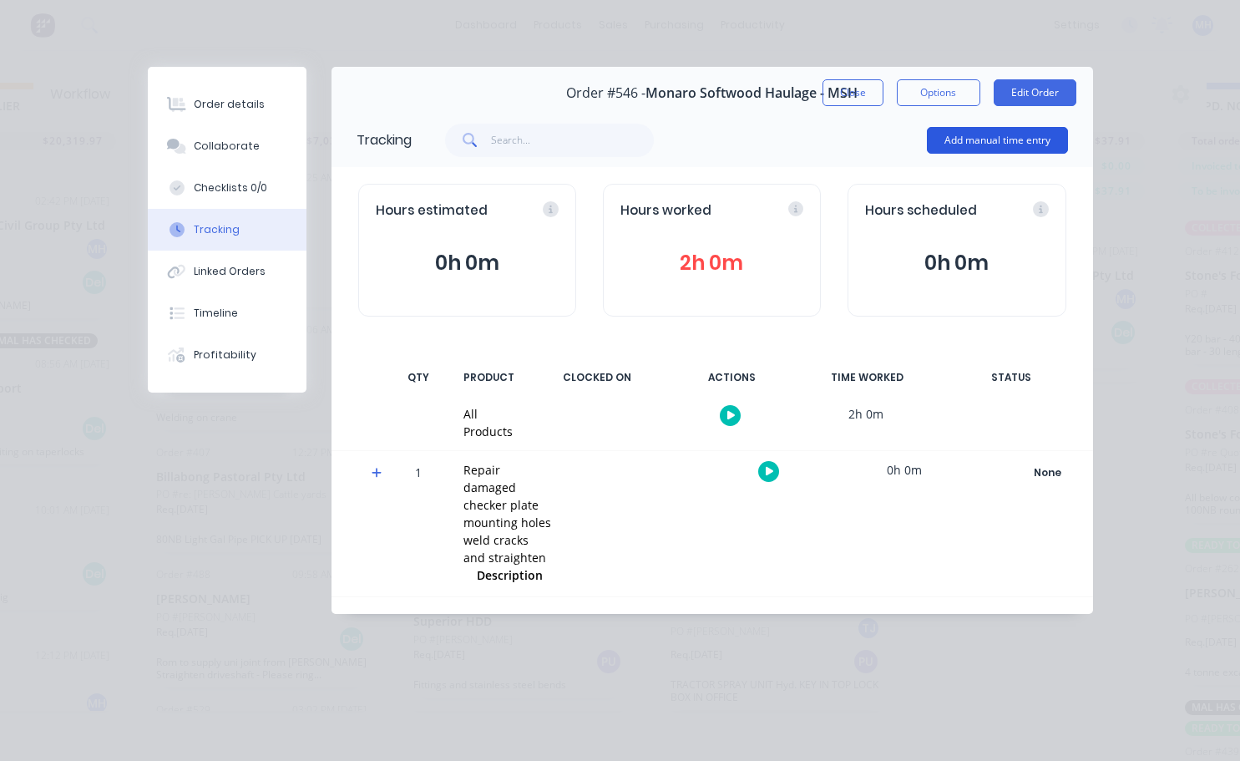
click at [966, 143] on button "Add manual time entry" at bounding box center [997, 140] width 141 height 27
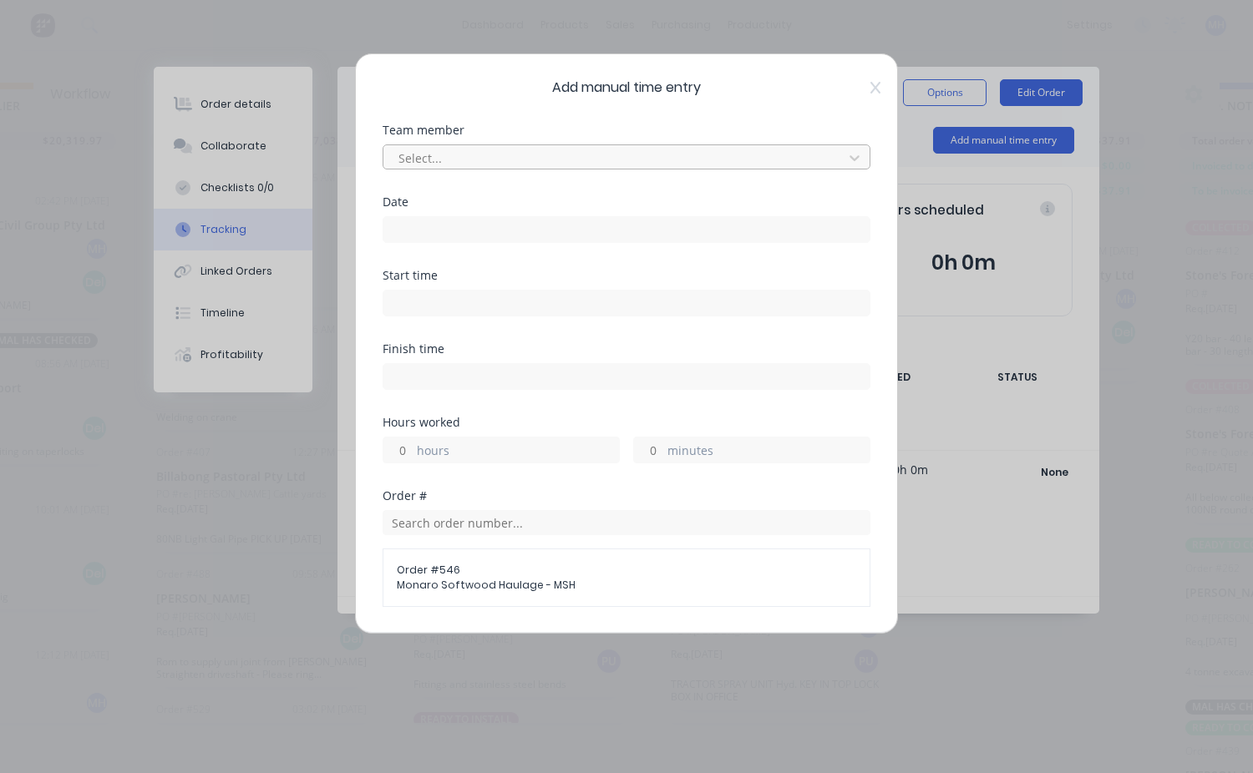
click at [399, 146] on div "Select..." at bounding box center [616, 157] width 448 height 25
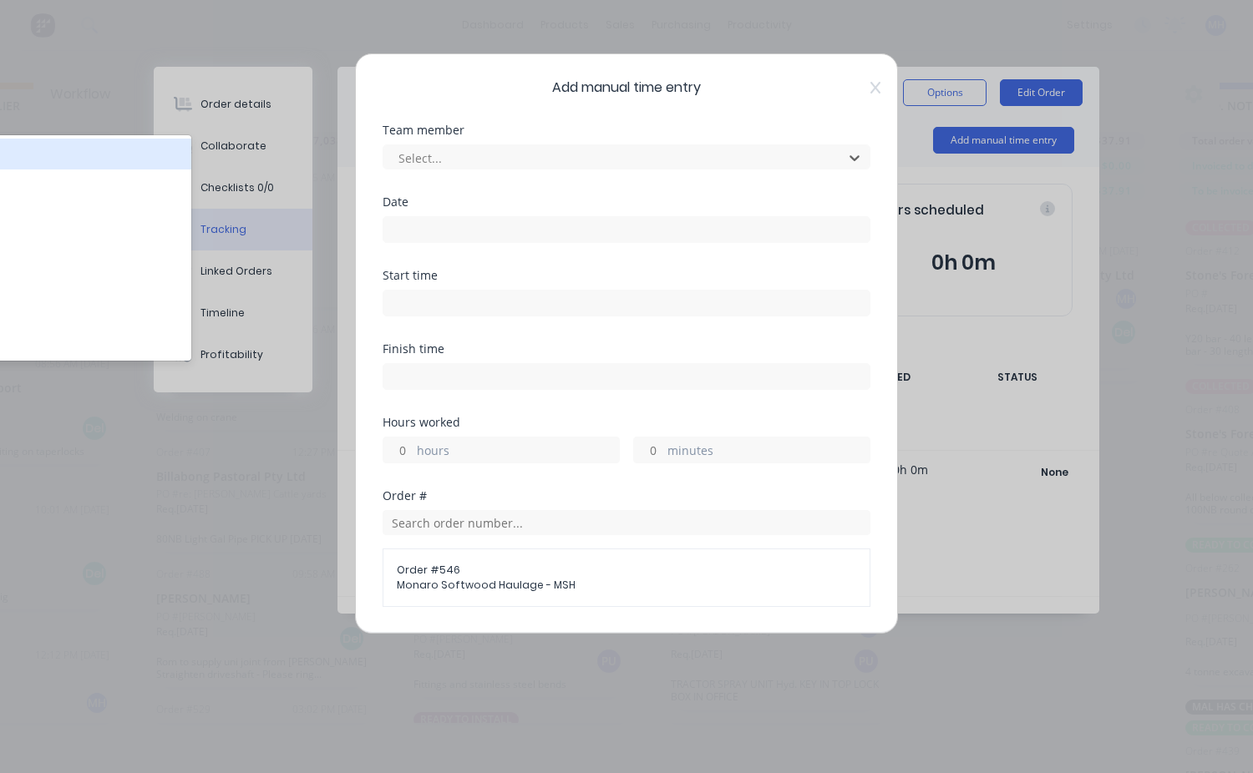
scroll to position [84, 0]
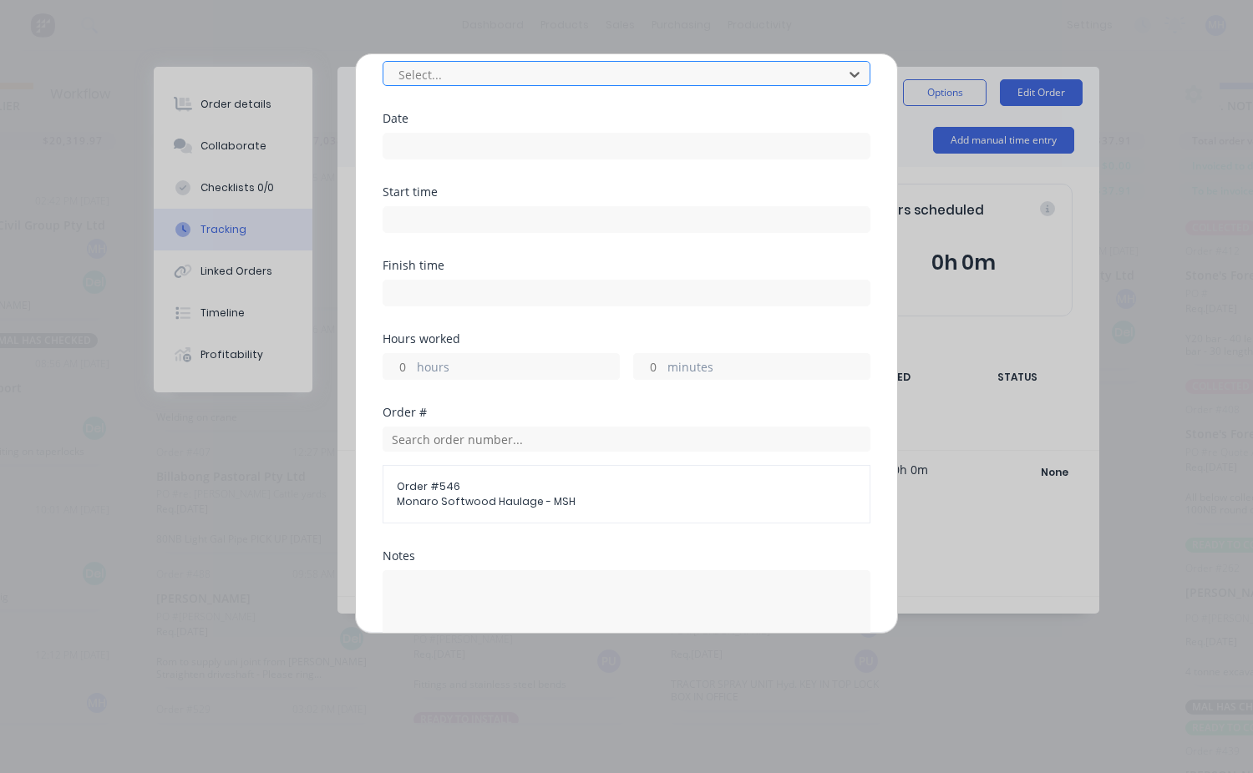
click at [429, 79] on div at bounding box center [616, 74] width 438 height 21
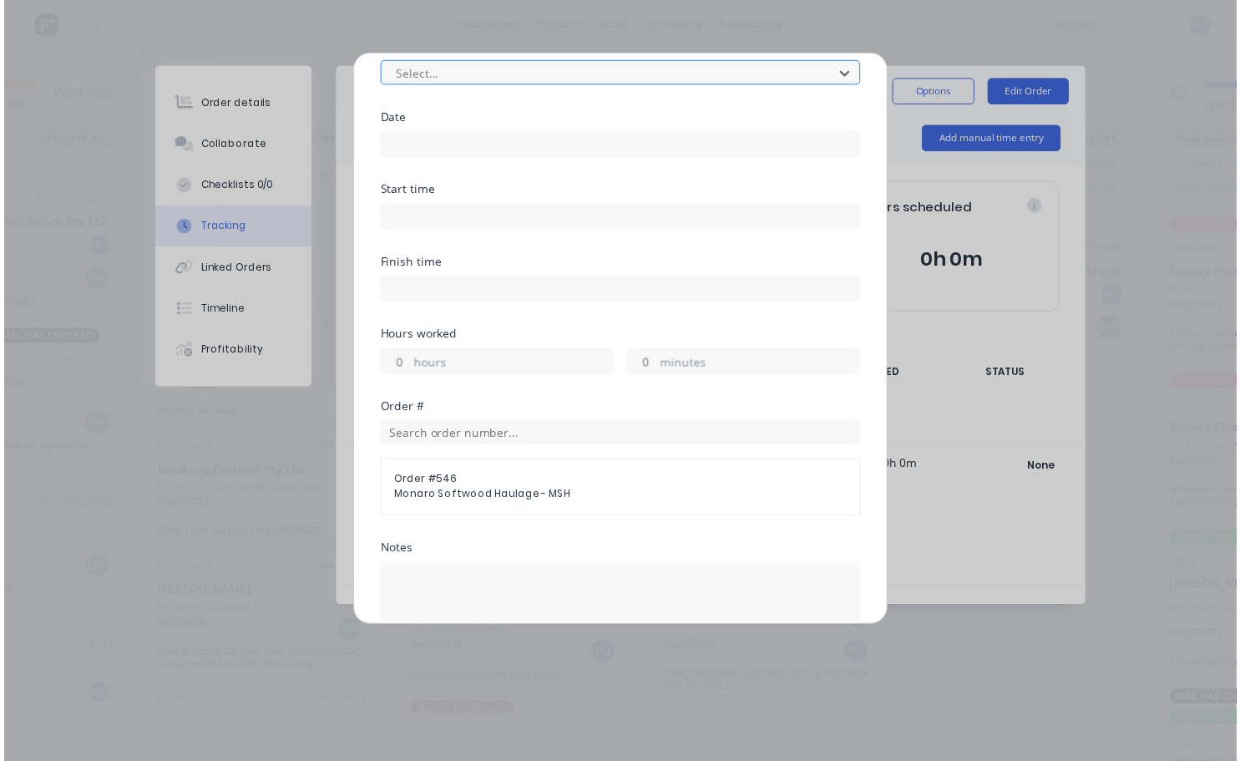
scroll to position [0, 0]
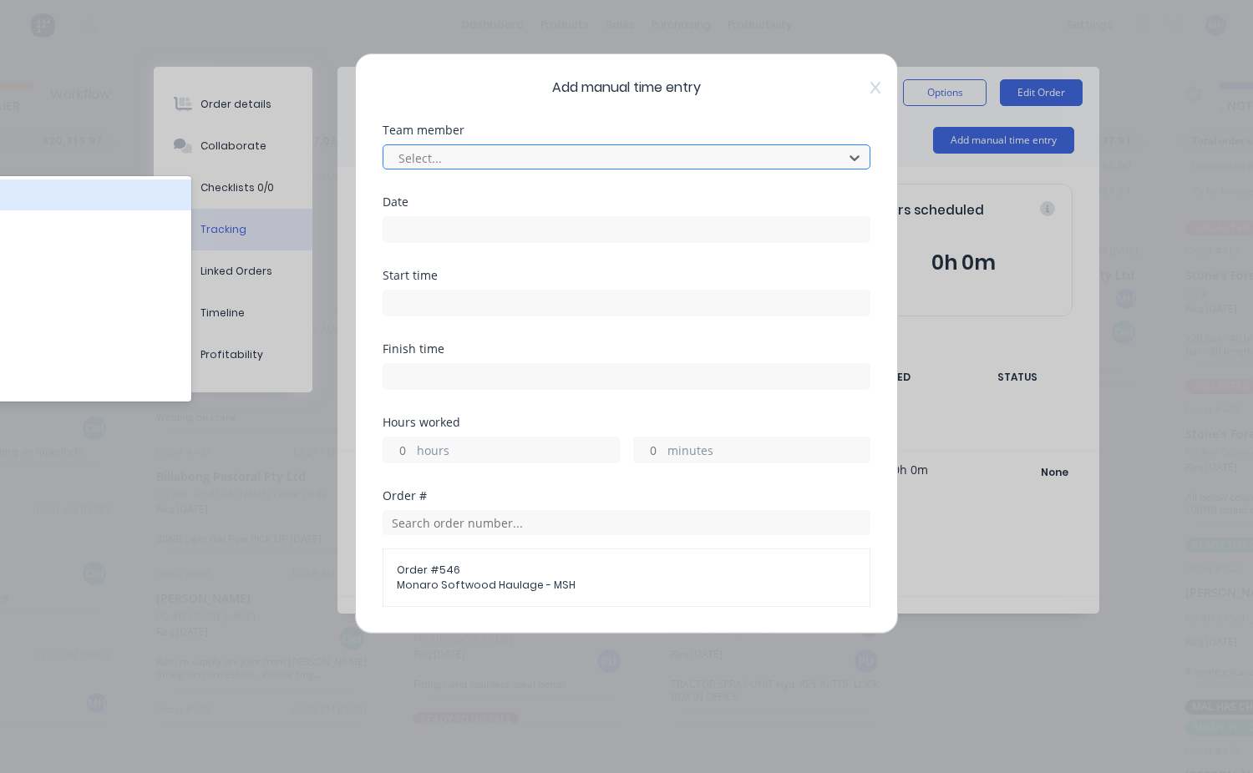
click at [435, 159] on div at bounding box center [616, 158] width 438 height 21
click at [846, 155] on icon at bounding box center [854, 157] width 17 height 17
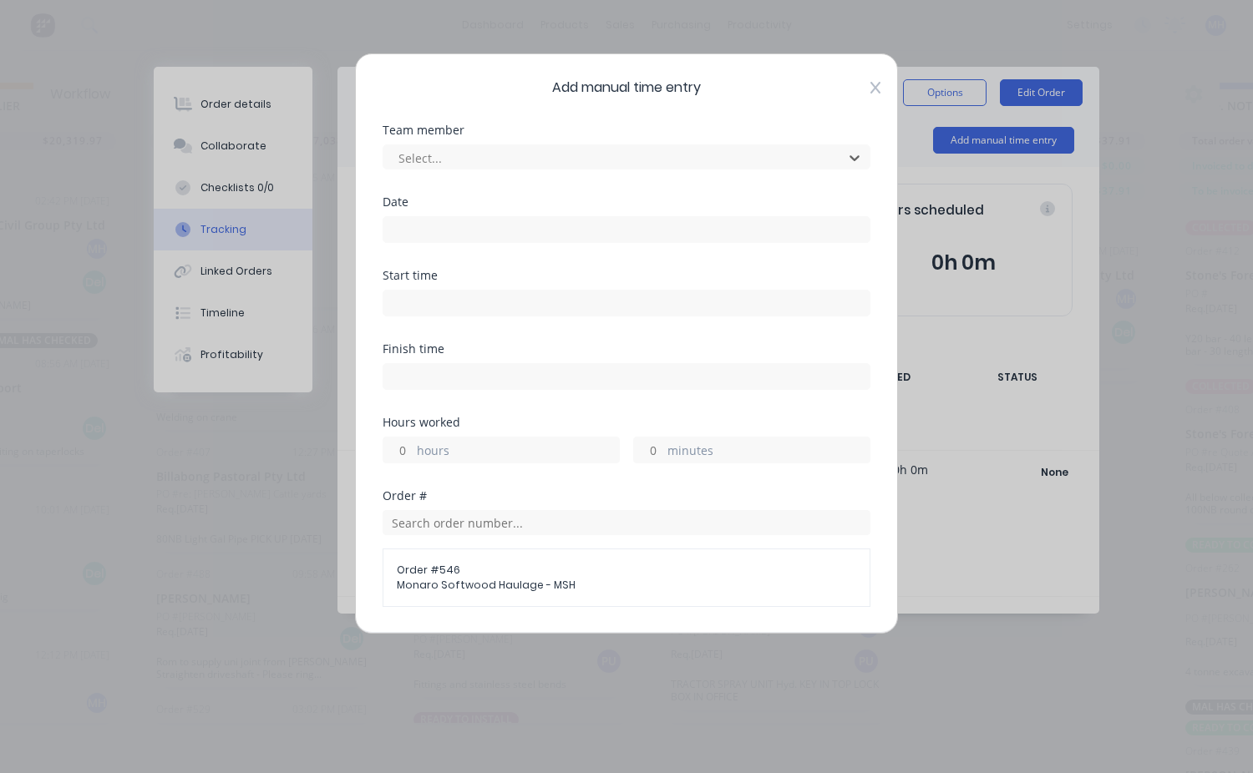
click at [870, 89] on icon at bounding box center [875, 88] width 10 height 12
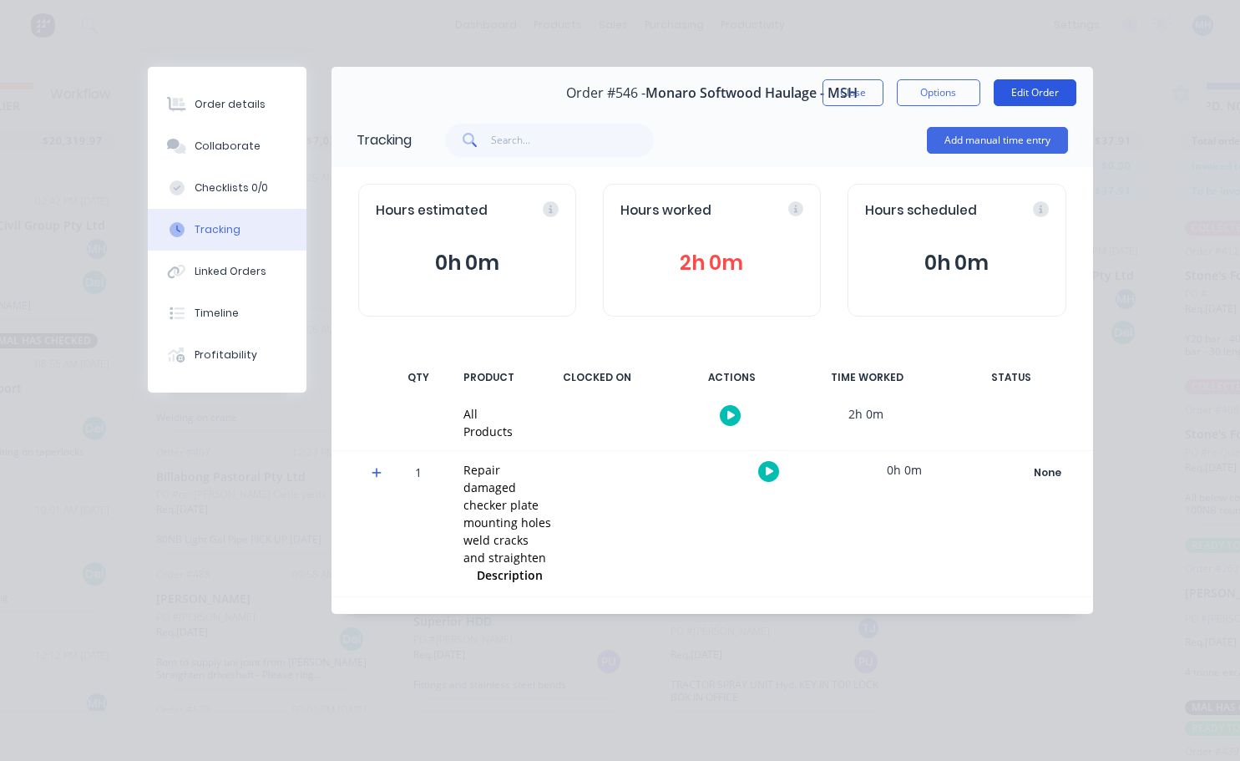
click at [1047, 89] on button "Edit Order" at bounding box center [1035, 92] width 83 height 27
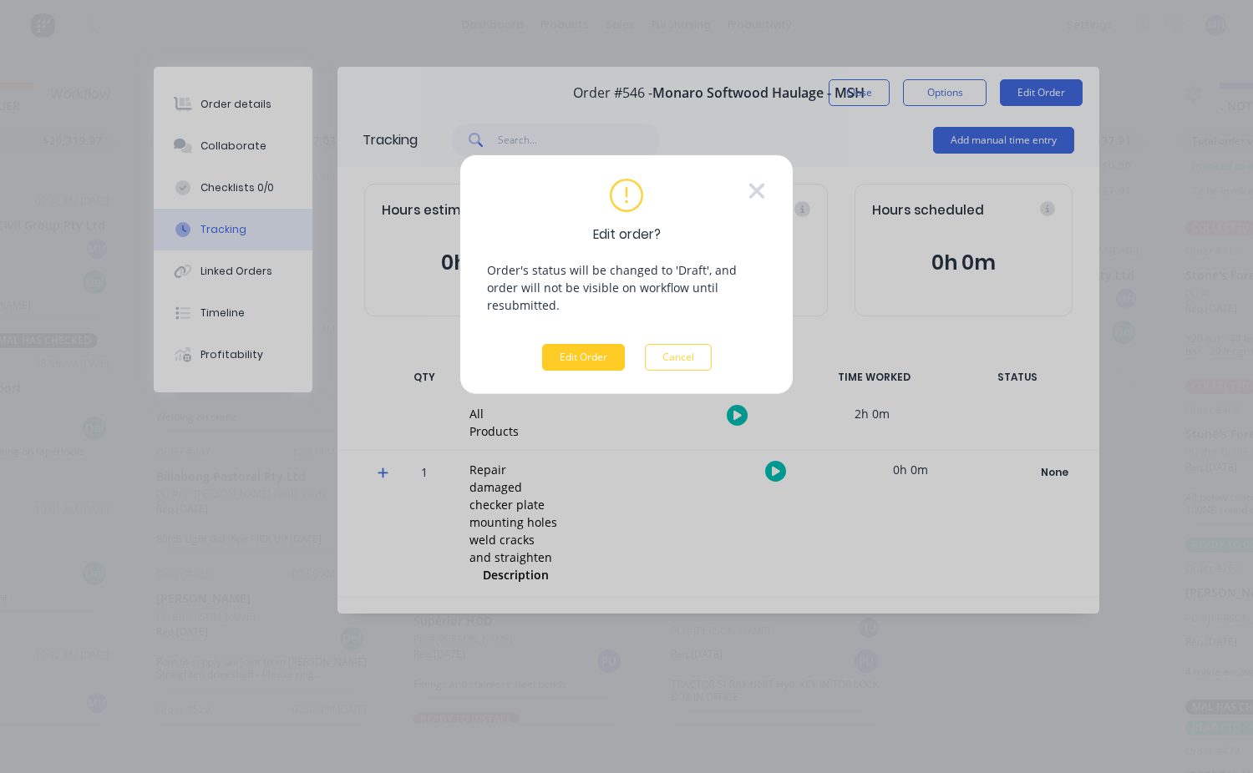
click at [605, 344] on button "Edit Order" at bounding box center [583, 357] width 83 height 27
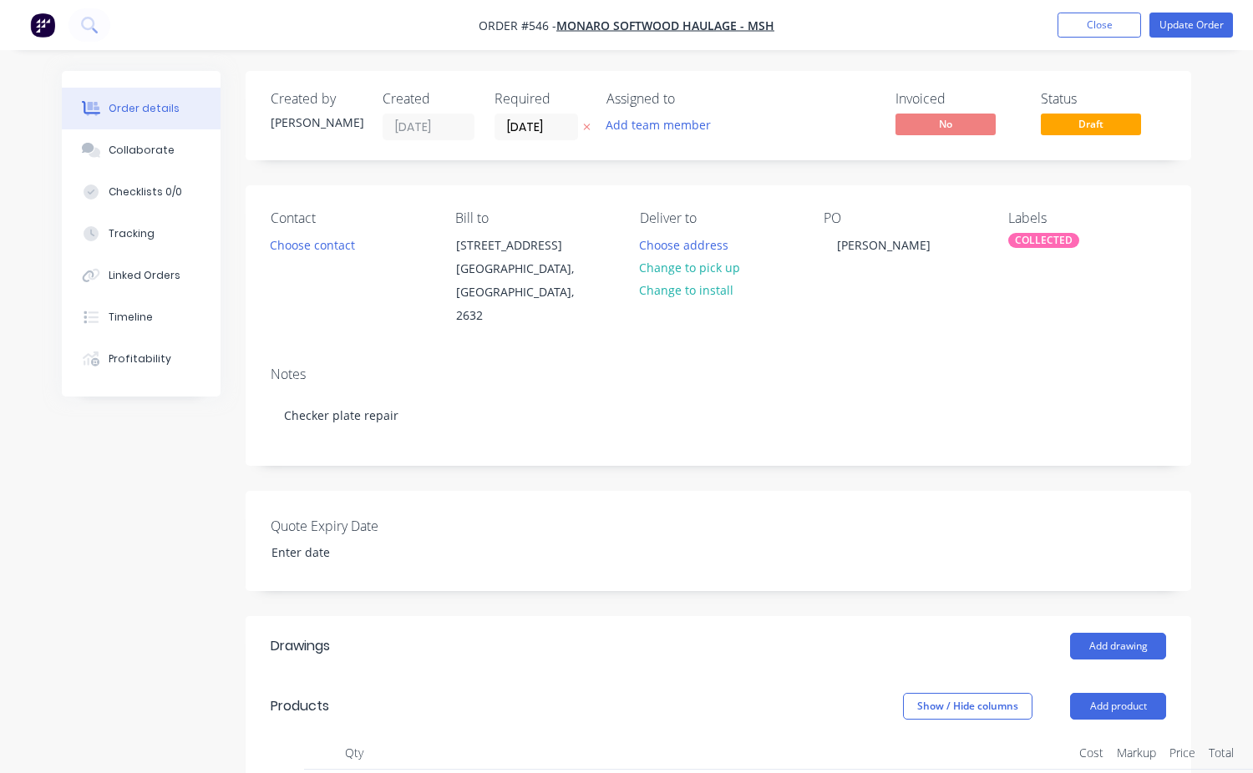
type input "$70.00"
type input "42.86"
type input "$100.00"
type input "$130.00"
type input "$50.00"
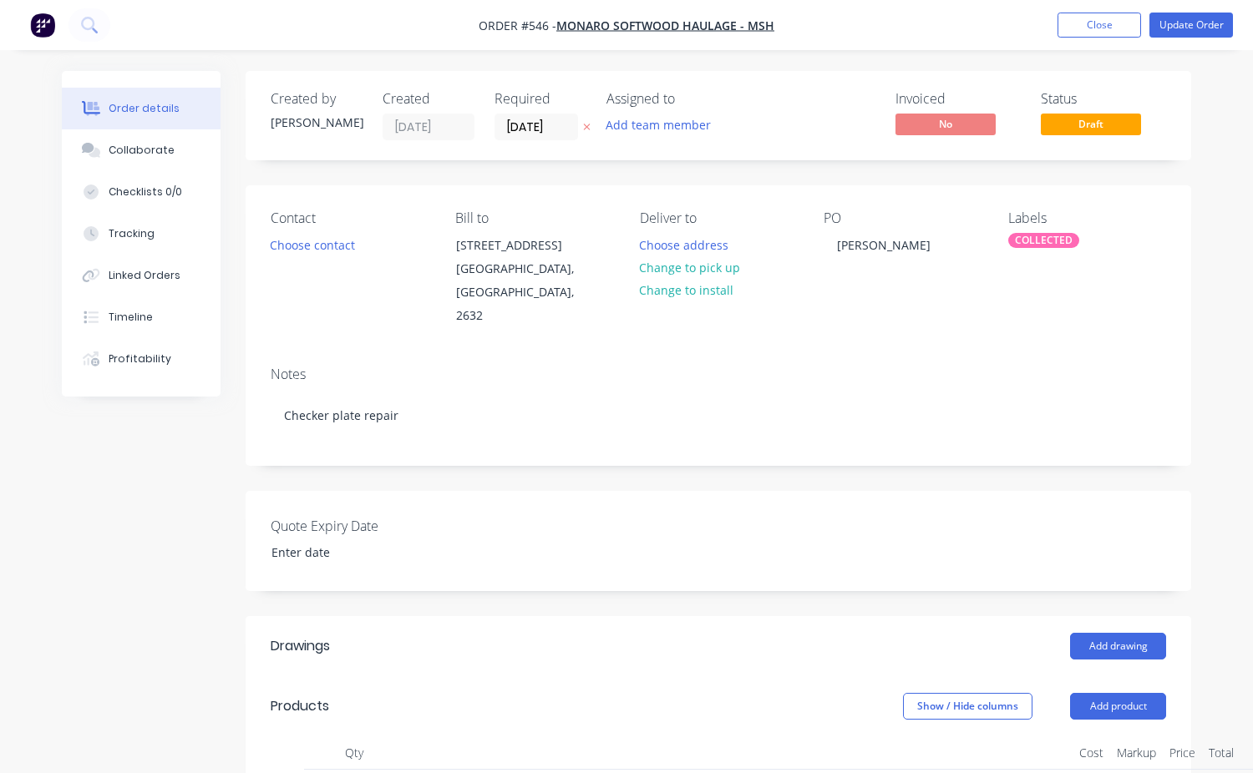
type input "100"
type input "$100.00"
type input "$80.00"
type input "62.5"
type input "$130.00"
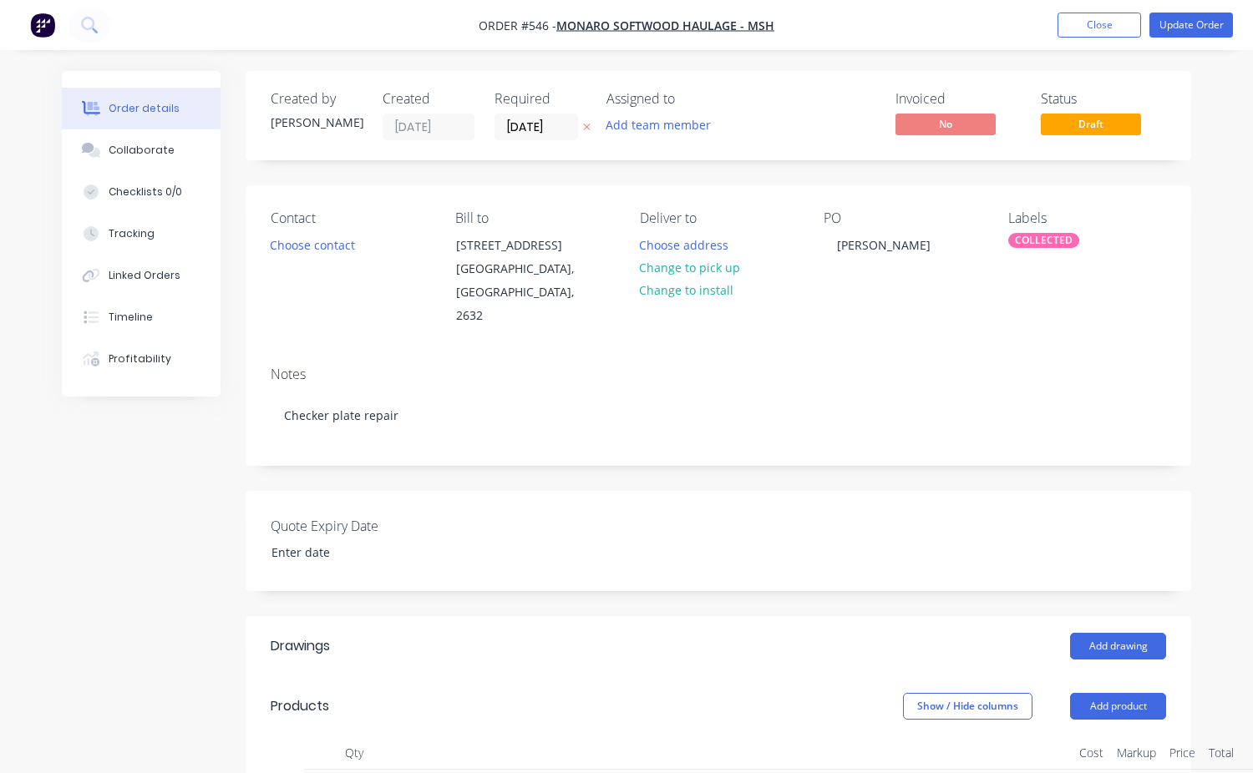
type input "$50.00"
type input "140"
type input "$120.00"
type input "$80.00"
type input "87.5"
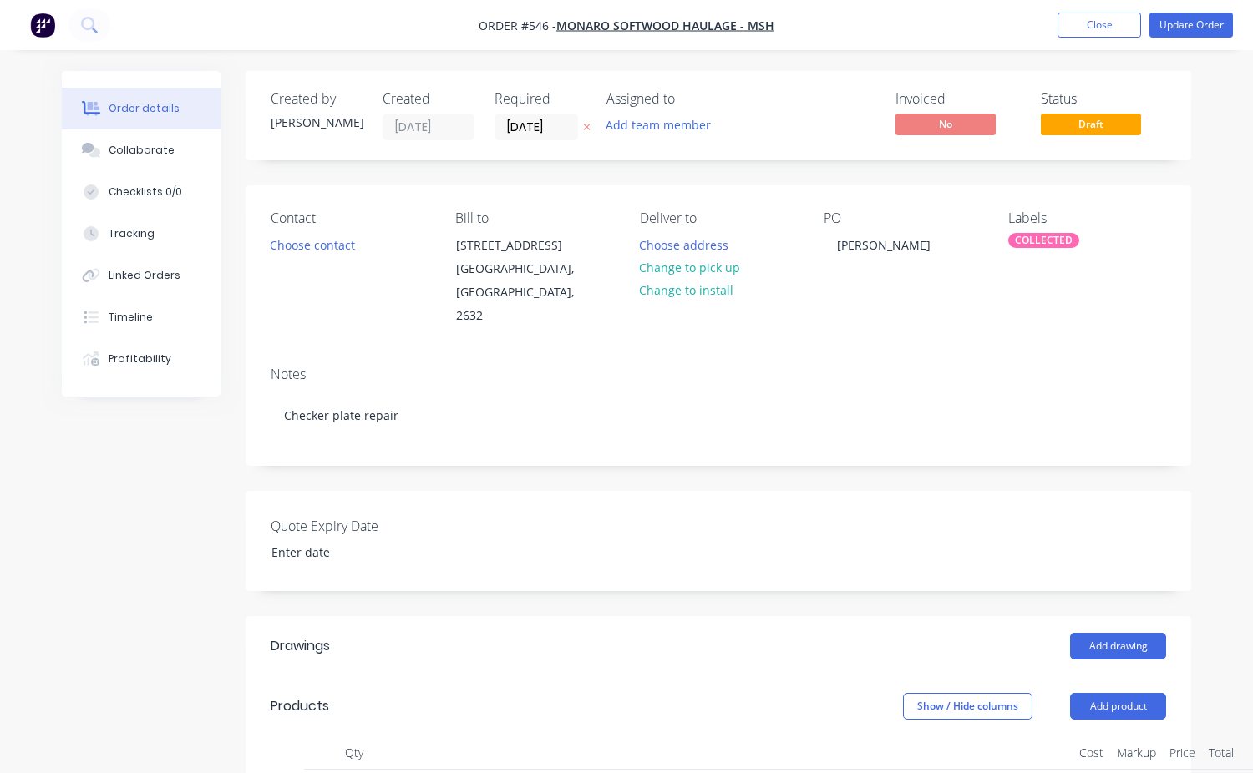
type input "$150.00"
type input "$50.00"
type input "180"
type input "$140.00"
type input "$80.00"
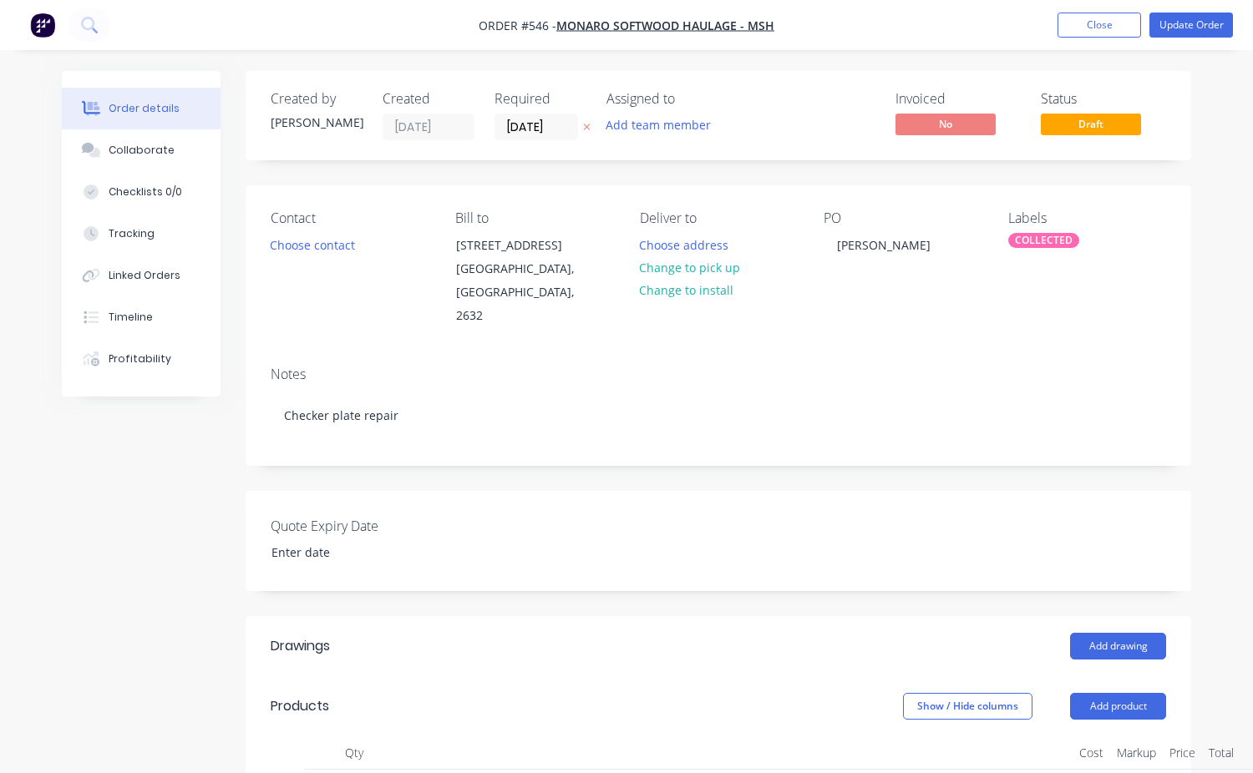
type input "112.5"
type input "$170.00"
type input "$50.00"
type input "80"
type input "$90.00"
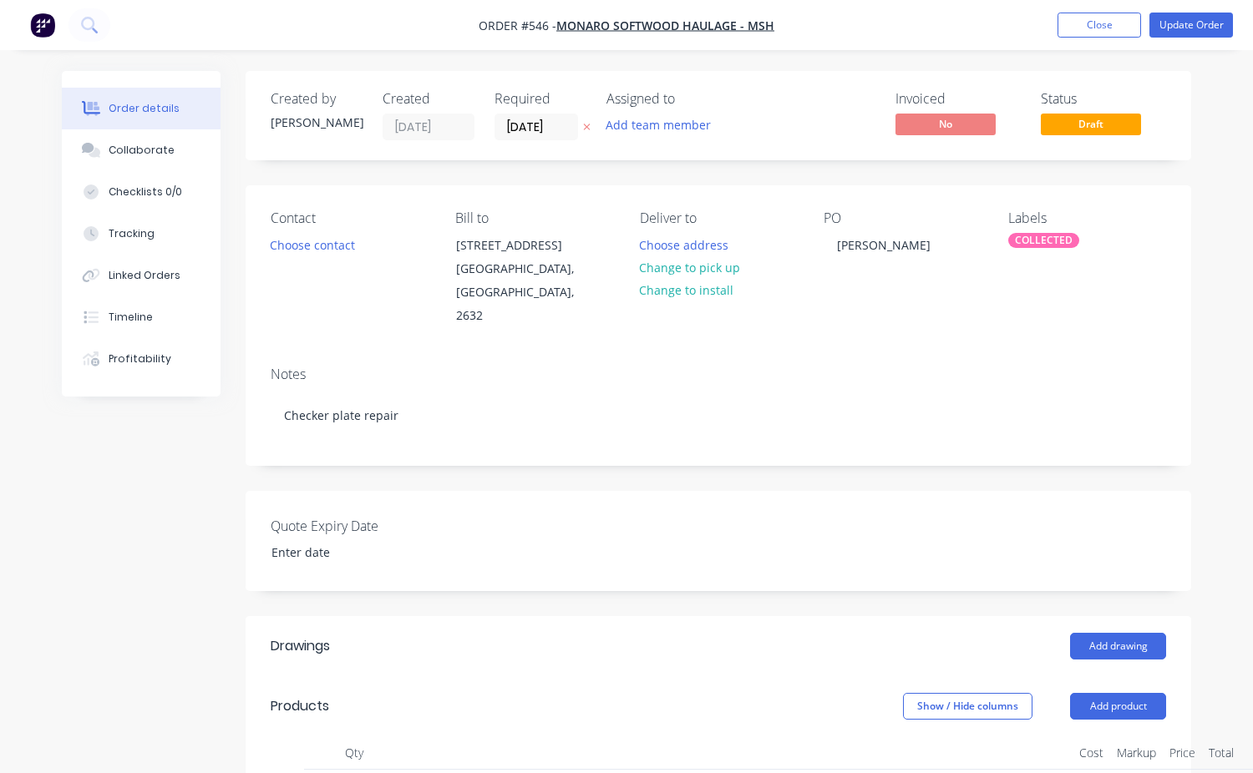
type input "$36.00"
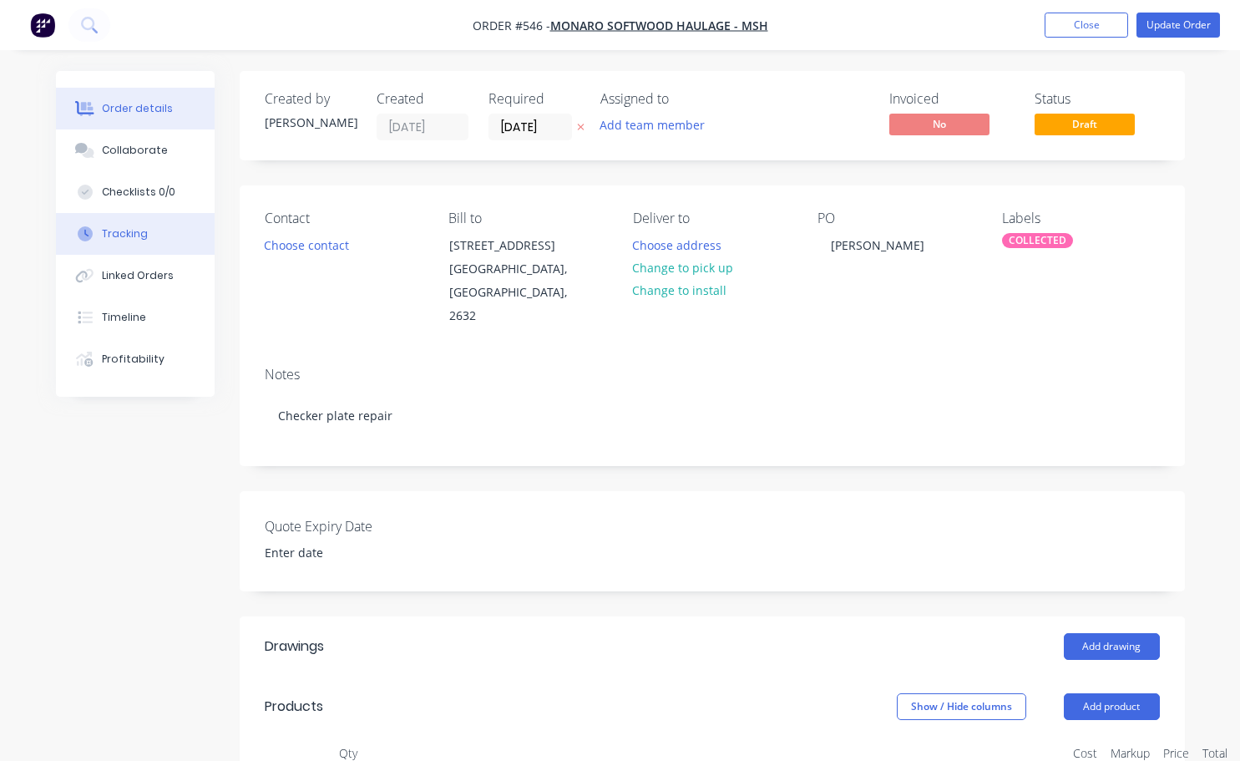
click at [129, 233] on div "Tracking" at bounding box center [125, 233] width 46 height 15
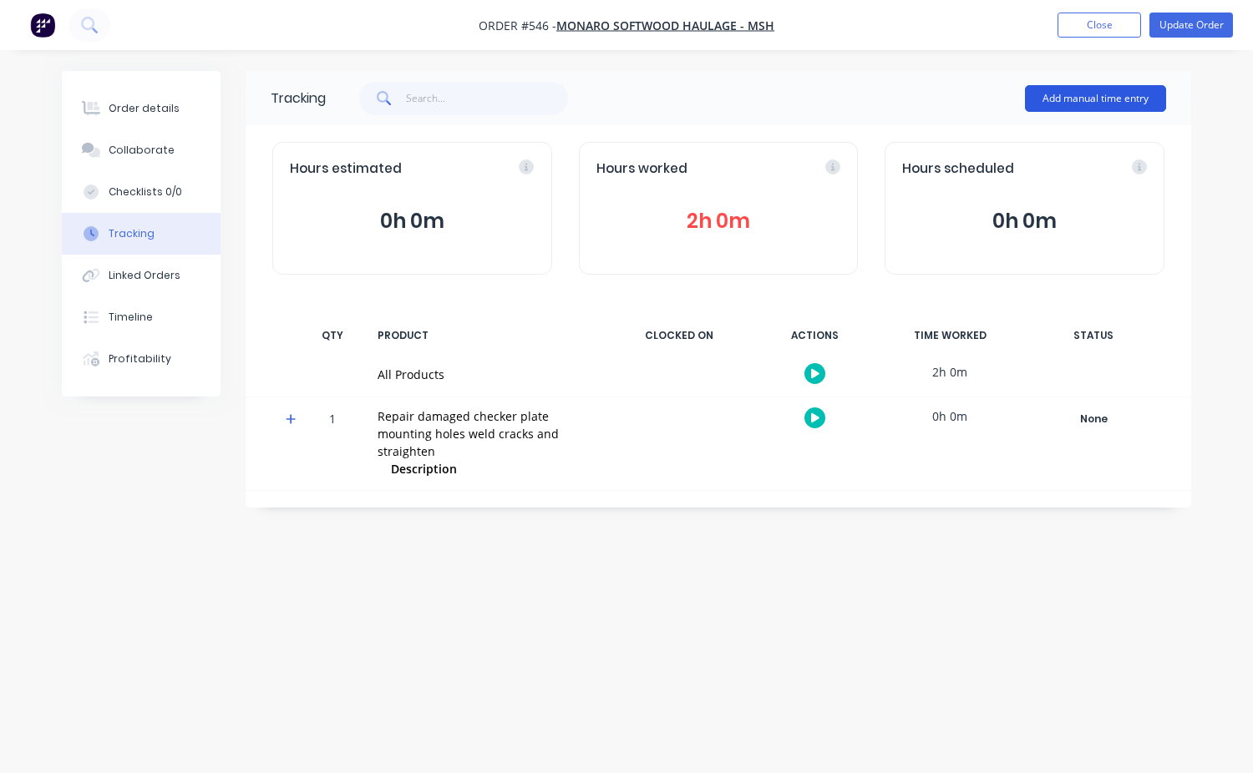
click at [1071, 99] on button "Add manual time entry" at bounding box center [1095, 98] width 141 height 27
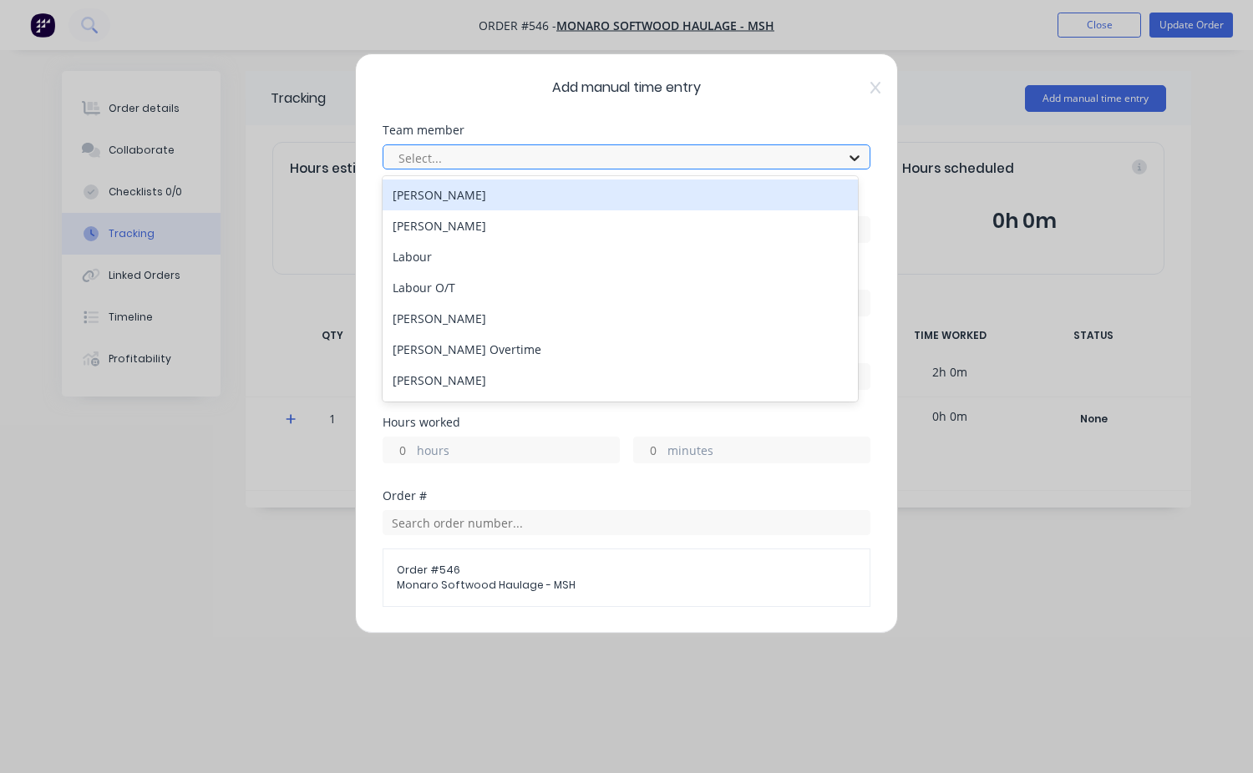
click at [848, 160] on icon at bounding box center [854, 157] width 17 height 17
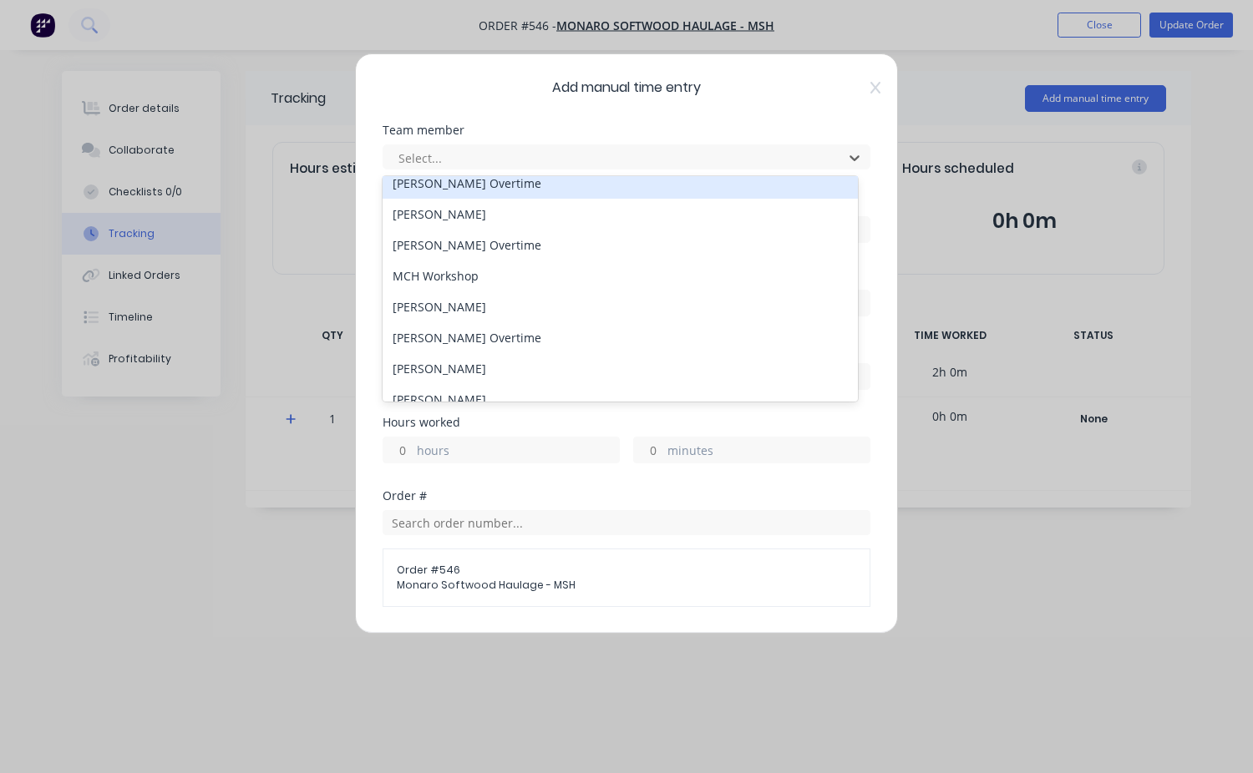
scroll to position [167, 0]
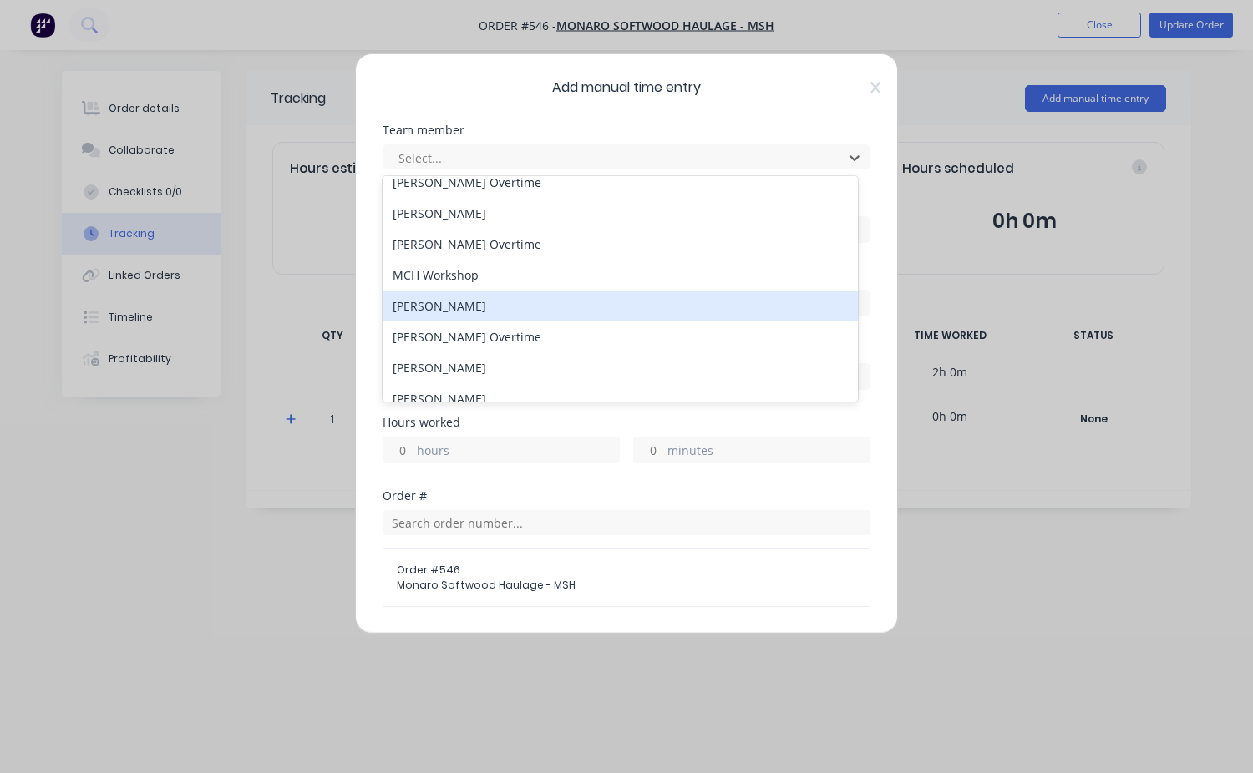
click at [449, 313] on div "[PERSON_NAME]" at bounding box center [619, 306] width 475 height 31
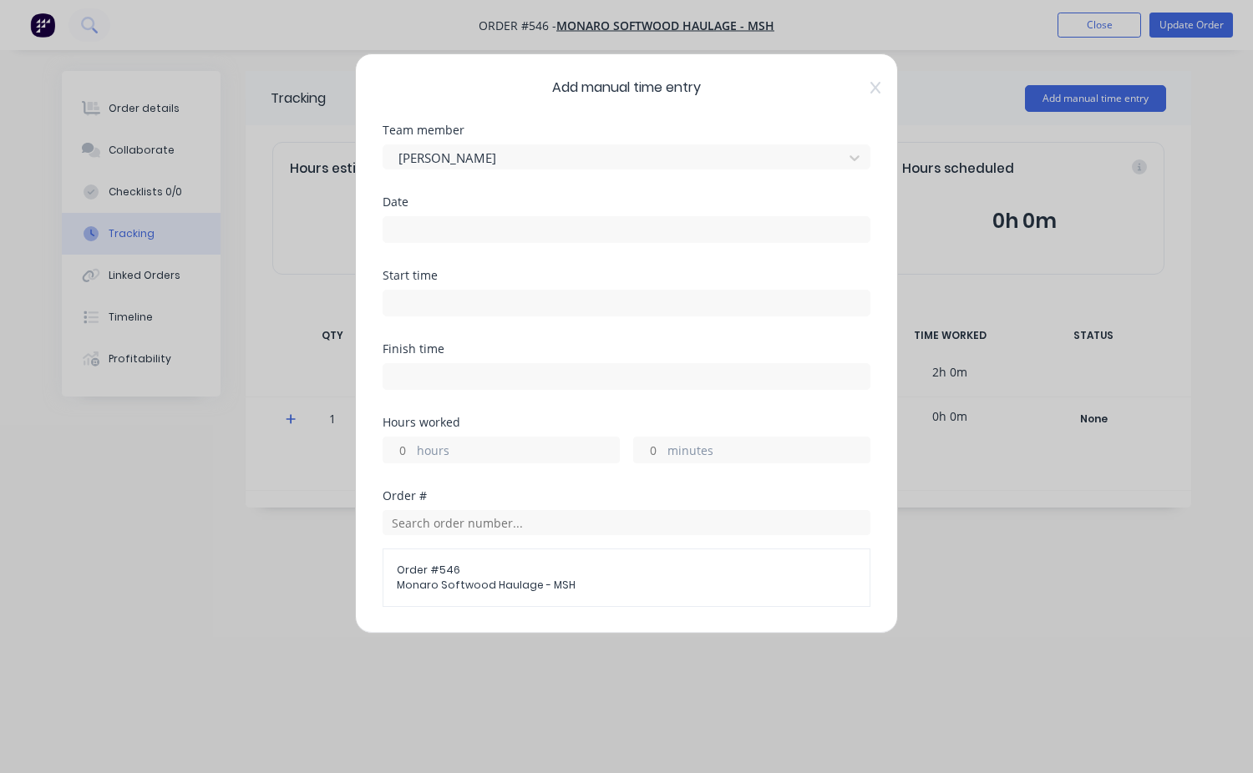
click at [415, 236] on input at bounding box center [626, 229] width 486 height 25
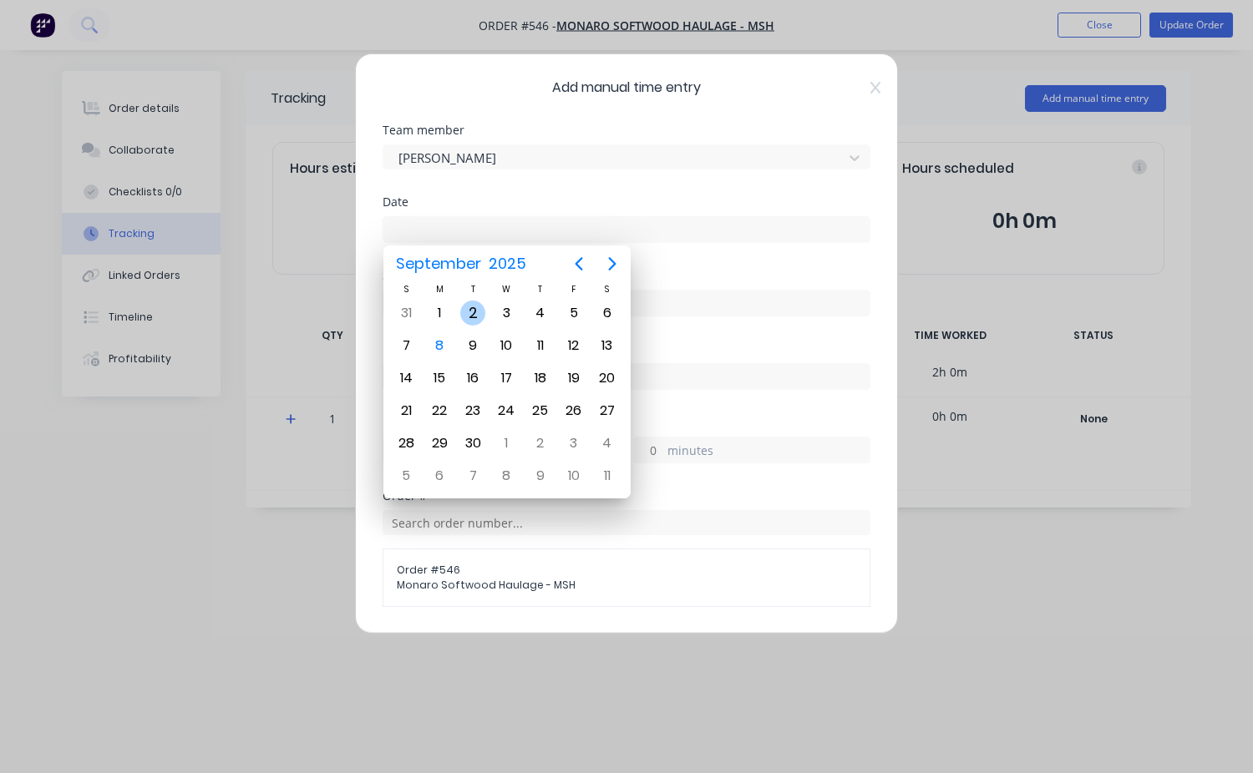
drag, startPoint x: 476, startPoint y: 322, endPoint x: 472, endPoint y: 308, distance: 14.0
click at [474, 315] on div "2" at bounding box center [472, 313] width 25 height 25
type input "[DATE]"
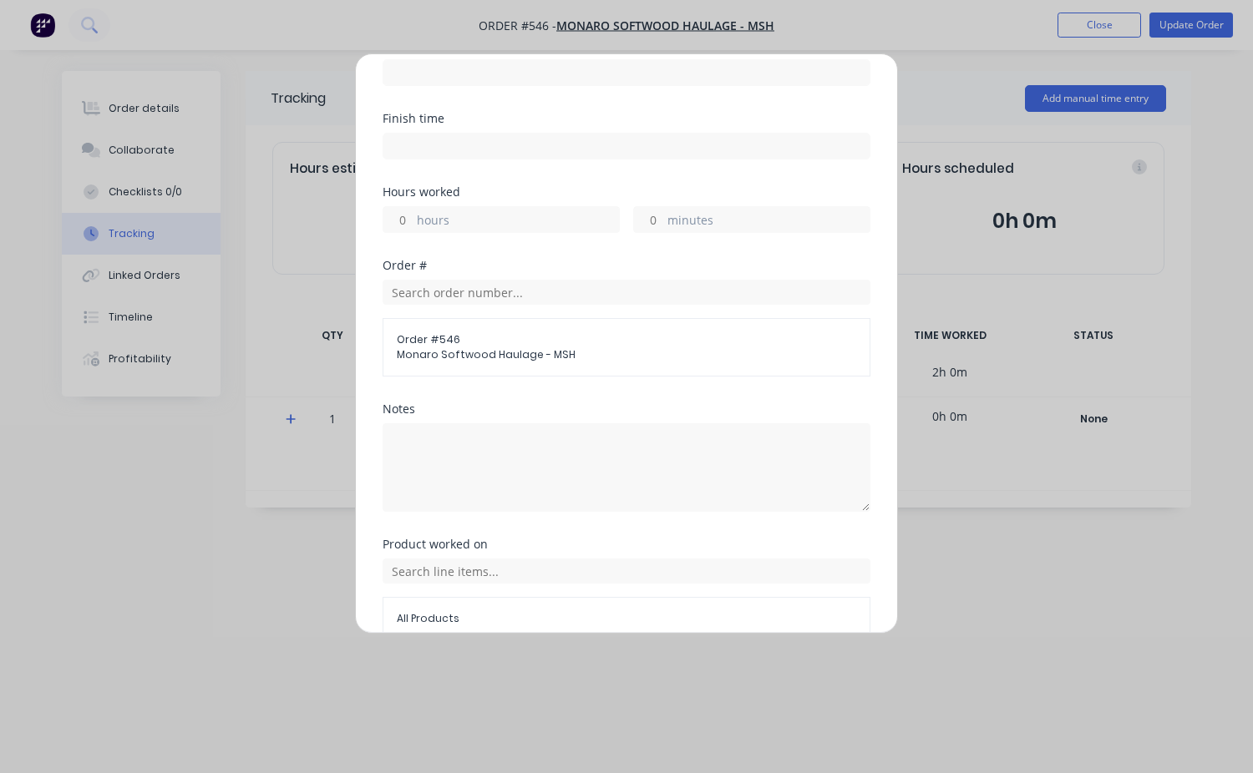
scroll to position [148, 0]
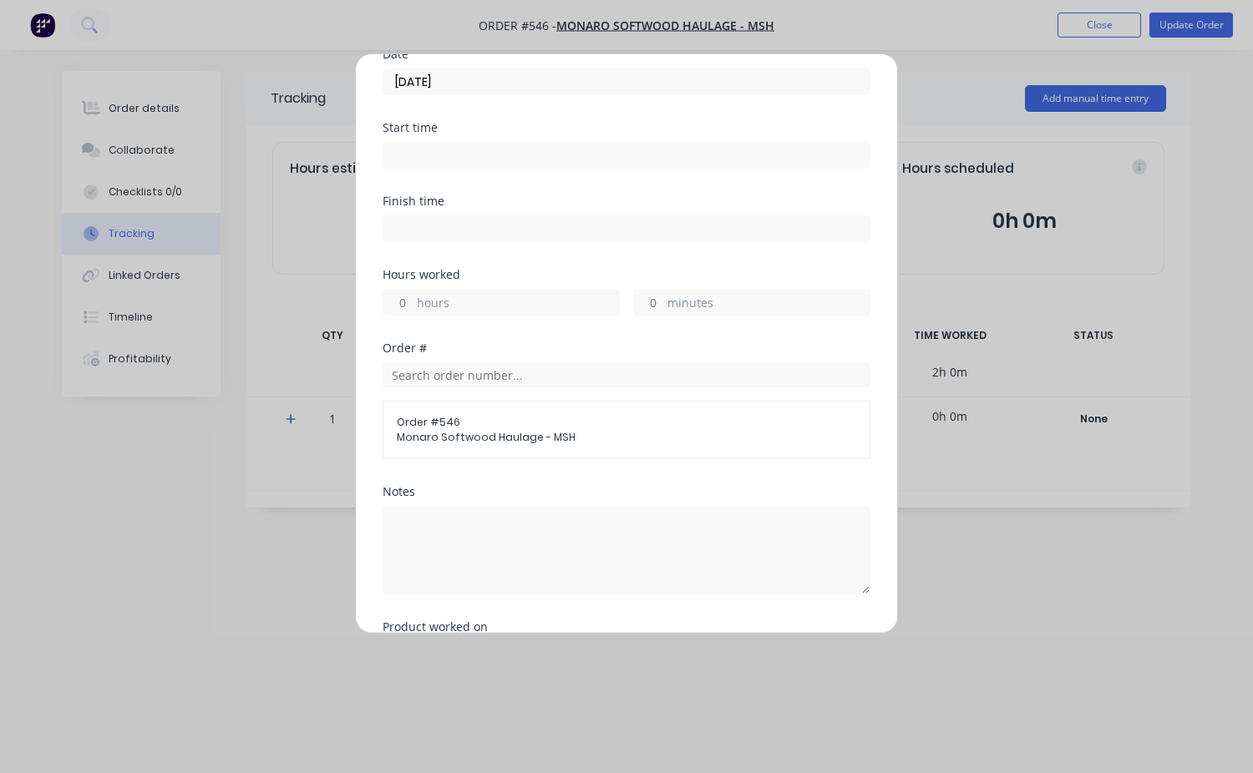
drag, startPoint x: 400, startPoint y: 300, endPoint x: 412, endPoint y: 306, distance: 13.1
click at [408, 302] on input "hours" at bounding box center [397, 302] width 29 height 25
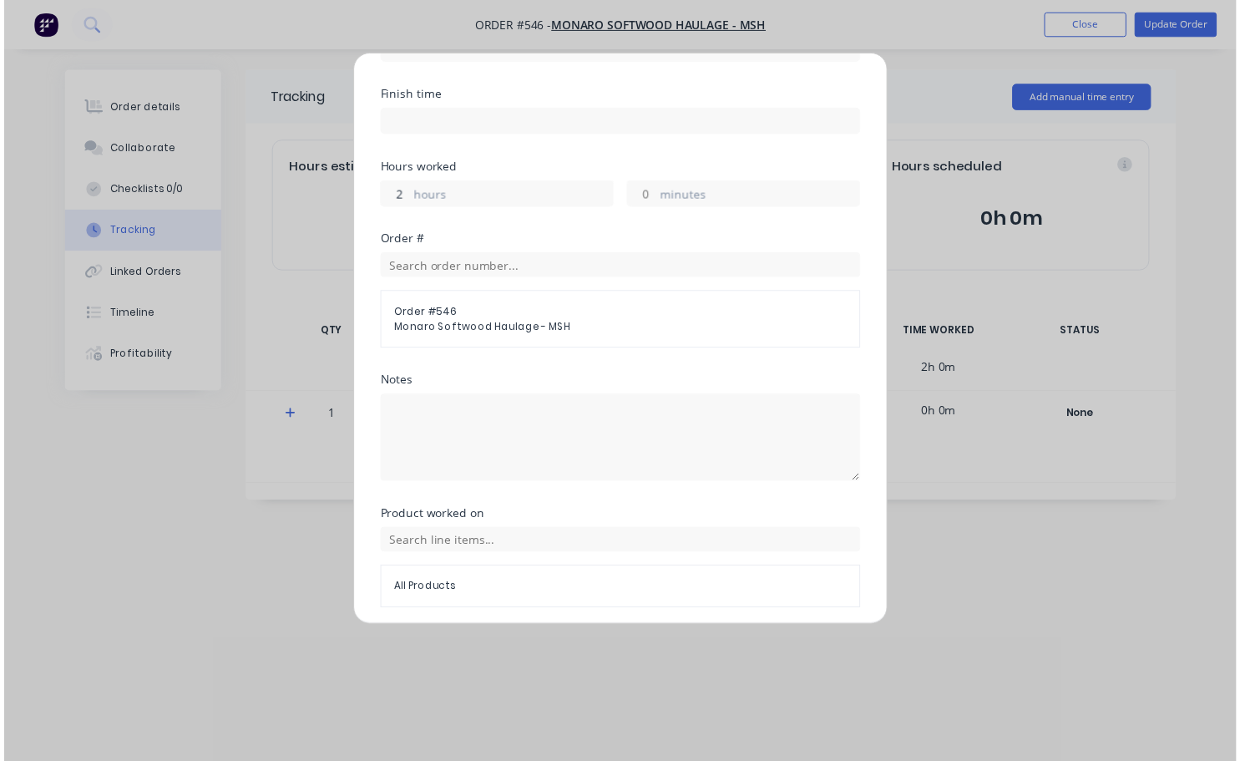
scroll to position [315, 0]
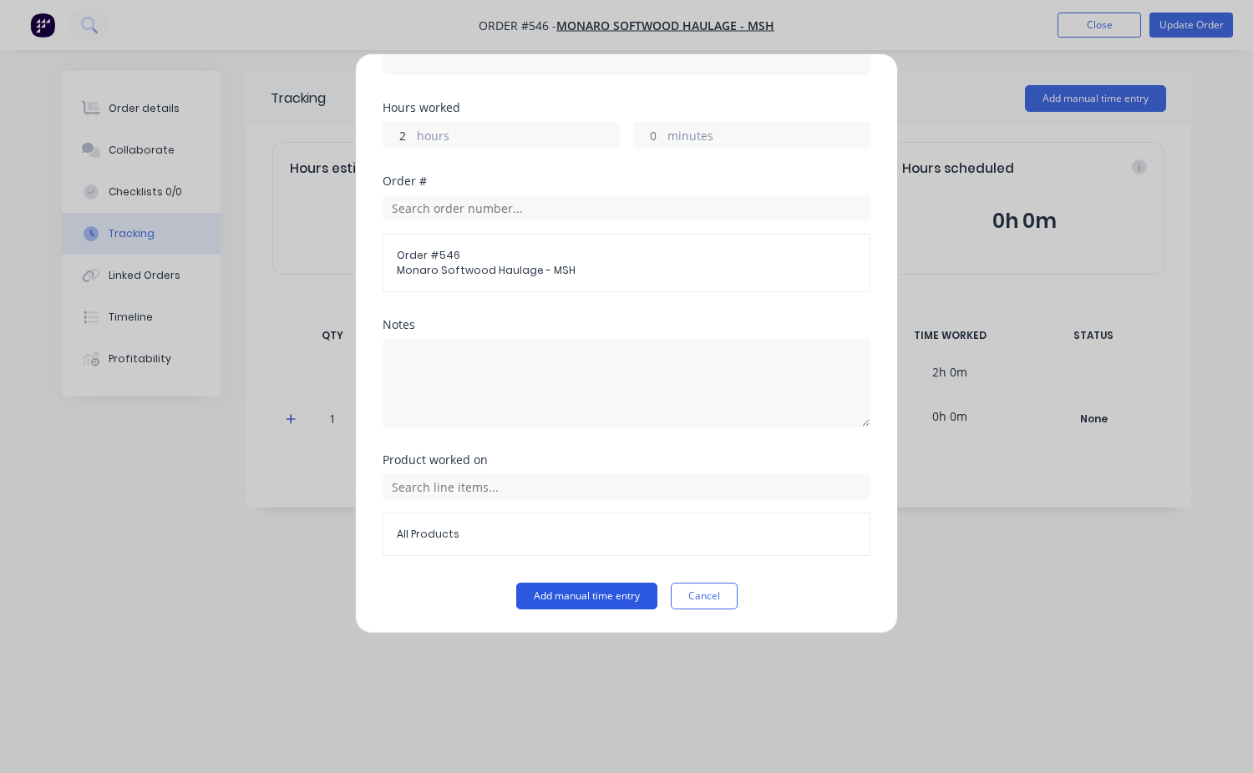
type input "2"
click at [613, 592] on button "Add manual time entry" at bounding box center [586, 596] width 141 height 27
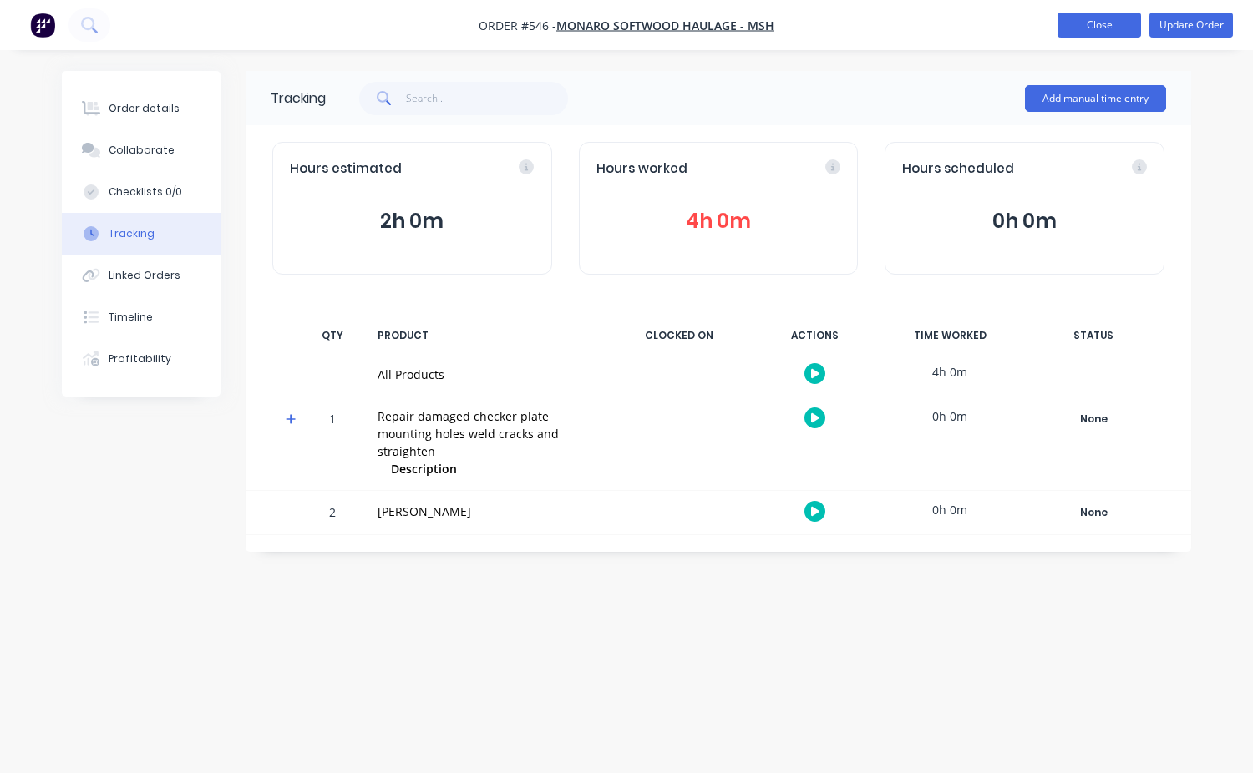
click at [1098, 33] on button "Close" at bounding box center [1099, 25] width 84 height 25
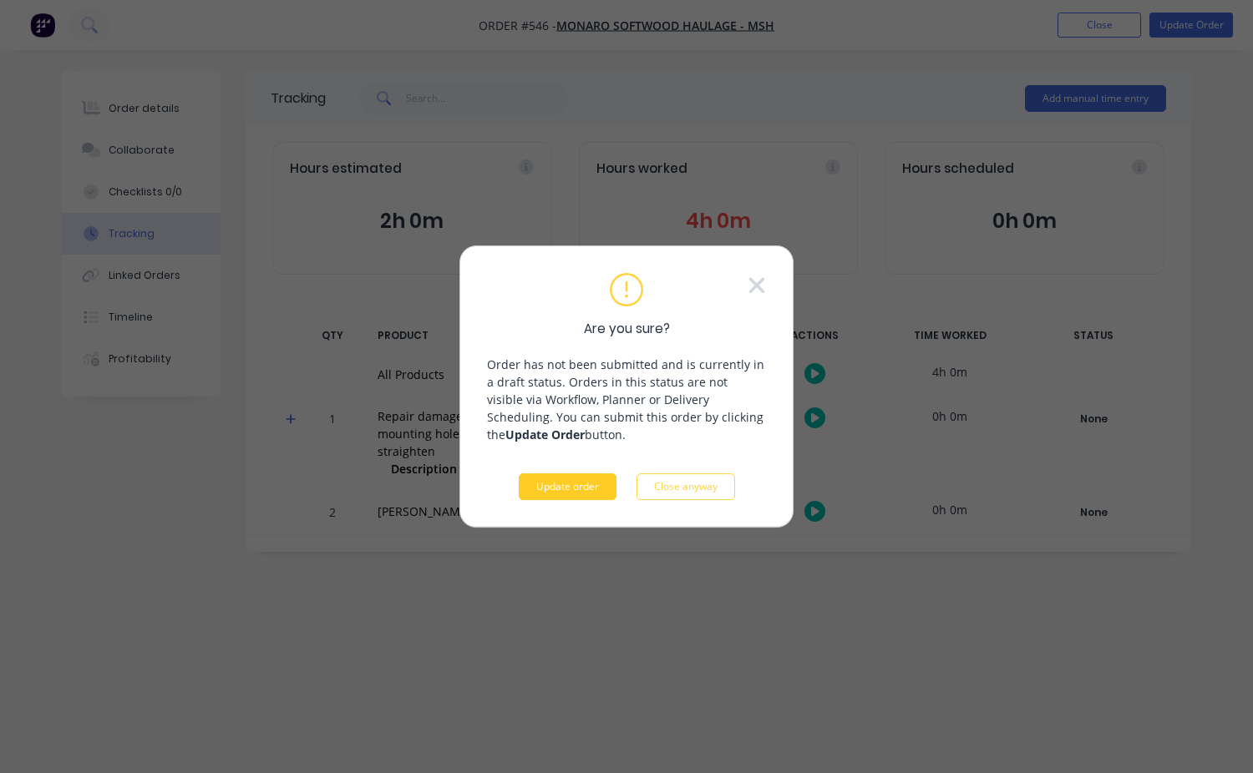
click at [562, 491] on button "Update order" at bounding box center [568, 487] width 98 height 27
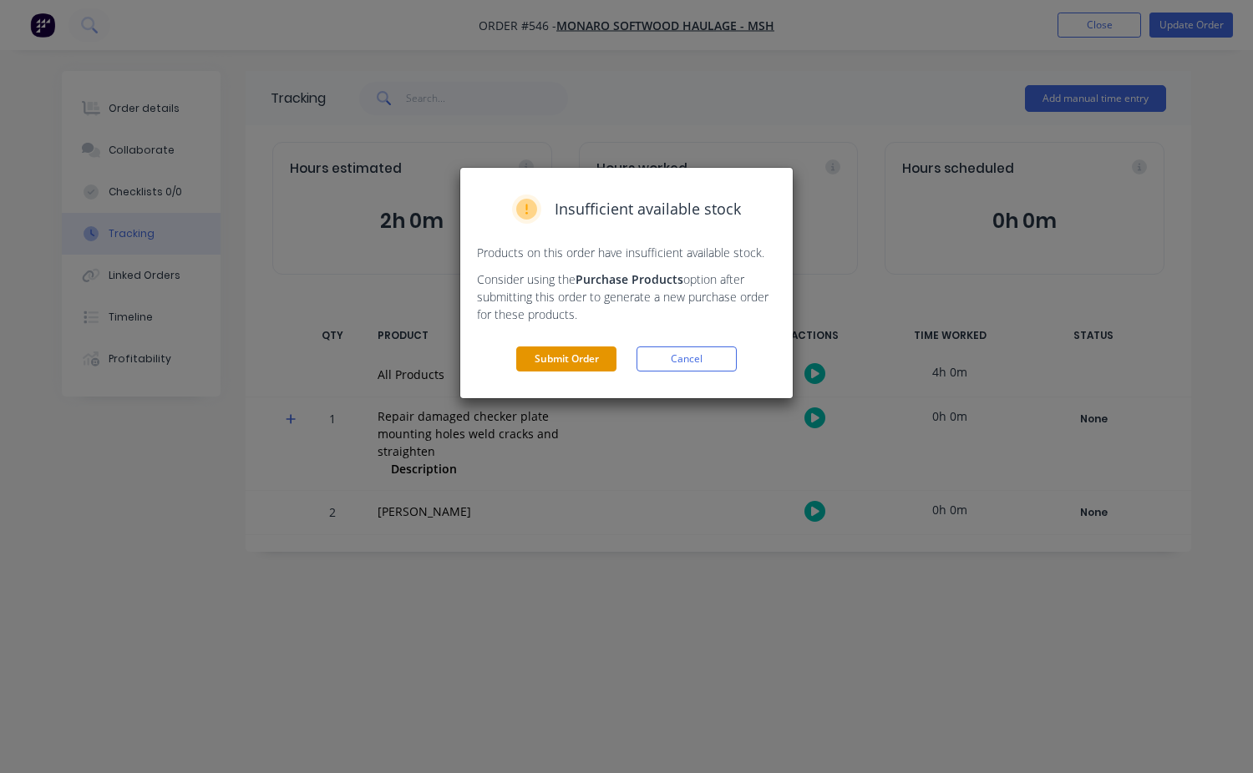
click at [593, 367] on button "Submit Order" at bounding box center [566, 359] width 100 height 25
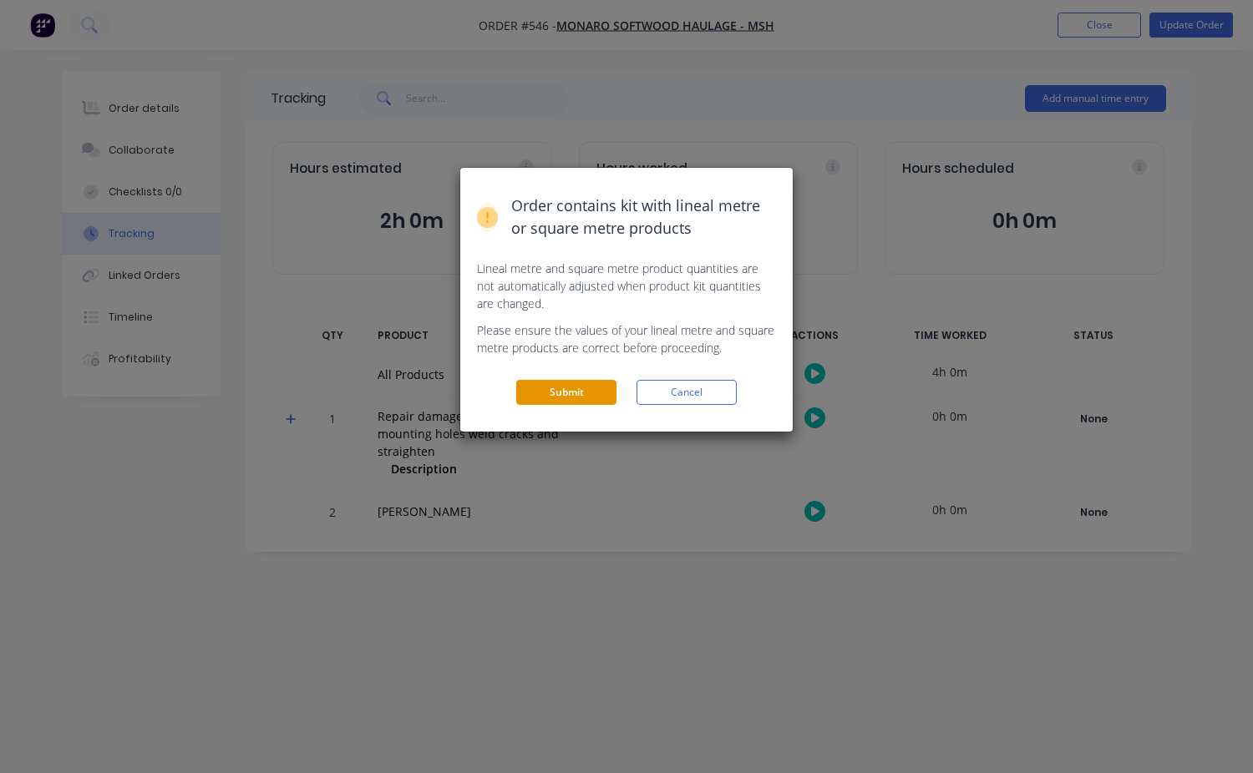
click at [591, 395] on button "Submit" at bounding box center [566, 392] width 100 height 25
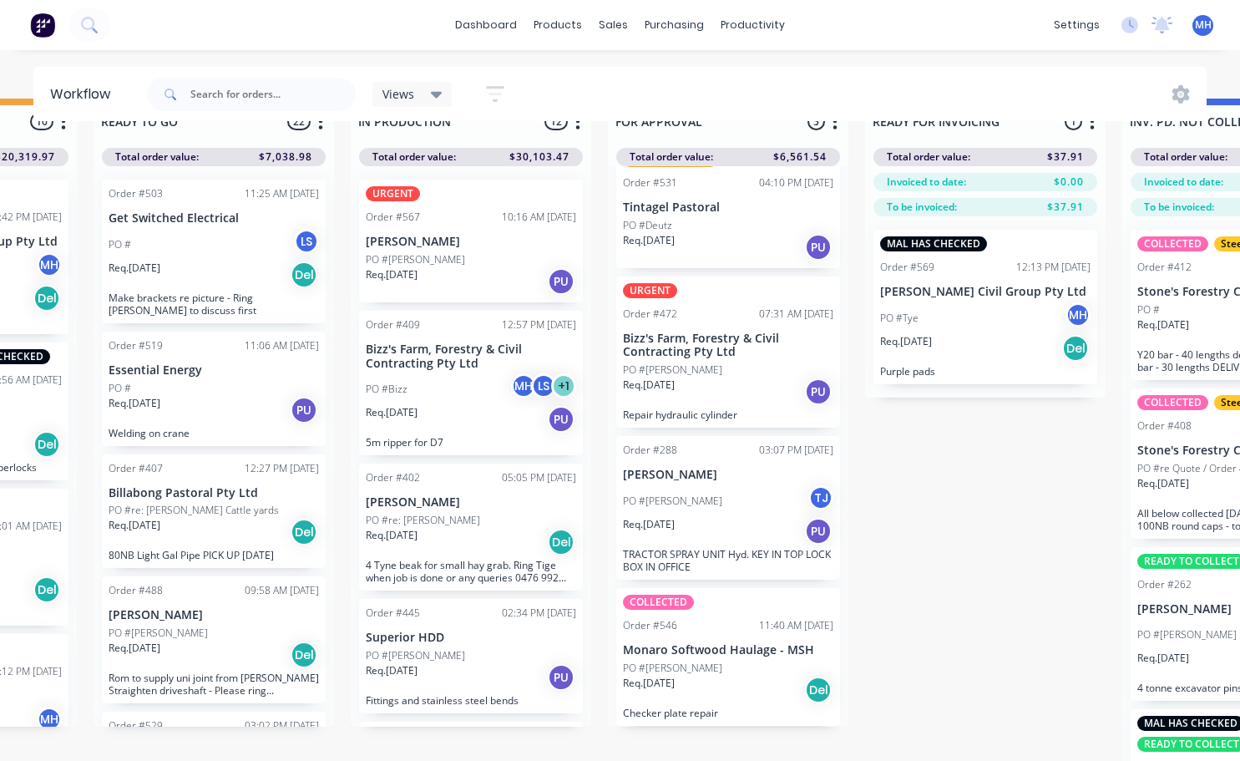
scroll to position [72, 714]
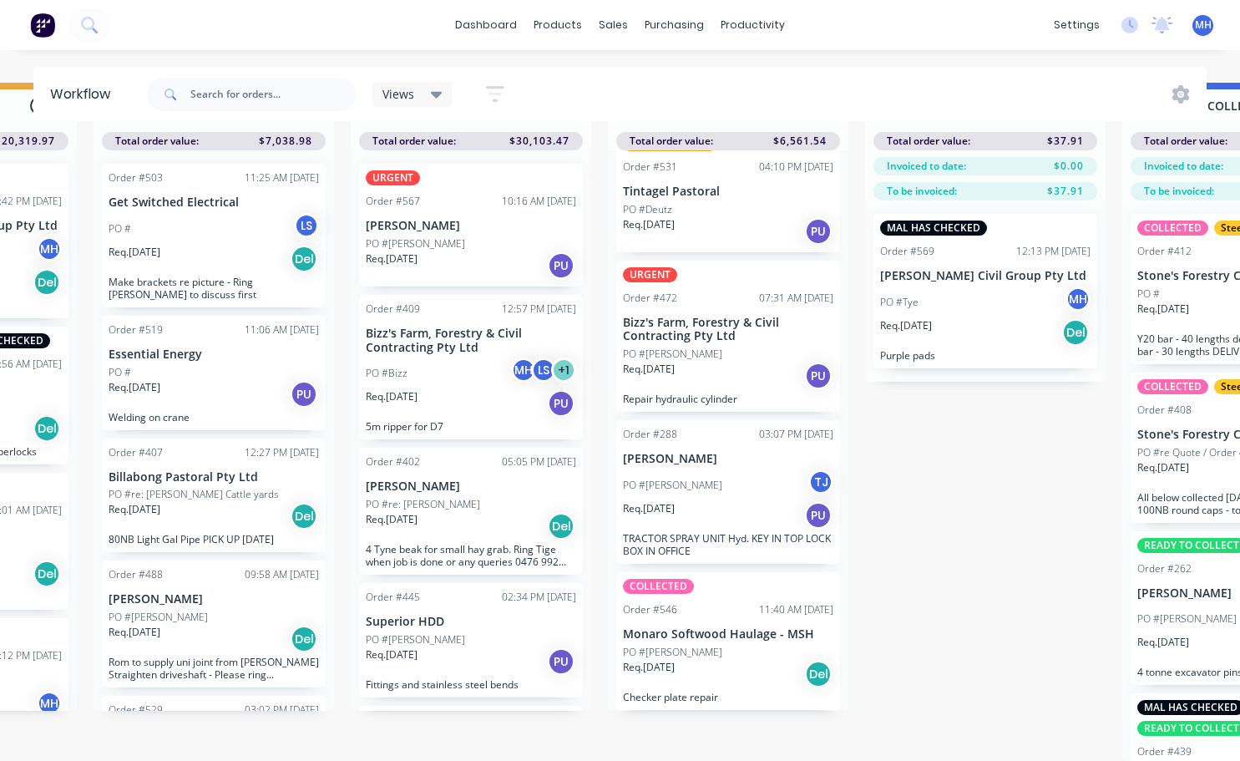
click at [721, 661] on div "Req. [DATE] Del" at bounding box center [728, 674] width 210 height 28
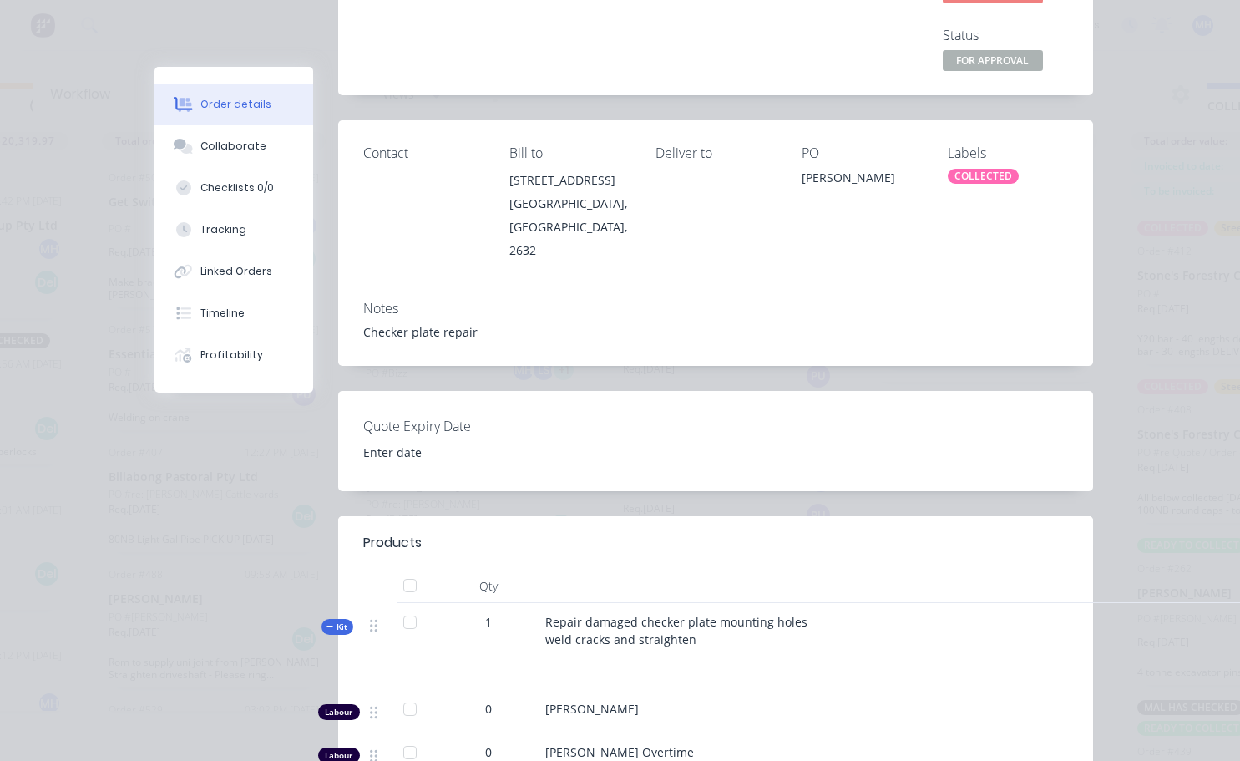
scroll to position [0, 0]
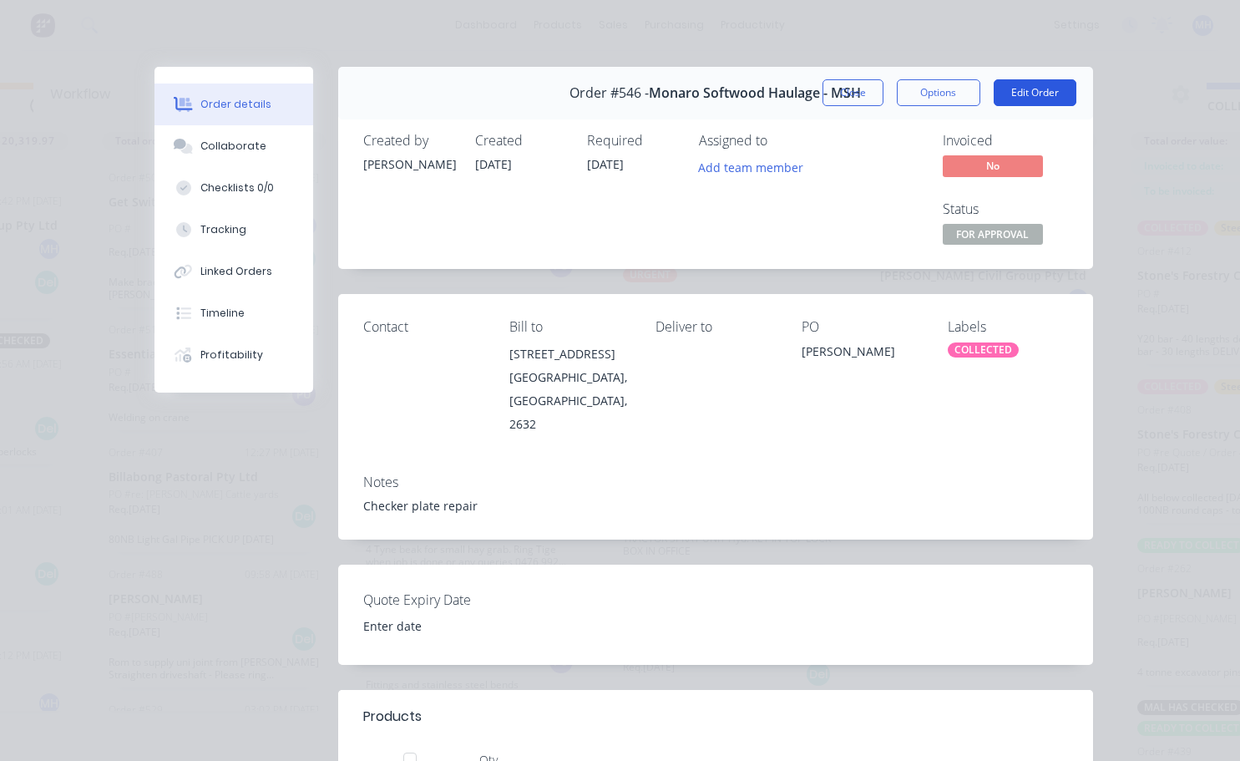
click at [1028, 94] on button "Edit Order" at bounding box center [1035, 92] width 83 height 27
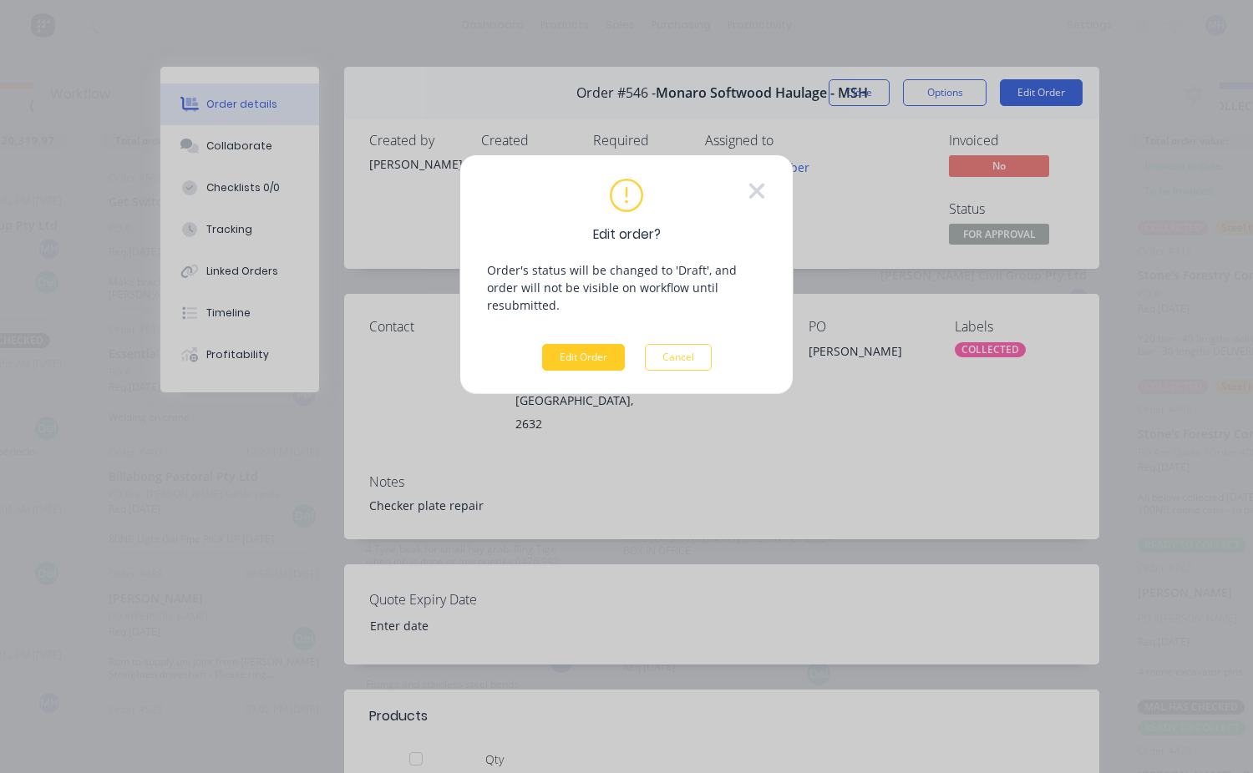
click at [614, 344] on button "Edit Order" at bounding box center [583, 357] width 83 height 27
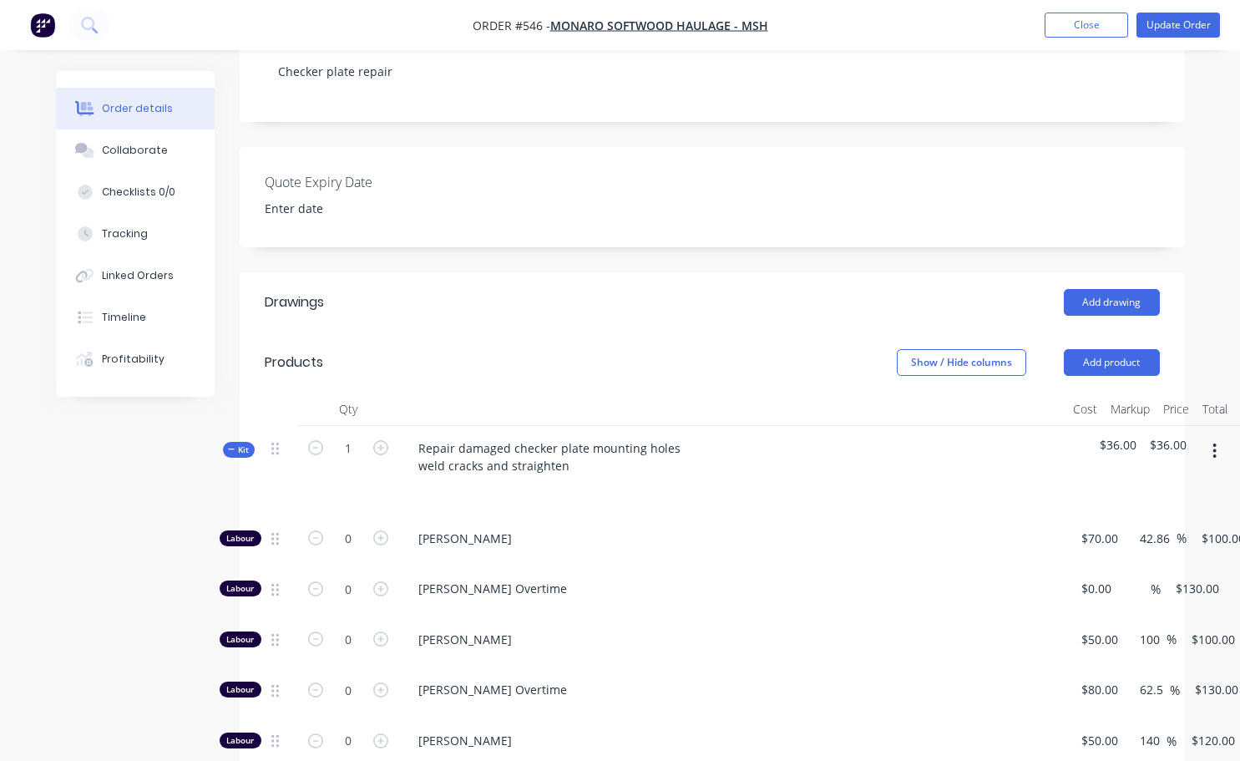
scroll to position [585, 0]
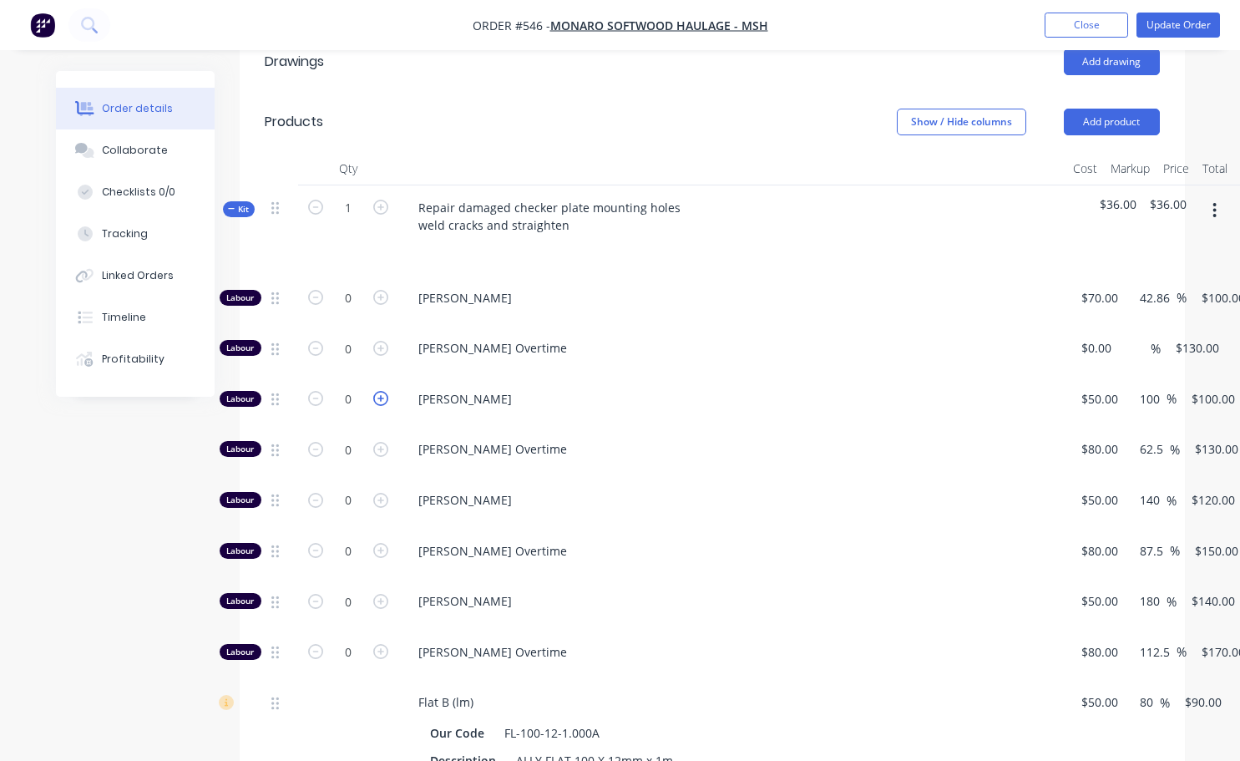
click at [382, 400] on icon "button" at bounding box center [380, 398] width 15 height 15
type input "1"
type input "$100.00"
click at [382, 400] on icon "button" at bounding box center [380, 398] width 15 height 15
type input "2"
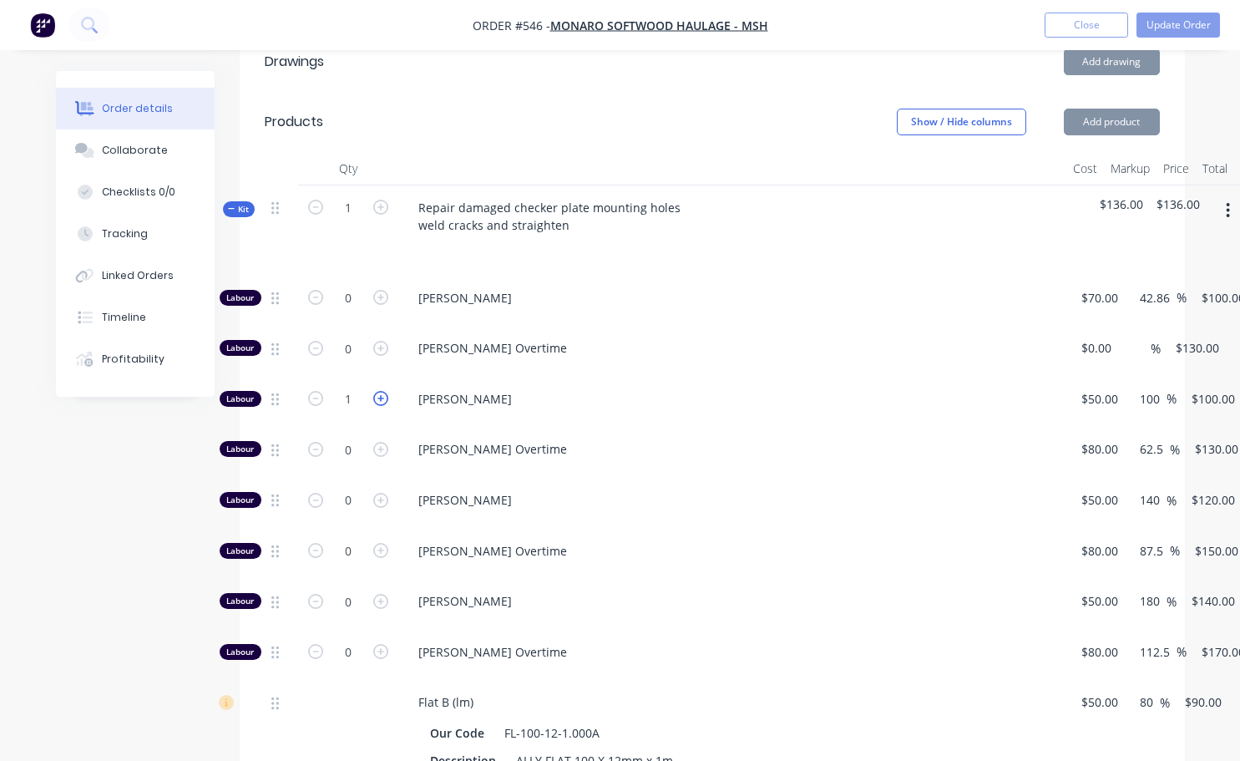
type input "$200.00"
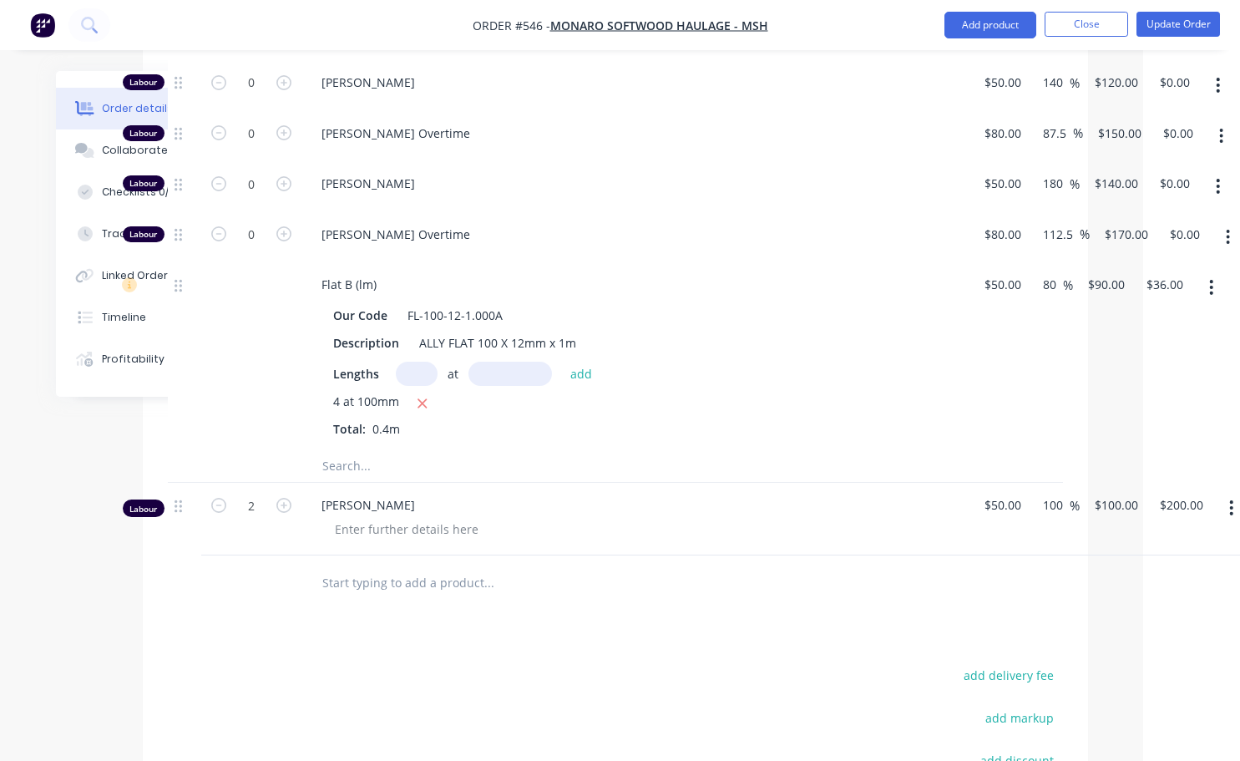
scroll to position [1002, 99]
click at [1229, 502] on icon "button" at bounding box center [1229, 507] width 3 height 15
click at [1142, 659] on div "Delete" at bounding box center [1170, 652] width 129 height 24
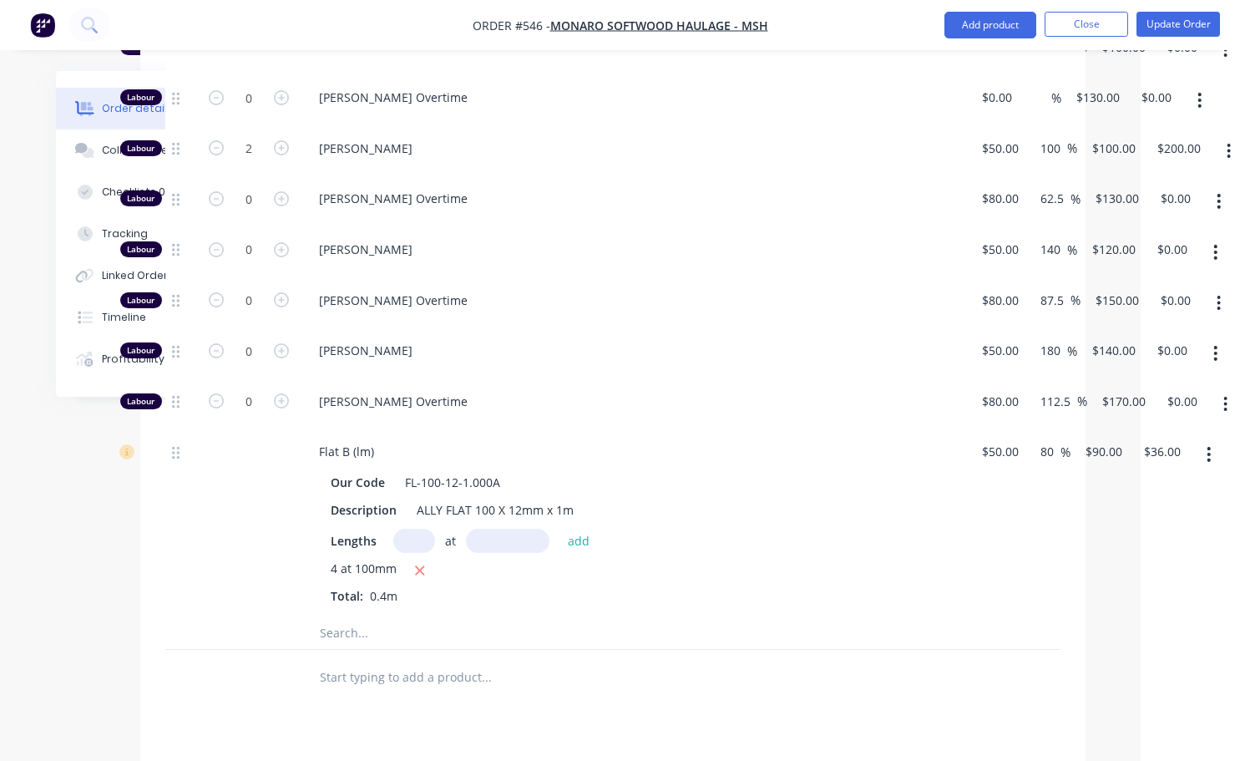
scroll to position [585, 99]
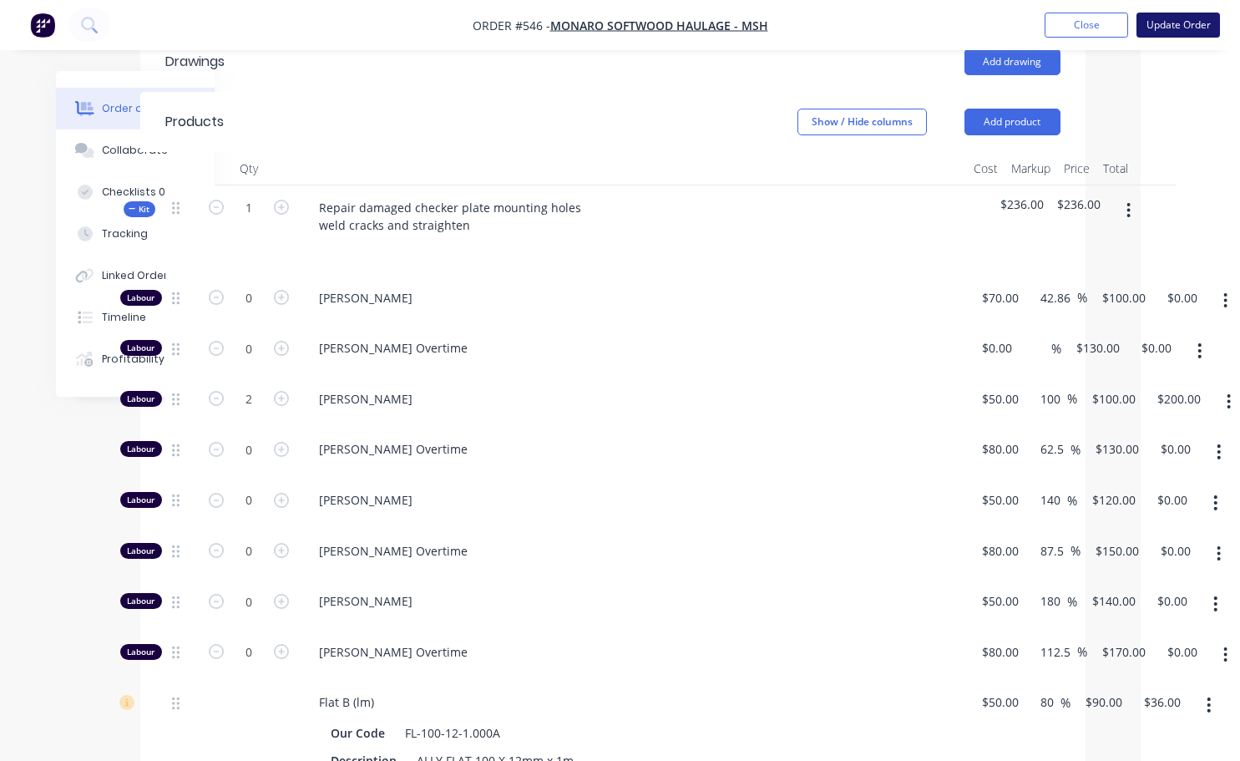
click at [1169, 23] on button "Update Order" at bounding box center [1179, 25] width 84 height 25
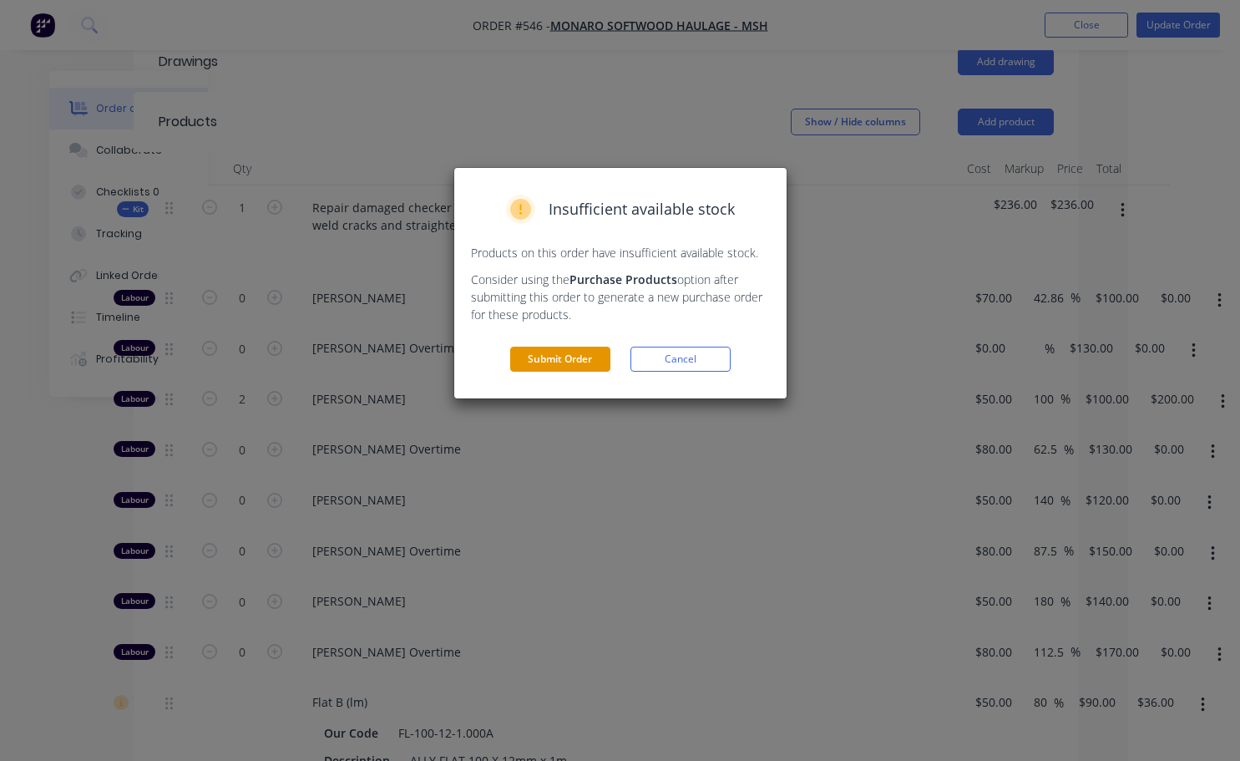
click at [539, 363] on button "Submit Order" at bounding box center [560, 359] width 100 height 25
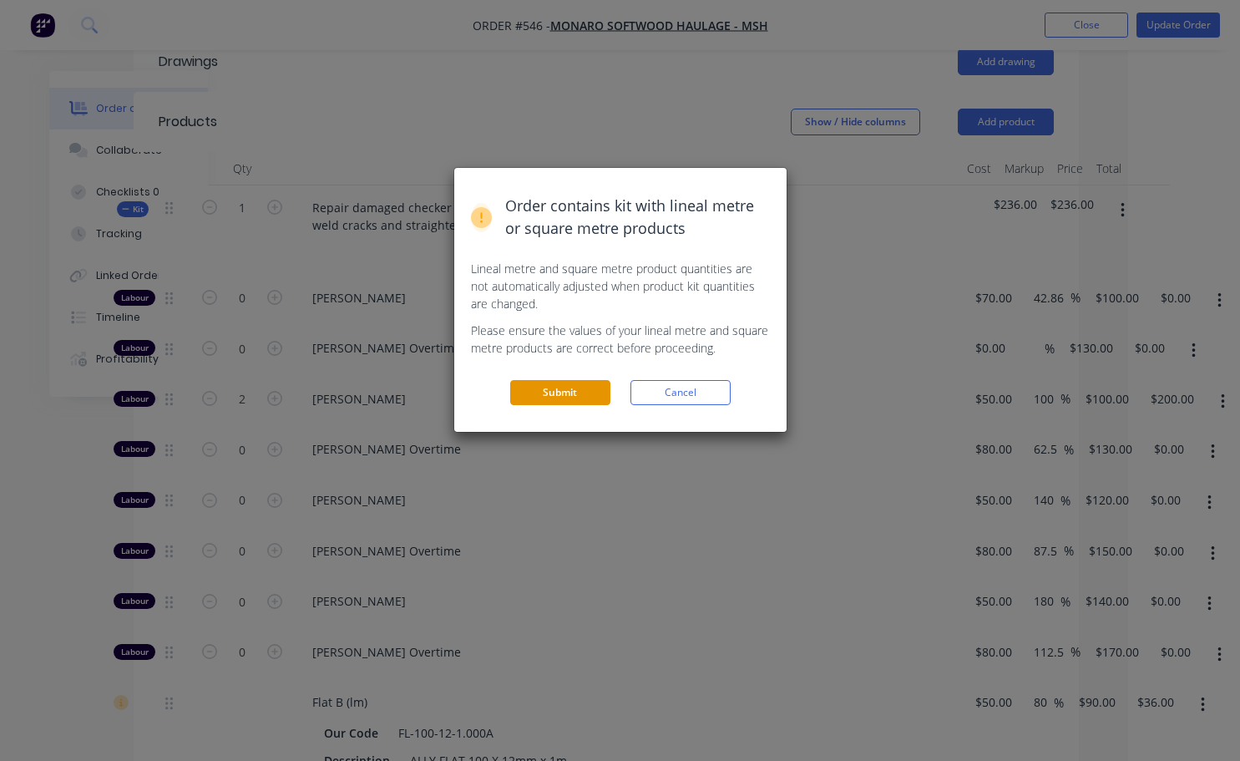
click at [566, 403] on button "Submit" at bounding box center [560, 392] width 100 height 25
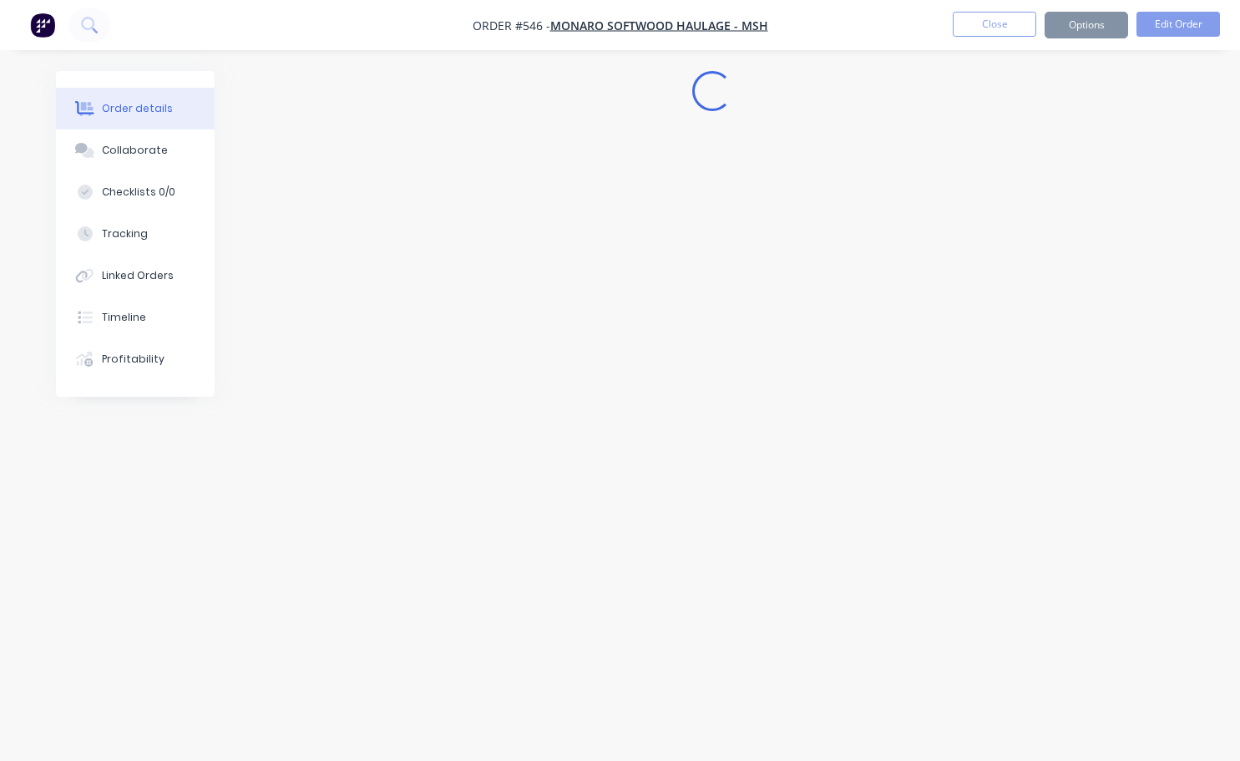
scroll to position [0, 0]
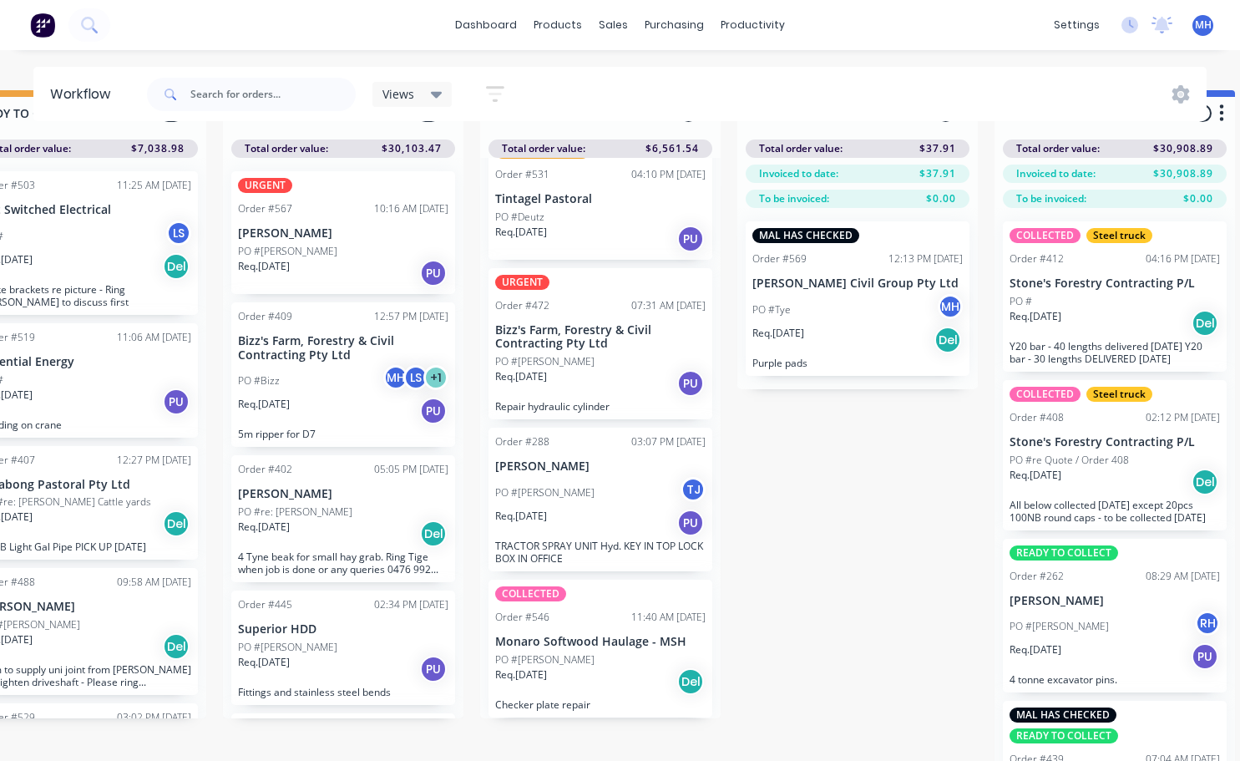
scroll to position [72, 842]
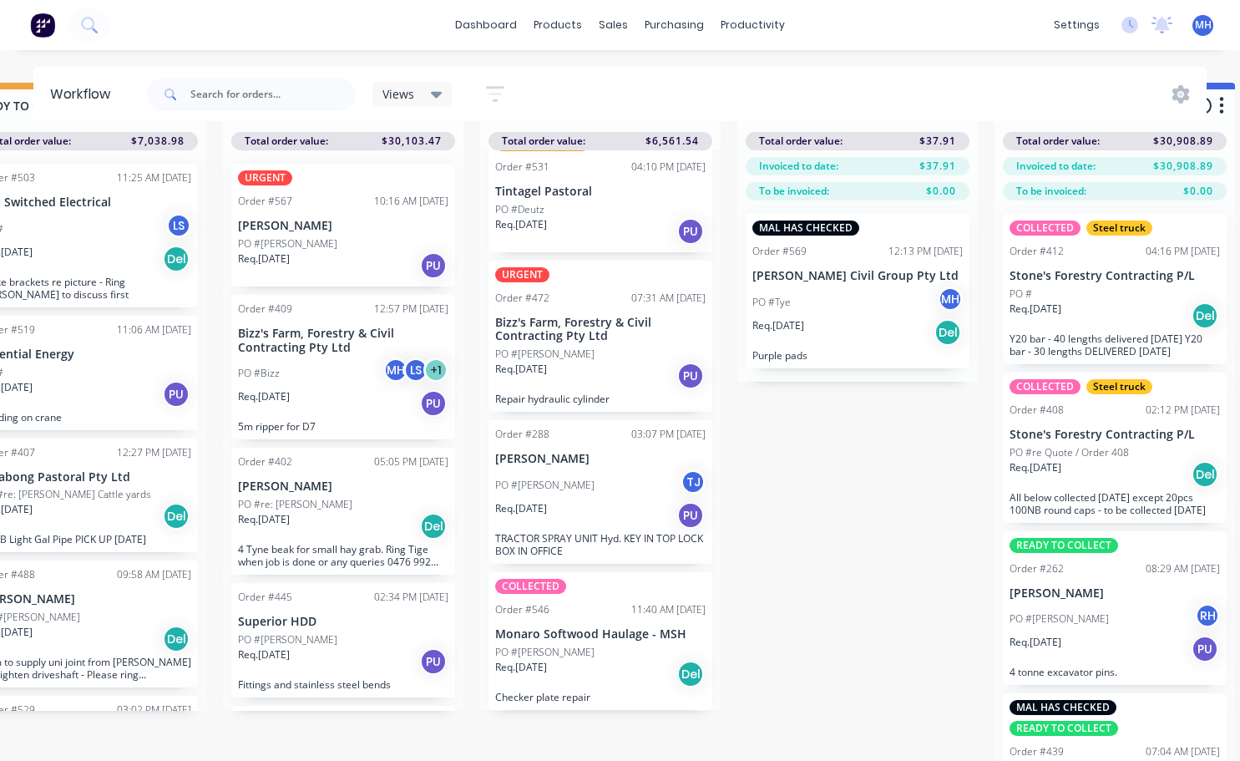
click at [607, 660] on div "Req. [DATE] Del" at bounding box center [600, 674] width 210 height 28
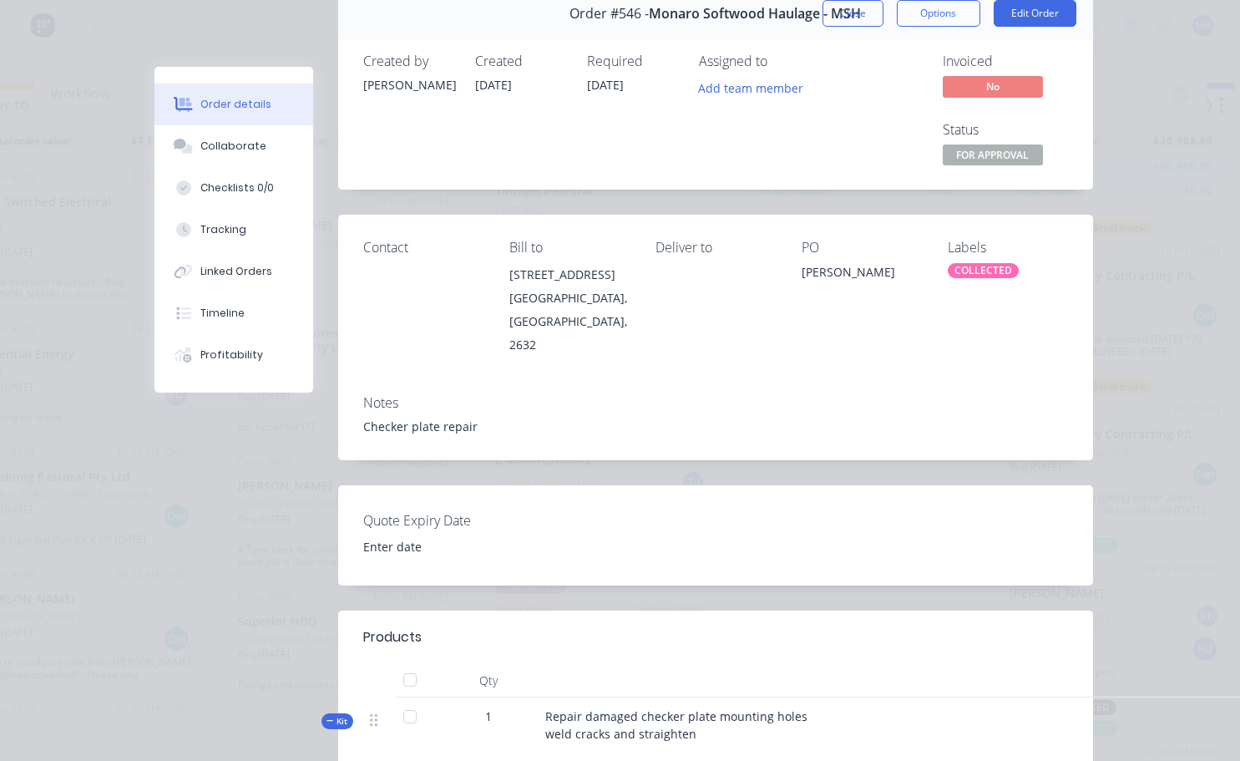
scroll to position [0, 0]
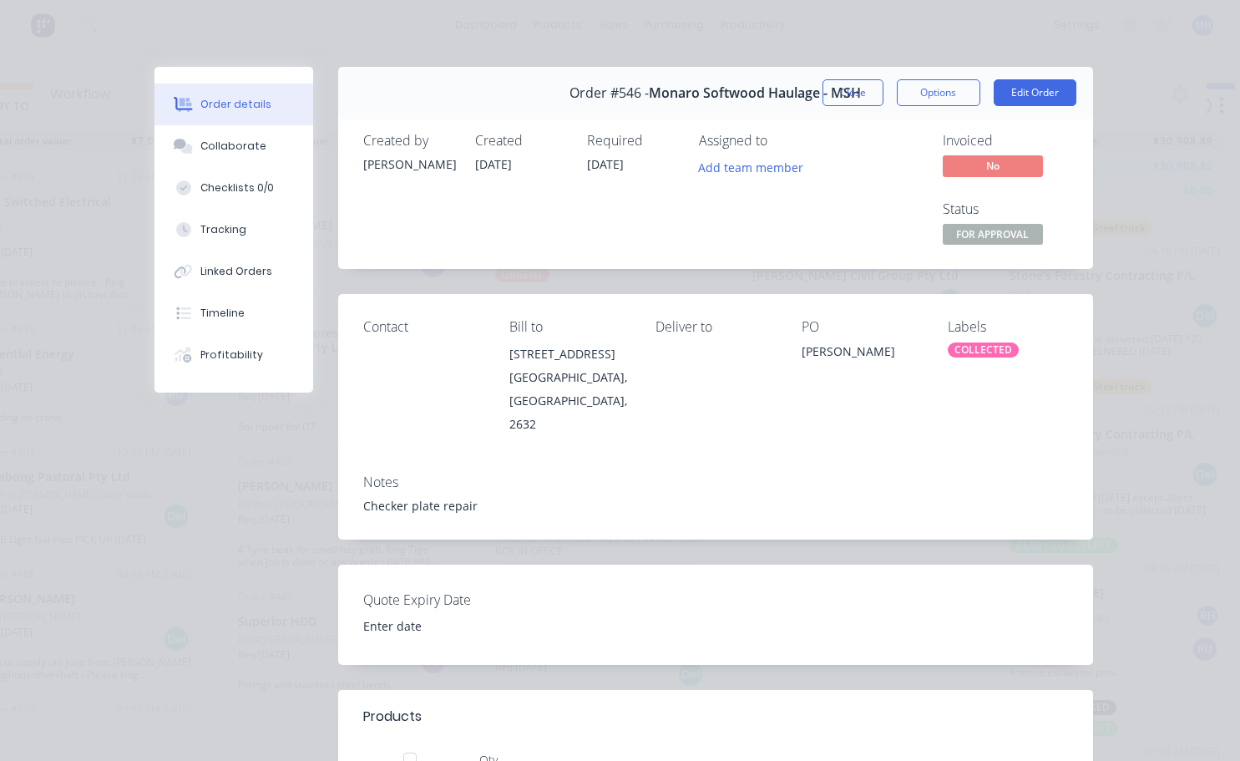
click at [973, 348] on div "COLLECTED" at bounding box center [983, 349] width 71 height 15
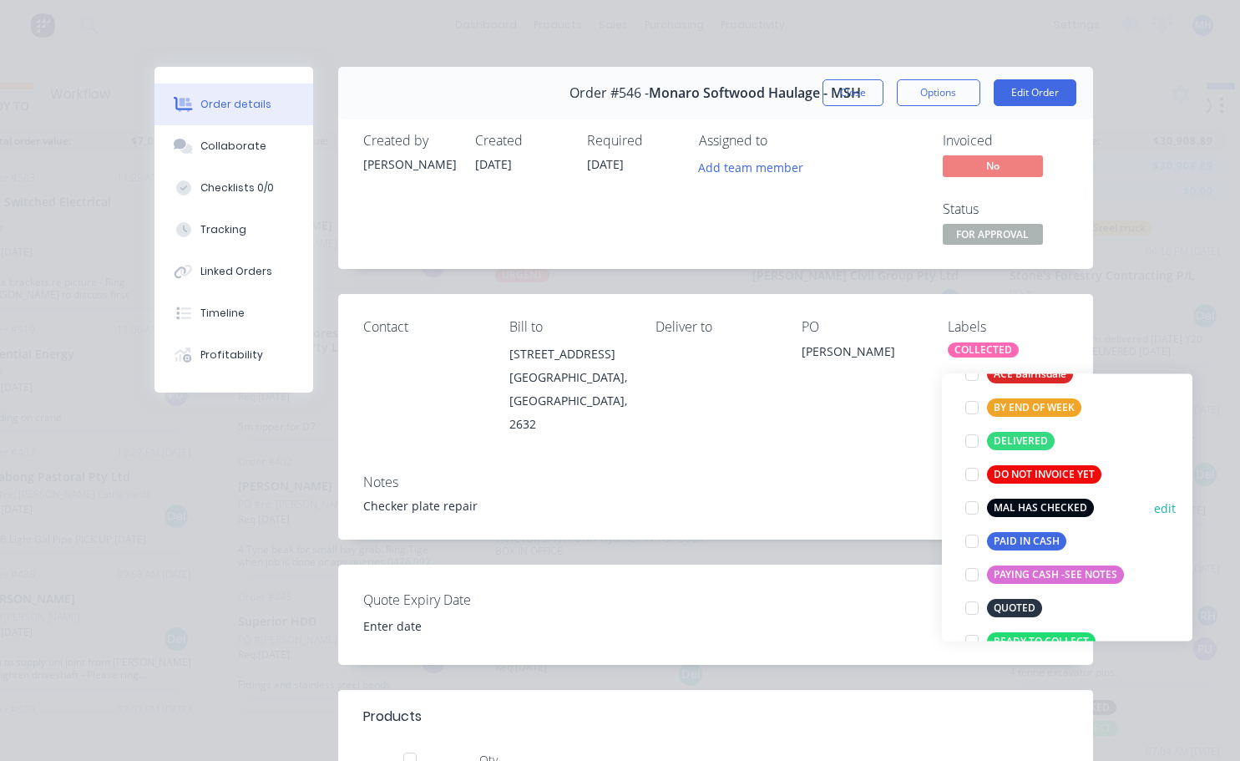
click at [974, 491] on div at bounding box center [971, 507] width 33 height 33
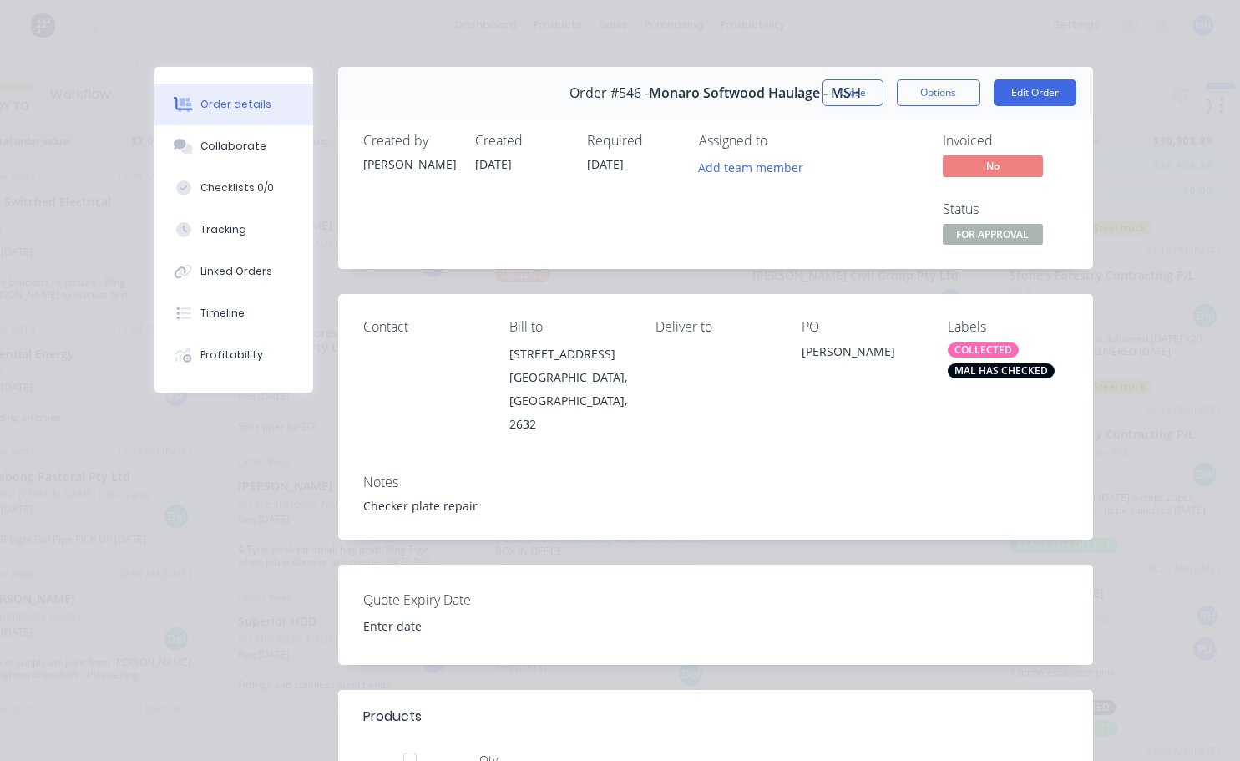
click at [866, 455] on div "Contact Bill to [STREET_ADDRESS] Deliver to PO [PERSON_NAME] Labels COLLECTED M…" at bounding box center [715, 377] width 755 height 166
click at [977, 230] on span "FOR APPROVAL" at bounding box center [993, 234] width 100 height 21
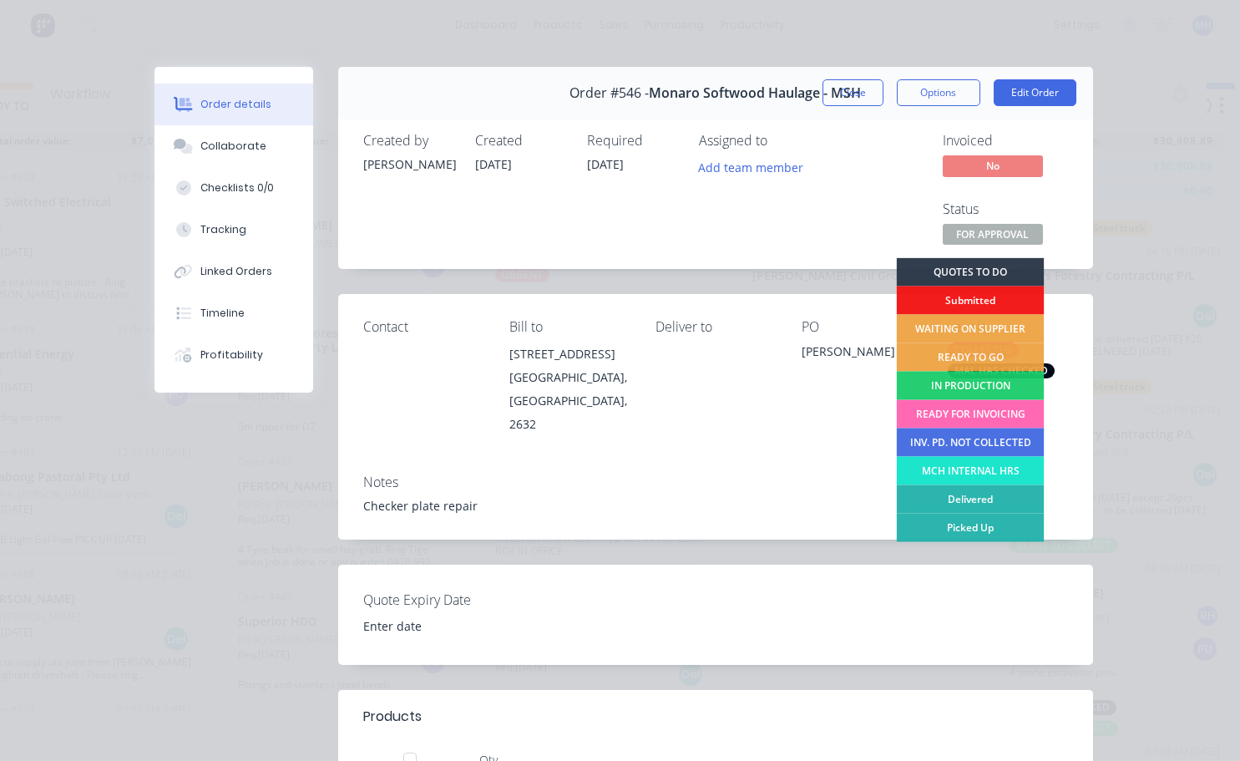
click at [964, 418] on div "READY FOR INVOICING" at bounding box center [970, 414] width 148 height 28
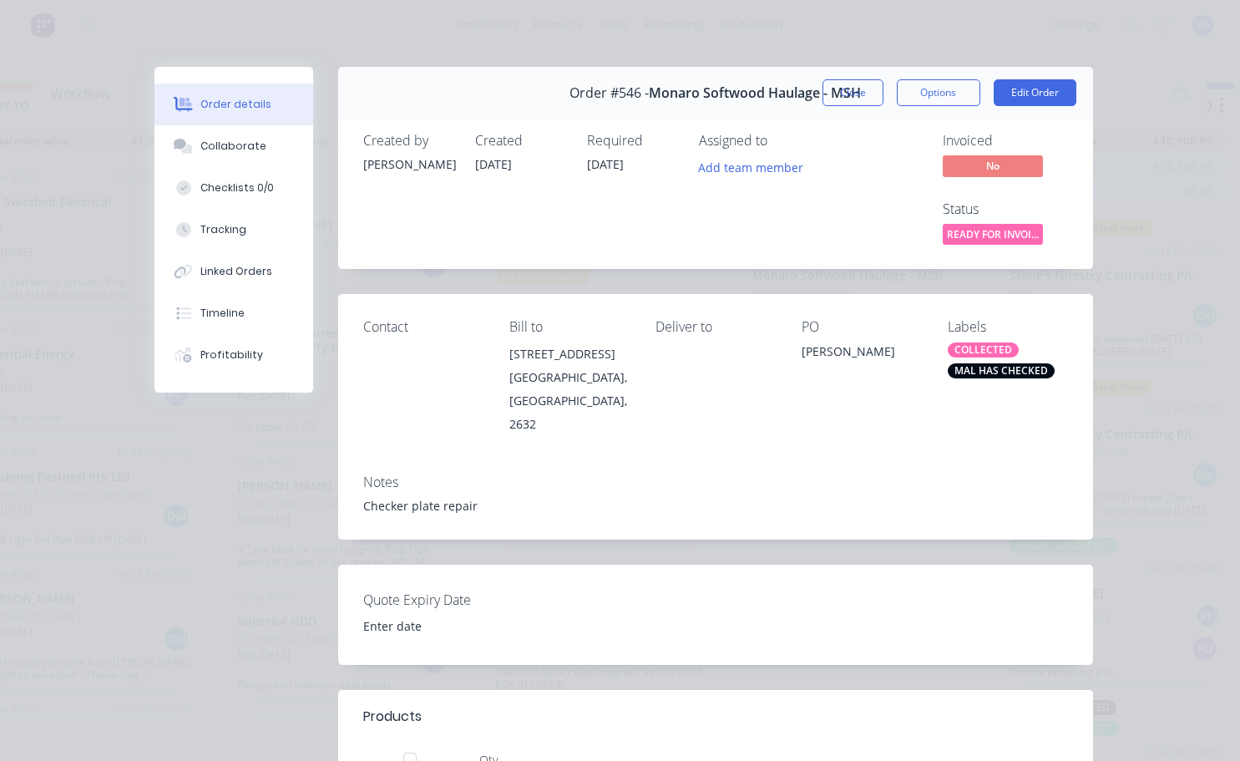
scroll to position [19, 0]
click at [845, 92] on button "Close" at bounding box center [853, 92] width 61 height 27
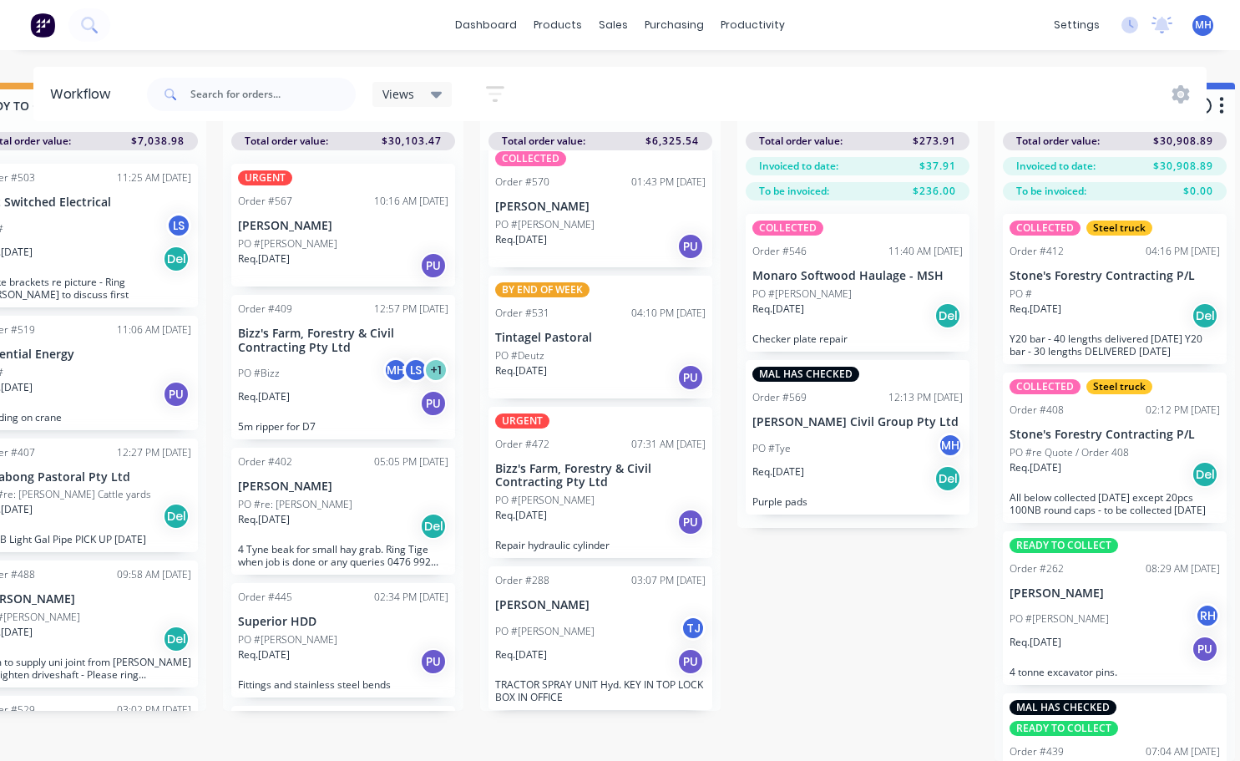
drag, startPoint x: 836, startPoint y: 220, endPoint x: 851, endPoint y: 215, distance: 16.1
click at [838, 220] on div "COLLECTED Order #546 11:40 AM [DATE] Monaro Softwood Haulage - MSH PO #[PERSON_…" at bounding box center [857, 363] width 241 height 327
click at [812, 222] on div "COLLECTED" at bounding box center [787, 227] width 71 height 15
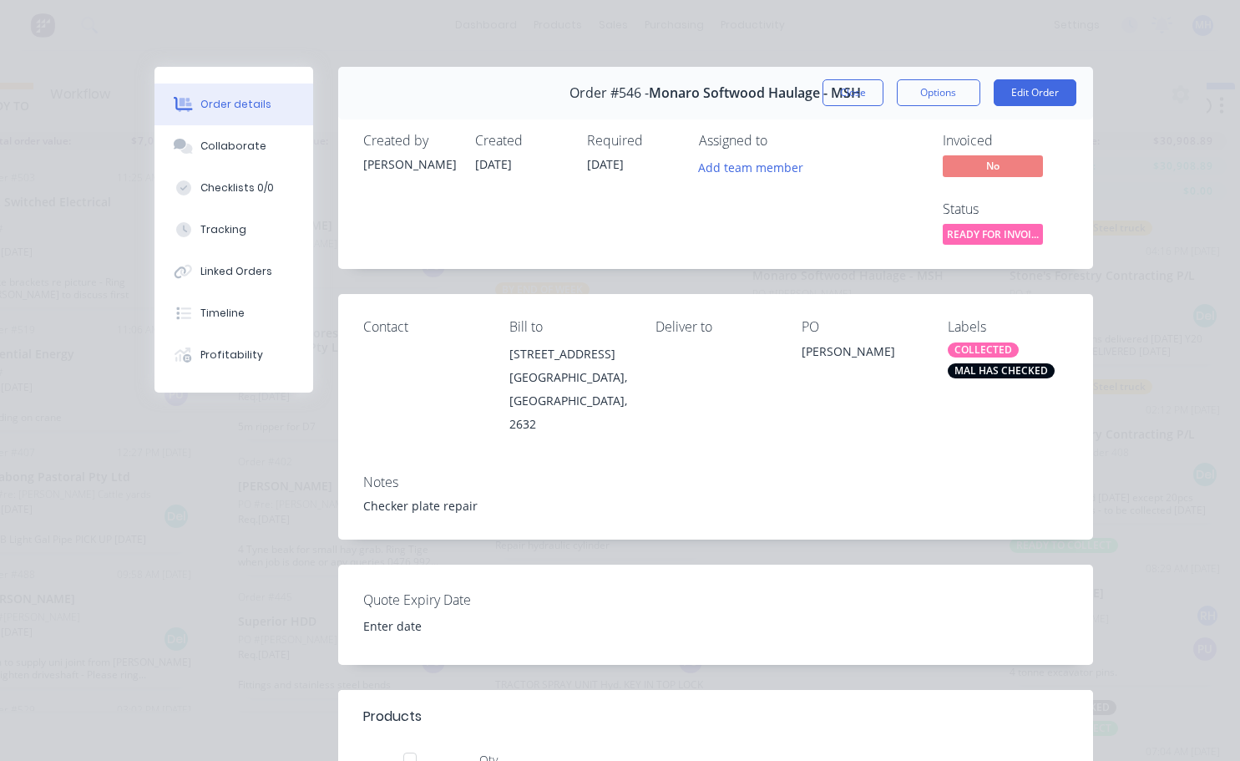
click at [987, 374] on div "MAL HAS CHECKED" at bounding box center [1001, 370] width 107 height 15
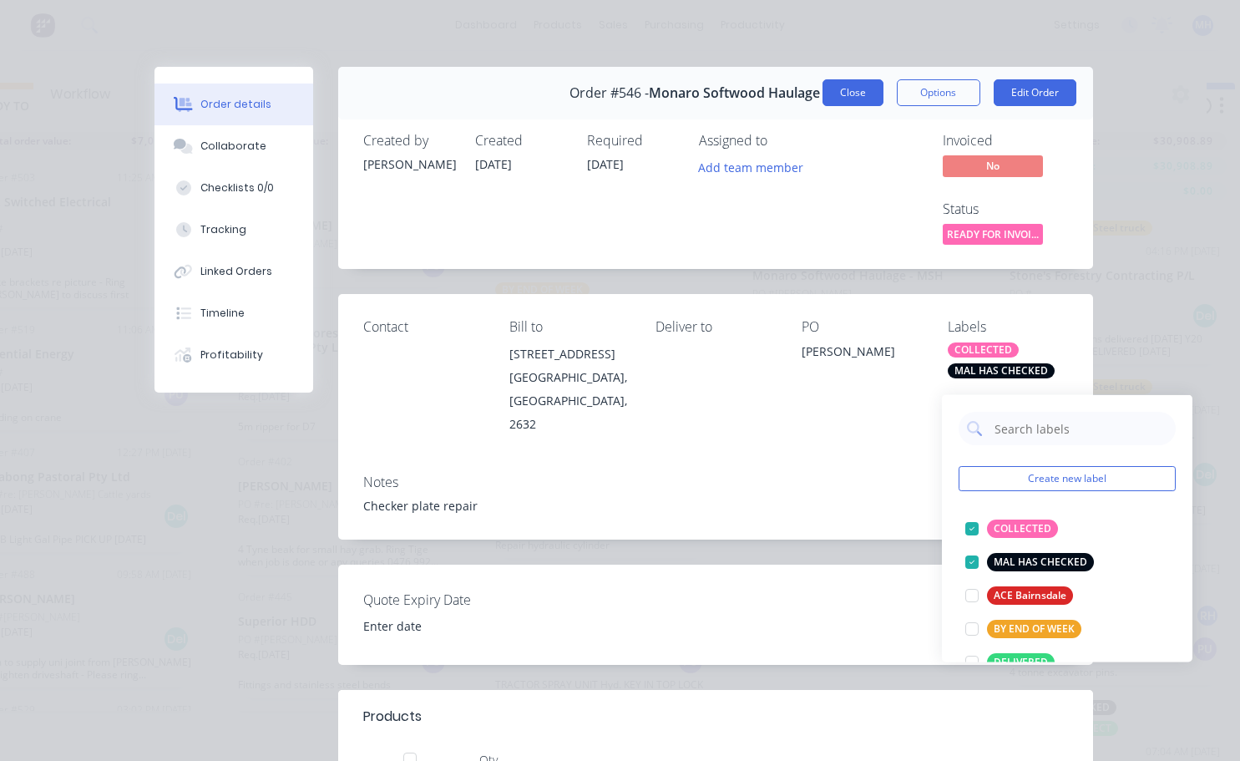
click at [836, 94] on button "Close" at bounding box center [853, 92] width 61 height 27
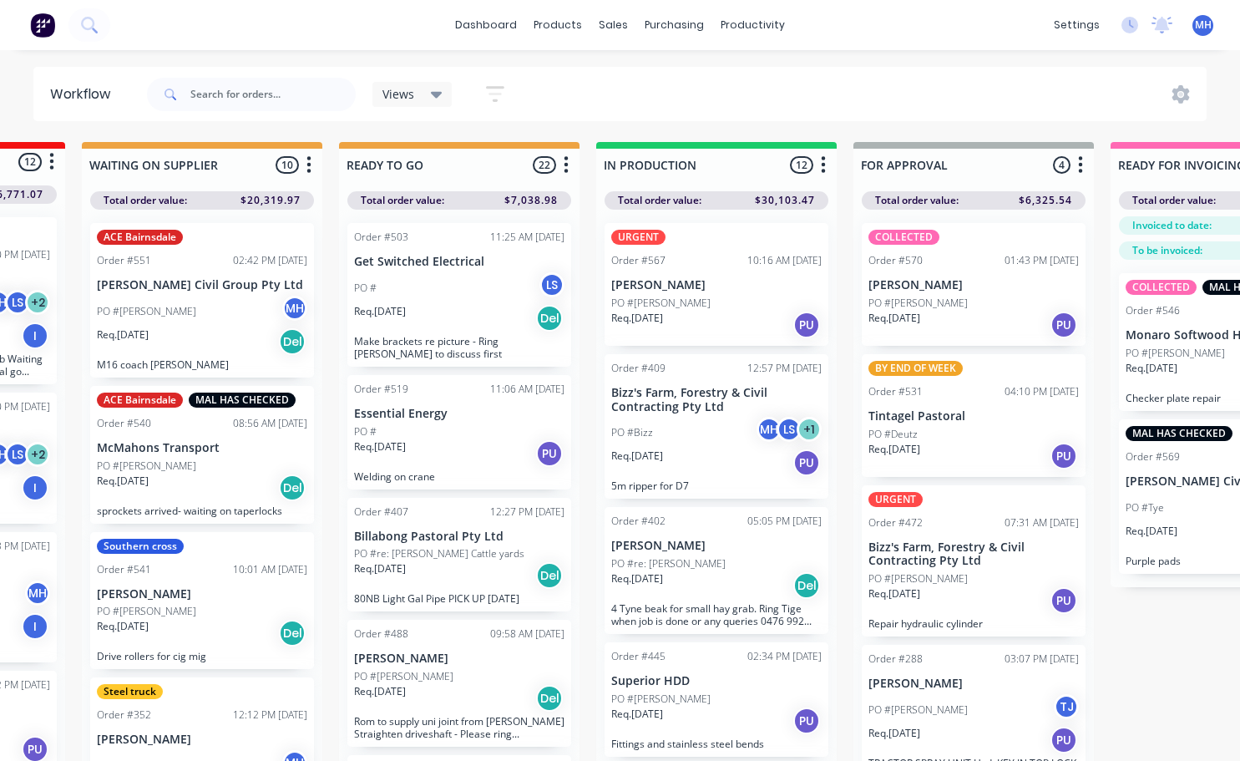
scroll to position [0, 468]
click at [433, 327] on div "Req. [DATE] Del" at bounding box center [460, 318] width 210 height 28
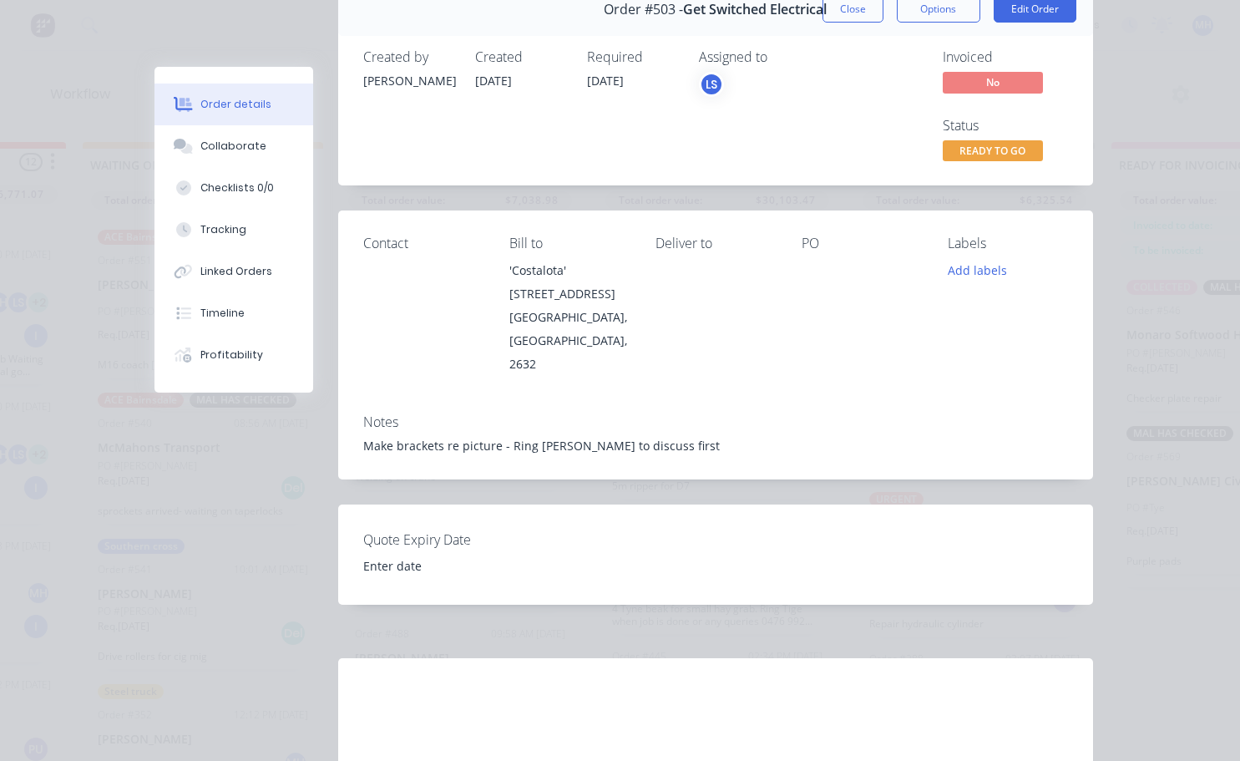
scroll to position [0, 0]
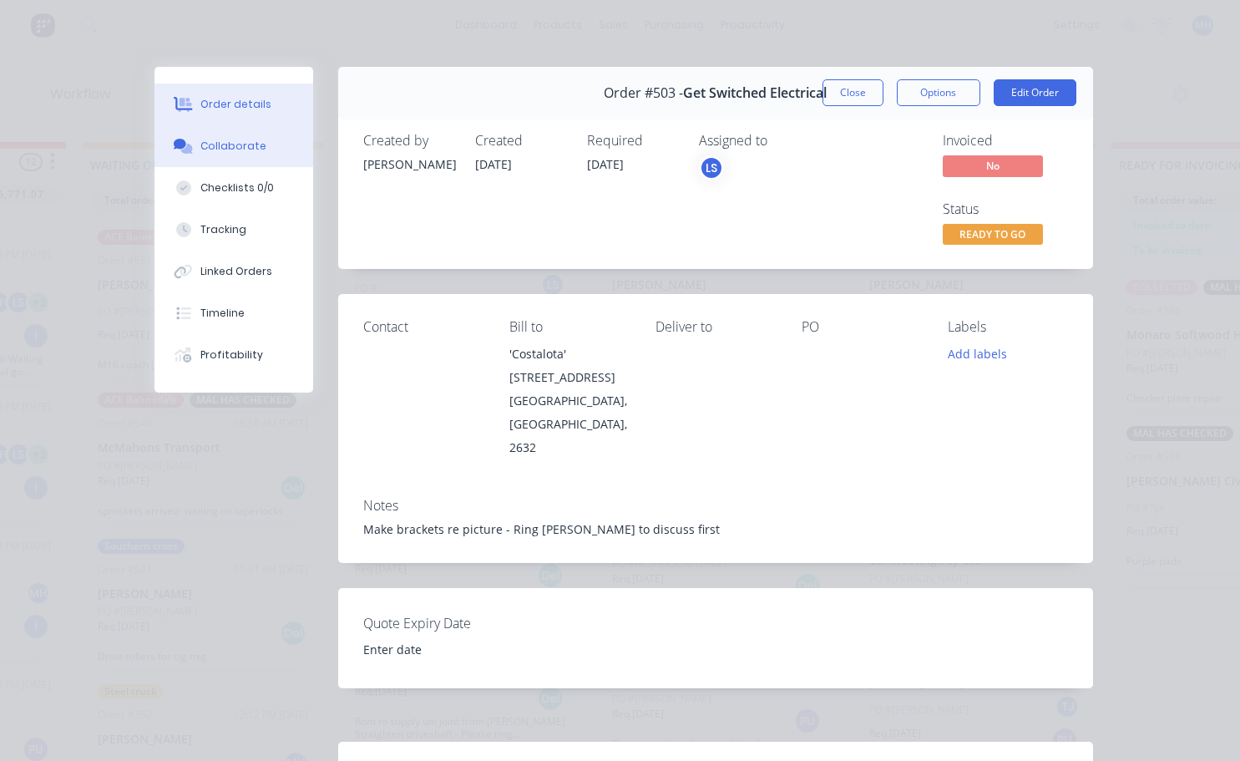
click at [189, 156] on button "Collaborate" at bounding box center [233, 146] width 159 height 42
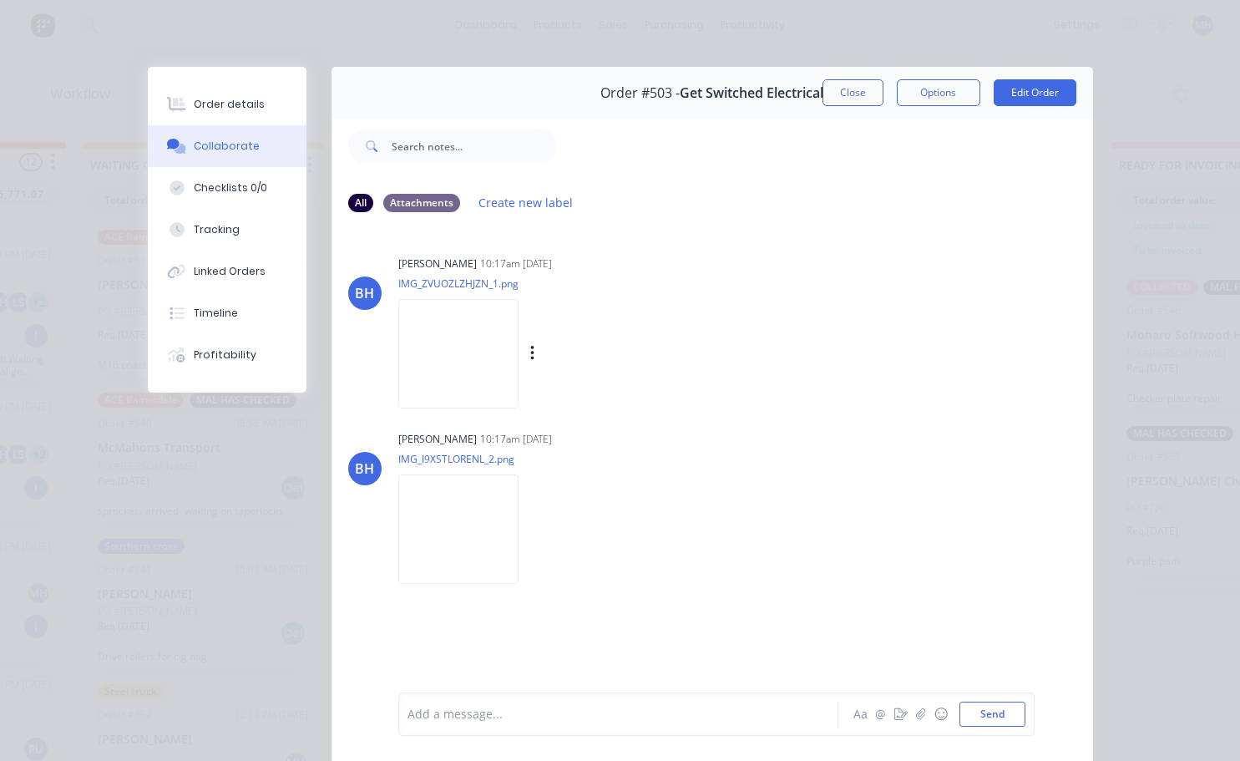
click at [472, 355] on img at bounding box center [458, 353] width 120 height 109
click at [452, 536] on img at bounding box center [458, 528] width 120 height 109
click at [468, 380] on img at bounding box center [458, 353] width 120 height 109
click at [843, 99] on button "Close" at bounding box center [853, 92] width 61 height 27
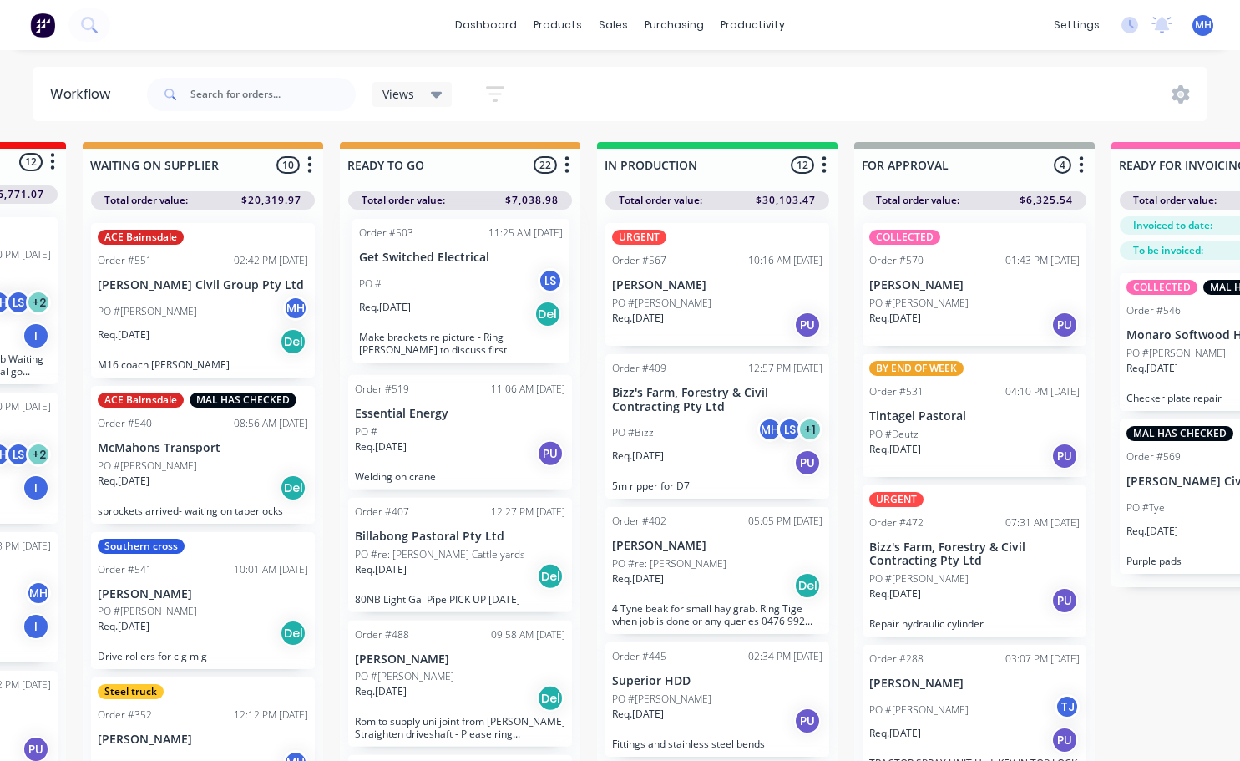
drag, startPoint x: 482, startPoint y: 311, endPoint x: 495, endPoint y: 308, distance: 13.8
click at [495, 308] on div "Order #503 11:25 AM [DATE] Get Switched Electrical PO # LS Req. [DATE] Del Make…" at bounding box center [460, 490] width 241 height 560
click at [445, 327] on div "Req. [DATE] Del" at bounding box center [460, 318] width 210 height 28
